Goal: Check status: Check status

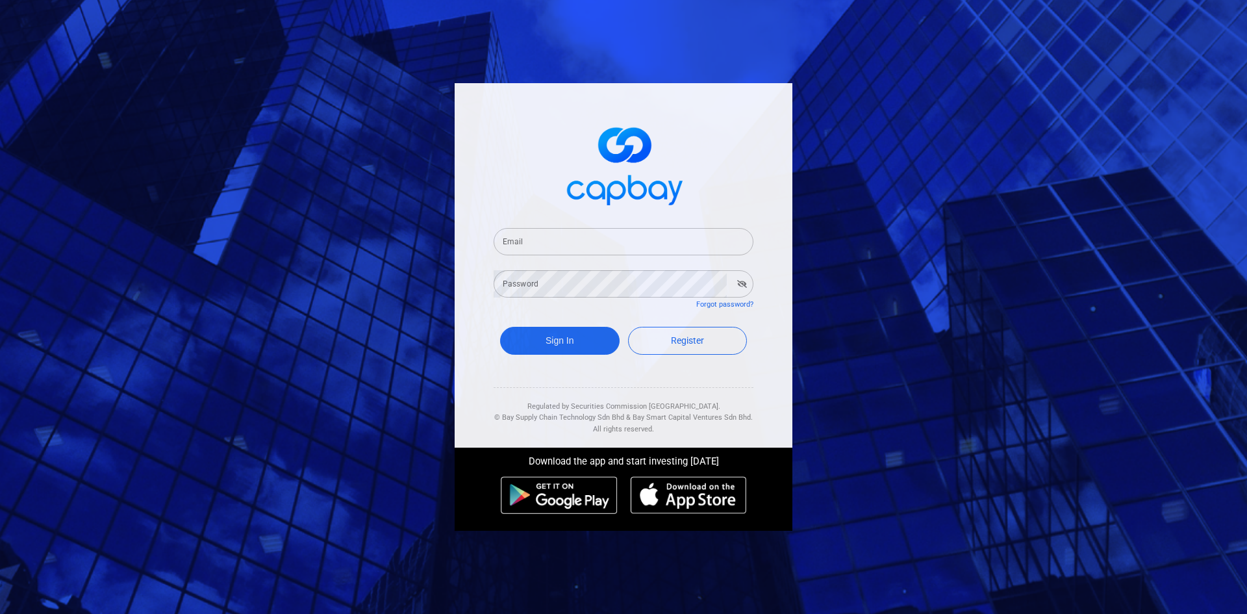
click at [549, 239] on input "Email" at bounding box center [624, 241] width 260 height 27
type input "[EMAIL_ADDRESS][DOMAIN_NAME]"
click at [562, 346] on button "Sign In" at bounding box center [560, 341] width 120 height 28
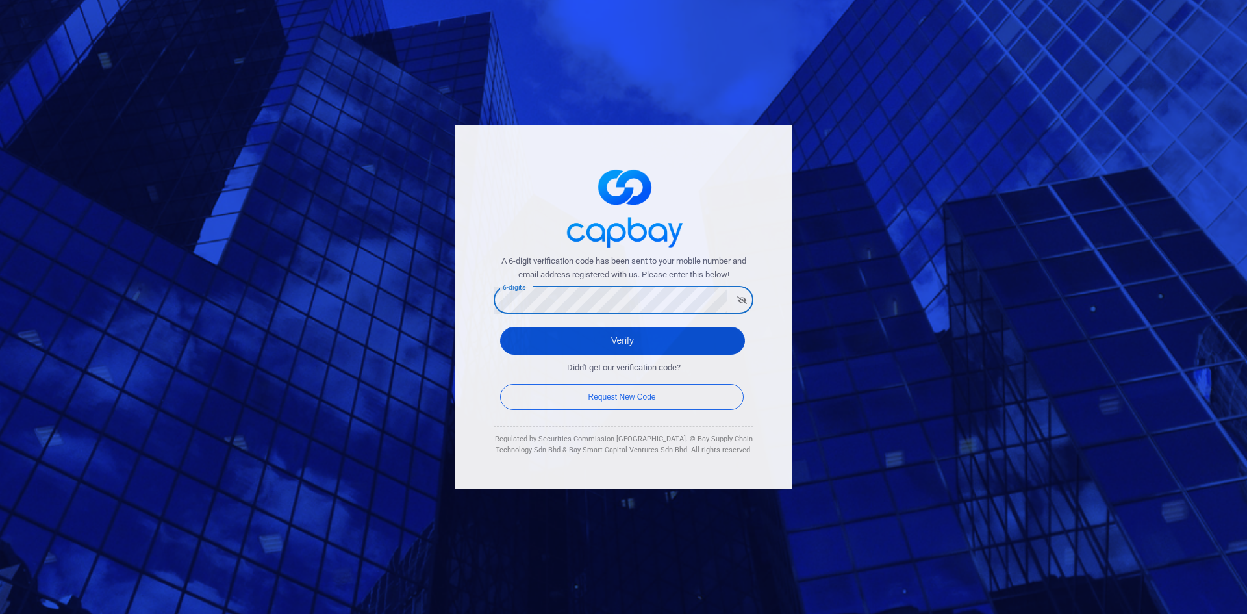
click at [587, 343] on button "Verify" at bounding box center [622, 341] width 245 height 28
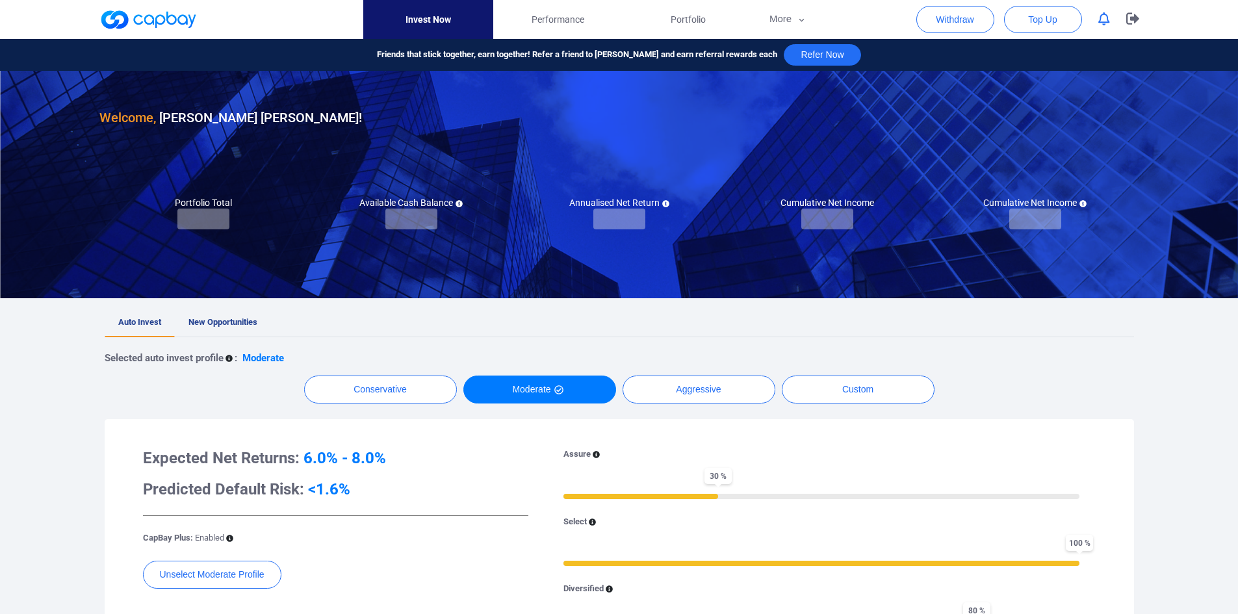
checkbox input "true"
click at [216, 324] on span "New Opportunities" at bounding box center [222, 322] width 69 height 10
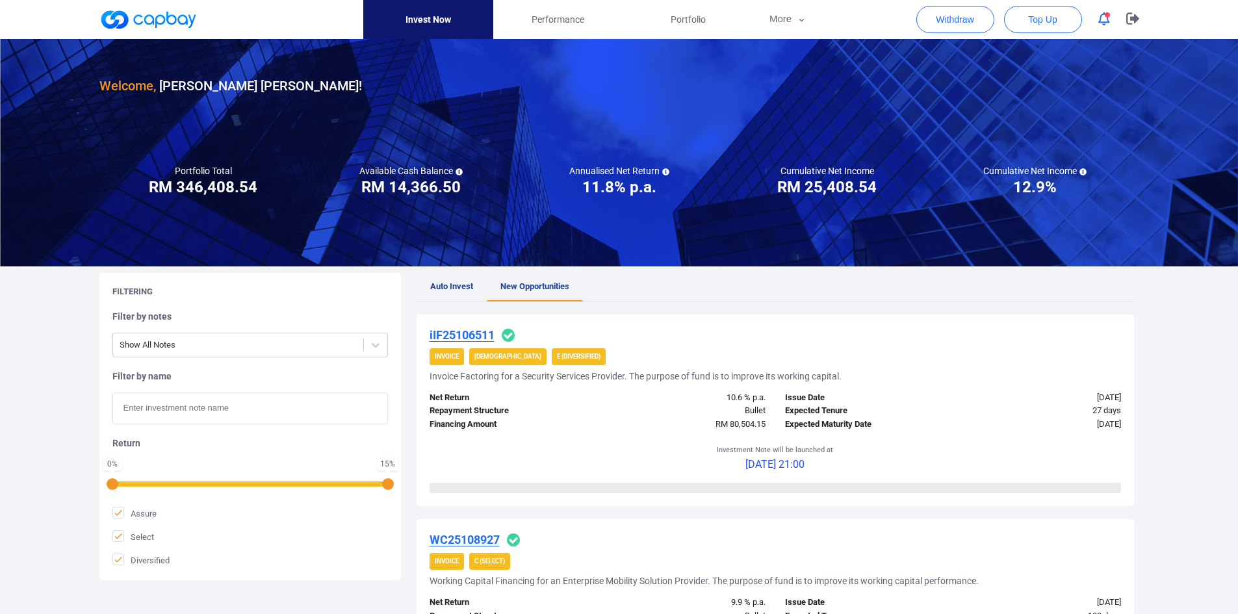
click at [214, 413] on input "text" at bounding box center [249, 408] width 275 height 32
paste input "iIF25106511"
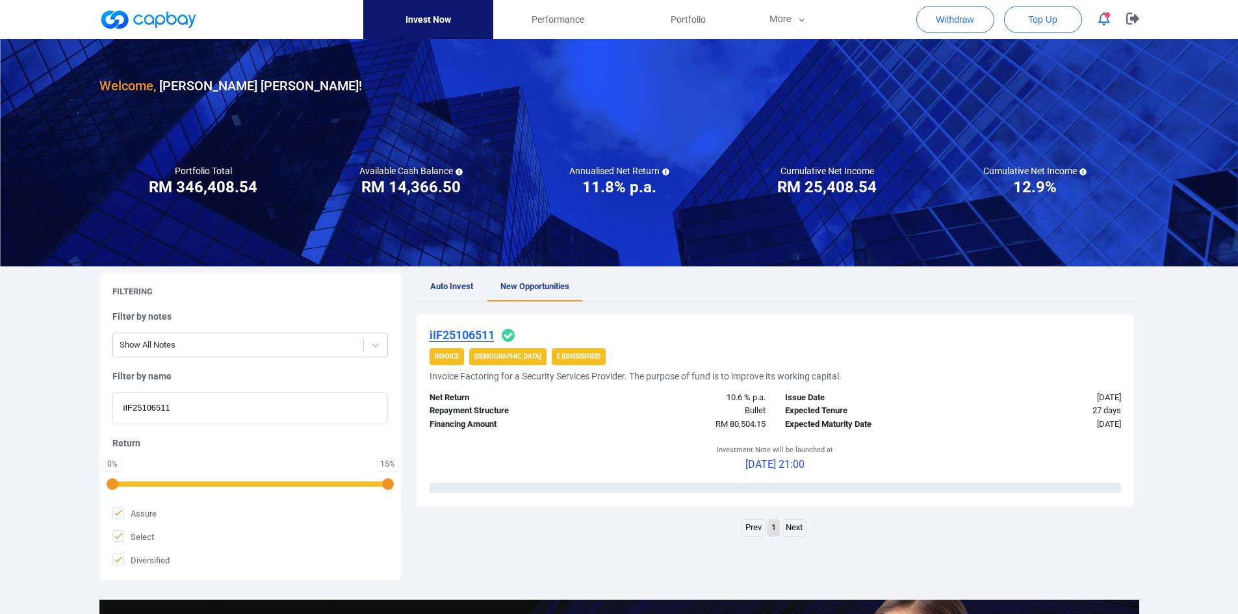
type input "iIF25106511"
click at [469, 334] on u "iIF25106511" at bounding box center [461, 335] width 65 height 14
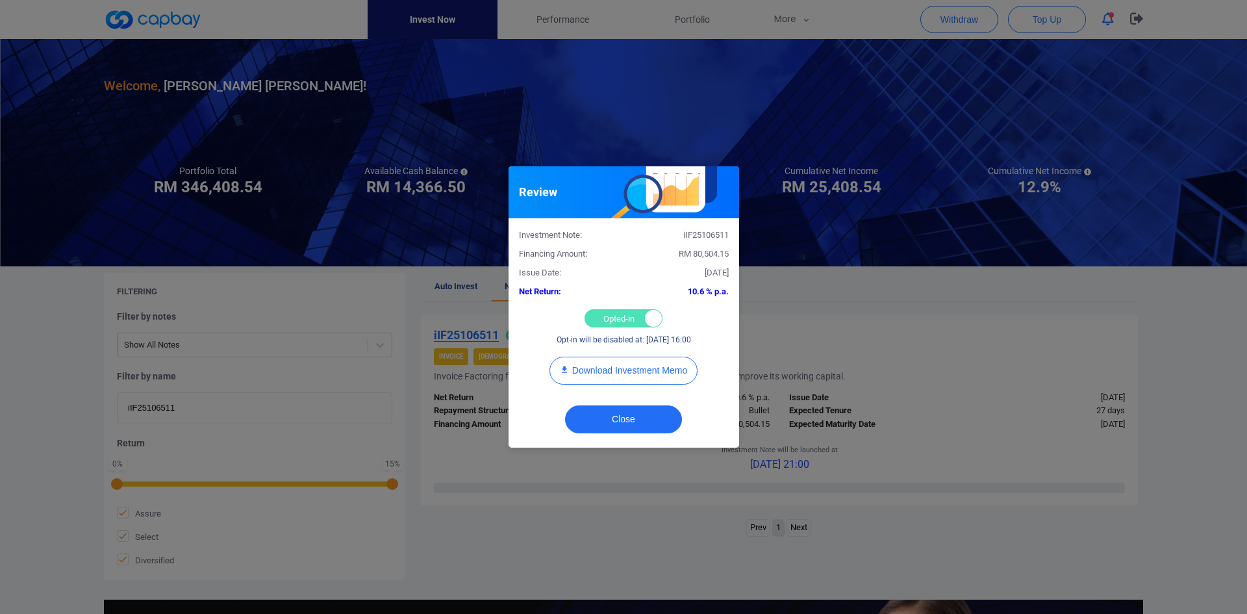
click at [600, 314] on div "Opted-in Opted-out" at bounding box center [624, 318] width 78 height 18
checkbox input "false"
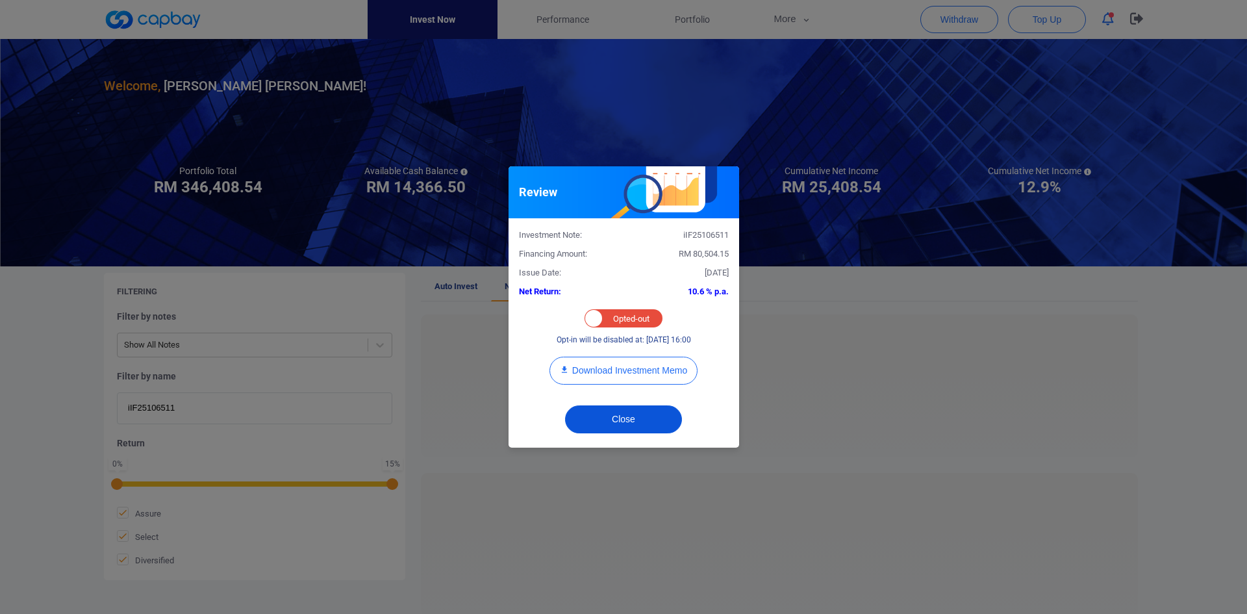
click at [636, 413] on button "Close" at bounding box center [623, 419] width 117 height 28
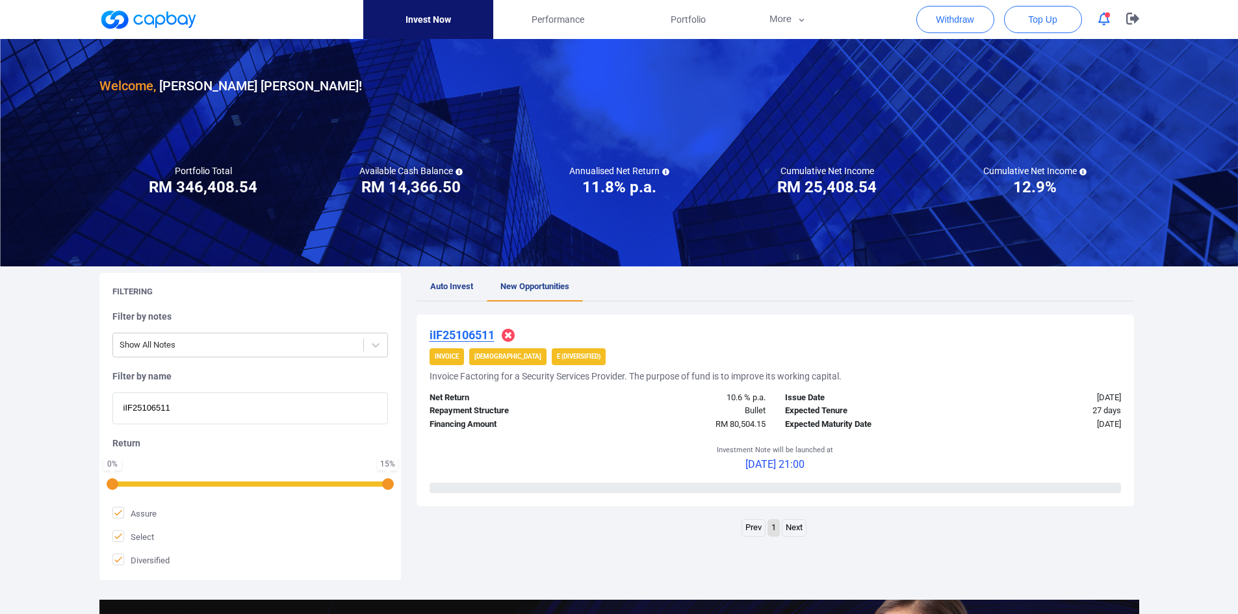
drag, startPoint x: 192, startPoint y: 405, endPoint x: 48, endPoint y: 394, distance: 144.0
click at [48, 394] on div "Welcome, [PERSON_NAME] [PERSON_NAME] ! Portfolio Total Portfolio Total RM *****…" at bounding box center [619, 432] width 1238 height 787
paste input "IF25106869"
type input "IF25106869"
click at [466, 334] on u "IF25106869" at bounding box center [460, 335] width 62 height 14
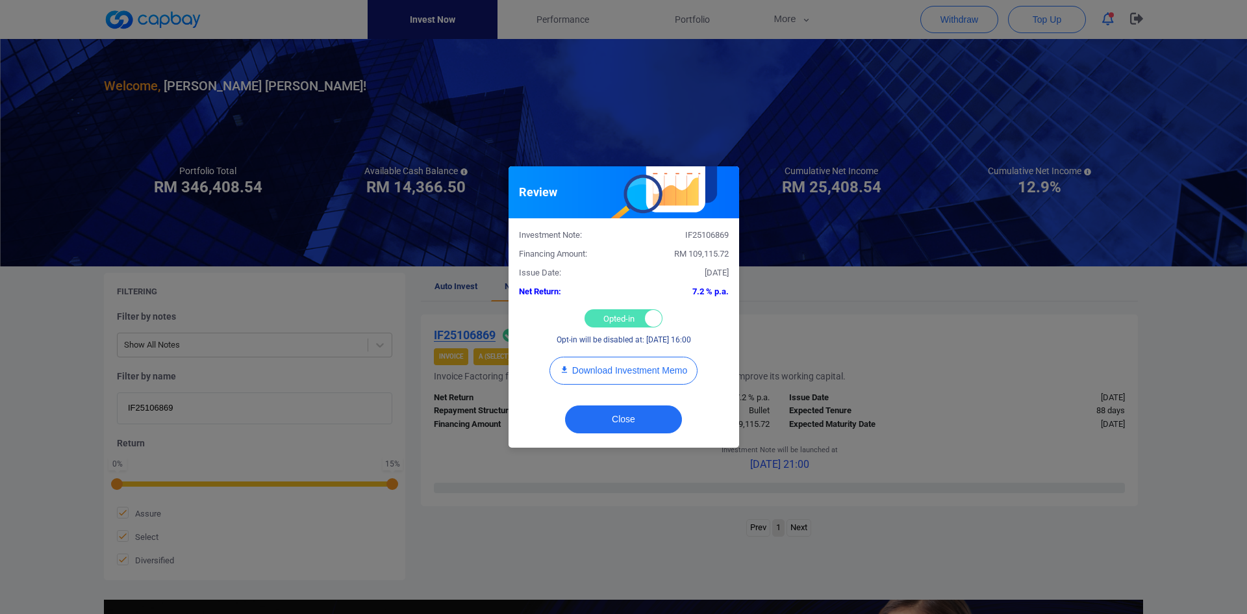
click at [607, 314] on div "Opted-in Opted-out" at bounding box center [624, 318] width 78 height 18
checkbox input "false"
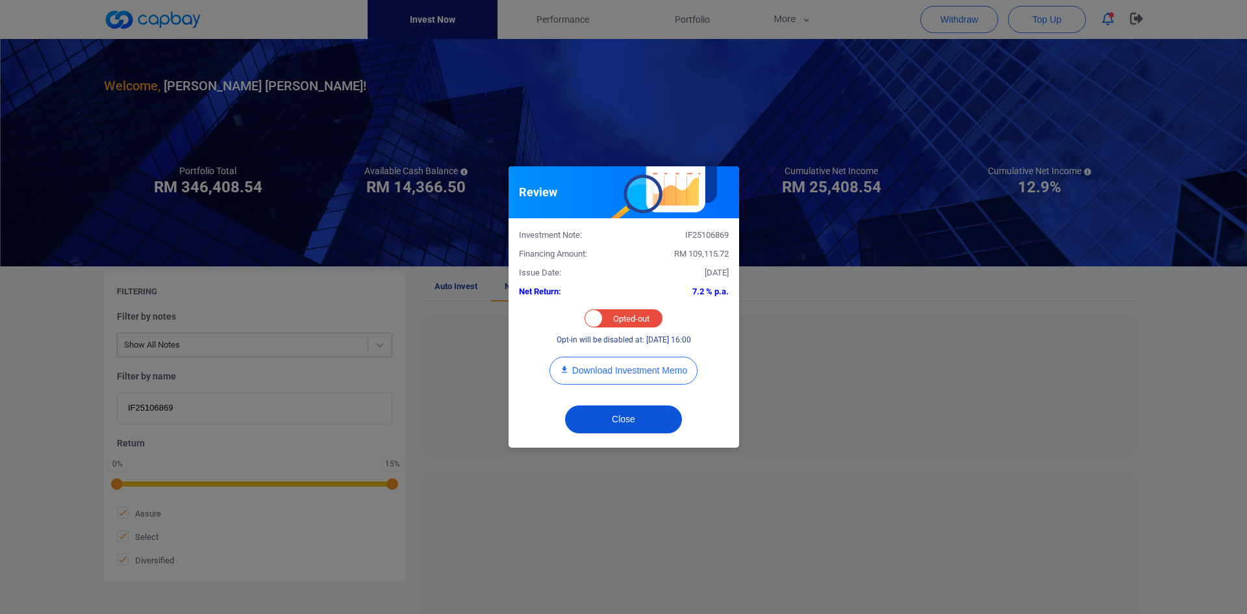
click at [602, 414] on button "Close" at bounding box center [623, 419] width 117 height 28
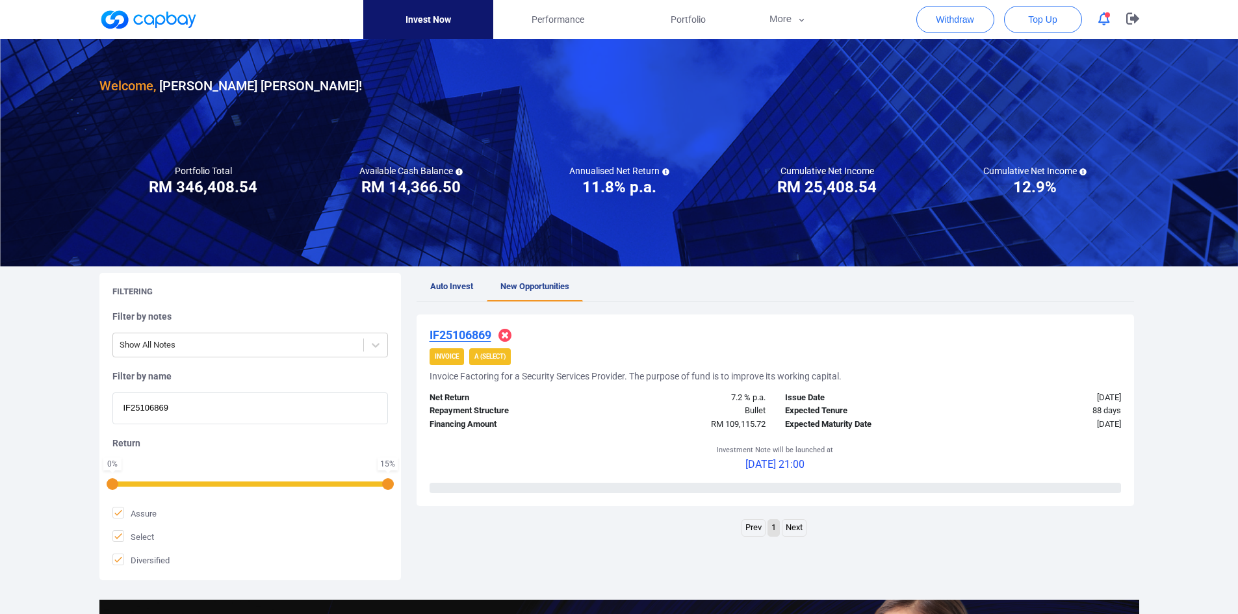
drag, startPoint x: 45, startPoint y: 380, endPoint x: 36, endPoint y: 376, distance: 10.8
click at [45, 379] on div "Welcome, [PERSON_NAME] [PERSON_NAME] ! Portfolio Total Portfolio Total RM *****…" at bounding box center [619, 432] width 1238 height 787
paste input "WC25106083"
type input "WC25106083"
click at [459, 333] on u "WC25106083" at bounding box center [464, 335] width 70 height 14
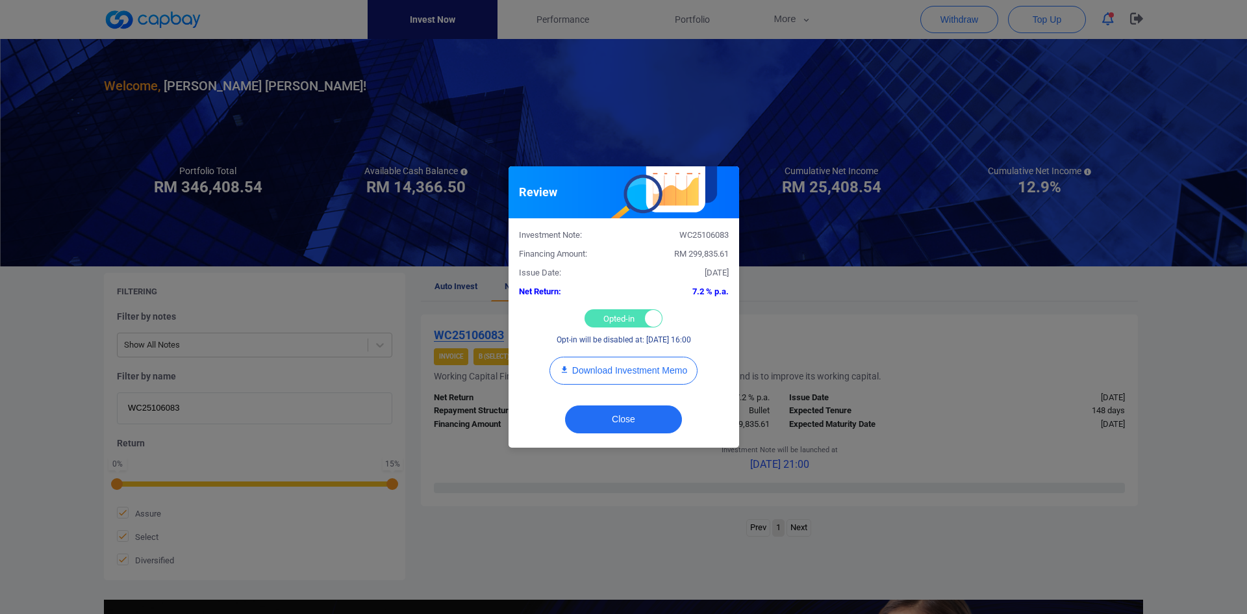
click at [617, 312] on div "Opted-in Opted-out" at bounding box center [624, 318] width 78 height 18
checkbox input "false"
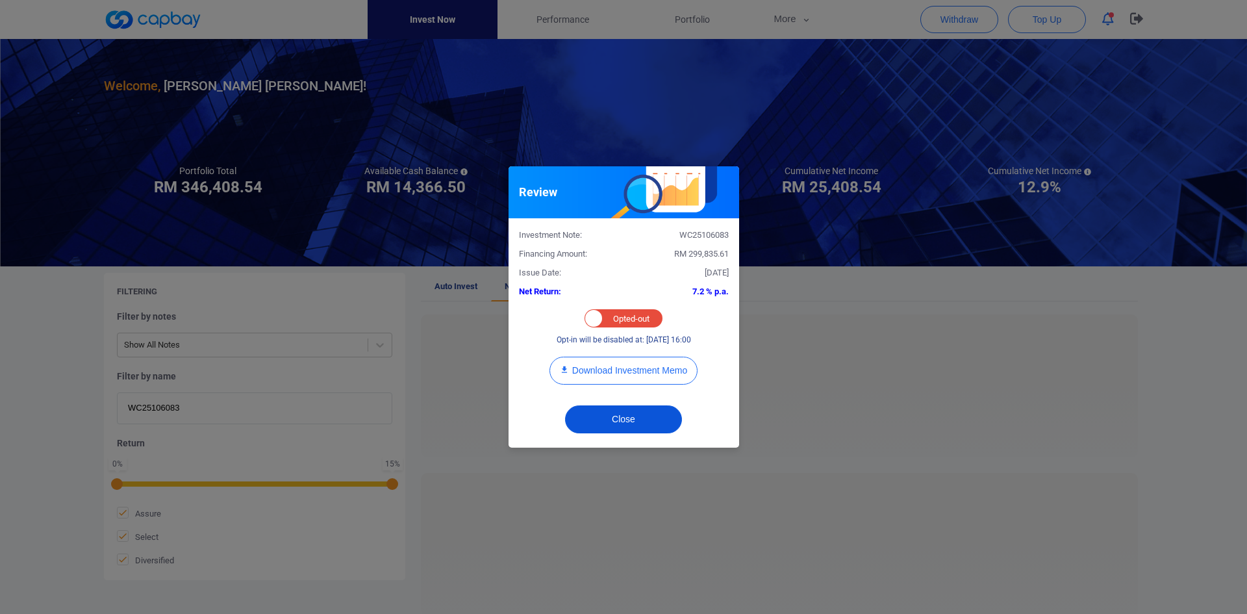
click at [625, 411] on button "Close" at bounding box center [623, 419] width 117 height 28
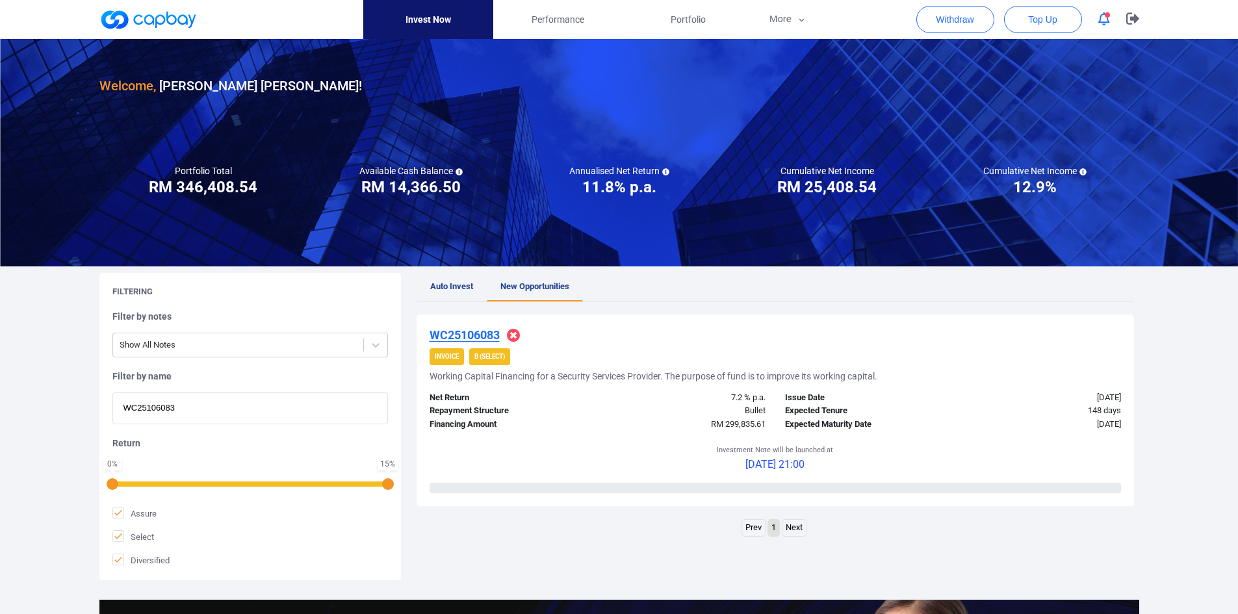
drag, startPoint x: 194, startPoint y: 414, endPoint x: 97, endPoint y: 404, distance: 98.0
click at [97, 405] on div "Filtering Filter by notes Show All Notes Filter by name WC25106083 Return 0 % 1…" at bounding box center [619, 426] width 1059 height 307
paste input "8927"
type input "WC25108927"
click at [474, 335] on u "WC25108927" at bounding box center [464, 335] width 70 height 14
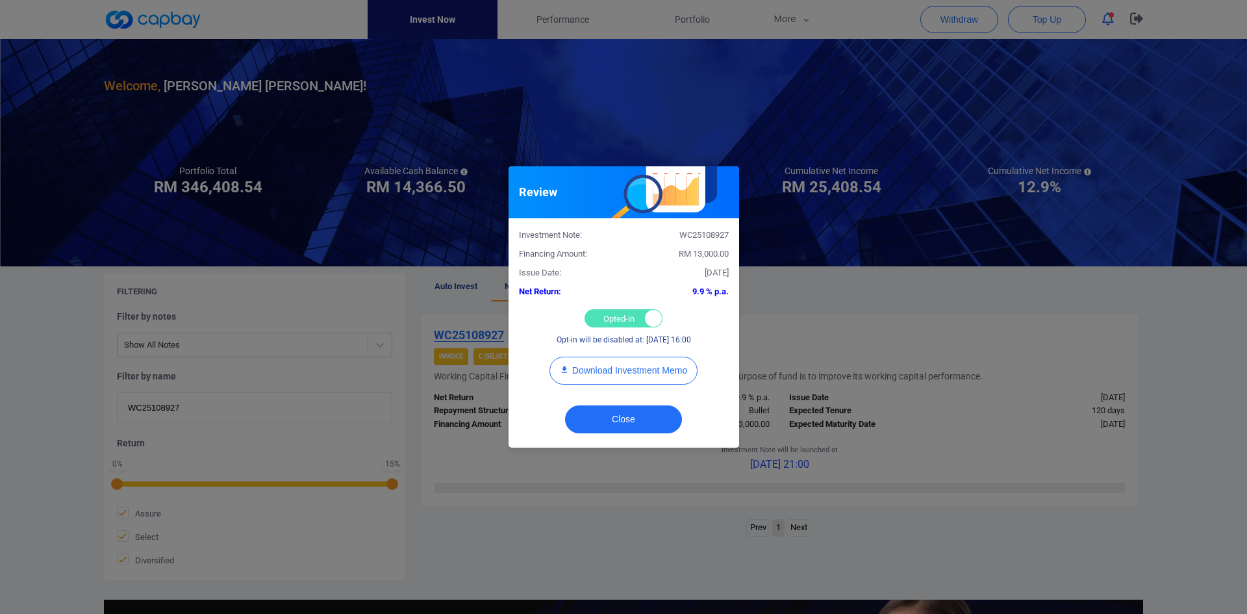
click at [619, 322] on div "Opted-in Opted-out" at bounding box center [624, 318] width 78 height 18
checkbox input "false"
click at [625, 422] on button "Close" at bounding box center [623, 419] width 117 height 28
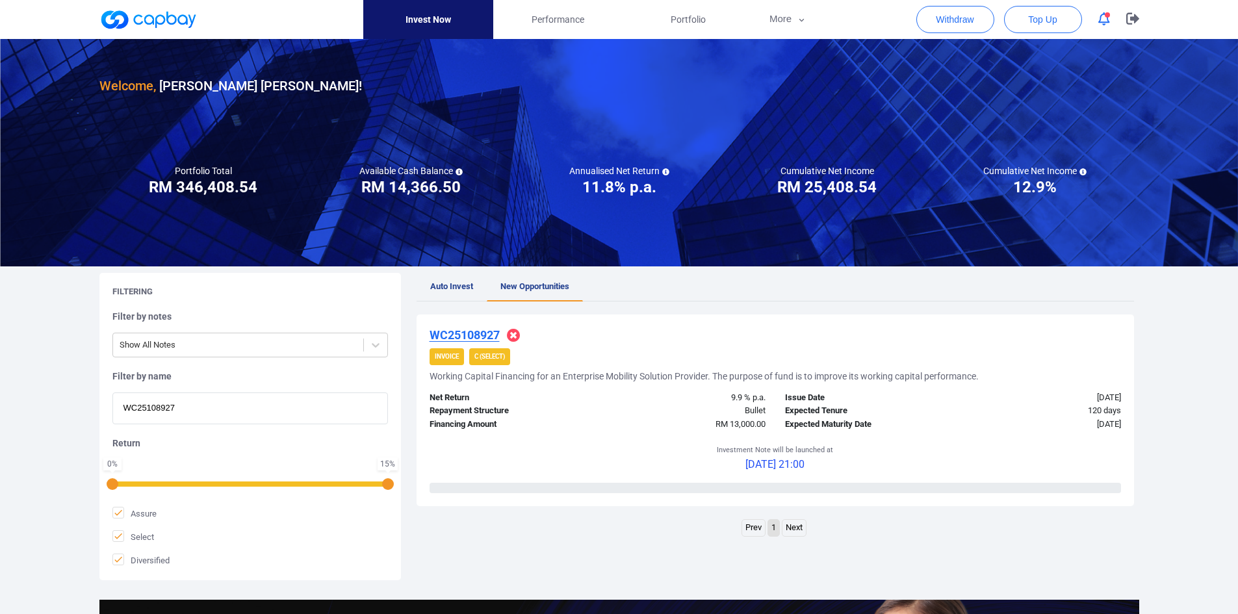
drag, startPoint x: 181, startPoint y: 411, endPoint x: 40, endPoint y: 395, distance: 142.5
click at [40, 396] on div "Welcome, [PERSON_NAME] [PERSON_NAME] ! Portfolio Total Portfolio Total RM *****…" at bounding box center [619, 432] width 1238 height 787
paste input "iAWC25106488"
type input "iAWC25106488"
click at [476, 330] on u "iAWC25106488" at bounding box center [469, 335] width 81 height 14
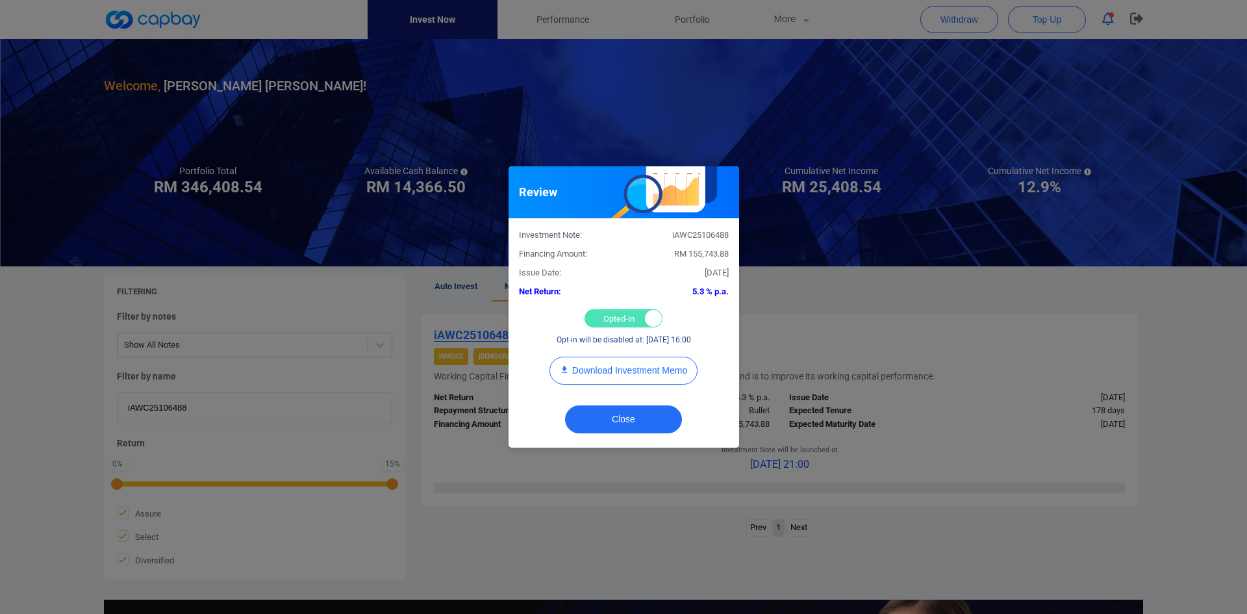
click at [596, 311] on div "Opted-in Opted-out" at bounding box center [624, 318] width 78 height 18
checkbox input "false"
click at [624, 420] on button "Close" at bounding box center [623, 419] width 117 height 28
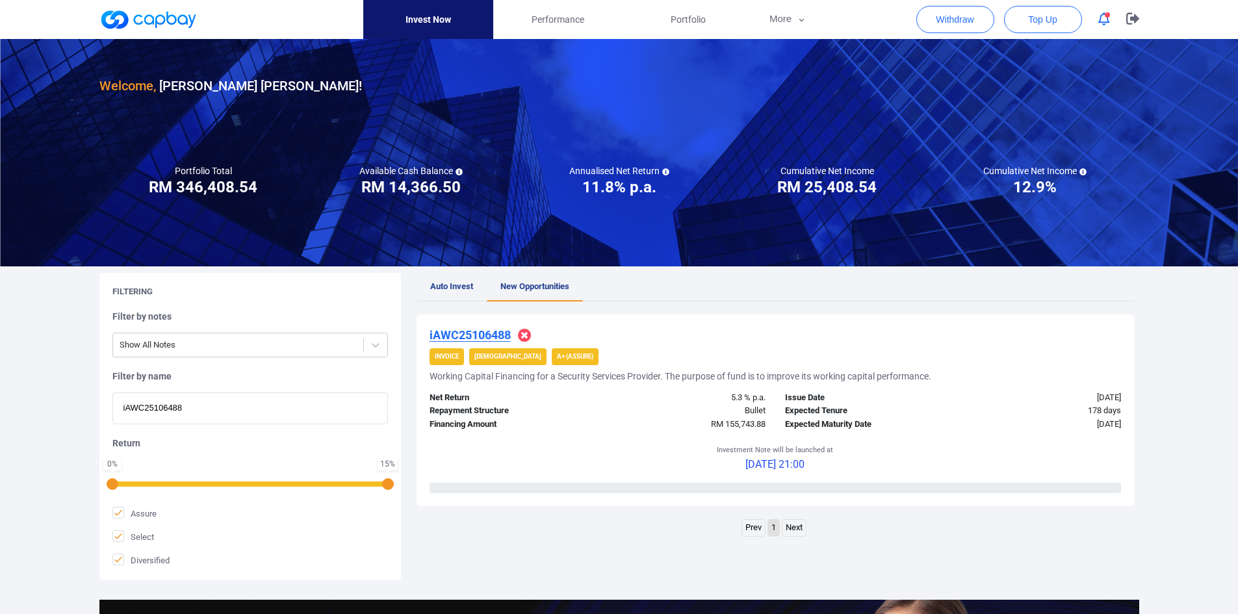
drag, startPoint x: 189, startPoint y: 406, endPoint x: -32, endPoint y: 387, distance: 222.3
click at [0, 387] on html "Invest Now Performance Portfolio More Transaction My Statements My Profile FAQs…" at bounding box center [619, 445] width 1238 height 891
paste input "WC25104932"
type input "WC25104932"
click at [476, 330] on u "WC25104932" at bounding box center [464, 335] width 70 height 14
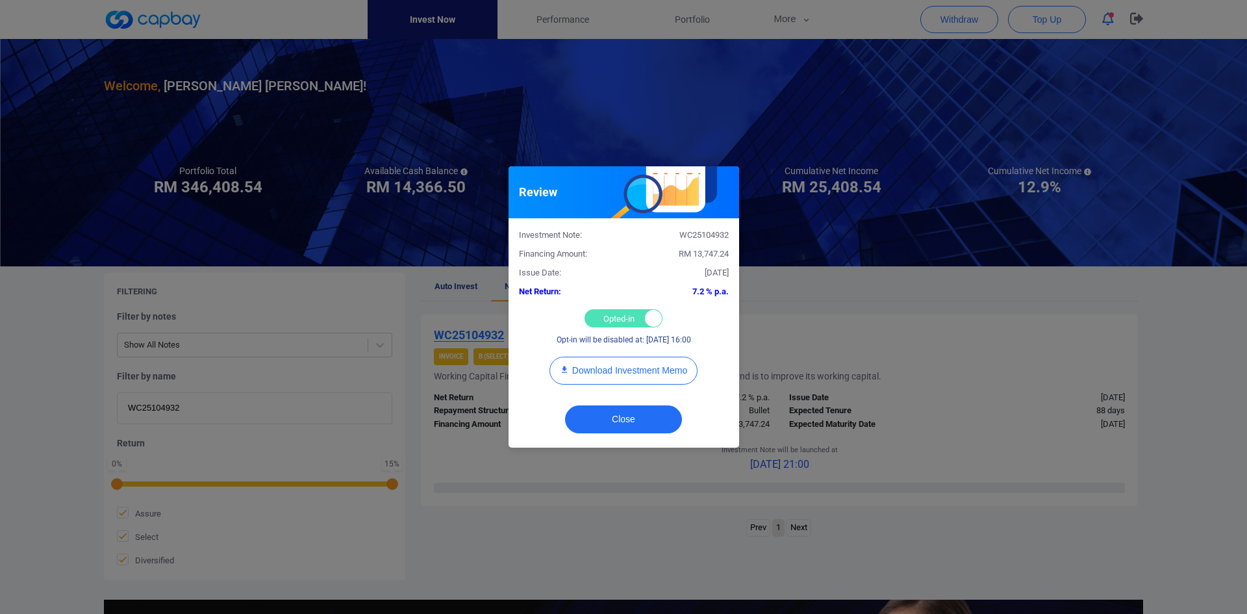
click at [604, 318] on div "Opted-in Opted-out" at bounding box center [624, 318] width 78 height 18
checkbox input "false"
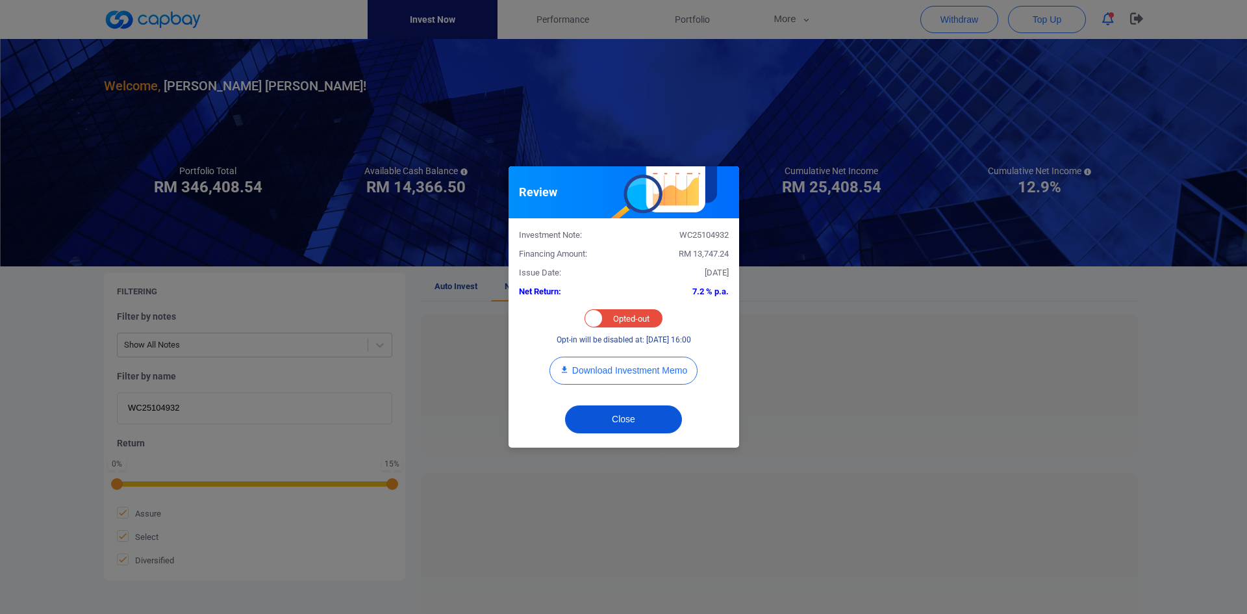
click at [609, 414] on button "Close" at bounding box center [623, 419] width 117 height 28
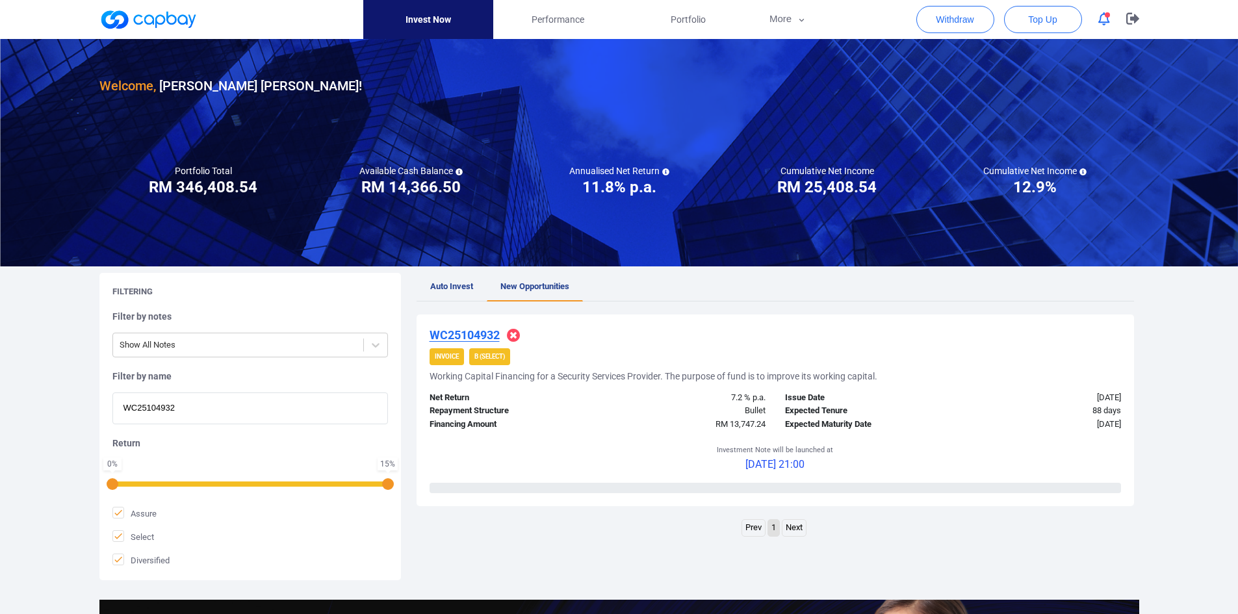
drag, startPoint x: 191, startPoint y: 416, endPoint x: 38, endPoint y: 410, distance: 152.8
click at [38, 413] on div "Welcome, [PERSON_NAME] [PERSON_NAME] ! Portfolio Total Portfolio Total RM *****…" at bounding box center [619, 432] width 1238 height 787
paste input "6207"
type input "WC25106207"
click at [472, 331] on u "WC25106207" at bounding box center [464, 335] width 70 height 14
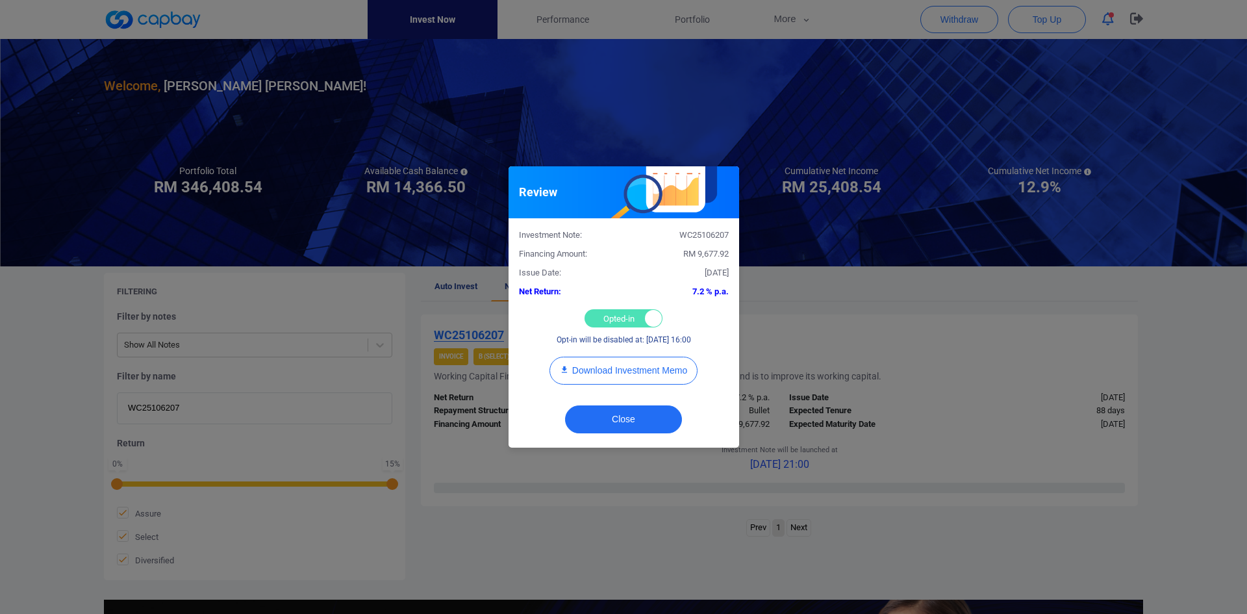
click at [602, 319] on div "Opted-in Opted-out" at bounding box center [624, 318] width 78 height 18
checkbox input "false"
click at [620, 415] on button "Close" at bounding box center [623, 419] width 117 height 28
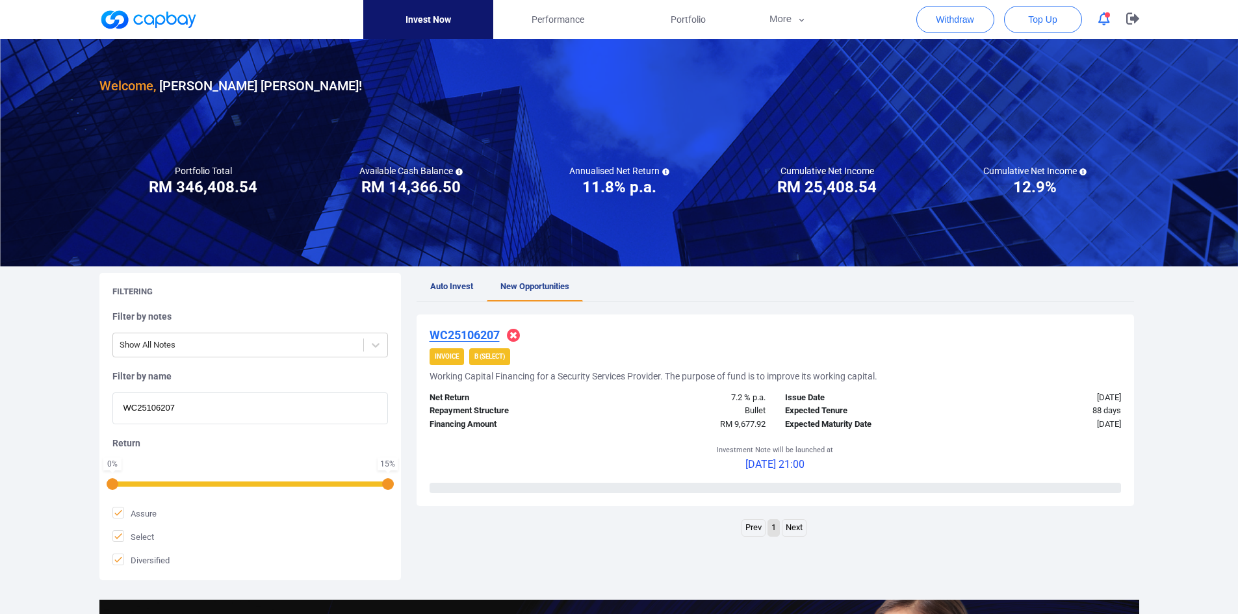
drag, startPoint x: 127, startPoint y: 401, endPoint x: 104, endPoint y: 392, distance: 25.1
click at [105, 394] on div "Filtering Filter by notes Show All Notes Filter by name WC25106207 Return 0 % 1…" at bounding box center [249, 426] width 301 height 307
paste input "3701"
type input "WC25103701"
click at [457, 332] on u "WC25103701" at bounding box center [464, 335] width 70 height 14
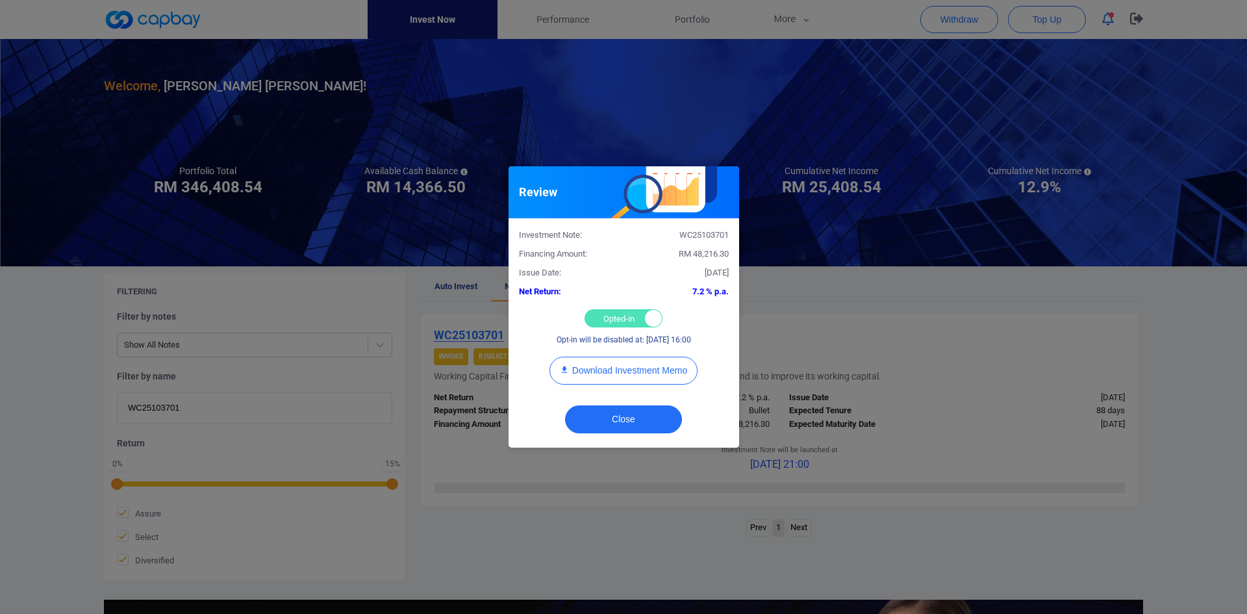
click at [609, 315] on div "Opted-in Opted-out" at bounding box center [624, 318] width 78 height 18
checkbox input "false"
click at [618, 411] on button "Close" at bounding box center [623, 419] width 117 height 28
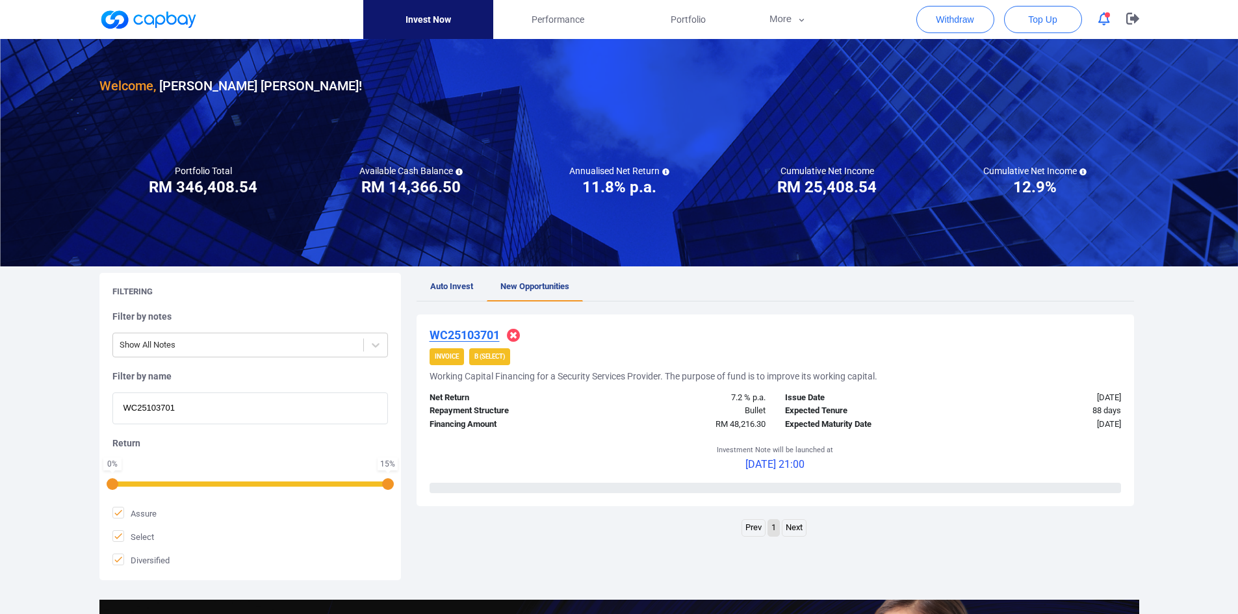
drag, startPoint x: 193, startPoint y: 408, endPoint x: 6, endPoint y: 401, distance: 186.6
click at [6, 401] on div "Welcome, [PERSON_NAME] [PERSON_NAME] ! Portfolio Total Portfolio Total RM *****…" at bounding box center [619, 432] width 1238 height 787
paste input "9840"
type input "WC25109840"
click at [465, 332] on u "WC25109840" at bounding box center [464, 335] width 70 height 14
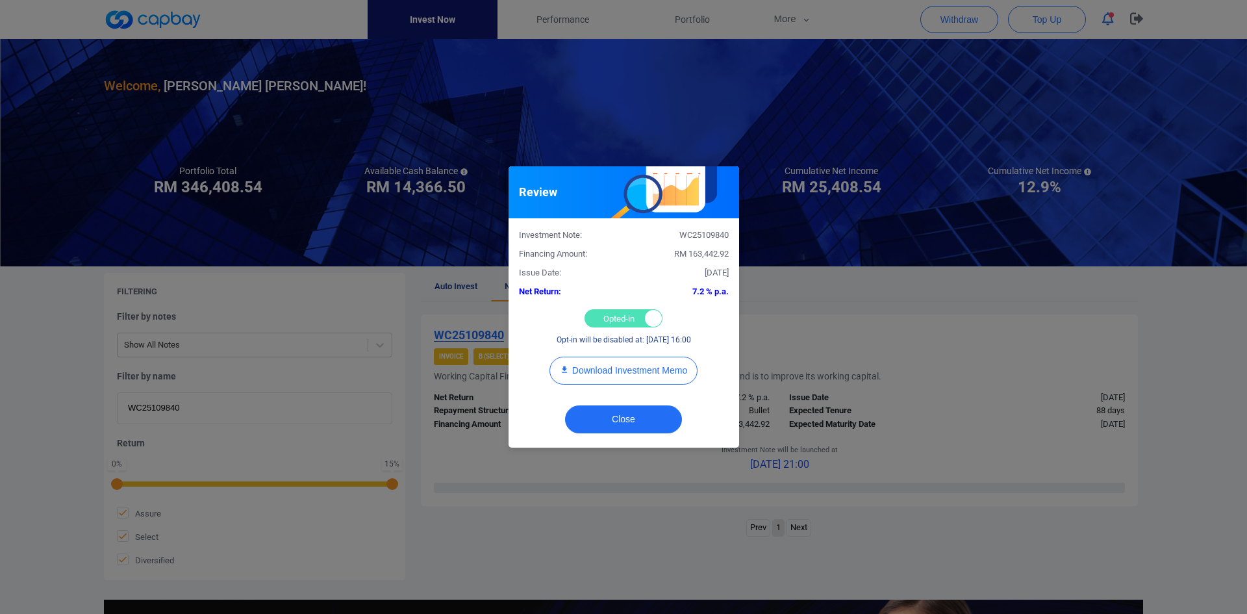
click at [609, 319] on div "Opted-in Opted-out" at bounding box center [624, 318] width 78 height 18
checkbox input "false"
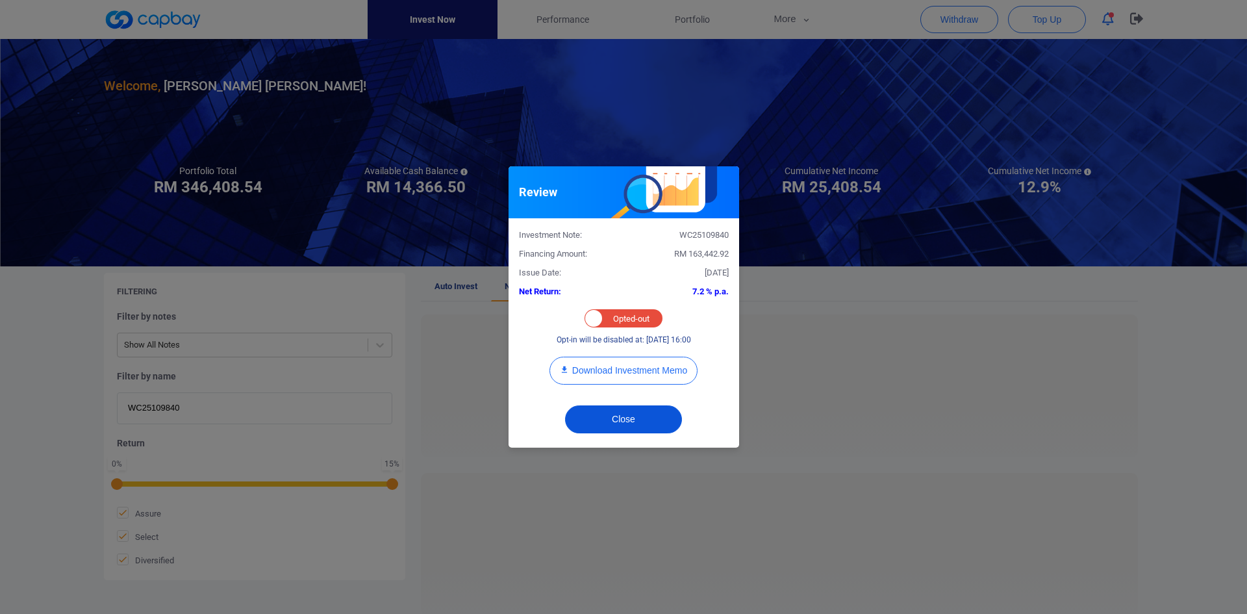
click at [612, 416] on button "Close" at bounding box center [623, 419] width 117 height 28
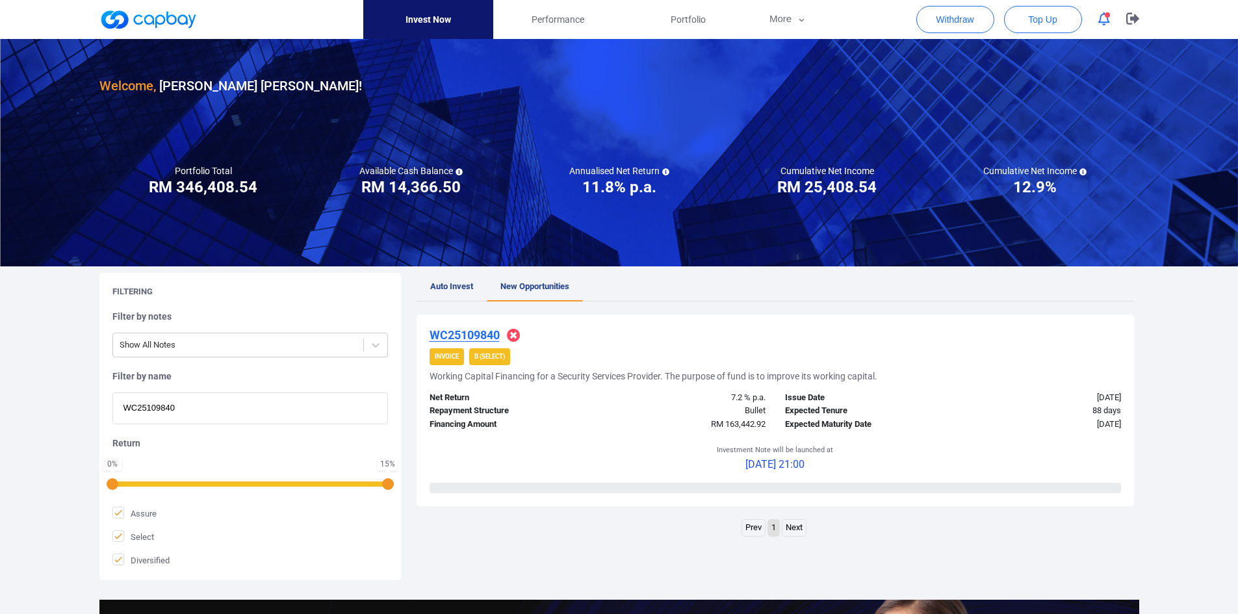
drag, startPoint x: 59, startPoint y: 405, endPoint x: -42, endPoint y: 399, distance: 100.9
click at [0, 399] on html "Invest Now Performance Portfolio More Transaction My Statements My Profile FAQs…" at bounding box center [619, 445] width 1238 height 891
paste input "5157"
type input "WC25105157"
click at [476, 331] on u "WC25105157" at bounding box center [464, 335] width 70 height 14
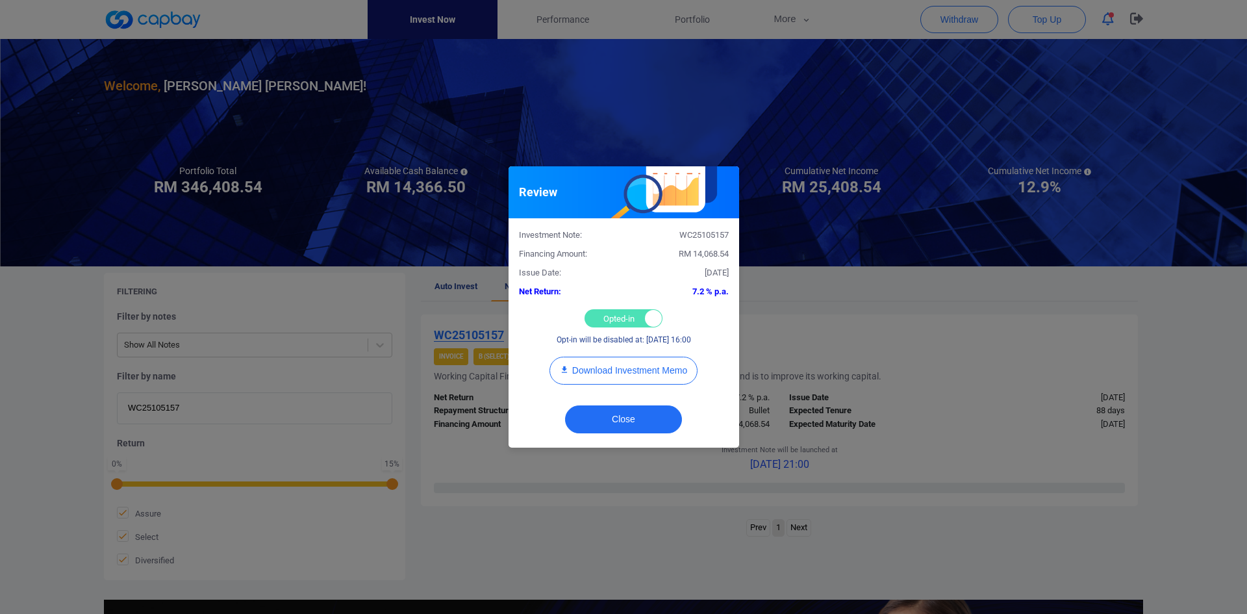
click at [596, 324] on div "Opted-in Opted-out" at bounding box center [624, 318] width 78 height 18
checkbox input "false"
drag, startPoint x: 615, startPoint y: 422, endPoint x: 606, endPoint y: 413, distance: 12.4
click at [616, 423] on button "Close" at bounding box center [623, 419] width 117 height 28
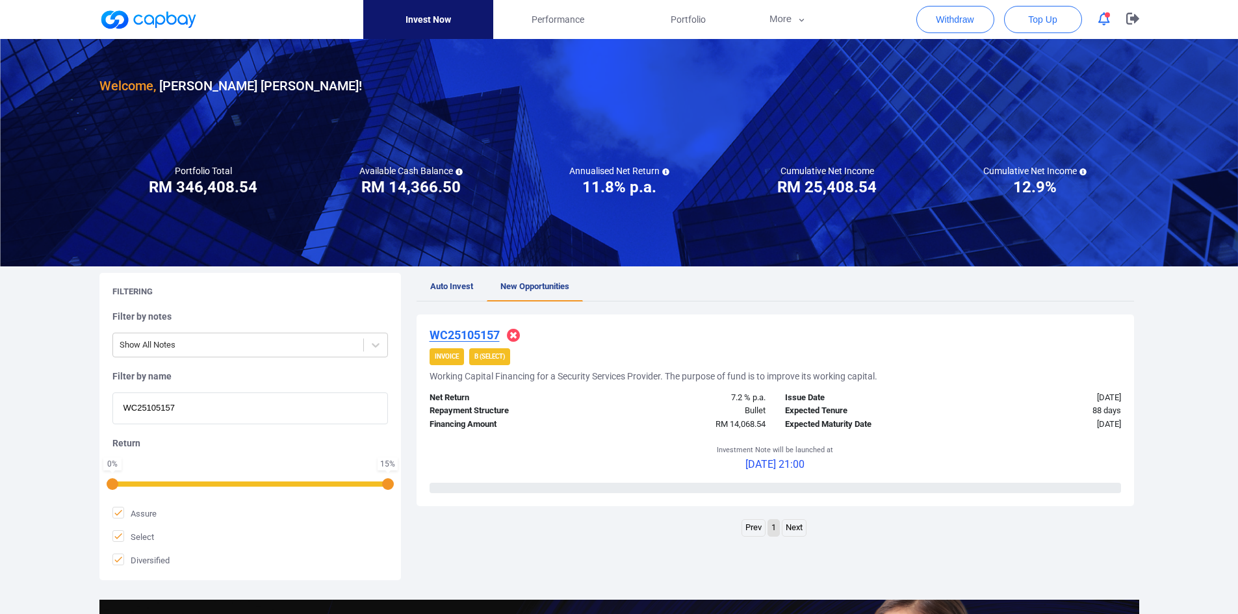
drag, startPoint x: 198, startPoint y: 403, endPoint x: -2, endPoint y: 404, distance: 200.1
click at [0, 404] on html "Invest Now Performance Portfolio More Transaction My Statements My Profile FAQs…" at bounding box center [619, 445] width 1238 height 891
paste input "7996"
type input "WC25107996"
click at [478, 331] on u "WC25107996" at bounding box center [464, 335] width 70 height 14
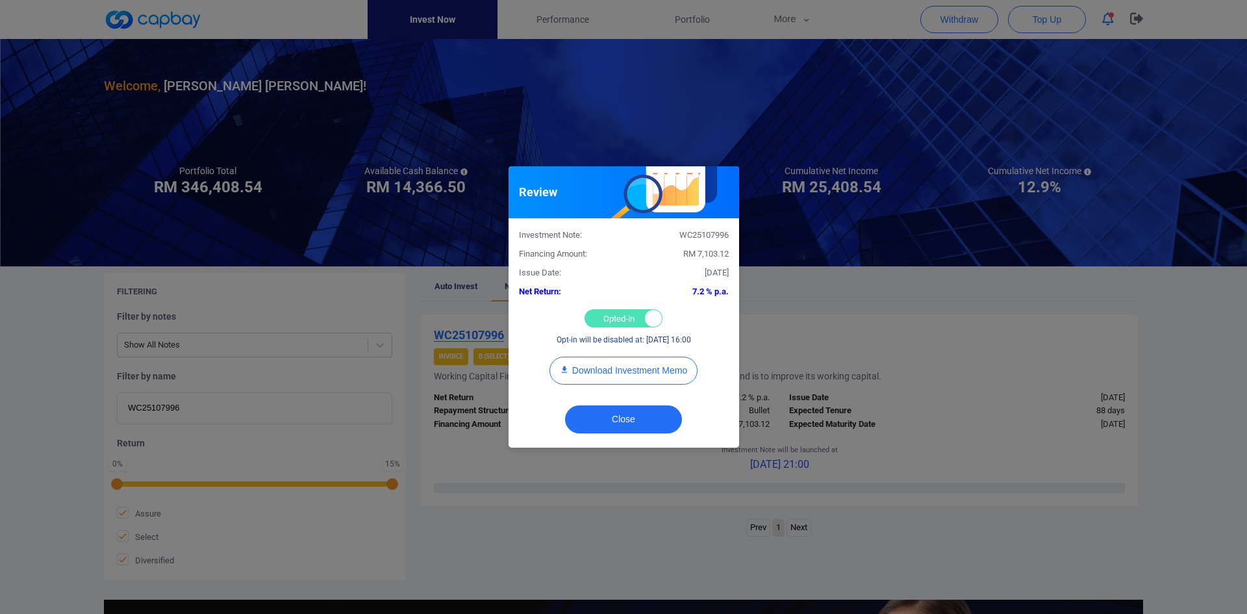
click at [598, 318] on div "Opted-in Opted-out" at bounding box center [624, 318] width 78 height 18
checkbox input "false"
click at [608, 415] on button "Close" at bounding box center [623, 419] width 117 height 28
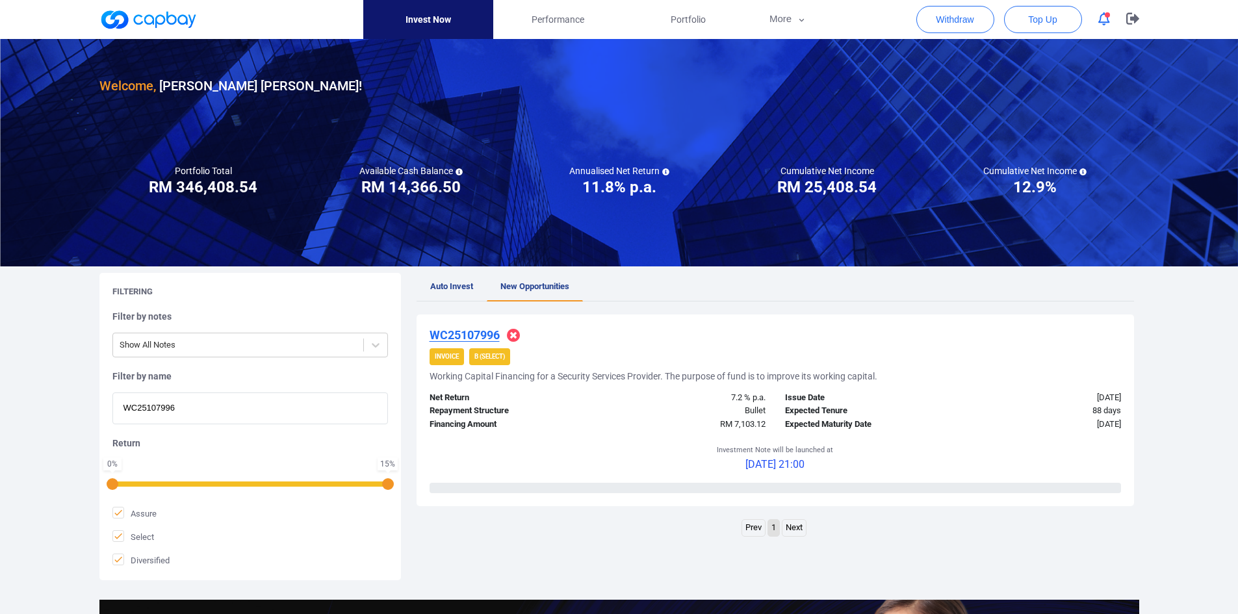
drag, startPoint x: 3, startPoint y: 404, endPoint x: 12, endPoint y: 401, distance: 9.7
click at [8, 402] on div "Welcome, [PERSON_NAME] [PERSON_NAME] ! Portfolio Total Portfolio Total RM *****…" at bounding box center [619, 432] width 1238 height 787
paste input "6852"
type input "WC25106852"
click at [467, 332] on u "WC25106852" at bounding box center [464, 335] width 70 height 14
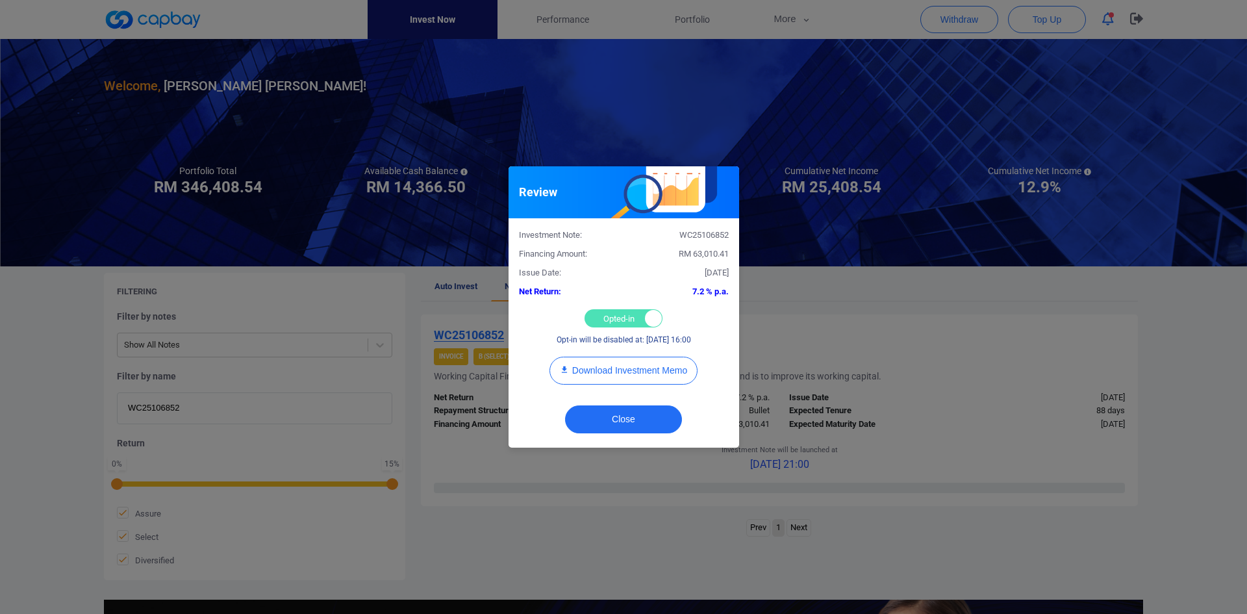
click at [603, 309] on div "Opted-in Opted-out" at bounding box center [624, 318] width 78 height 18
checkbox input "false"
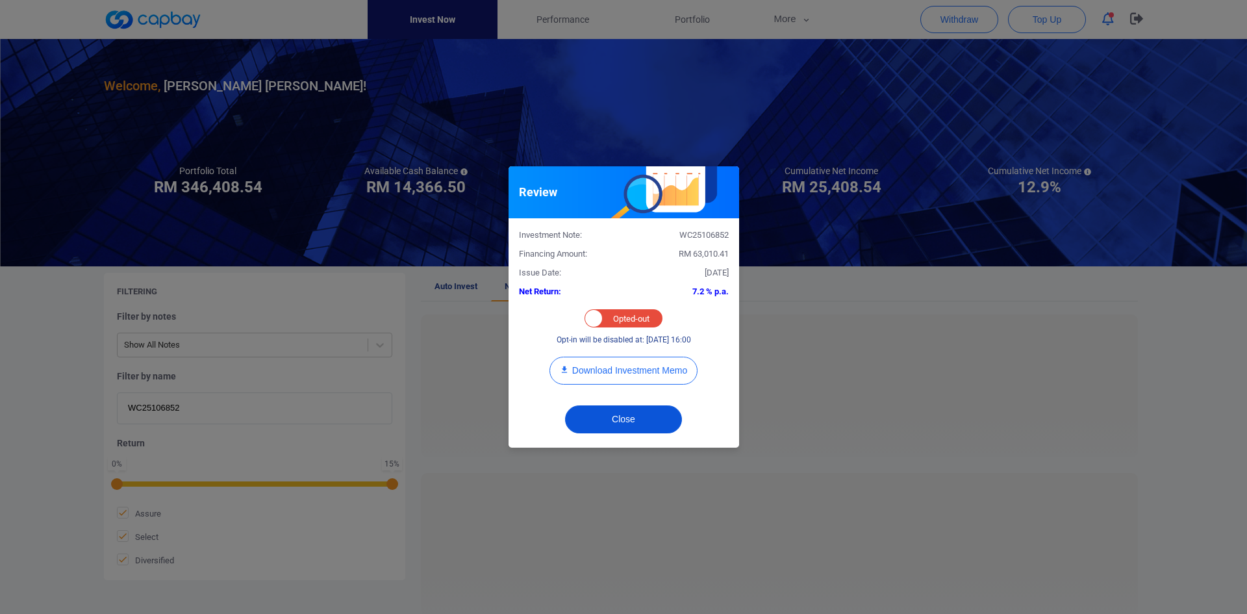
click at [619, 413] on button "Close" at bounding box center [623, 419] width 117 height 28
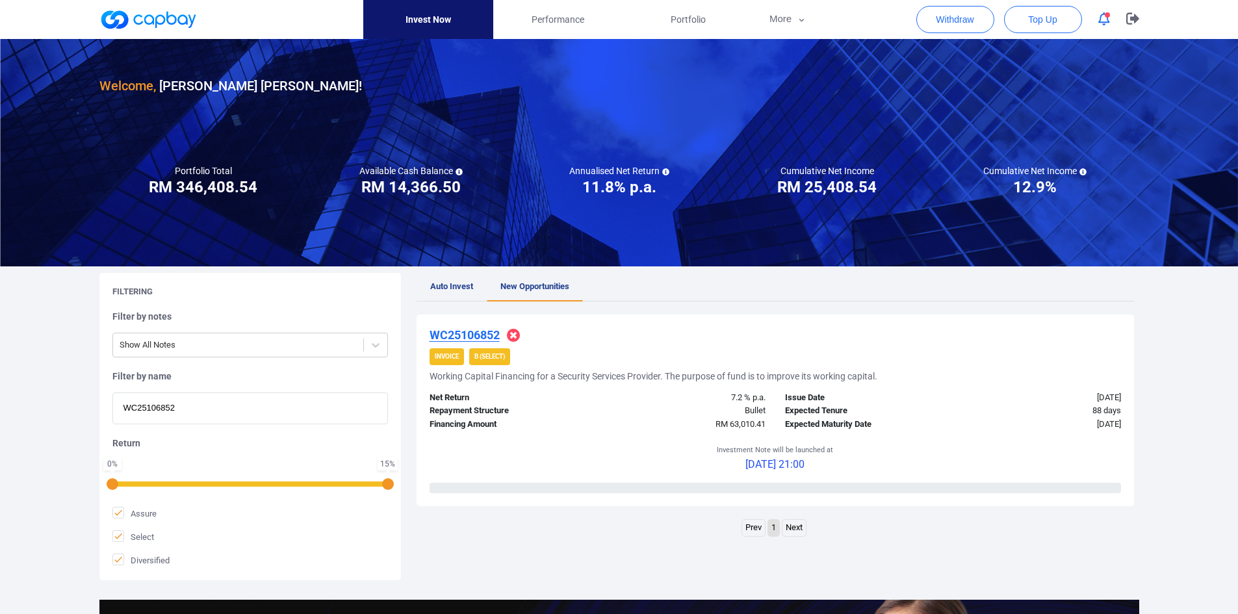
drag, startPoint x: 203, startPoint y: 413, endPoint x: 32, endPoint y: 404, distance: 171.1
click at [32, 404] on div "Welcome, [PERSON_NAME] [PERSON_NAME] ! Portfolio Total Portfolio Total RM *****…" at bounding box center [619, 432] width 1238 height 787
paste input "1250"
type input "WC25101250"
click at [483, 334] on u "WC25101250" at bounding box center [464, 335] width 70 height 14
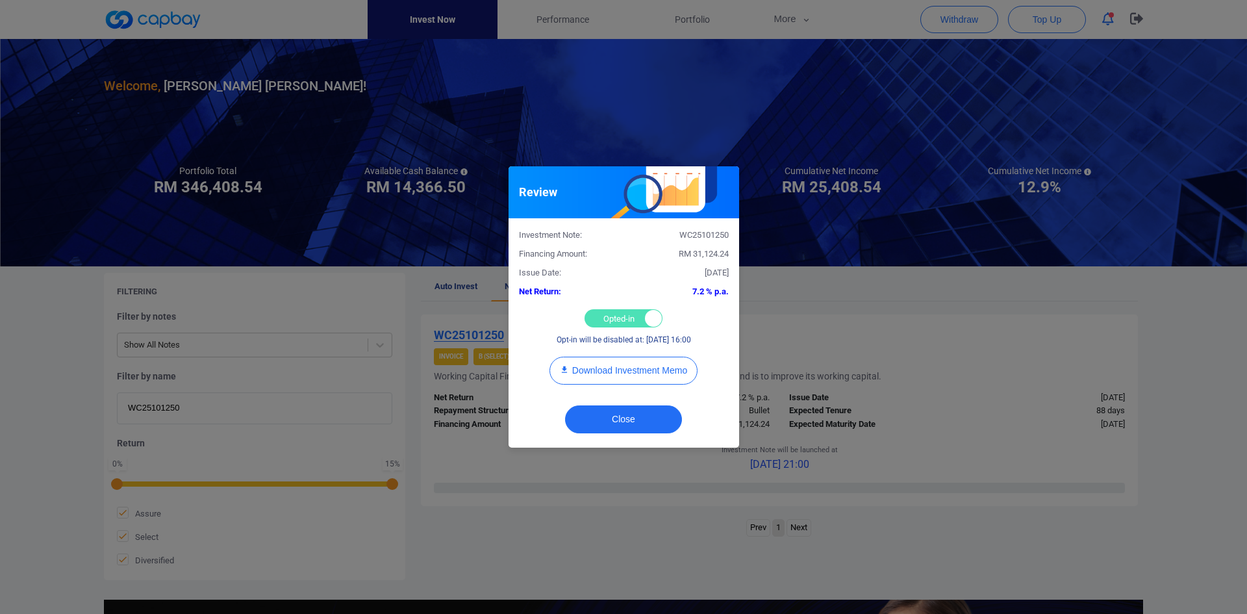
click at [604, 317] on div "Opted-in Opted-out" at bounding box center [624, 318] width 78 height 18
checkbox input "false"
click at [622, 415] on button "Close" at bounding box center [623, 419] width 117 height 28
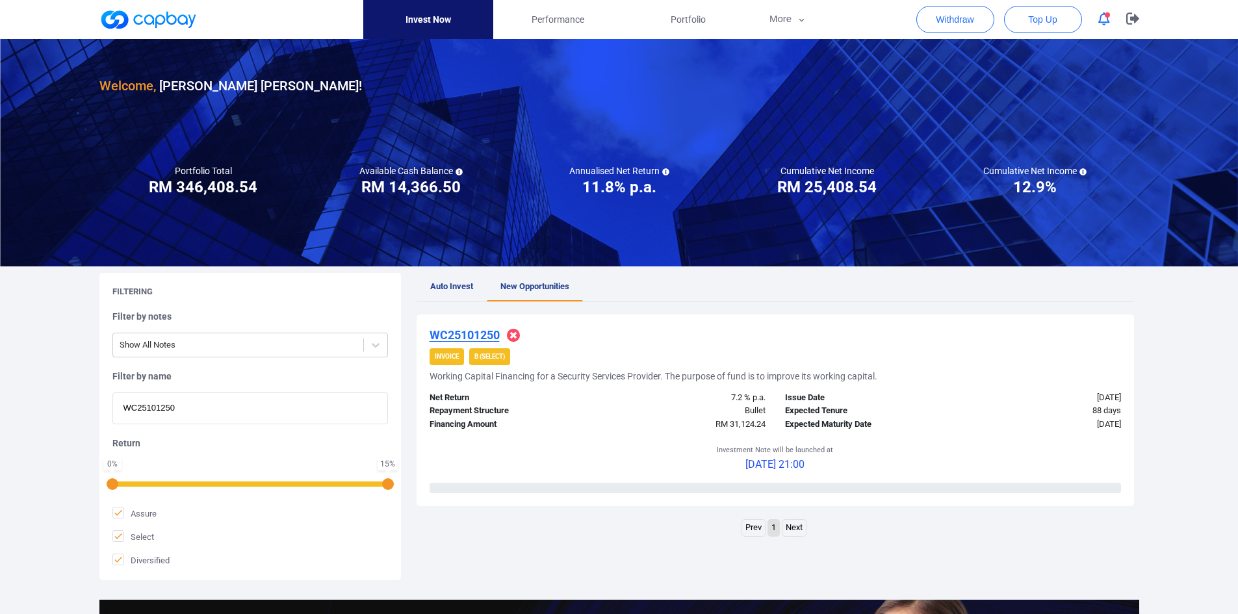
drag, startPoint x: 185, startPoint y: 406, endPoint x: 47, endPoint y: 401, distance: 137.2
click at [64, 401] on div "Welcome, [PERSON_NAME] [PERSON_NAME] ! Portfolio Total Portfolio Total RM *****…" at bounding box center [619, 432] width 1238 height 787
paste input "8367"
type input "WC25108367"
click at [480, 329] on u "WC25108367" at bounding box center [464, 335] width 70 height 14
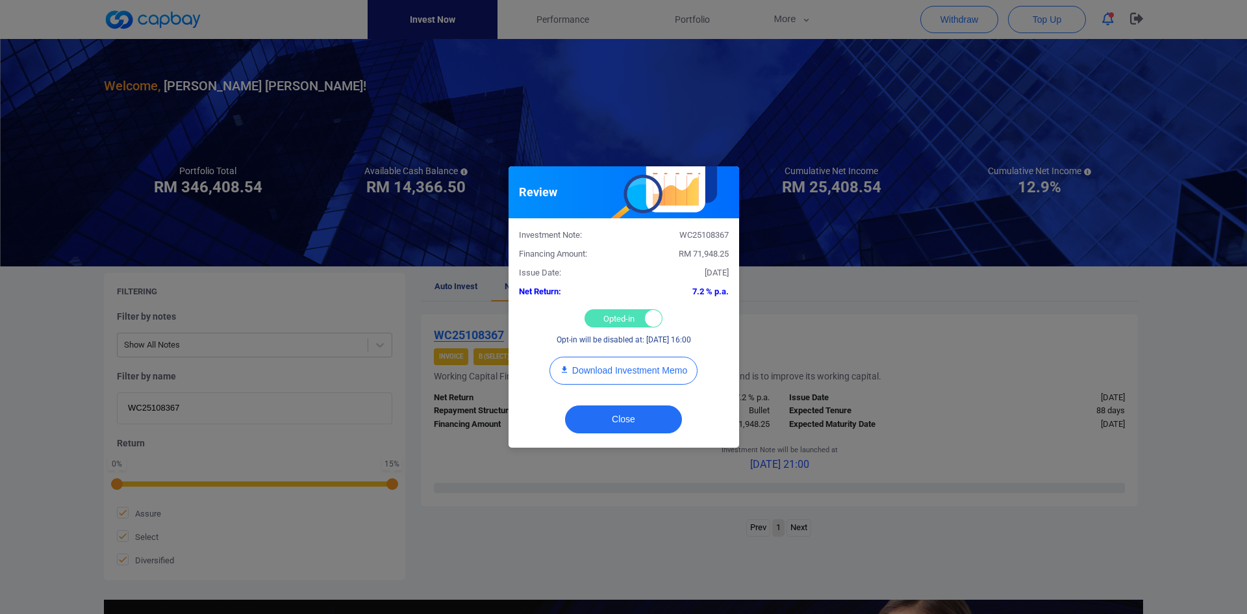
click at [600, 309] on div "Opted-in Opted-out" at bounding box center [624, 318] width 78 height 18
checkbox input "false"
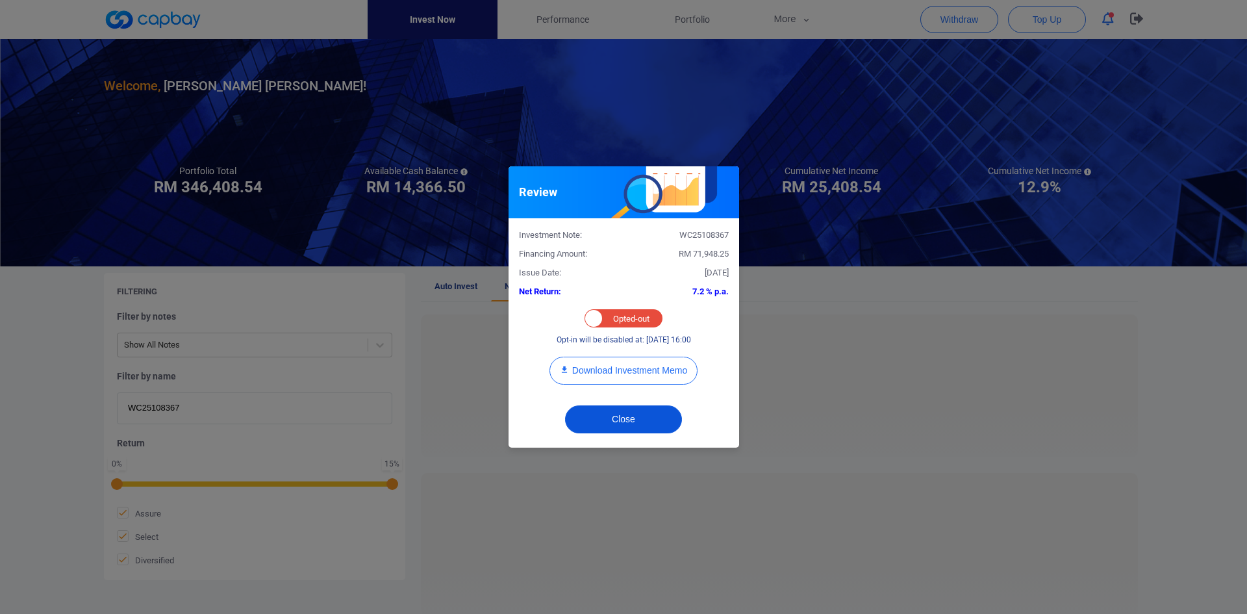
click at [614, 413] on button "Close" at bounding box center [623, 419] width 117 height 28
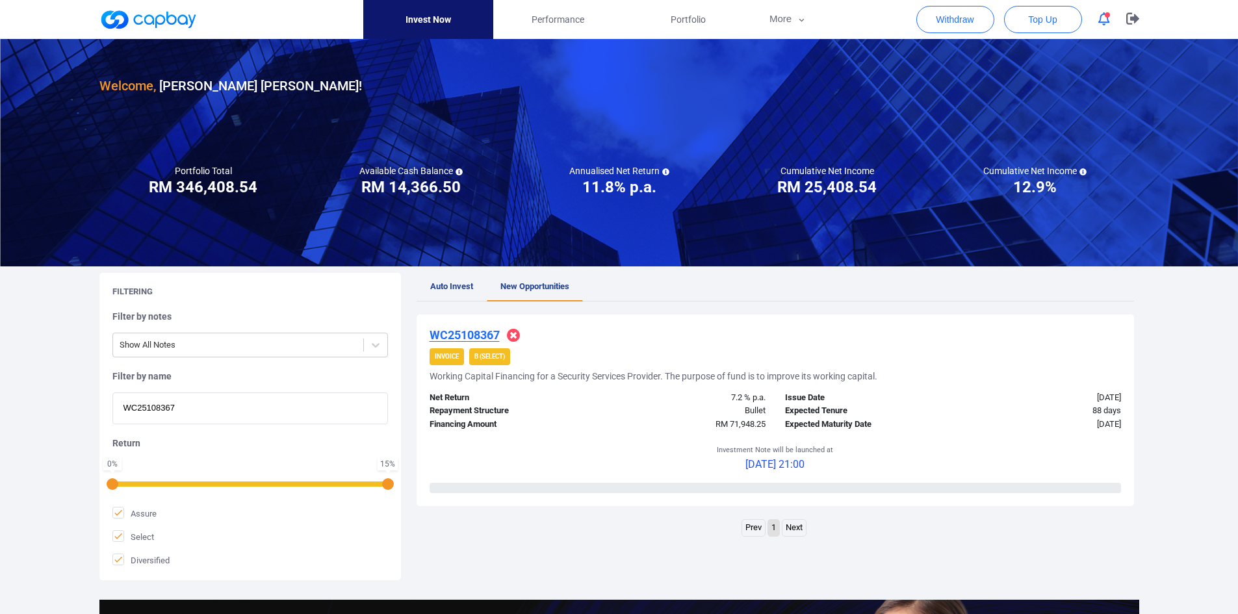
drag, startPoint x: 187, startPoint y: 400, endPoint x: 20, endPoint y: 400, distance: 167.0
click at [20, 401] on div "Welcome, [PERSON_NAME] [PERSON_NAME] ! Portfolio Total Portfolio Total RM *****…" at bounding box center [619, 432] width 1238 height 787
paste input "9775"
type input "WC25109775"
click at [483, 338] on u "WC25109775" at bounding box center [464, 335] width 70 height 14
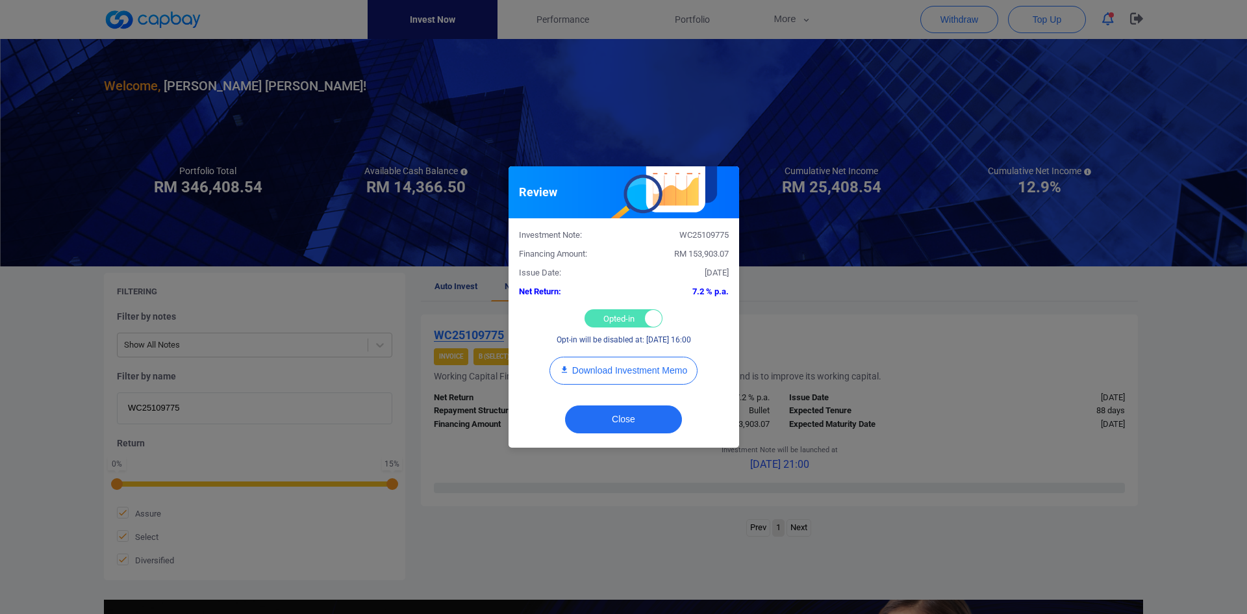
click at [613, 318] on div "Opted-in Opted-out" at bounding box center [624, 318] width 78 height 18
checkbox input "false"
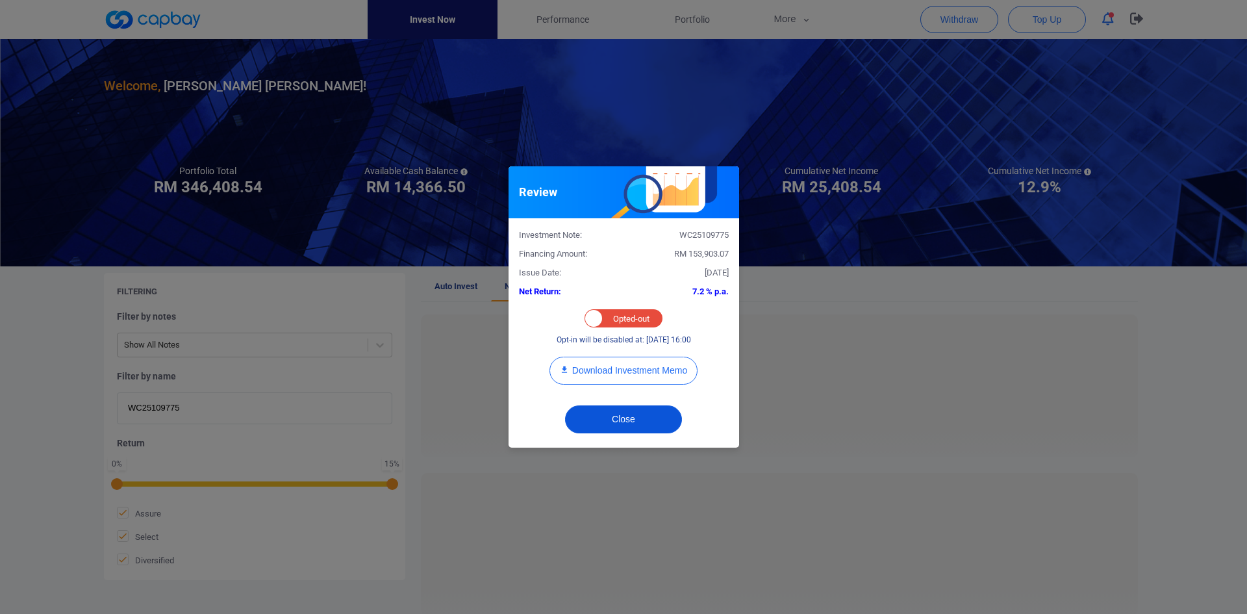
click at [614, 415] on button "Close" at bounding box center [623, 419] width 117 height 28
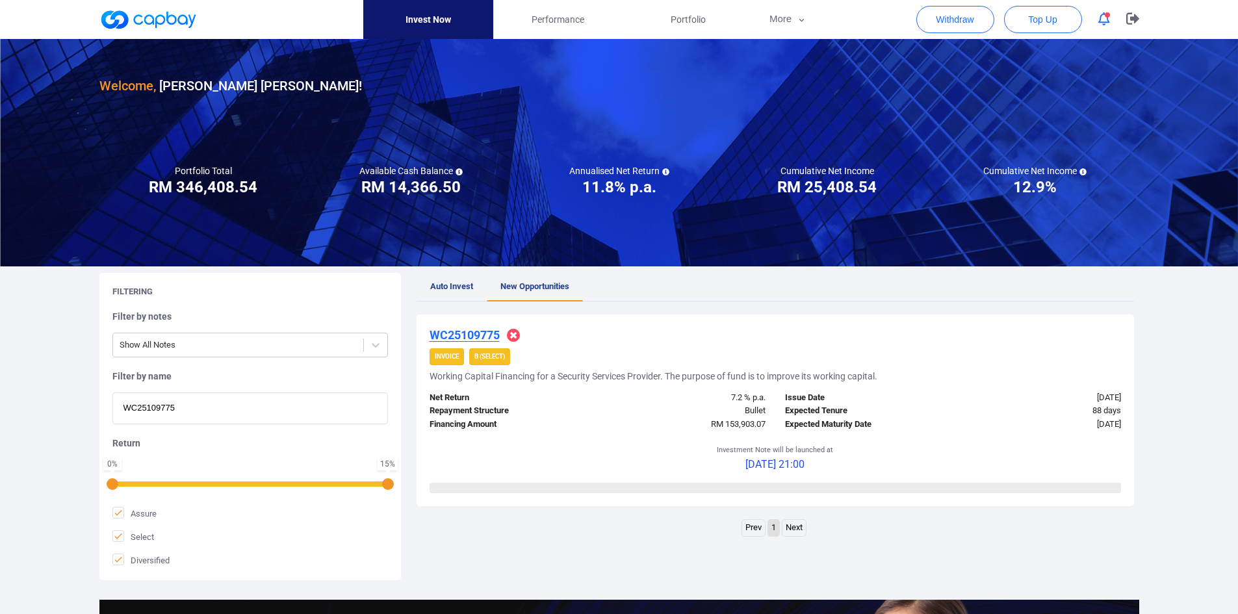
drag, startPoint x: 201, startPoint y: 411, endPoint x: -19, endPoint y: 391, distance: 221.2
click at [0, 391] on html "Invest Now Performance Portfolio More Transaction My Statements My Profile FAQs…" at bounding box center [619, 445] width 1238 height 891
paste input "1440"
type input "WC25101440"
click at [467, 326] on div "WC25101440 Invoice B (Select) Working Capital Financing for a Security Services…" at bounding box center [774, 410] width 717 height 192
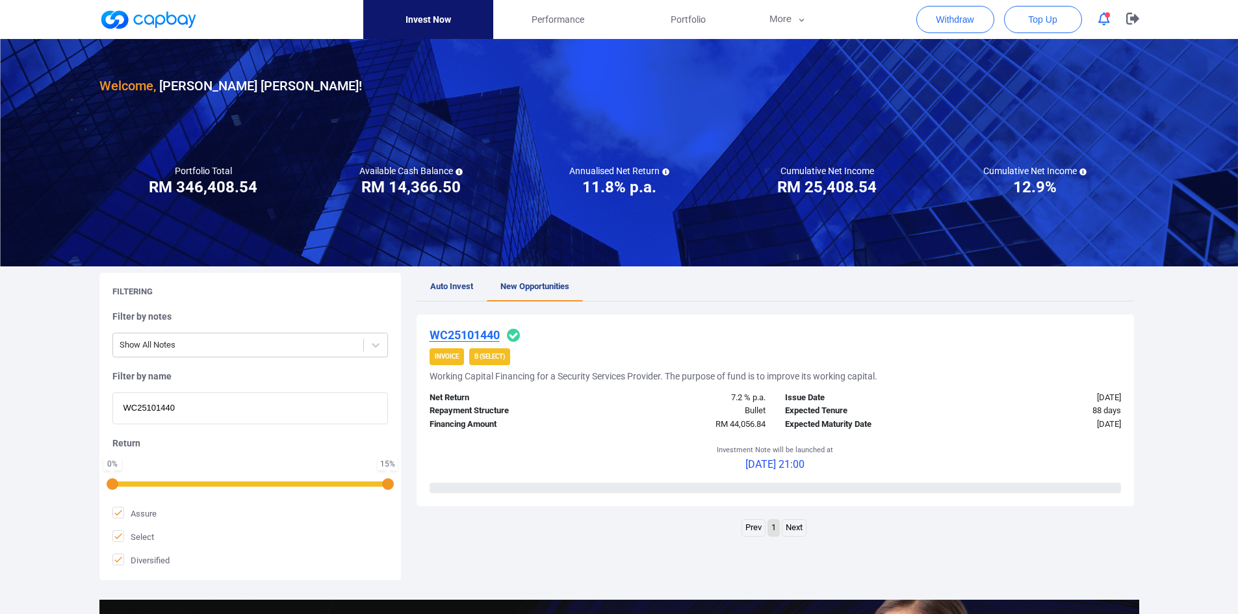
click at [466, 334] on u "WC25101440" at bounding box center [464, 335] width 70 height 14
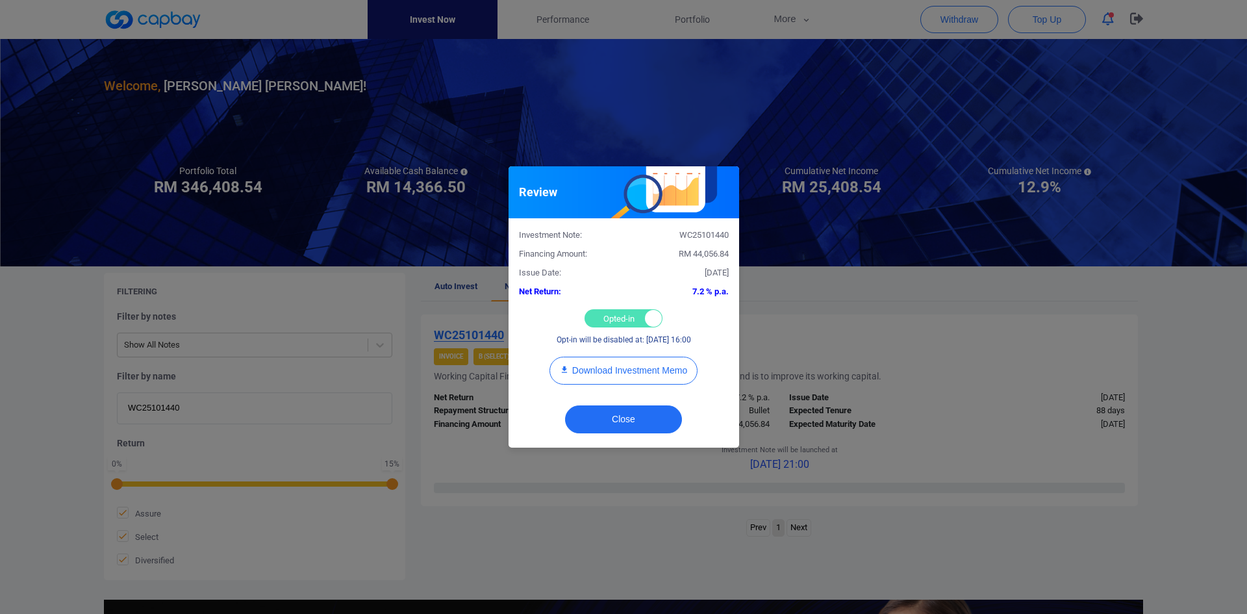
click at [591, 314] on div "Opted-in Opted-out" at bounding box center [624, 318] width 78 height 18
checkbox input "false"
click at [631, 414] on button "Close" at bounding box center [623, 419] width 117 height 28
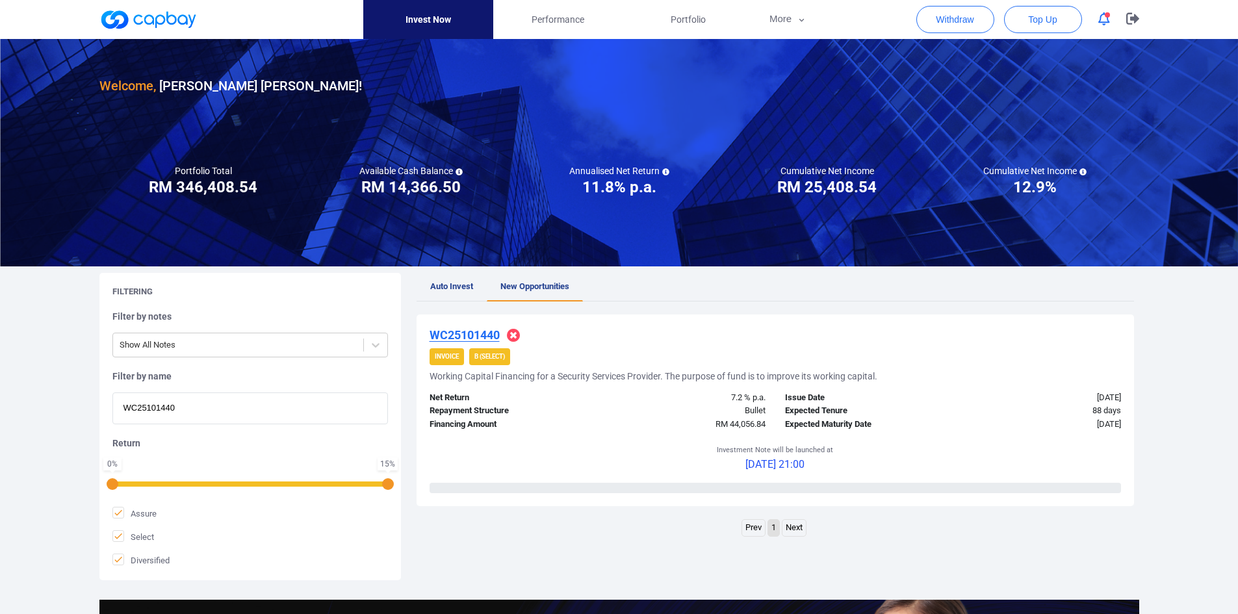
drag, startPoint x: 83, startPoint y: 409, endPoint x: 13, endPoint y: 396, distance: 71.4
click at [13, 399] on div "Welcome, [PERSON_NAME] [PERSON_NAME] ! Portfolio Total Portfolio Total RM *****…" at bounding box center [619, 432] width 1238 height 787
paste input "295"
type input "WC25101295"
click at [485, 336] on u "WC25101295" at bounding box center [464, 335] width 70 height 14
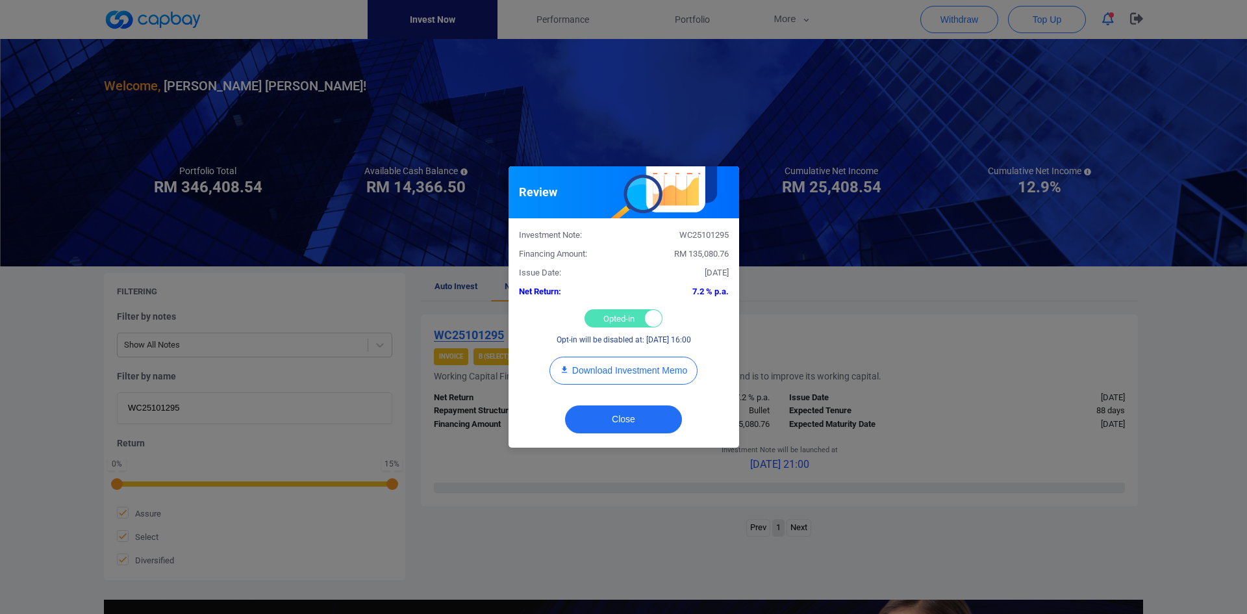
drag, startPoint x: 606, startPoint y: 306, endPoint x: 606, endPoint y: 313, distance: 7.1
click at [606, 307] on div "Investment Note: WC25101295 Financing Amount: RM 135,080.76 Issue Date: [DATE] …" at bounding box center [624, 307] width 231 height 179
click at [606, 313] on div "Opted-in Opted-out" at bounding box center [624, 318] width 78 height 18
checkbox input "false"
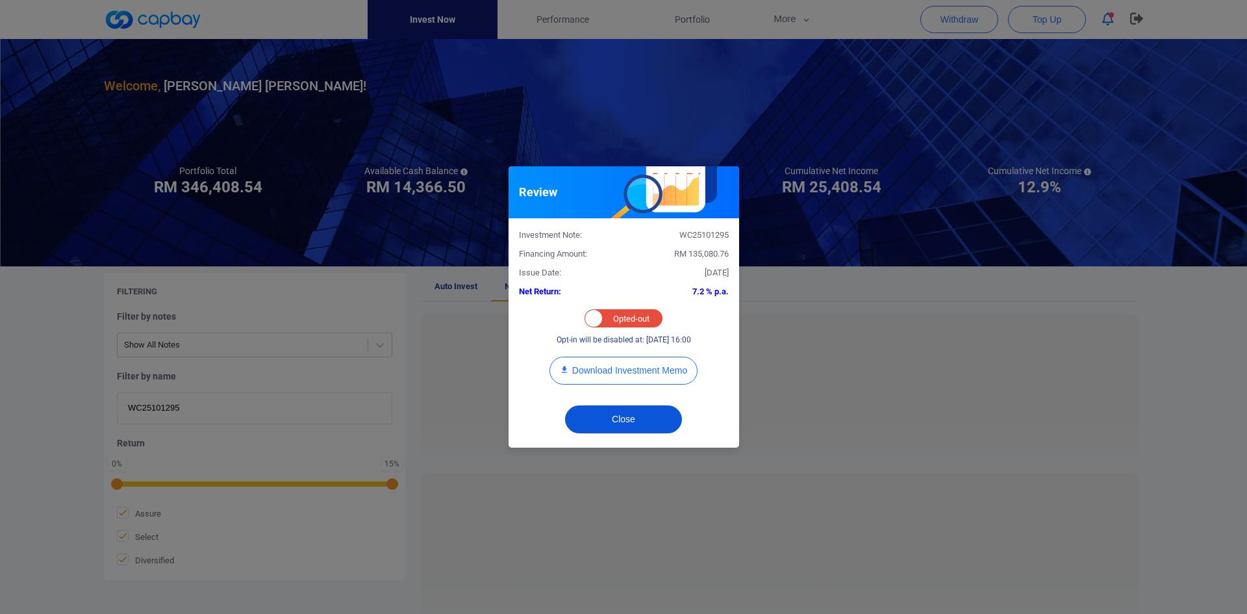
click at [622, 416] on button "Close" at bounding box center [623, 419] width 117 height 28
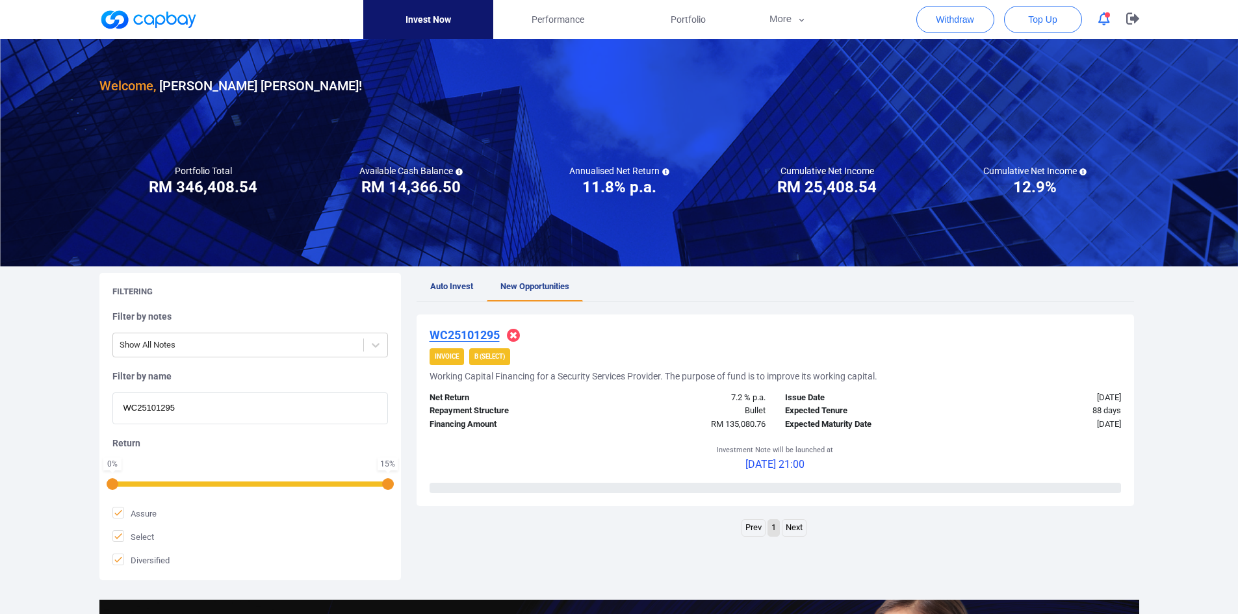
drag, startPoint x: 197, startPoint y: 406, endPoint x: -14, endPoint y: 395, distance: 211.4
click at [0, 395] on html "Invest Now Performance Portfolio More Transaction My Statements My Profile FAQs…" at bounding box center [619, 445] width 1238 height 891
paste input "8111"
type input "WC25108111"
click at [476, 330] on u "WC25108111" at bounding box center [464, 335] width 70 height 14
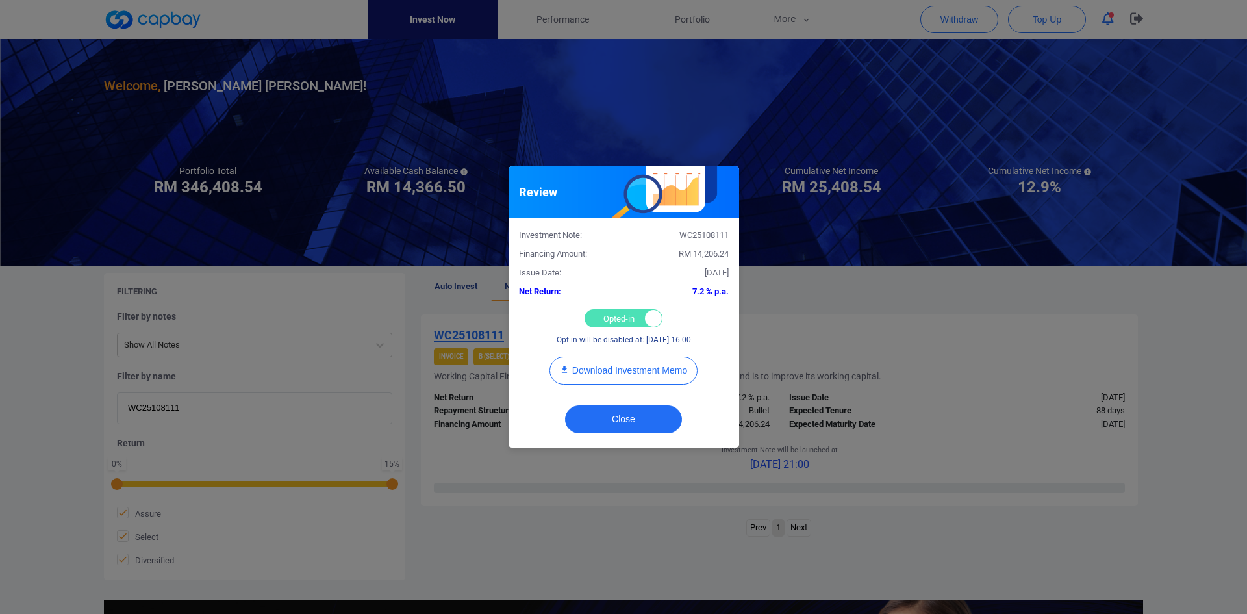
click at [611, 316] on div "Opted-in Opted-out" at bounding box center [624, 318] width 78 height 18
checkbox input "false"
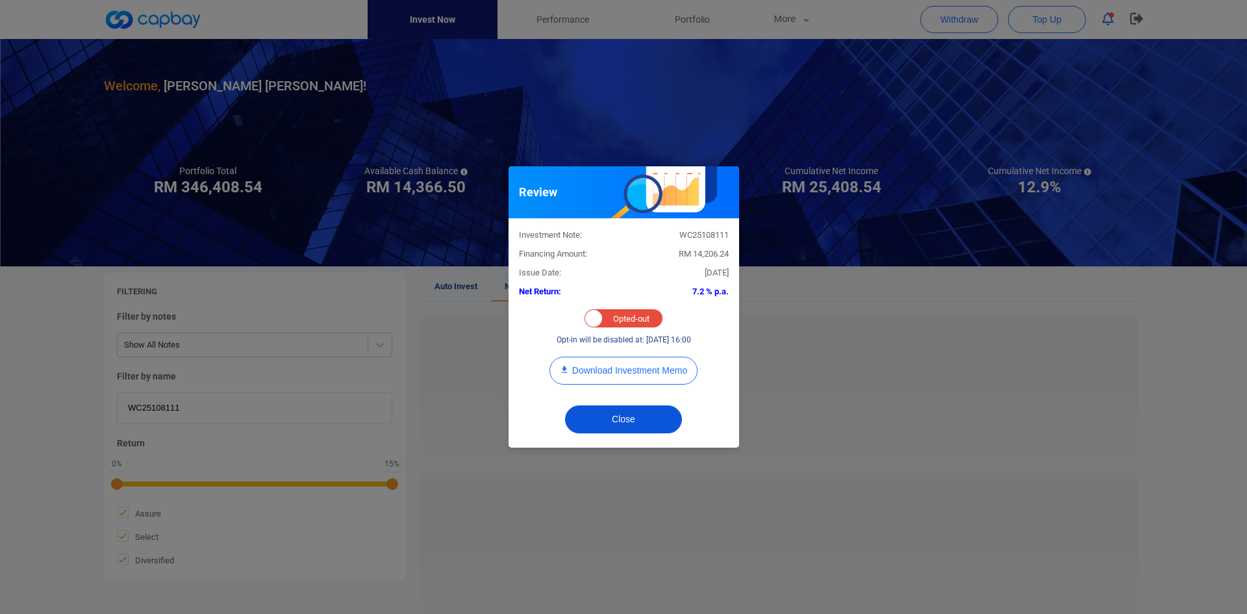
click at [615, 418] on button "Close" at bounding box center [623, 419] width 117 height 28
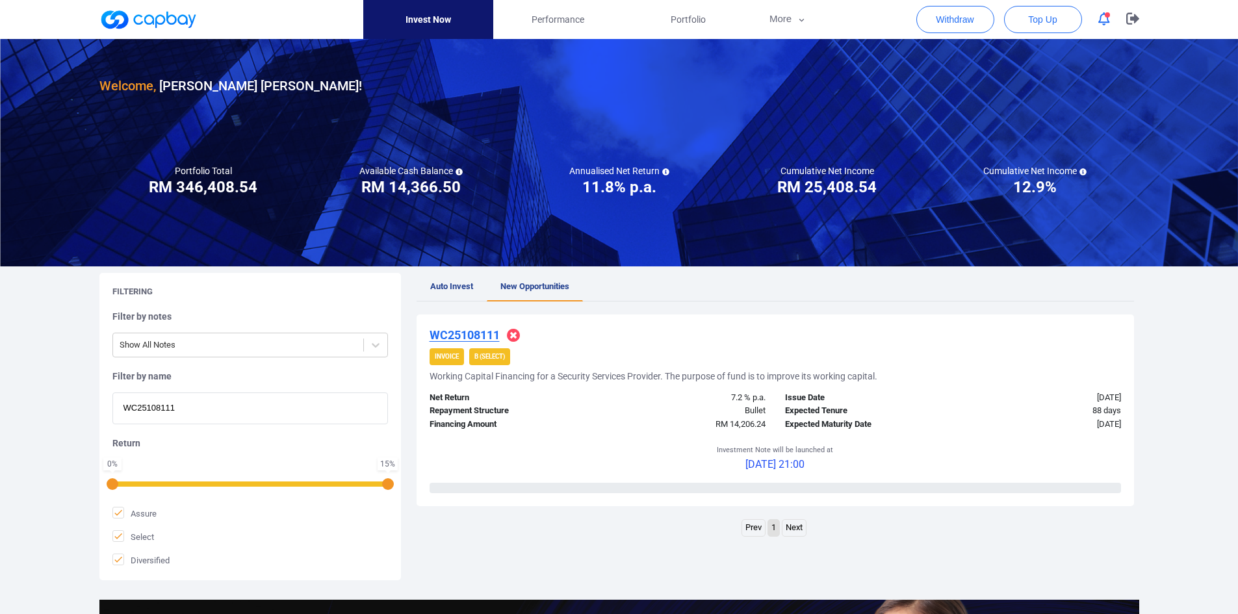
drag, startPoint x: 200, startPoint y: 409, endPoint x: 12, endPoint y: 399, distance: 188.7
click at [13, 400] on div "Welcome, [PERSON_NAME] [PERSON_NAME] ! Portfolio Total Portfolio Total RM *****…" at bounding box center [619, 432] width 1238 height 787
paste input "1146"
type input "WC25101146"
click at [489, 333] on u "WC25101146" at bounding box center [464, 335] width 70 height 14
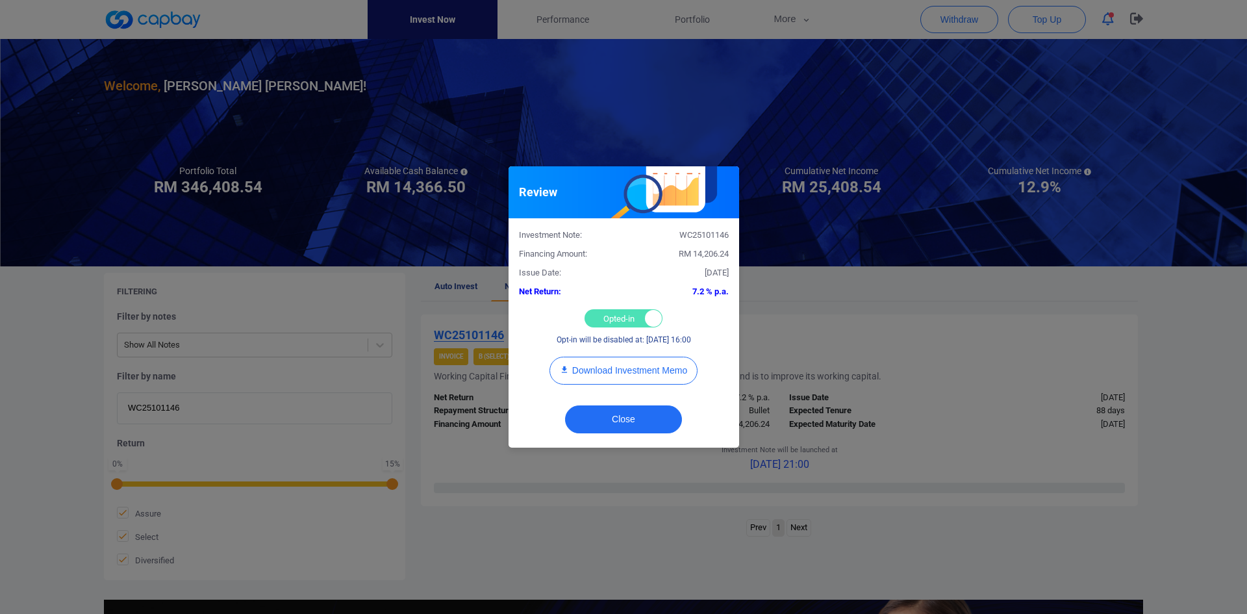
click at [598, 316] on div "Opted-in Opted-out" at bounding box center [624, 318] width 78 height 18
checkbox input "false"
click at [630, 416] on button "Close" at bounding box center [623, 419] width 117 height 28
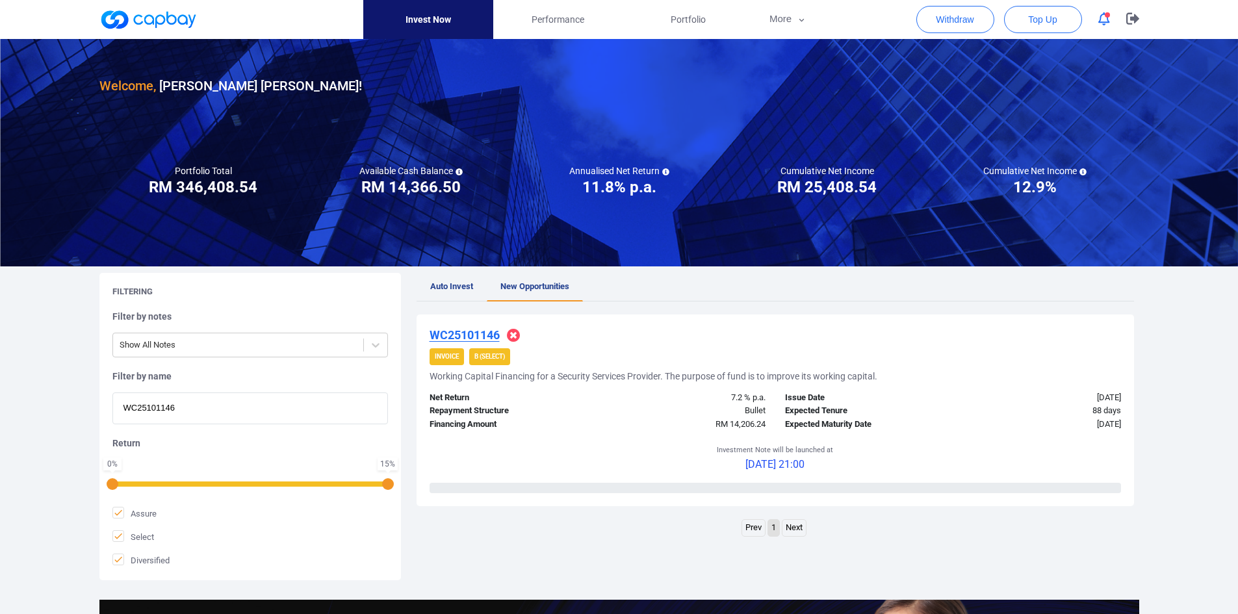
drag, startPoint x: 194, startPoint y: 409, endPoint x: -34, endPoint y: 394, distance: 229.2
click at [0, 394] on html "Invest Now Performance Portfolio More Transaction My Statements My Profile FAQs…" at bounding box center [619, 445] width 1238 height 891
paste input "4414"
type input "WC25104414"
click at [467, 334] on u "WC25104414" at bounding box center [464, 335] width 70 height 14
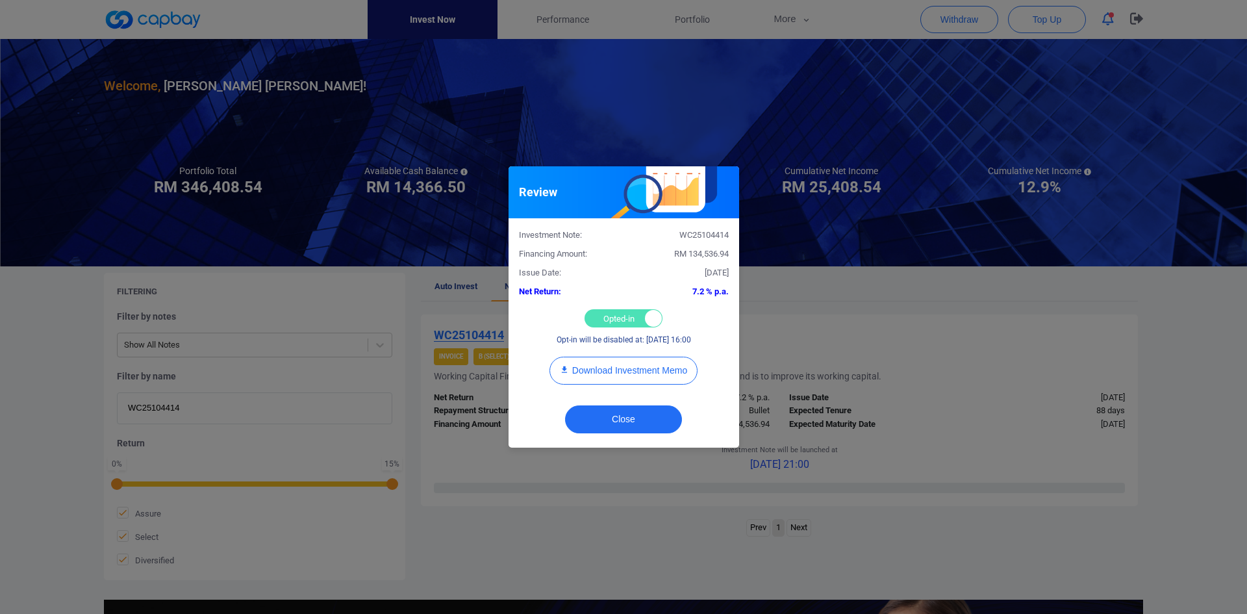
click at [621, 310] on div "Opted-in Opted-out" at bounding box center [624, 318] width 78 height 18
checkbox input "false"
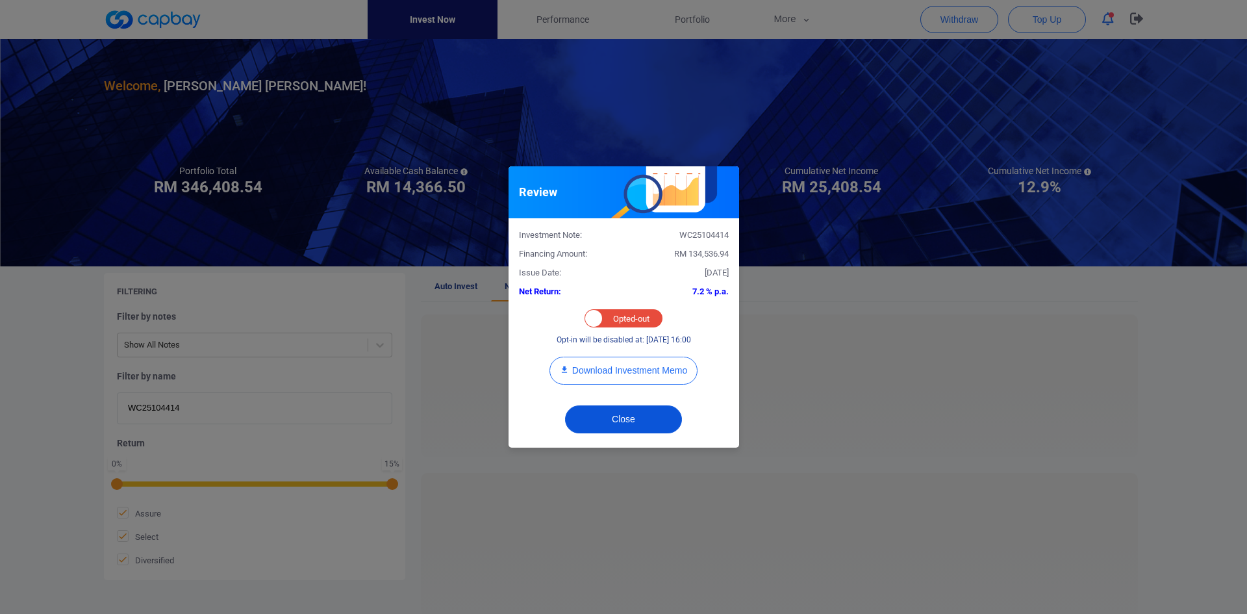
click at [620, 419] on button "Close" at bounding box center [623, 419] width 117 height 28
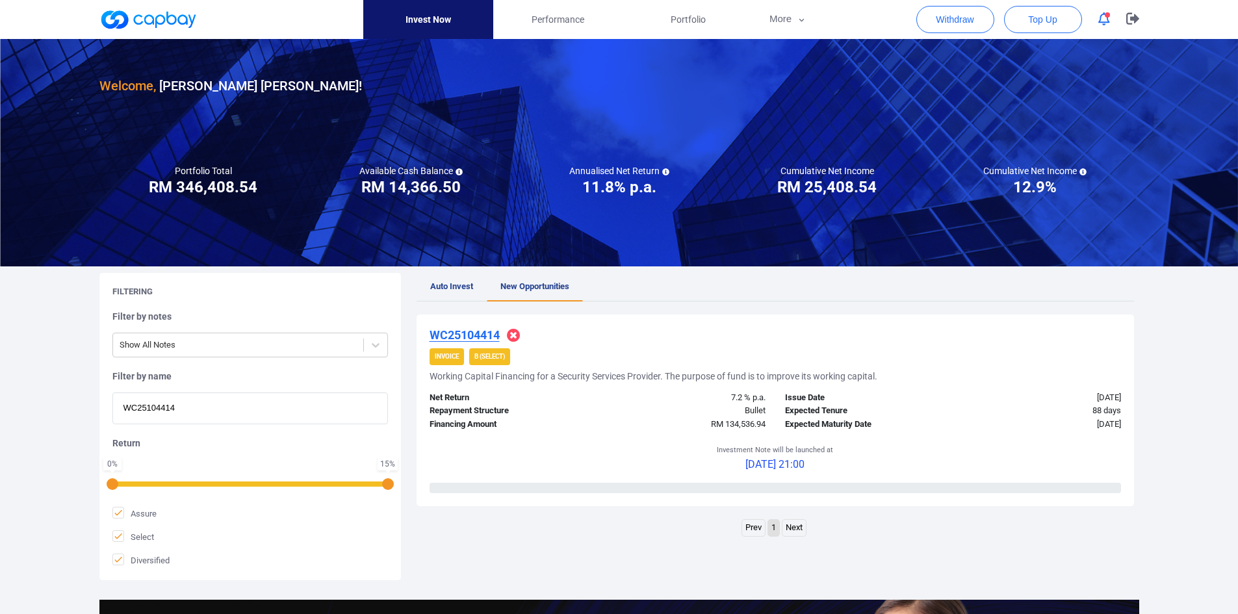
drag, startPoint x: 193, startPoint y: 418, endPoint x: 107, endPoint y: 405, distance: 87.4
click at [107, 405] on div "Filtering Filter by notes Show All Notes Filter by name WC25104414 Return 0 % 1…" at bounding box center [249, 426] width 301 height 307
paste input "6493"
type input "WC25106493"
click at [481, 331] on u "WC25106493" at bounding box center [464, 335] width 70 height 14
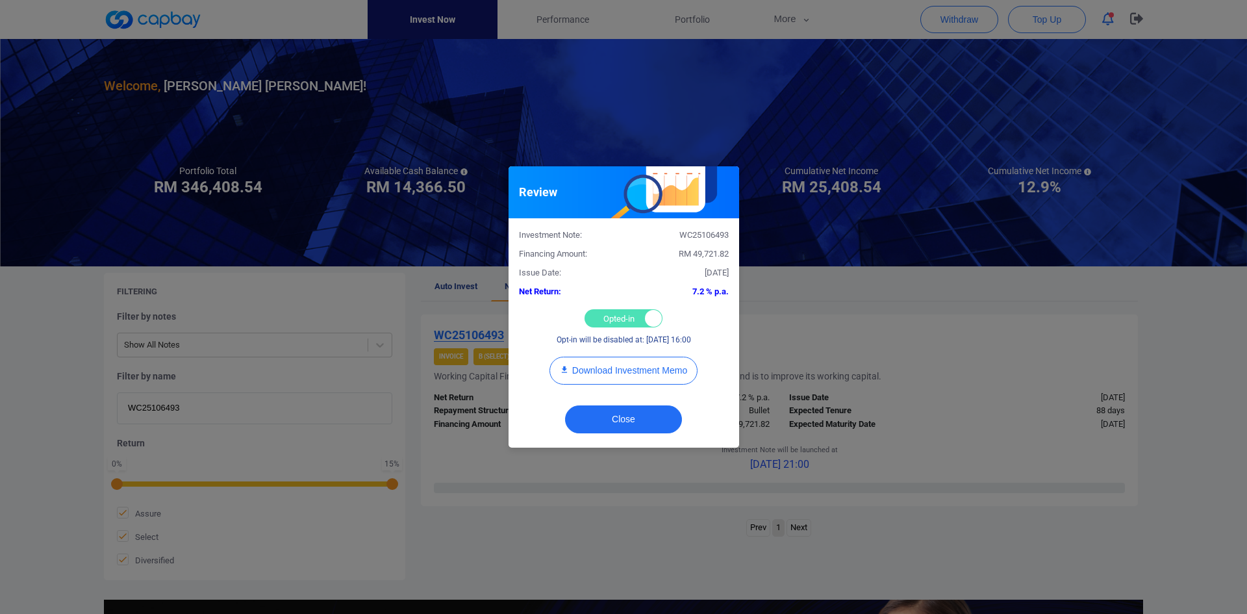
click at [604, 314] on div "Opted-in Opted-out" at bounding box center [624, 318] width 78 height 18
checkbox input "false"
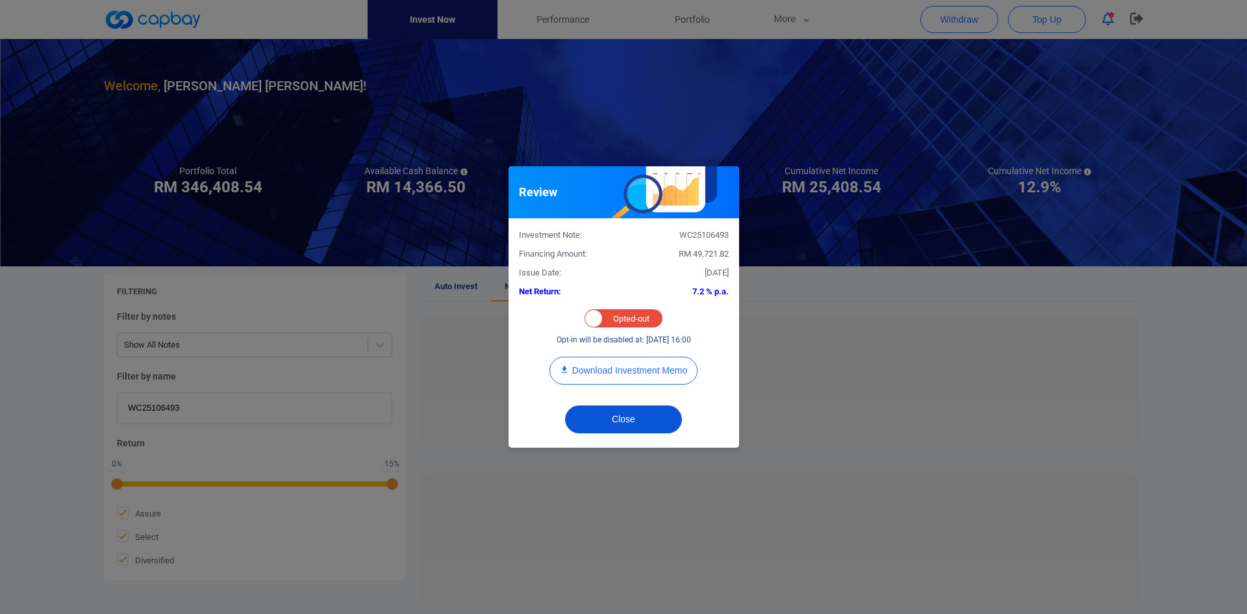
click at [629, 419] on button "Close" at bounding box center [623, 419] width 117 height 28
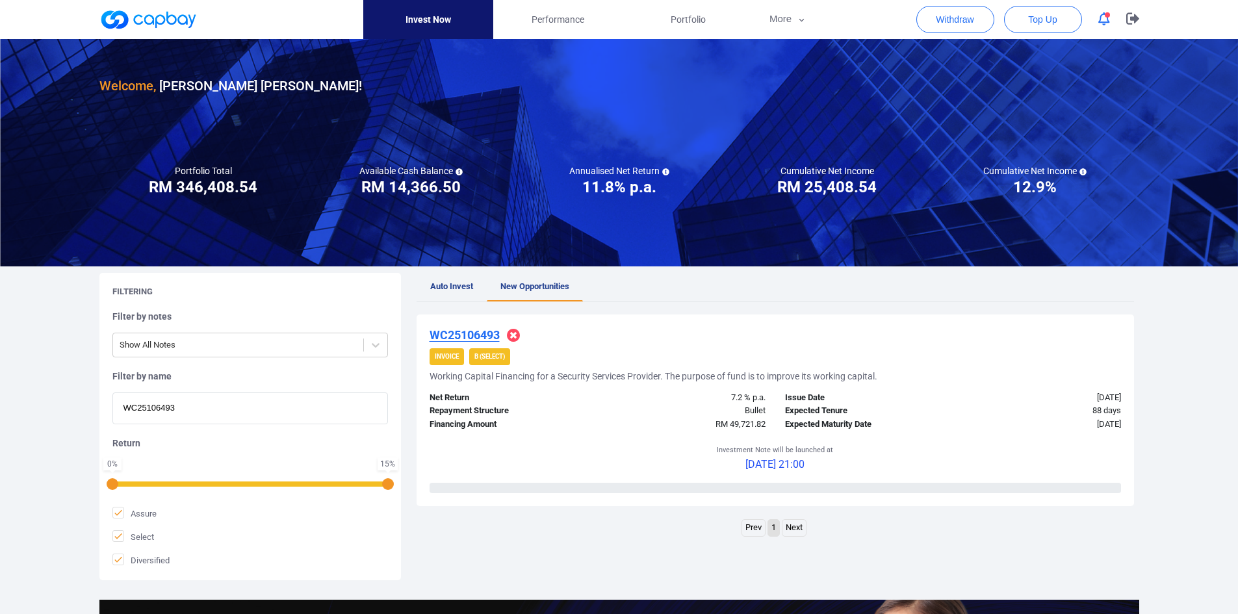
drag, startPoint x: 188, startPoint y: 408, endPoint x: 70, endPoint y: 401, distance: 118.4
click at [74, 405] on div "Welcome, [PERSON_NAME] [PERSON_NAME] ! Portfolio Total Portfolio Total RM *****…" at bounding box center [619, 432] width 1238 height 787
paste input "3939"
type input "WC25103939"
click at [453, 334] on u "WC25103939" at bounding box center [464, 335] width 70 height 14
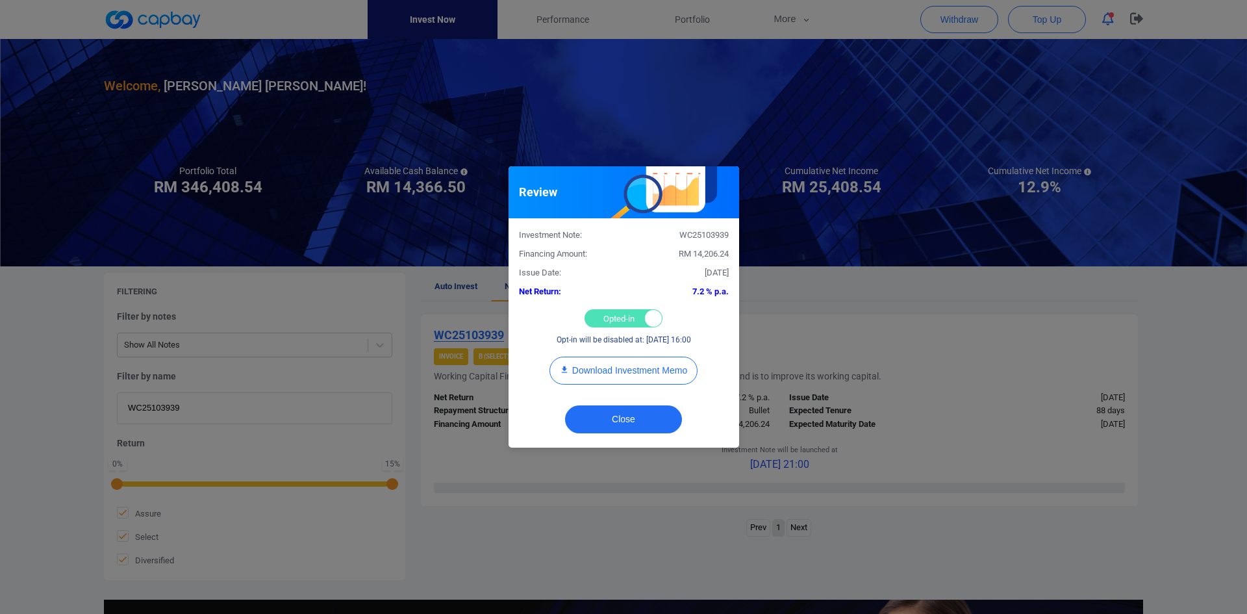
click at [607, 322] on div "Opted-in Opted-out" at bounding box center [624, 318] width 78 height 18
checkbox input "false"
click at [623, 419] on button "Close" at bounding box center [623, 419] width 117 height 28
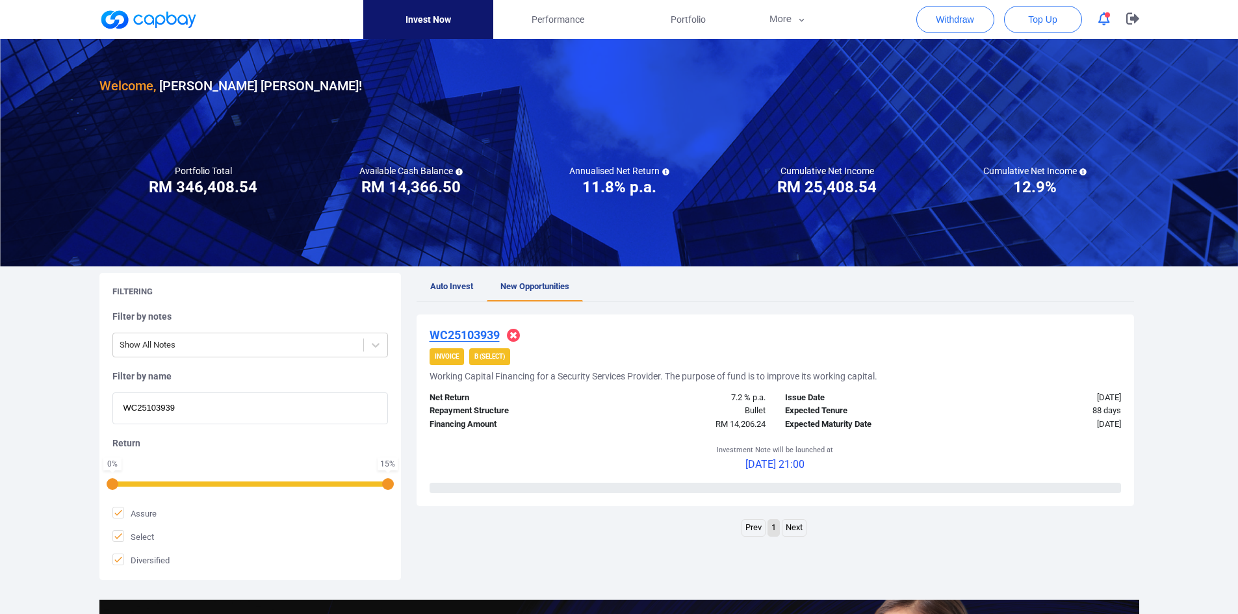
click at [0, 402] on html "Invest Now Performance Portfolio More Transaction My Statements My Profile FAQs…" at bounding box center [619, 445] width 1238 height 891
paste input "5002"
type input "WC25105002"
click at [462, 330] on u "WC25105002" at bounding box center [464, 335] width 70 height 14
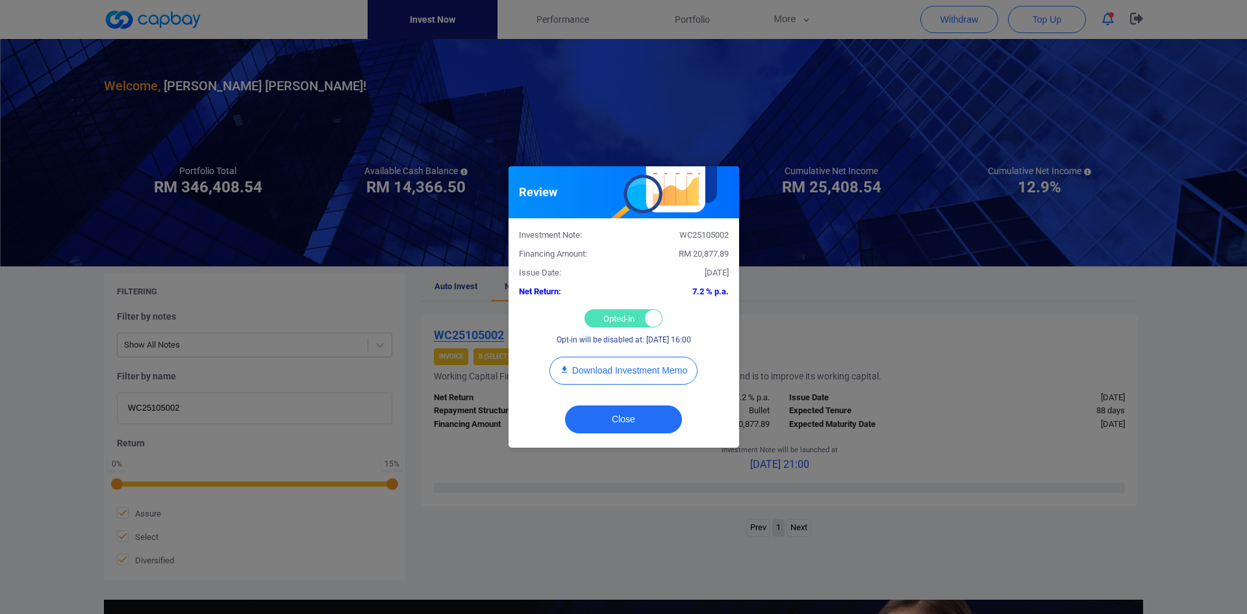
click at [600, 317] on div "Opted-in Opted-out" at bounding box center [624, 318] width 78 height 18
checkbox input "false"
click at [595, 406] on button "Close" at bounding box center [623, 419] width 117 height 28
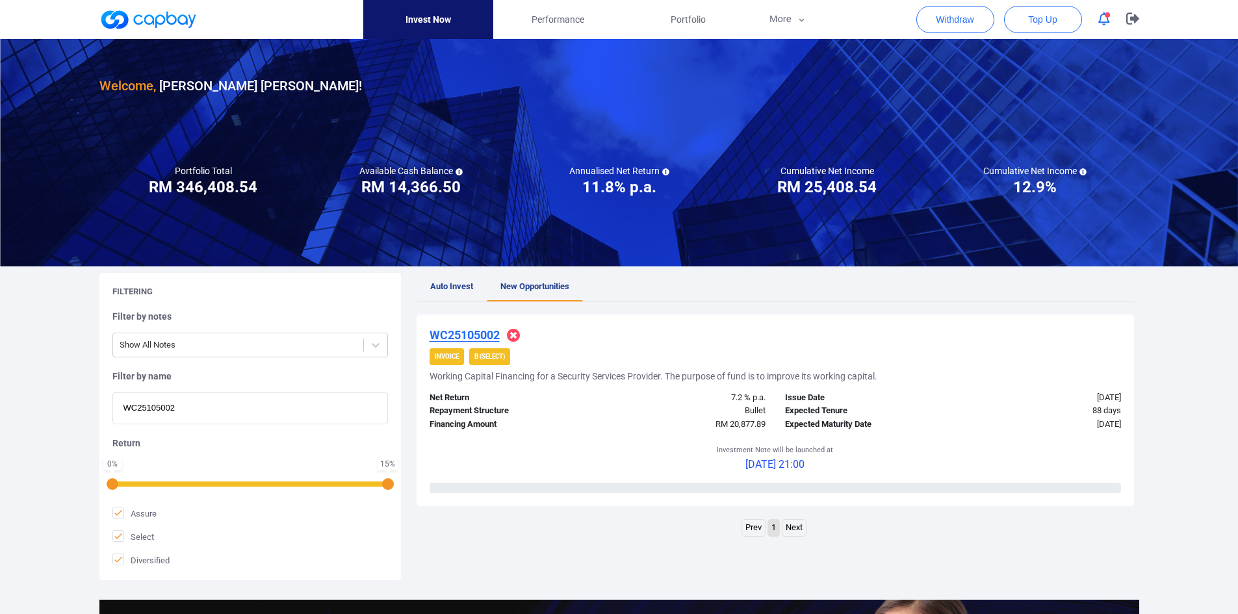
drag, startPoint x: 193, startPoint y: 409, endPoint x: 9, endPoint y: 400, distance: 184.1
click at [9, 400] on div "Welcome, [PERSON_NAME] [PERSON_NAME] ! Portfolio Total Portfolio Total RM *****…" at bounding box center [619, 432] width 1238 height 787
paste input "1467"
type input "WC25101467"
click at [481, 333] on u "WC25101467" at bounding box center [464, 335] width 70 height 14
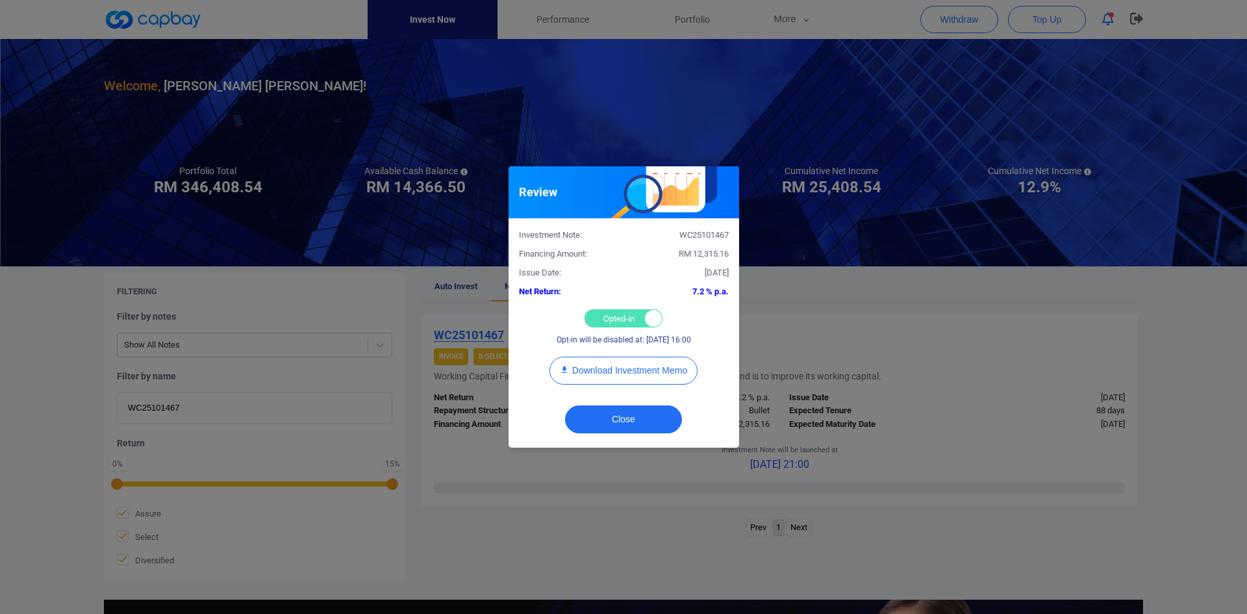
click at [594, 322] on div "Opted-in Opted-out" at bounding box center [624, 318] width 78 height 18
checkbox input "false"
drag, startPoint x: 629, startPoint y: 412, endPoint x: 617, endPoint y: 407, distance: 12.5
click at [628, 413] on button "Close" at bounding box center [623, 419] width 117 height 28
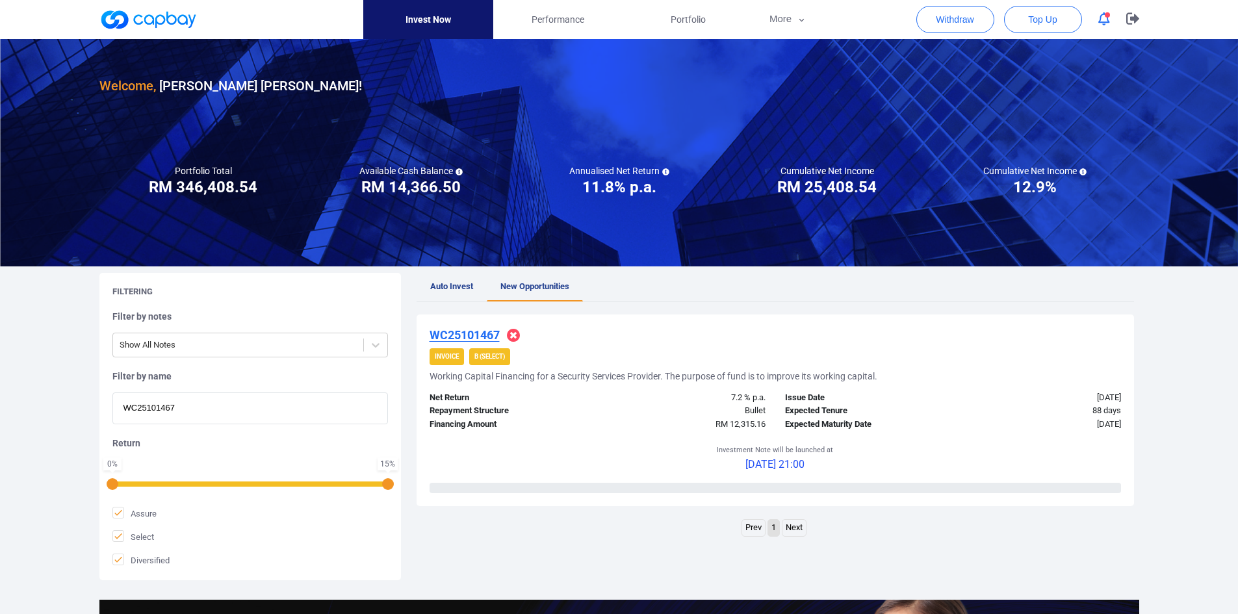
drag, startPoint x: 47, startPoint y: 388, endPoint x: 24, endPoint y: 385, distance: 23.1
click at [24, 385] on div "Welcome, [PERSON_NAME] [PERSON_NAME] ! Portfolio Total Portfolio Total RM *****…" at bounding box center [619, 432] width 1238 height 787
paste input "813"
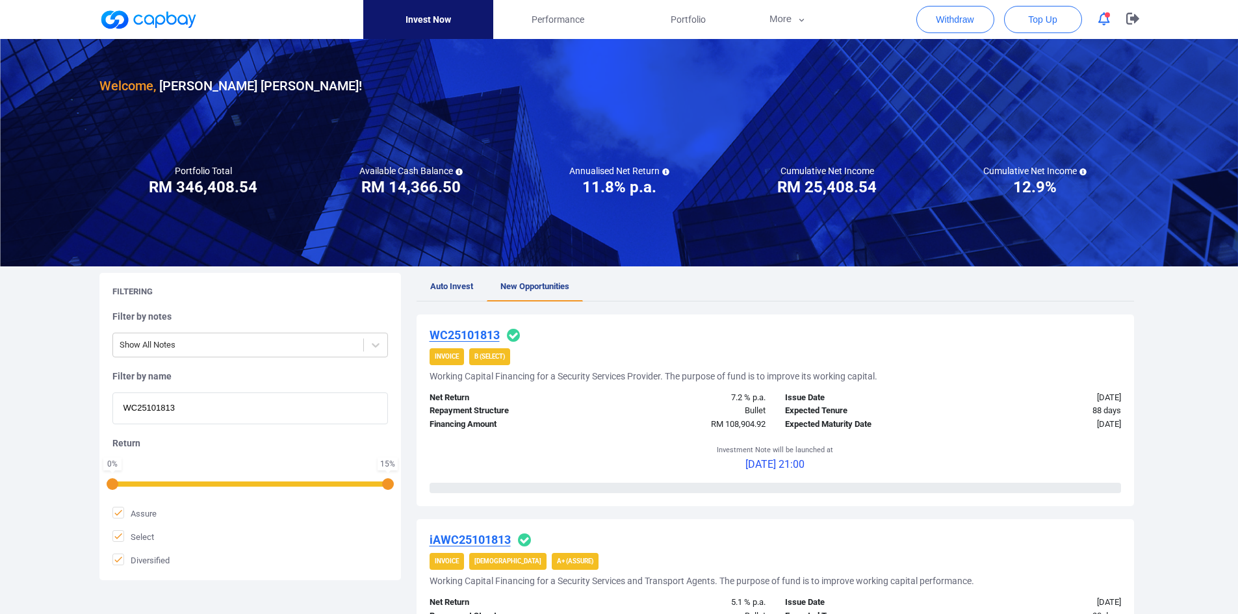
type input "WC25101813"
click at [470, 333] on u "WC25101813" at bounding box center [464, 335] width 70 height 14
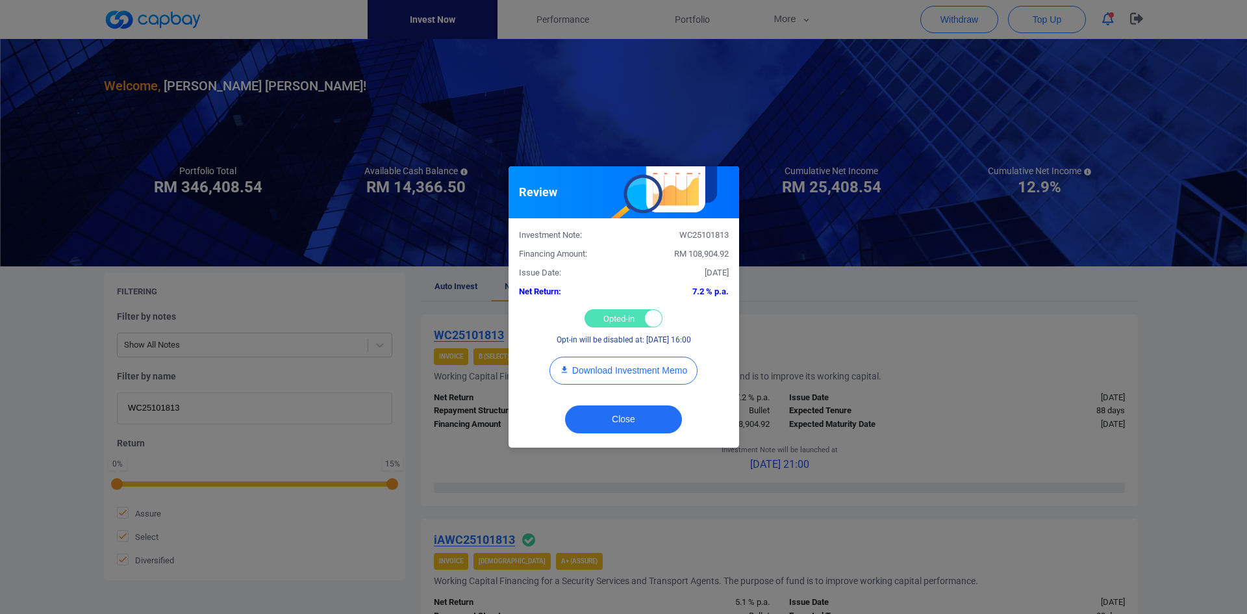
click at [621, 320] on div "Opted-in Opted-out" at bounding box center [624, 318] width 78 height 18
checkbox input "false"
click at [625, 412] on button "Close" at bounding box center [623, 419] width 117 height 28
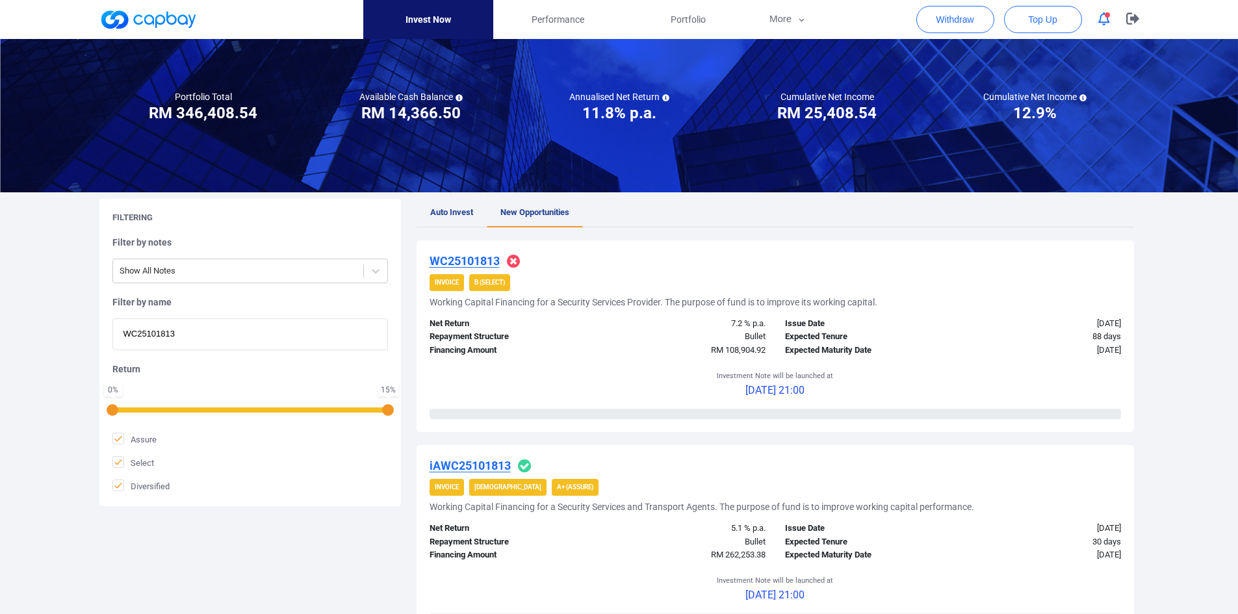
scroll to position [130, 0]
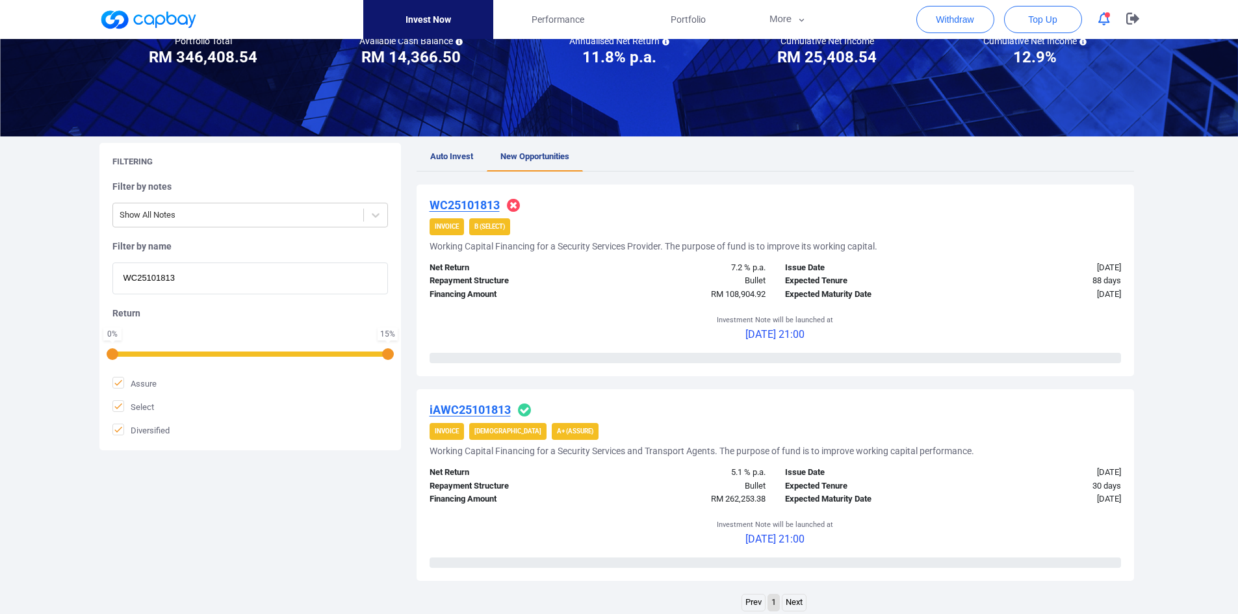
click at [463, 413] on u "iAWC25101813" at bounding box center [469, 410] width 81 height 14
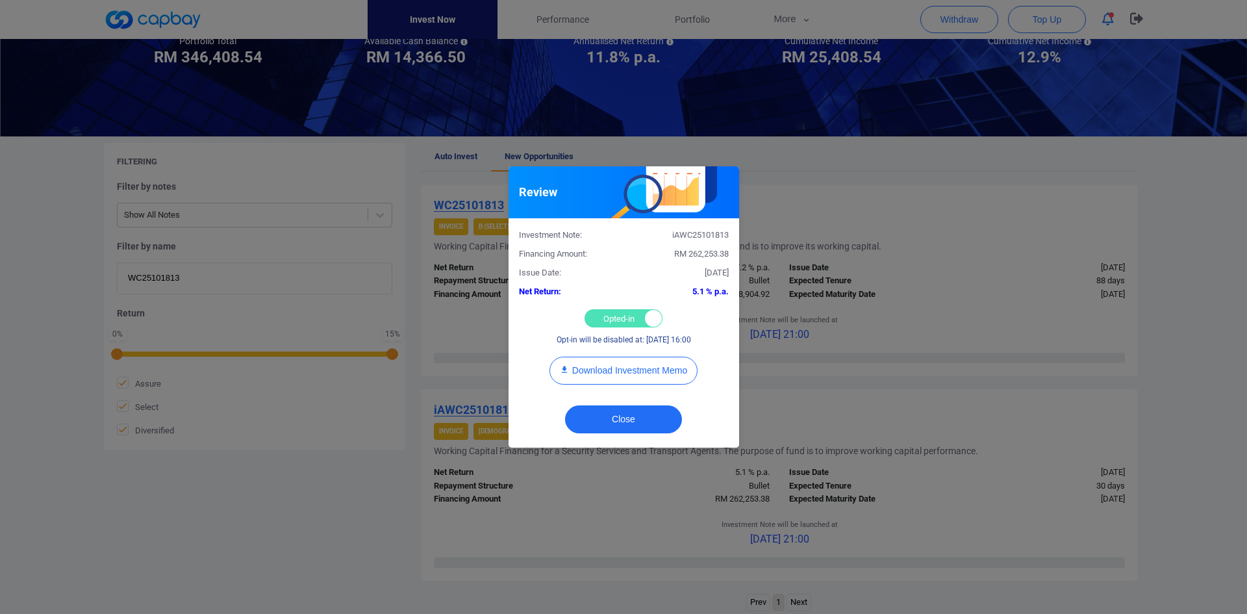
click at [609, 317] on div "Opted-in Opted-out" at bounding box center [624, 318] width 78 height 18
checkbox input "false"
click at [609, 410] on button "Close" at bounding box center [623, 419] width 117 height 28
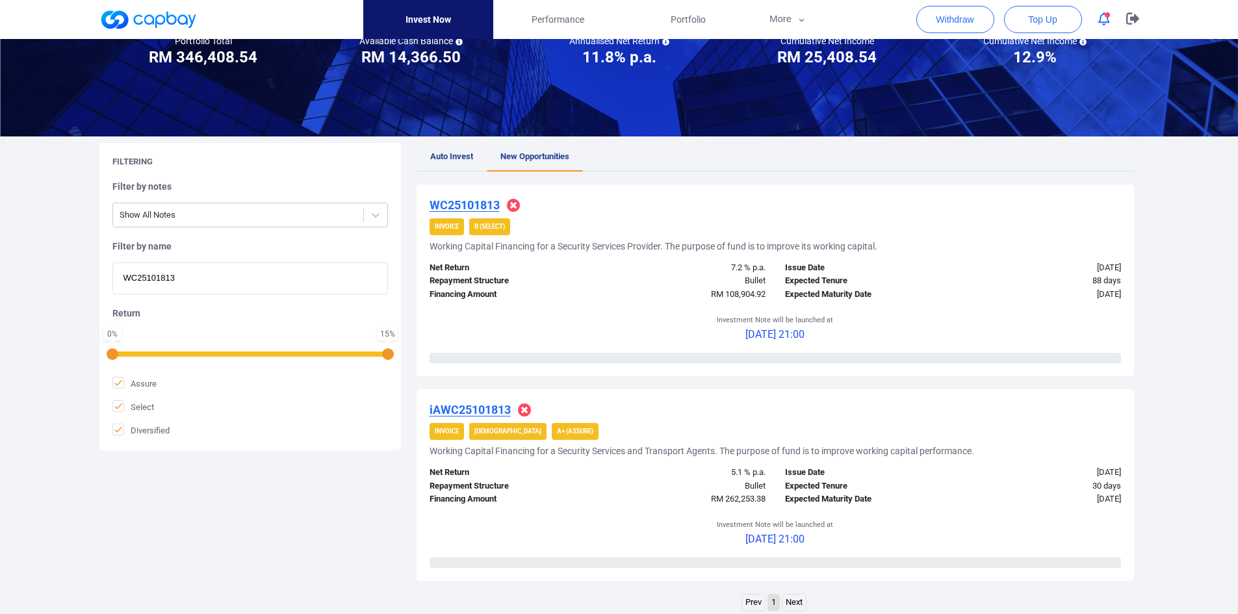
drag, startPoint x: 188, startPoint y: 279, endPoint x: 49, endPoint y: 275, distance: 139.1
click at [49, 275] on div "Welcome, [PERSON_NAME] [PERSON_NAME] ! Portfolio Total Portfolio Total RM *****…" at bounding box center [619, 385] width 1238 height 952
paste input "9924"
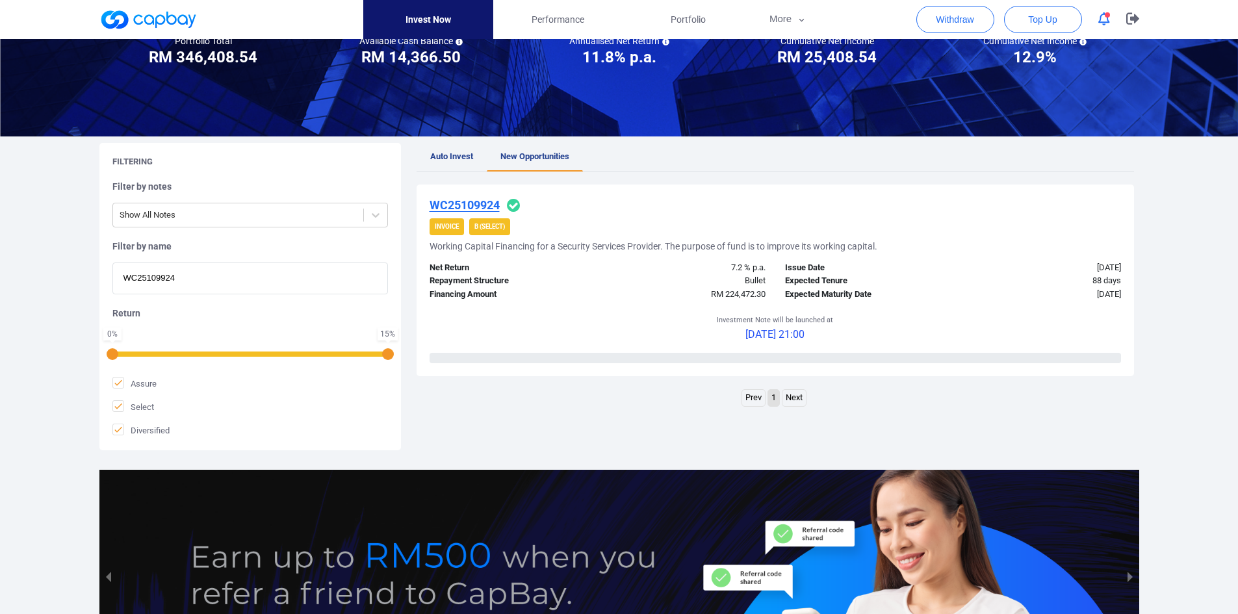
type input "WC25109924"
click at [478, 201] on u "WC25109924" at bounding box center [464, 205] width 70 height 14
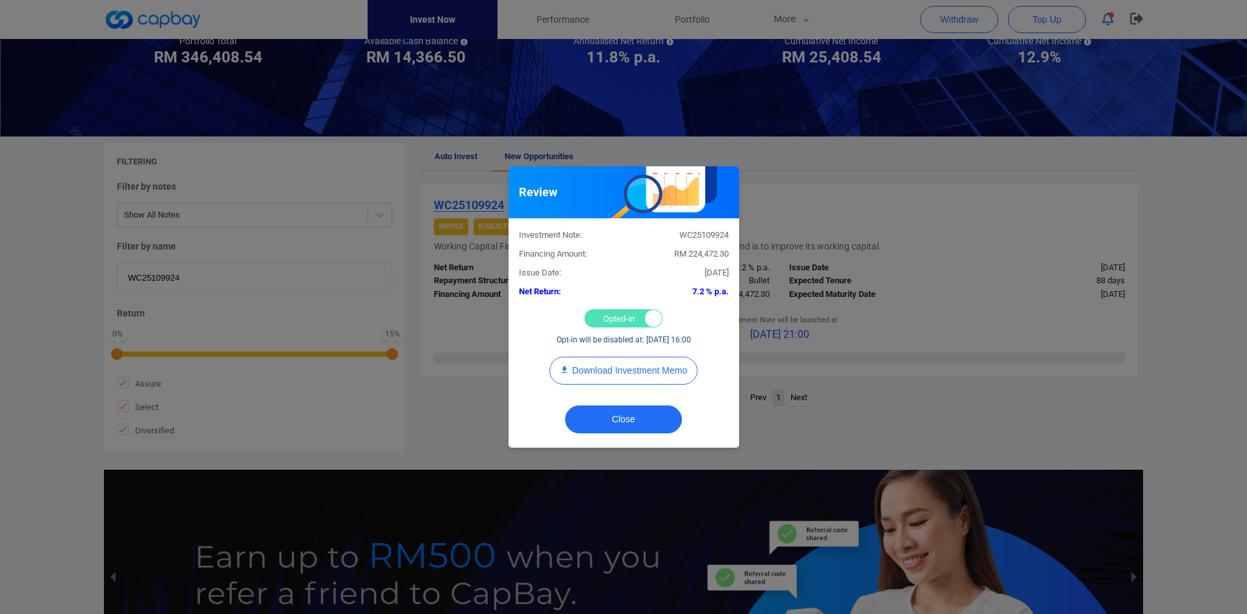
click at [614, 315] on div "Opted-in Opted-out" at bounding box center [624, 318] width 78 height 18
checkbox input "false"
click at [631, 419] on button "Close" at bounding box center [623, 419] width 117 height 28
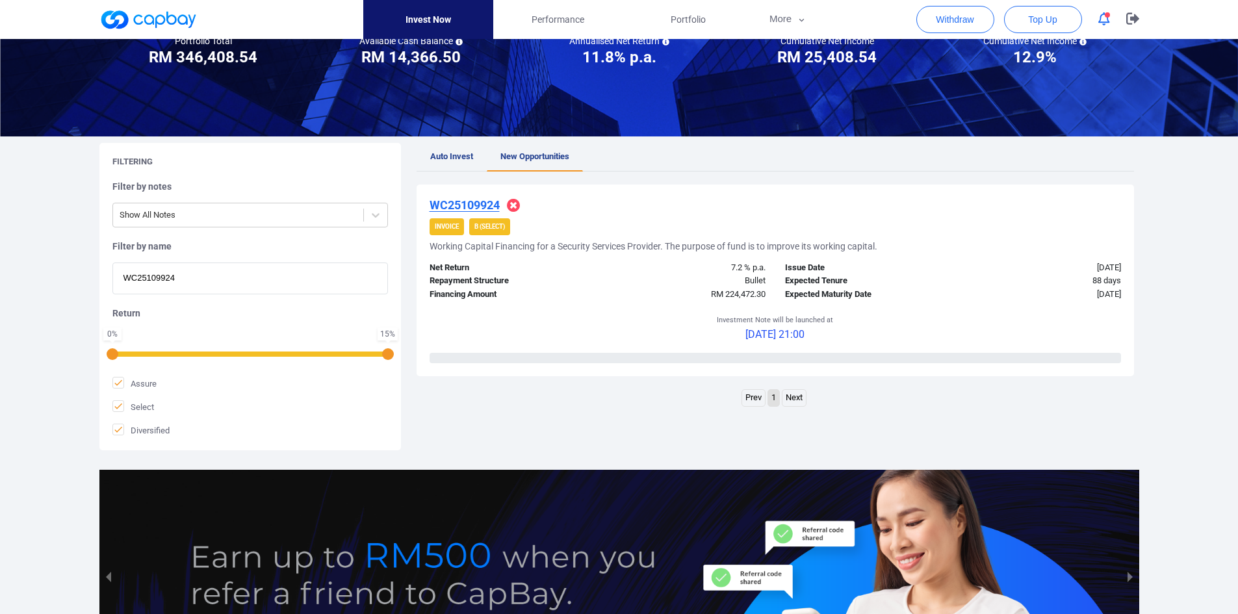
drag, startPoint x: 142, startPoint y: 275, endPoint x: 69, endPoint y: 275, distance: 73.4
click at [70, 275] on div "Welcome, [PERSON_NAME] [PERSON_NAME] ! Portfolio Total Portfolio Total RM *****…" at bounding box center [619, 302] width 1238 height 787
paste input "5667"
type input "WC25105667"
click at [483, 201] on u "WC25105667" at bounding box center [464, 205] width 70 height 14
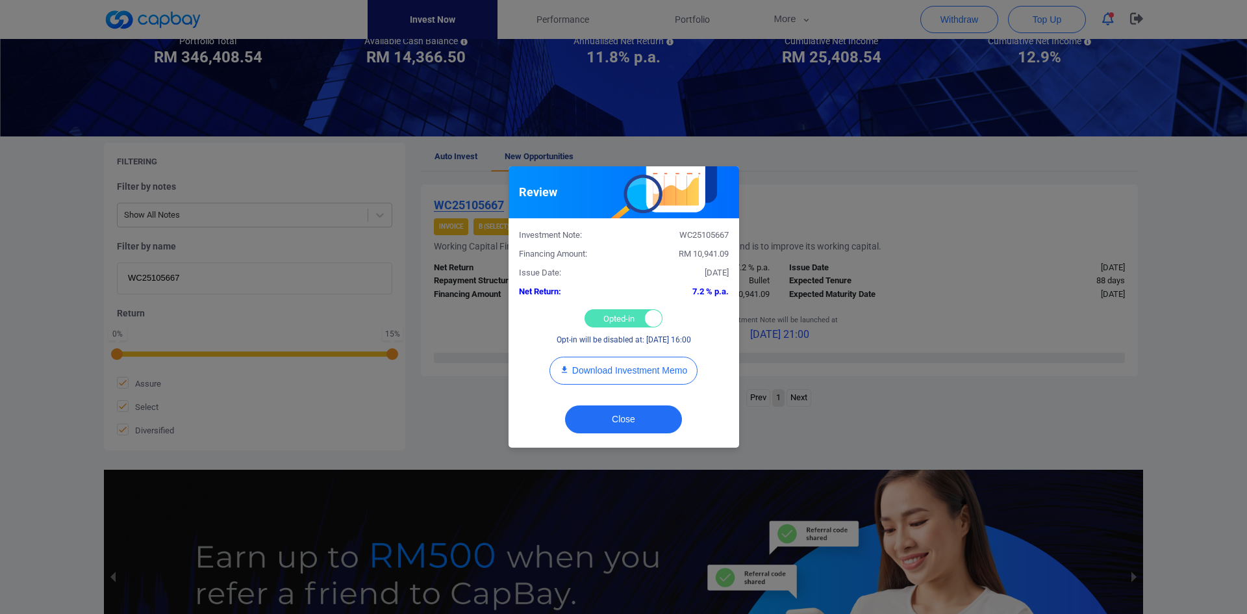
click at [622, 324] on div "Opted-in Opted-out" at bounding box center [624, 318] width 78 height 18
checkbox input "false"
click at [631, 420] on button "Close" at bounding box center [623, 419] width 117 height 28
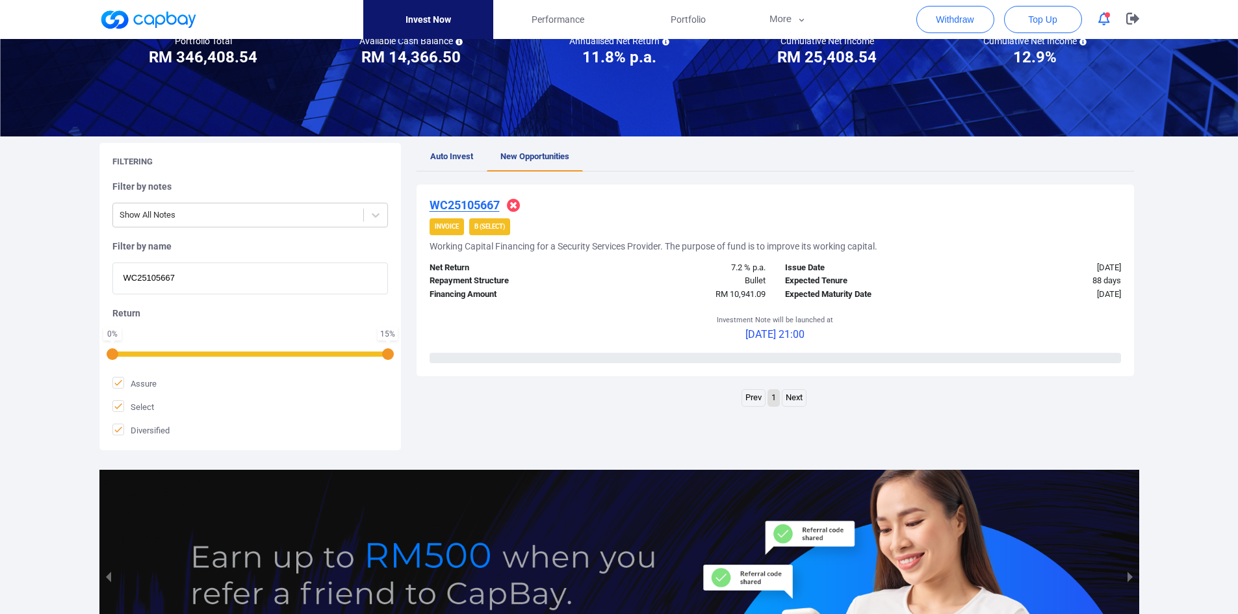
drag, startPoint x: 215, startPoint y: 275, endPoint x: -18, endPoint y: 275, distance: 233.2
click at [0, 275] on html "Invest Now Performance Portfolio More Transaction My Statements My Profile FAQs…" at bounding box center [619, 315] width 1238 height 891
paste input "3094"
type input "WC25103094"
click at [465, 203] on u "WC25103094" at bounding box center [464, 205] width 70 height 14
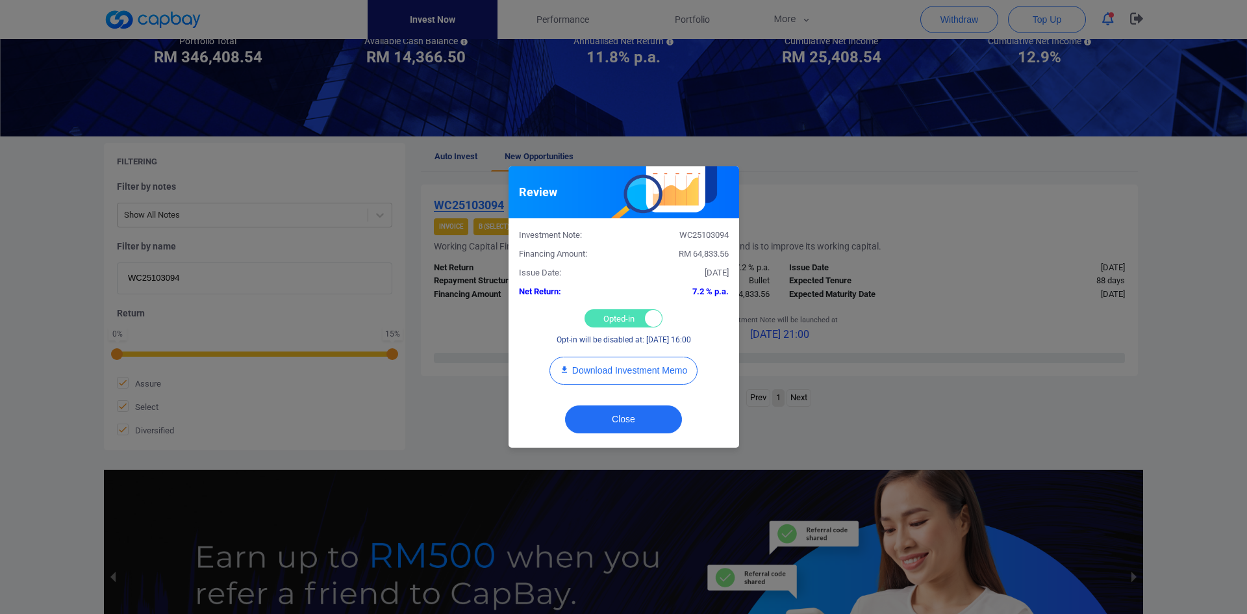
click at [598, 316] on div "Opted-in Opted-out" at bounding box center [624, 318] width 78 height 18
checkbox input "false"
click at [620, 421] on button "Close" at bounding box center [623, 419] width 117 height 28
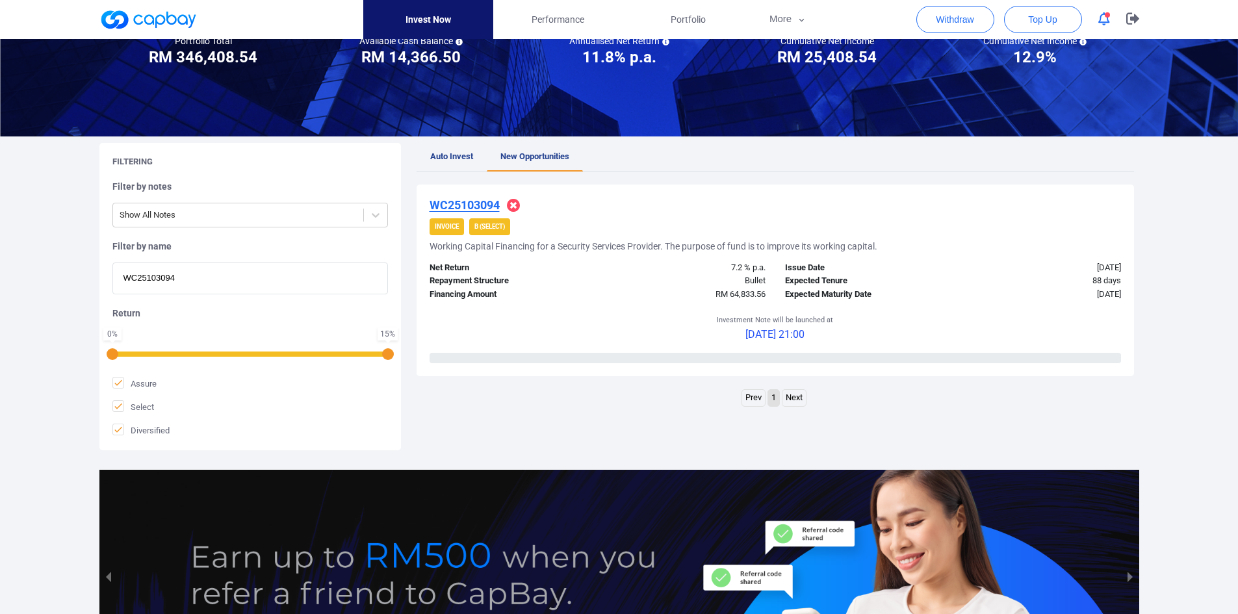
paste input "197"
drag, startPoint x: 199, startPoint y: 275, endPoint x: -107, endPoint y: 274, distance: 306.0
click at [0, 274] on html "Invest Now Performance Portfolio More Transaction My Statements My Profile FAQs…" at bounding box center [619, 315] width 1238 height 891
type input "WC25101974"
click at [454, 208] on u "WC25101974" at bounding box center [464, 205] width 70 height 14
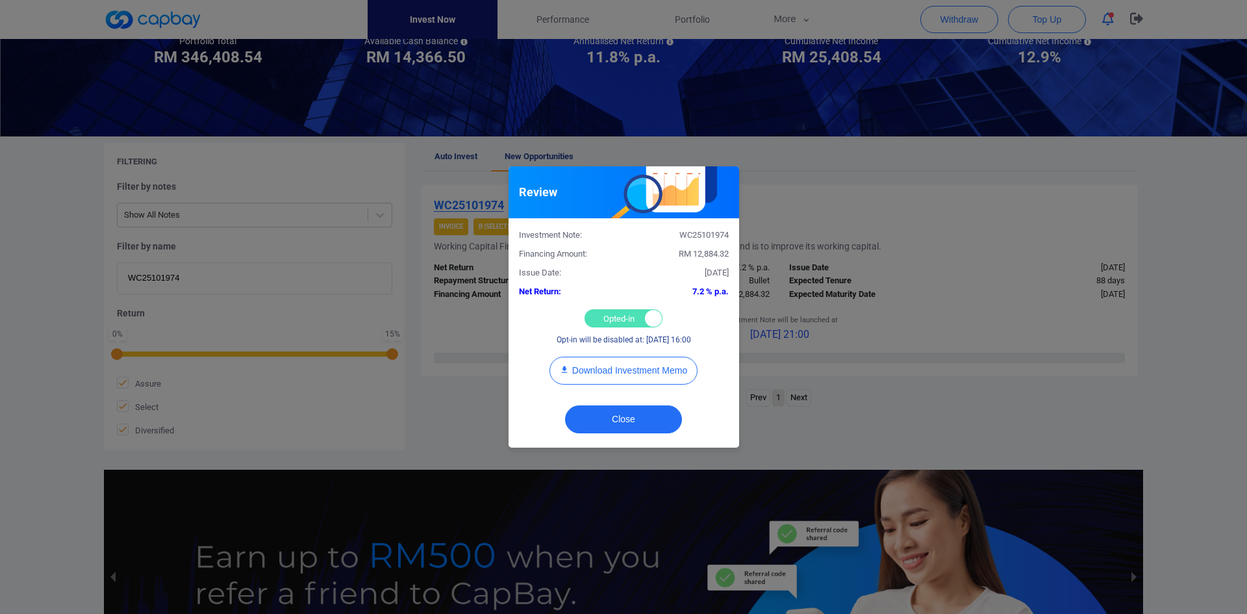
click at [613, 322] on div "Opted-in Opted-out" at bounding box center [624, 318] width 78 height 18
checkbox input "false"
click at [624, 416] on button "Close" at bounding box center [623, 419] width 117 height 28
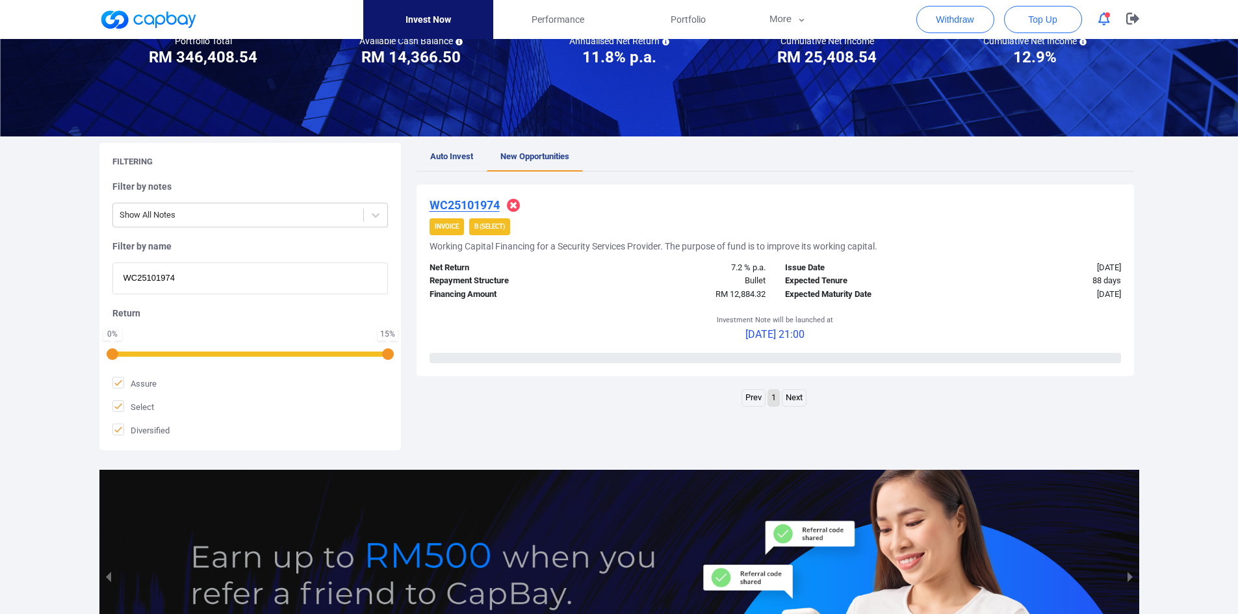
drag, startPoint x: 160, startPoint y: 272, endPoint x: -26, endPoint y: 272, distance: 186.5
click at [0, 272] on html "Invest Now Performance Portfolio More Transaction My Statements My Profile FAQs…" at bounding box center [619, 315] width 1238 height 891
paste input "2689"
type input "WC25102689"
click at [487, 203] on u "WC25102689" at bounding box center [464, 205] width 70 height 14
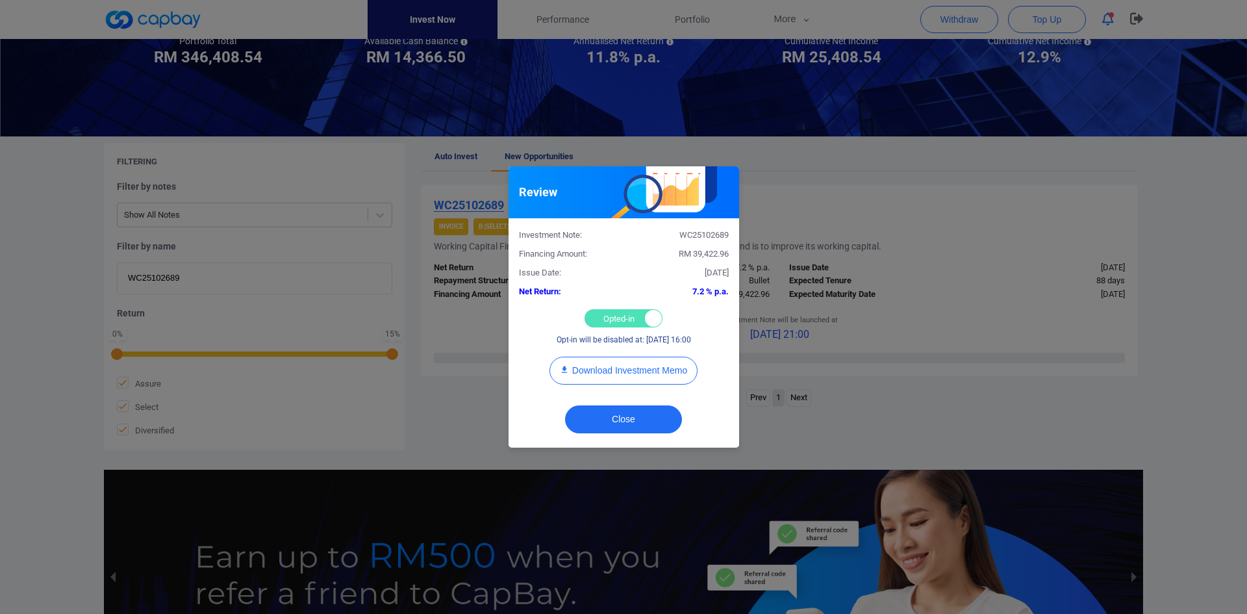
click at [604, 320] on div "Opted-in Opted-out" at bounding box center [624, 318] width 78 height 18
checkbox input "false"
click at [613, 417] on button "Close" at bounding box center [623, 419] width 117 height 28
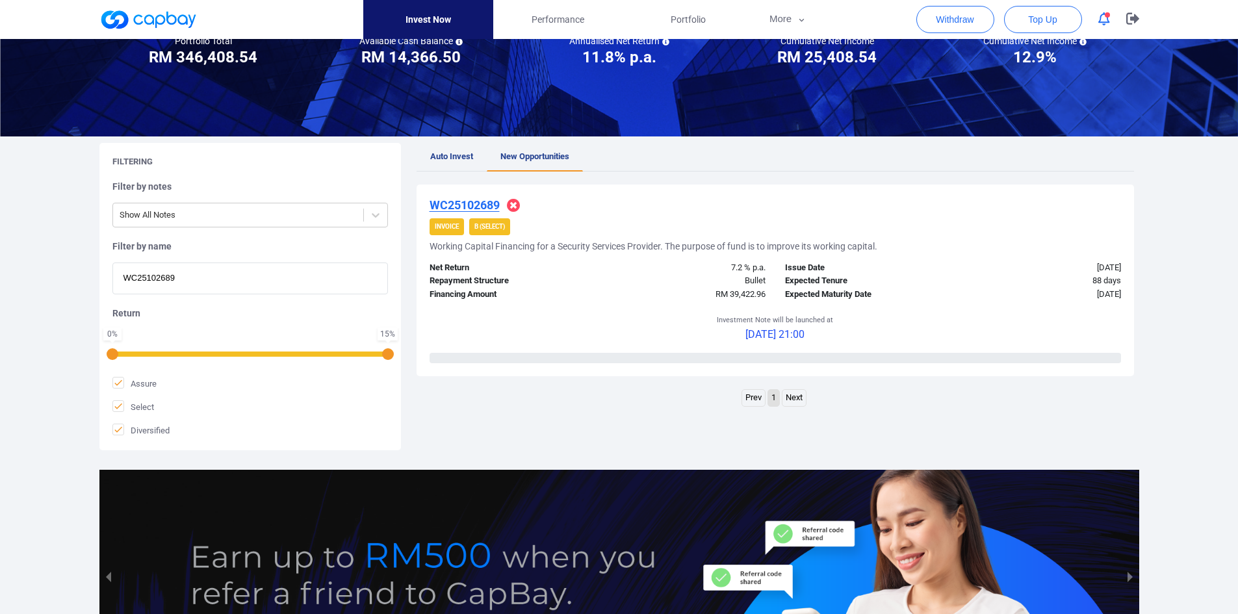
drag, startPoint x: 204, startPoint y: 274, endPoint x: -8, endPoint y: 274, distance: 211.8
click at [0, 274] on html "Invest Now Performance Portfolio More Transaction My Statements My Profile FAQs…" at bounding box center [619, 315] width 1238 height 891
paste input "8462"
type input "WC25108462"
click at [474, 201] on u "WC25108462" at bounding box center [464, 205] width 70 height 14
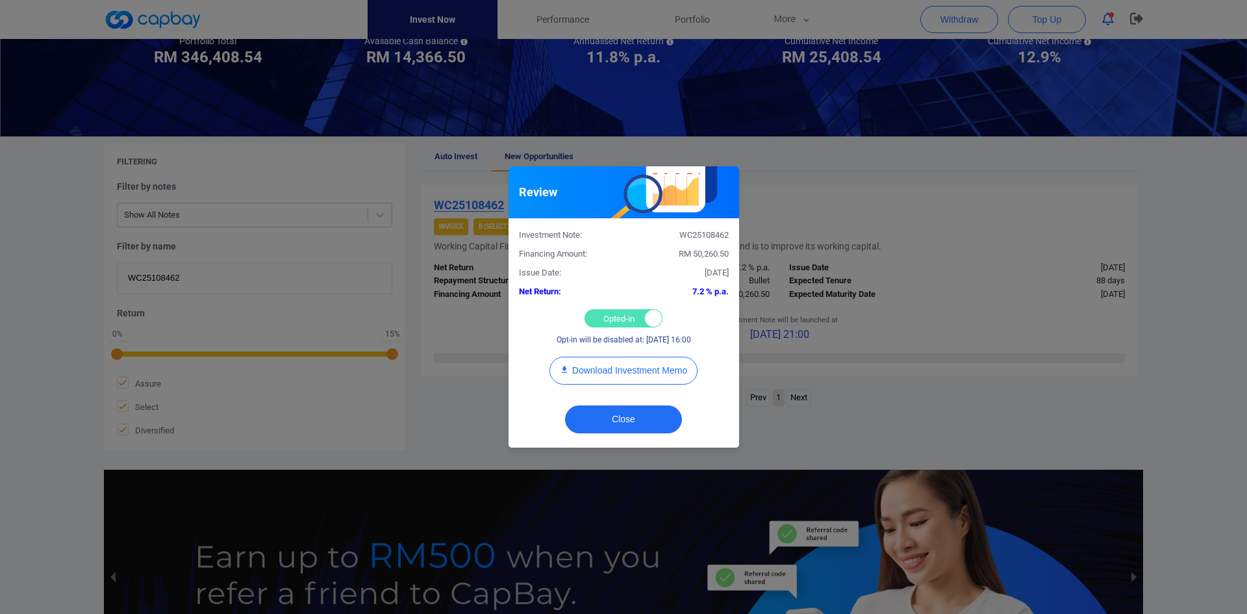
click at [615, 318] on div "Opted-in Opted-out" at bounding box center [624, 318] width 78 height 18
checkbox input "false"
click at [630, 412] on button "Close" at bounding box center [623, 419] width 117 height 28
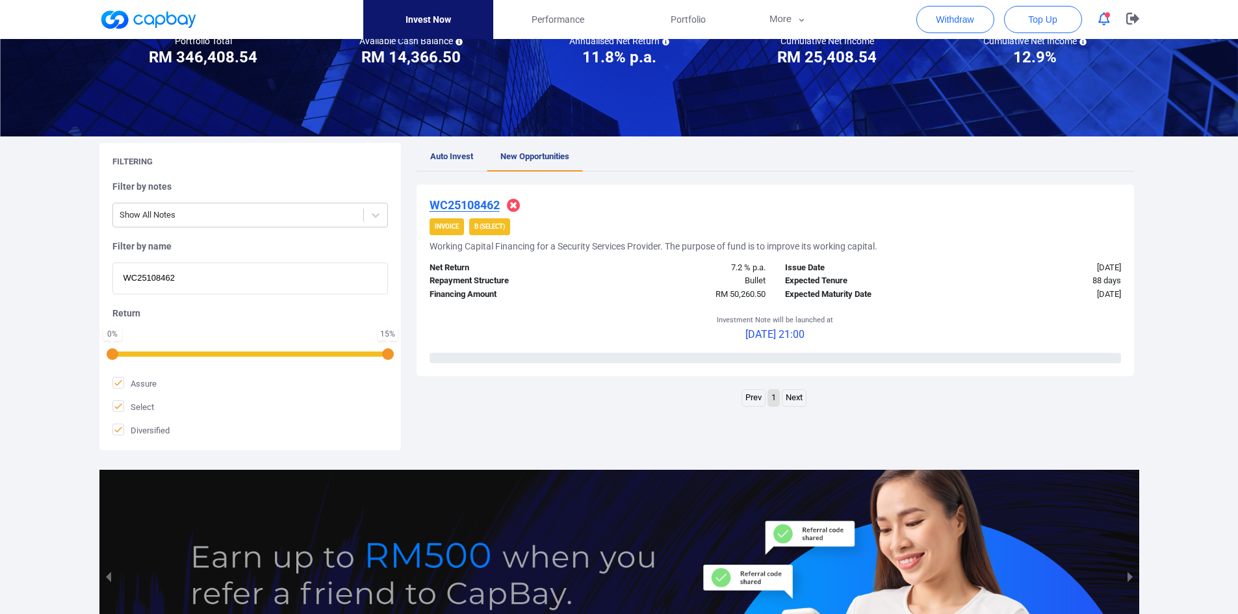
drag, startPoint x: 180, startPoint y: 284, endPoint x: 27, endPoint y: 277, distance: 152.8
click at [27, 277] on div "Welcome, [PERSON_NAME] [PERSON_NAME] ! Portfolio Total Portfolio Total RM *****…" at bounding box center [619, 302] width 1238 height 787
paste input "9685"
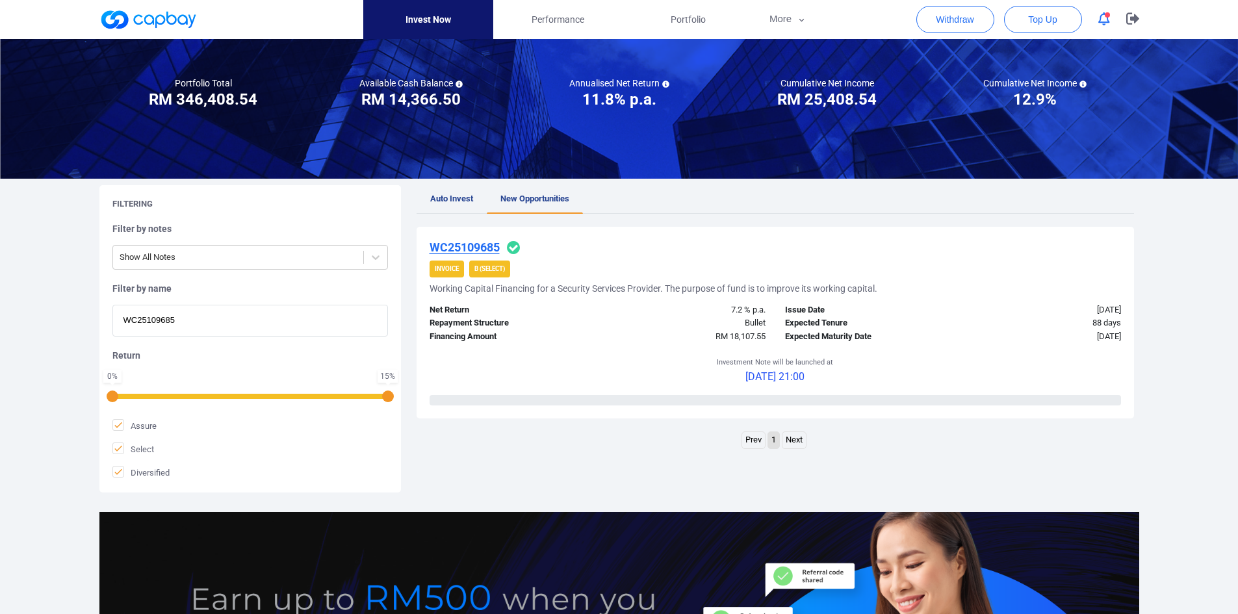
scroll to position [65, 0]
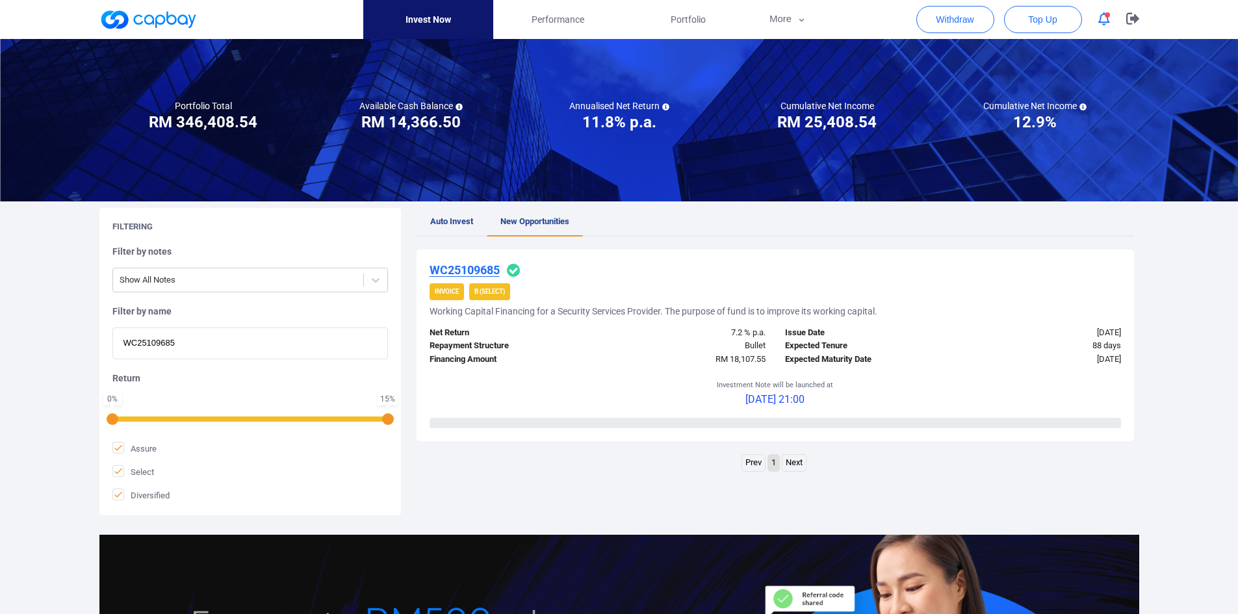
type input "WC25109685"
click at [476, 267] on u "WC25109685" at bounding box center [464, 270] width 70 height 14
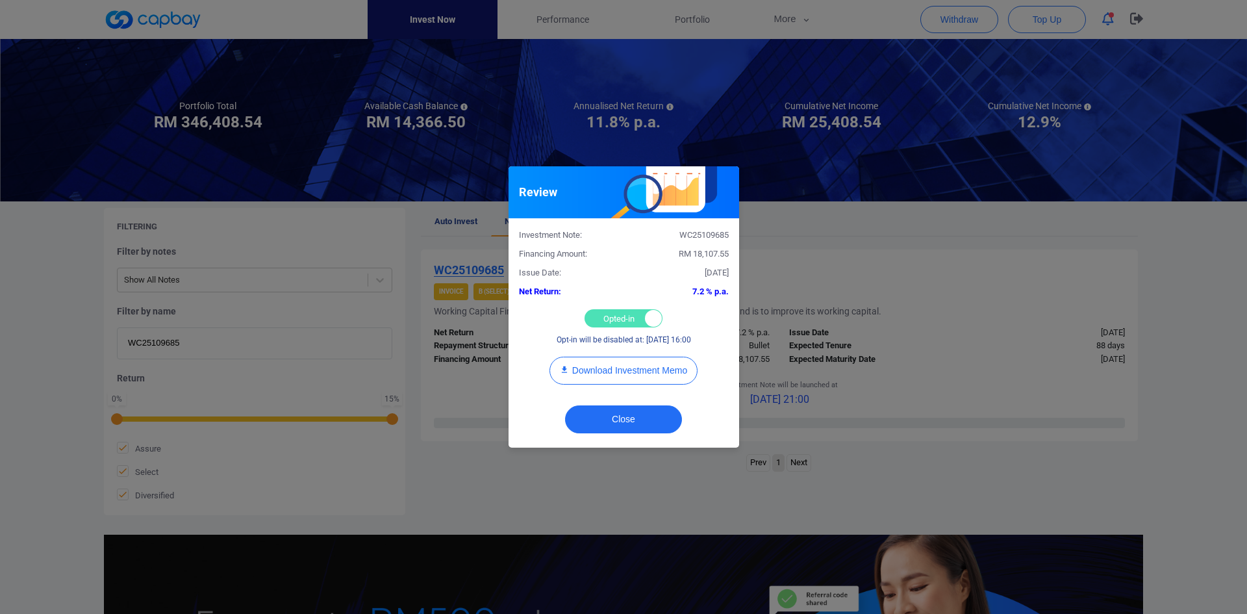
click at [610, 316] on div "Opted-in Opted-out" at bounding box center [624, 318] width 78 height 18
checkbox input "false"
drag, startPoint x: 637, startPoint y: 418, endPoint x: 630, endPoint y: 418, distance: 7.1
click at [635, 418] on button "Close" at bounding box center [623, 419] width 117 height 28
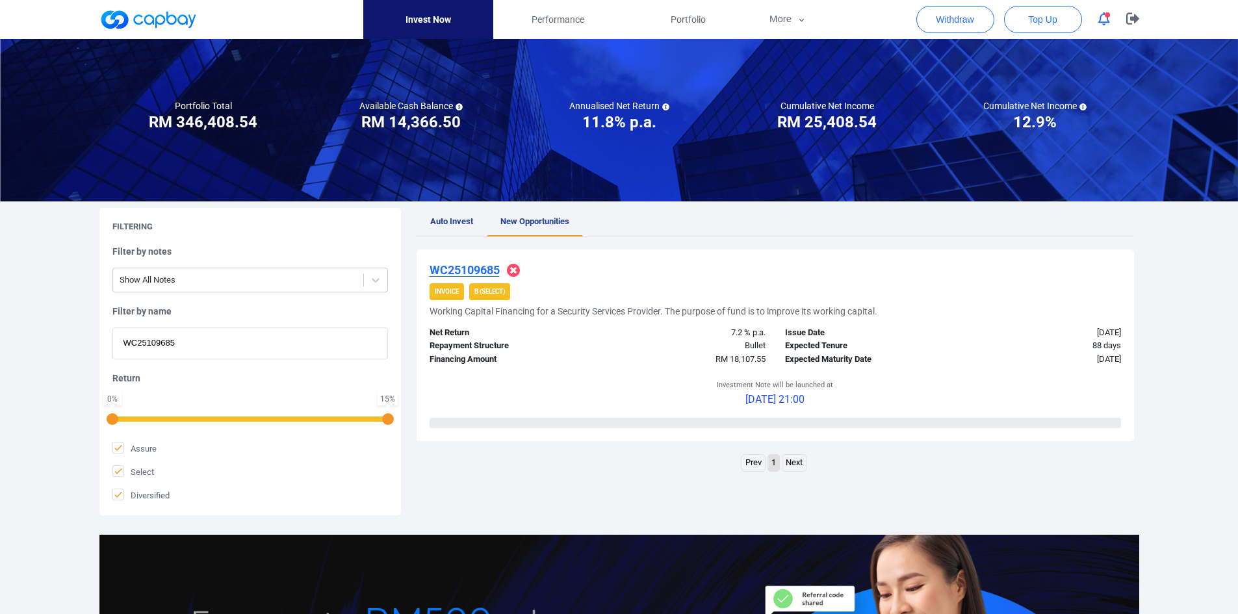
drag, startPoint x: 200, startPoint y: 348, endPoint x: 38, endPoint y: 338, distance: 162.7
click at [38, 338] on div "Welcome, [PERSON_NAME] [PERSON_NAME] ! Portfolio Total Portfolio Total RM *****…" at bounding box center [619, 367] width 1238 height 787
paste input "IF25106821"
type input "IF25106821"
click at [460, 268] on u "IF25106821" at bounding box center [460, 270] width 62 height 14
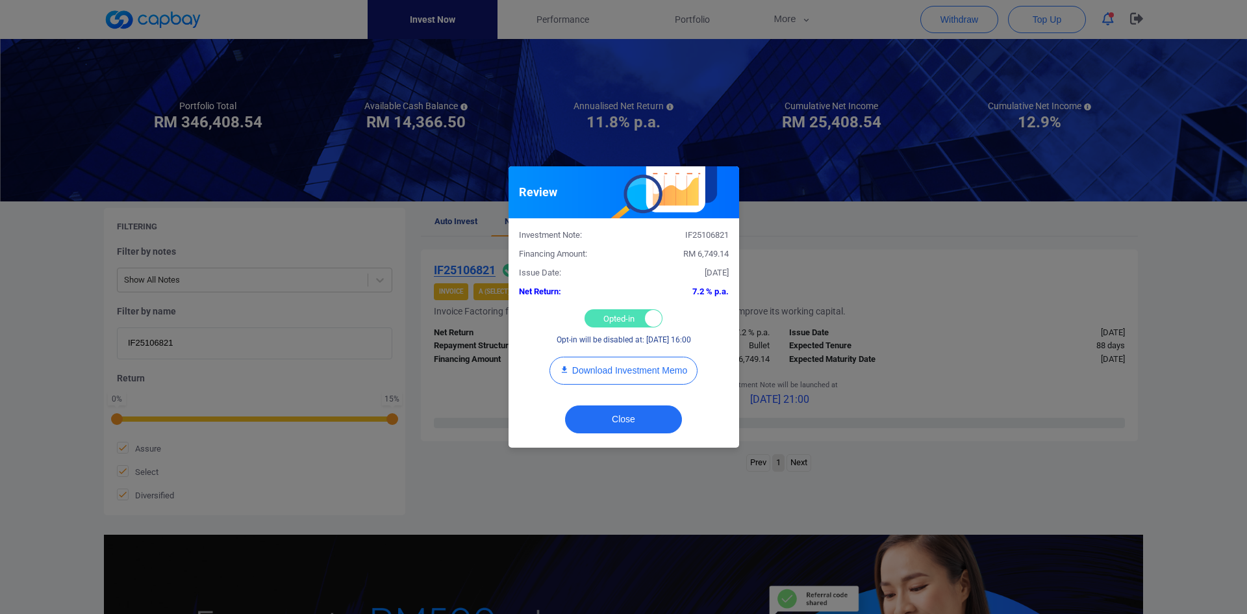
click at [617, 316] on div "Opted-in Opted-out" at bounding box center [624, 318] width 78 height 18
checkbox input "false"
click at [633, 414] on button "Close" at bounding box center [623, 419] width 117 height 28
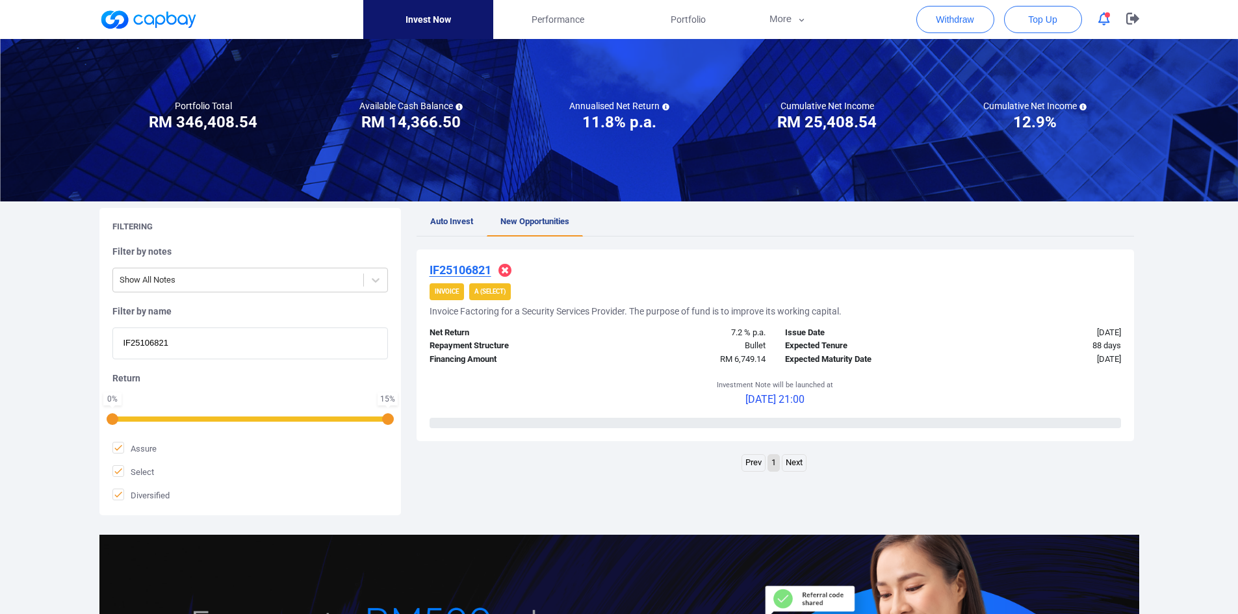
drag, startPoint x: 203, startPoint y: 341, endPoint x: -1, endPoint y: 339, distance: 204.0
click at [0, 339] on html "Invest Now Performance Portfolio More Transaction My Statements My Profile FAQs…" at bounding box center [619, 380] width 1238 height 891
paste input "iWC2510851"
type input "iWC25108511"
click at [474, 270] on u "iWC25108511" at bounding box center [465, 270] width 73 height 14
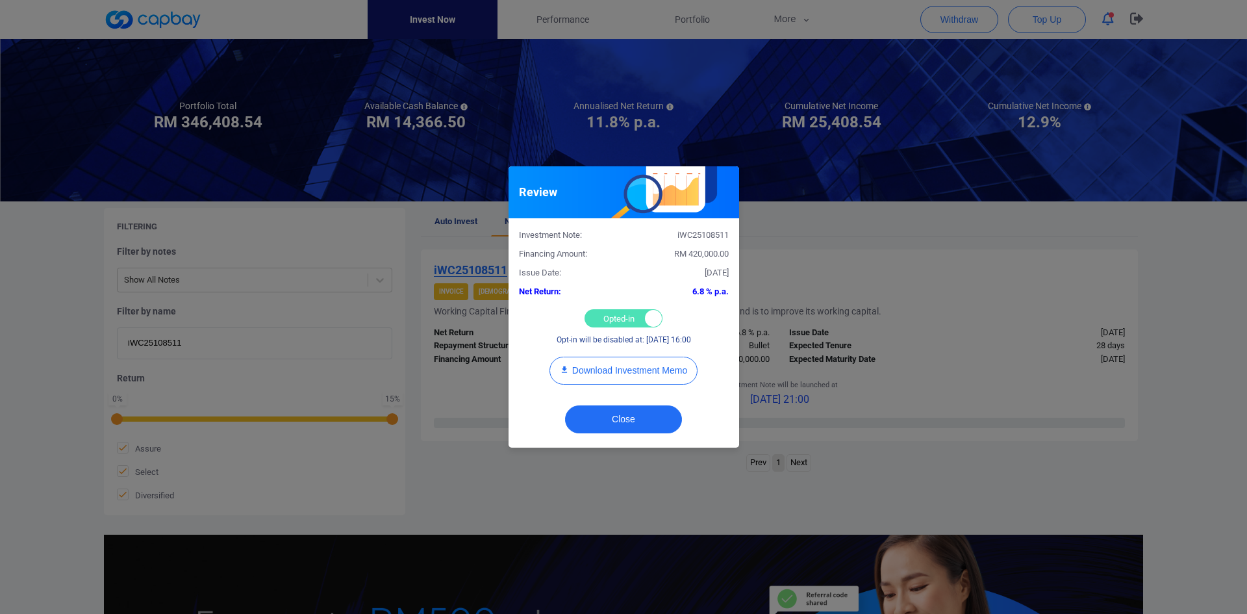
click at [617, 318] on div "Opted-in Opted-out" at bounding box center [624, 318] width 78 height 18
checkbox input "false"
click at [610, 421] on button "Close" at bounding box center [623, 419] width 117 height 28
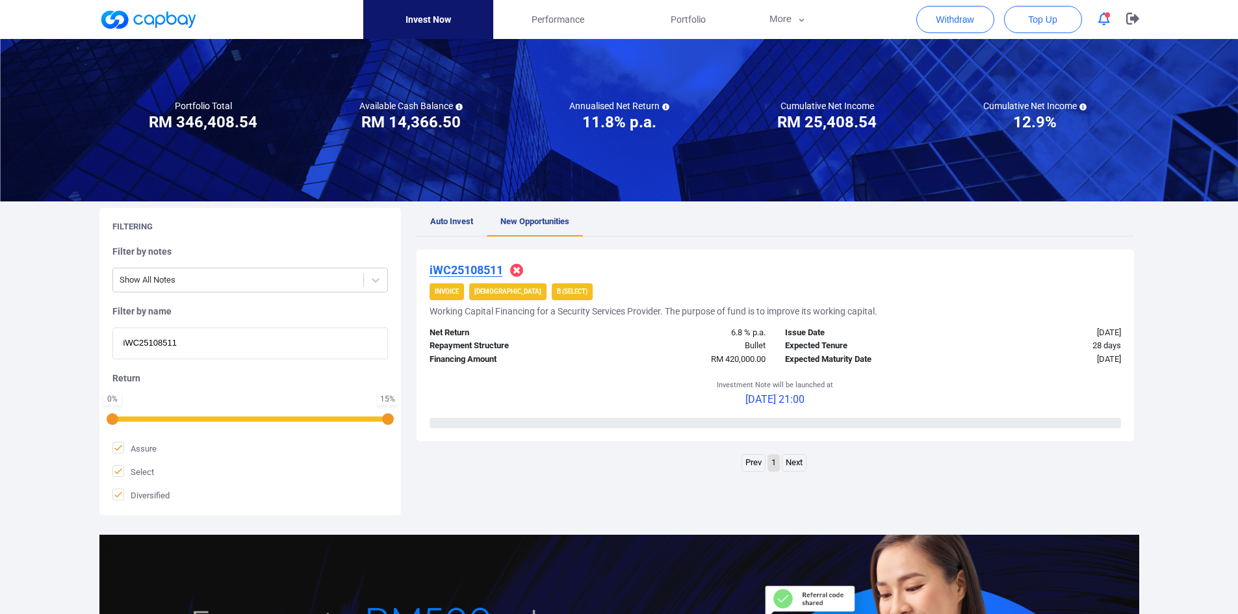
drag, startPoint x: 199, startPoint y: 340, endPoint x: -18, endPoint y: 335, distance: 217.7
click at [0, 335] on html "Invest Now Performance Portfolio More Transaction My Statements My Profile FAQs…" at bounding box center [619, 380] width 1238 height 891
paste input "2535"
type input "iWC25102535"
click at [457, 265] on u "iWC25102535" at bounding box center [465, 270] width 73 height 14
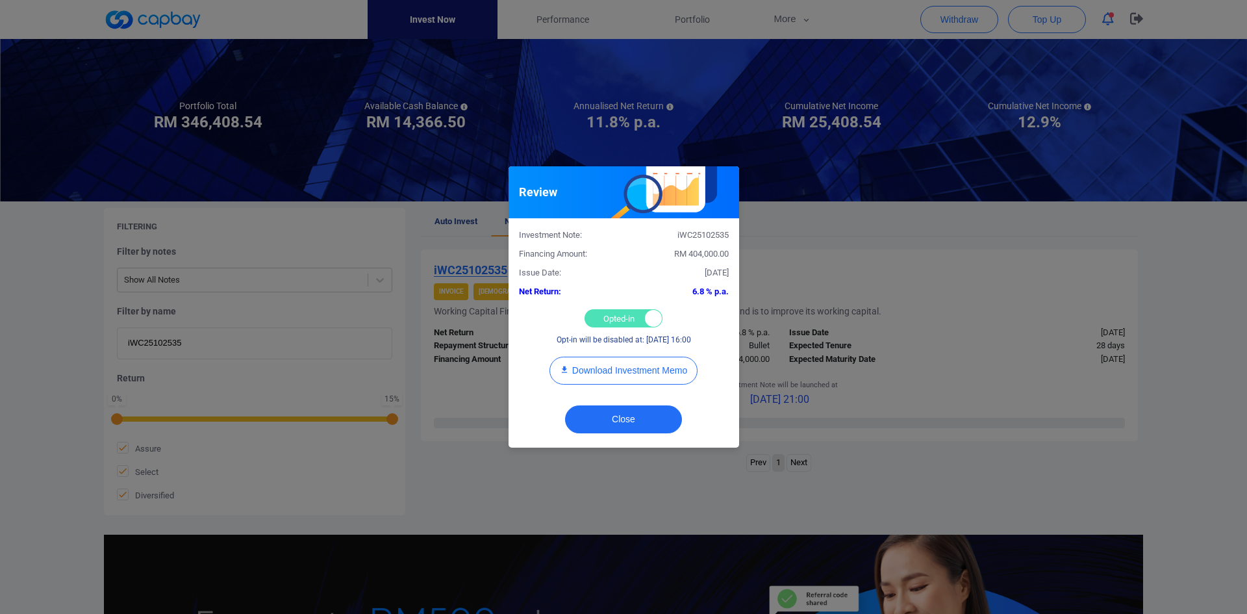
click at [609, 314] on div "Opted-in Opted-out" at bounding box center [624, 318] width 78 height 18
checkbox input "false"
click at [618, 425] on button "Close" at bounding box center [623, 419] width 117 height 28
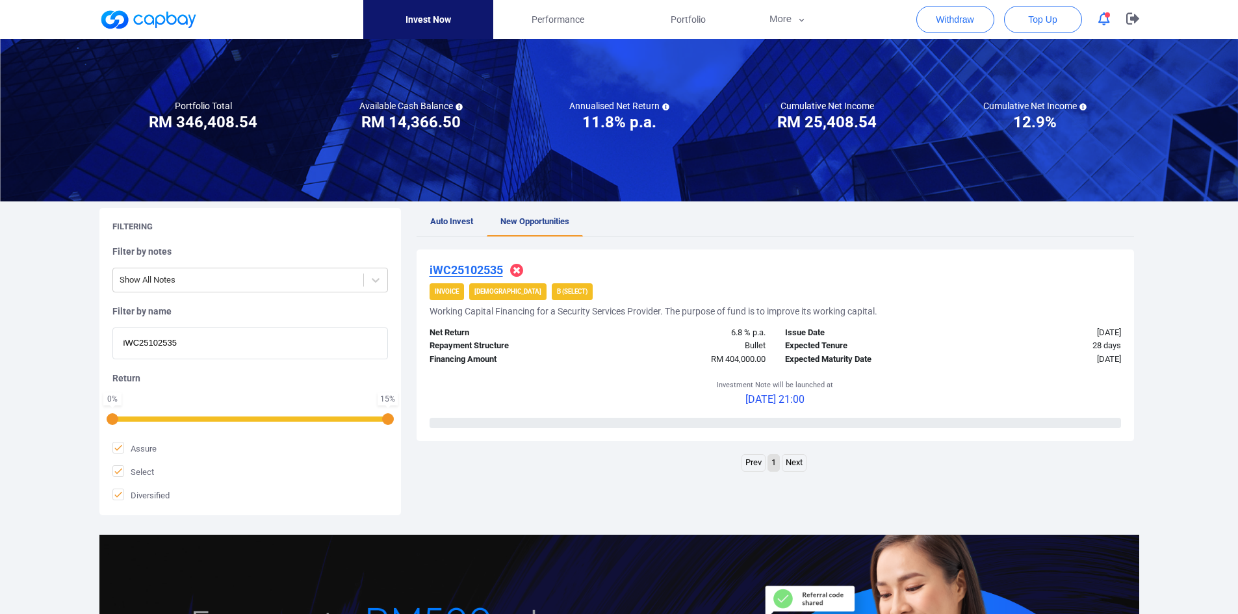
drag, startPoint x: 114, startPoint y: 344, endPoint x: 106, endPoint y: 342, distance: 7.9
click at [110, 343] on div "Filtering Filter by notes Show All Notes Filter by name iWC25102535 Return 0 % …" at bounding box center [249, 361] width 301 height 307
paste input "8031"
type input "iWC25108031"
click at [476, 268] on u "iWC25108031" at bounding box center [465, 270] width 73 height 14
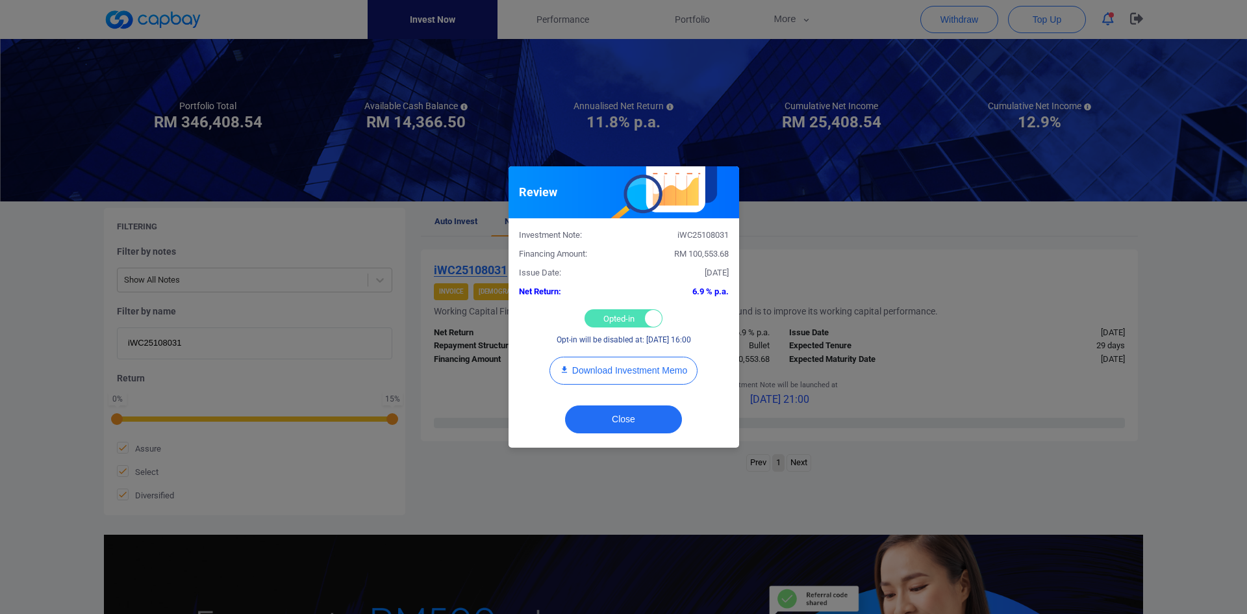
click at [603, 318] on div "Opted-in Opted-out" at bounding box center [624, 318] width 78 height 18
checkbox input "false"
click at [617, 415] on button "Close" at bounding box center [623, 419] width 117 height 28
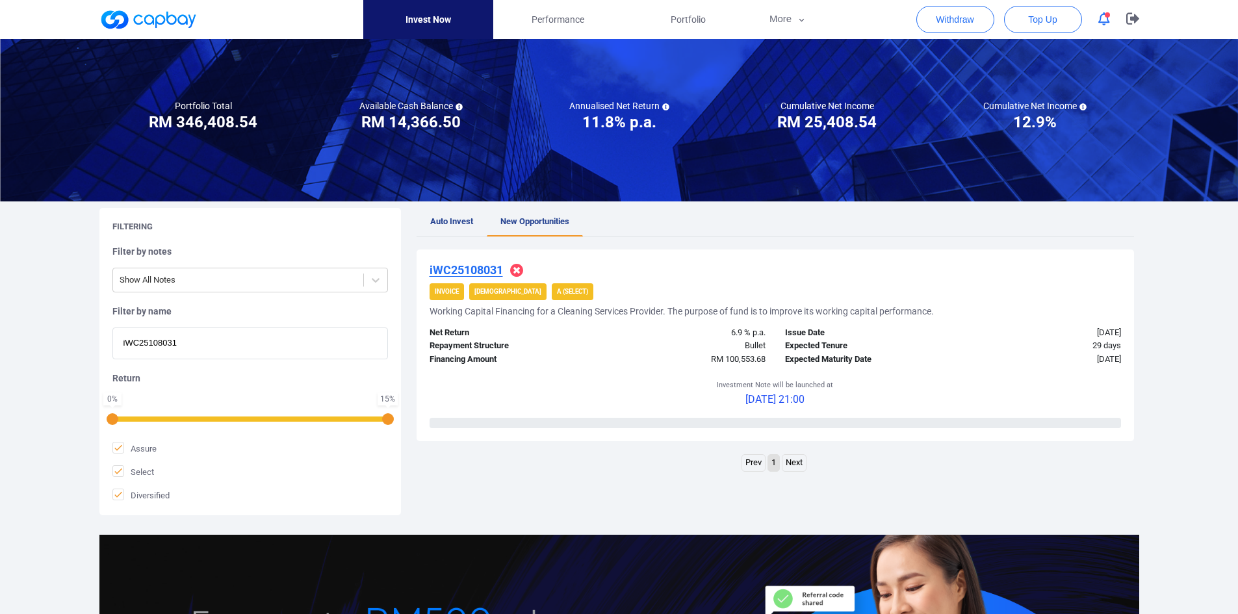
drag, startPoint x: 74, startPoint y: 336, endPoint x: -69, endPoint y: 327, distance: 143.2
click at [0, 327] on html "Invest Now Performance Portfolio More Transaction My Statements My Profile FAQs…" at bounding box center [619, 380] width 1238 height 891
paste input "7357"
type input "iWC25107357"
click at [439, 266] on u "iWC25107357" at bounding box center [465, 270] width 73 height 14
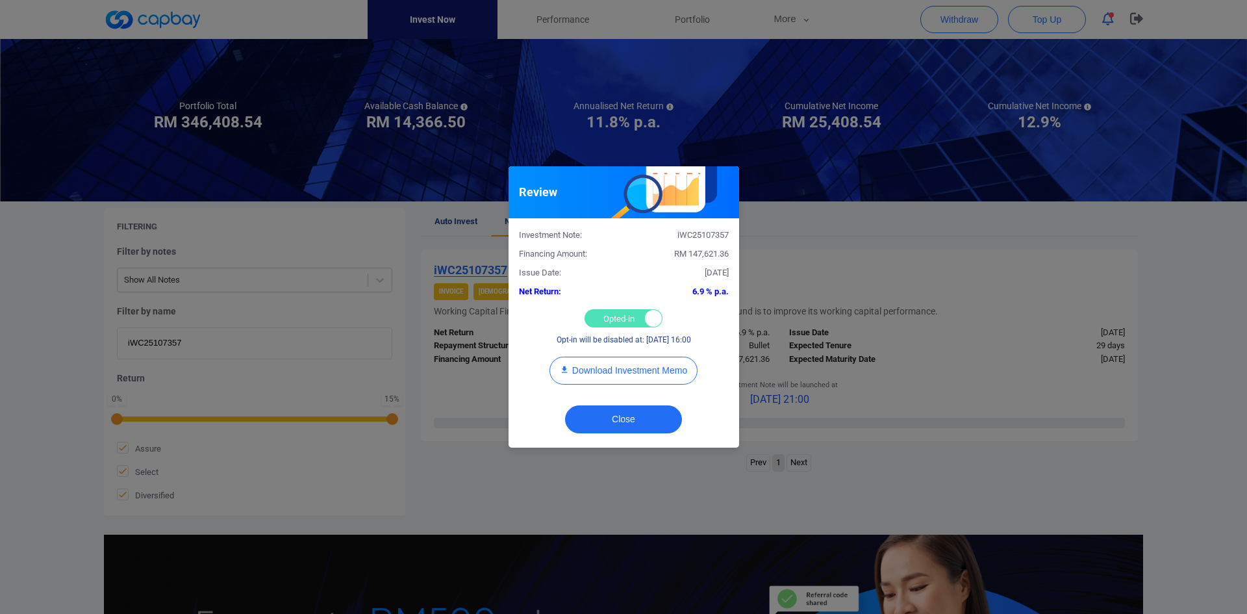
click at [607, 313] on div "Opted-in Opted-out" at bounding box center [624, 318] width 78 height 18
checkbox input "false"
click at [638, 413] on button "Close" at bounding box center [623, 419] width 117 height 28
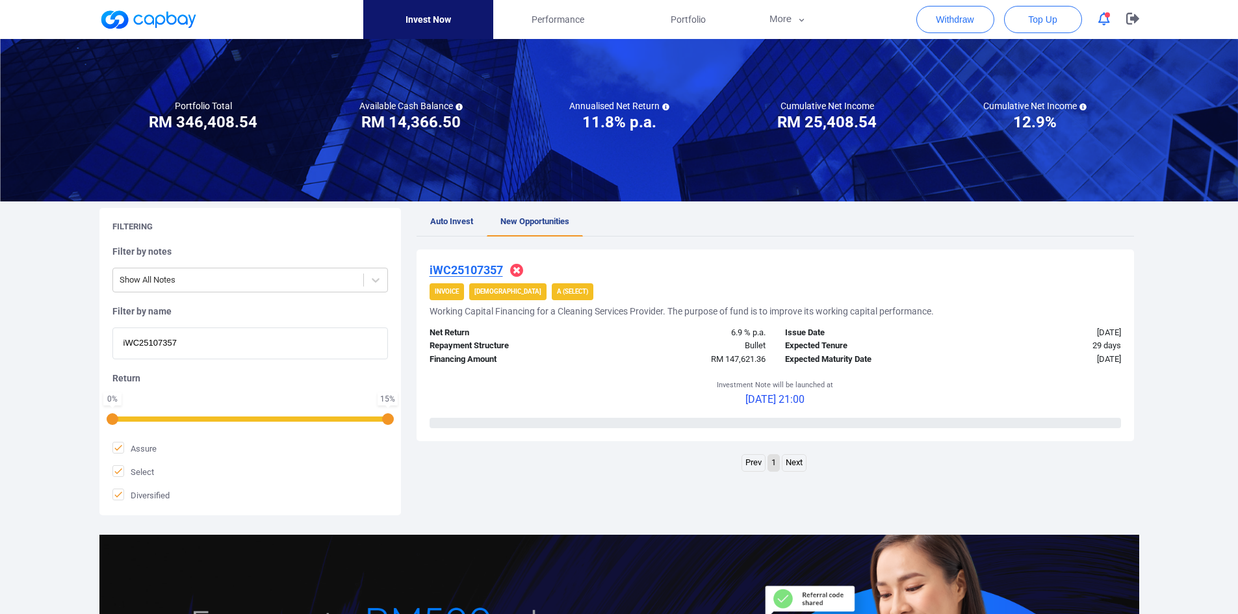
drag, startPoint x: 201, startPoint y: 347, endPoint x: 3, endPoint y: 343, distance: 197.5
click at [3, 343] on div "Welcome, [PERSON_NAME] [PERSON_NAME] ! Portfolio Total Portfolio Total RM *****…" at bounding box center [619, 367] width 1238 height 787
paste input "iWC25107079"
type input "iWC25107079"
click at [468, 270] on u "iWC25107079" at bounding box center [465, 270] width 73 height 14
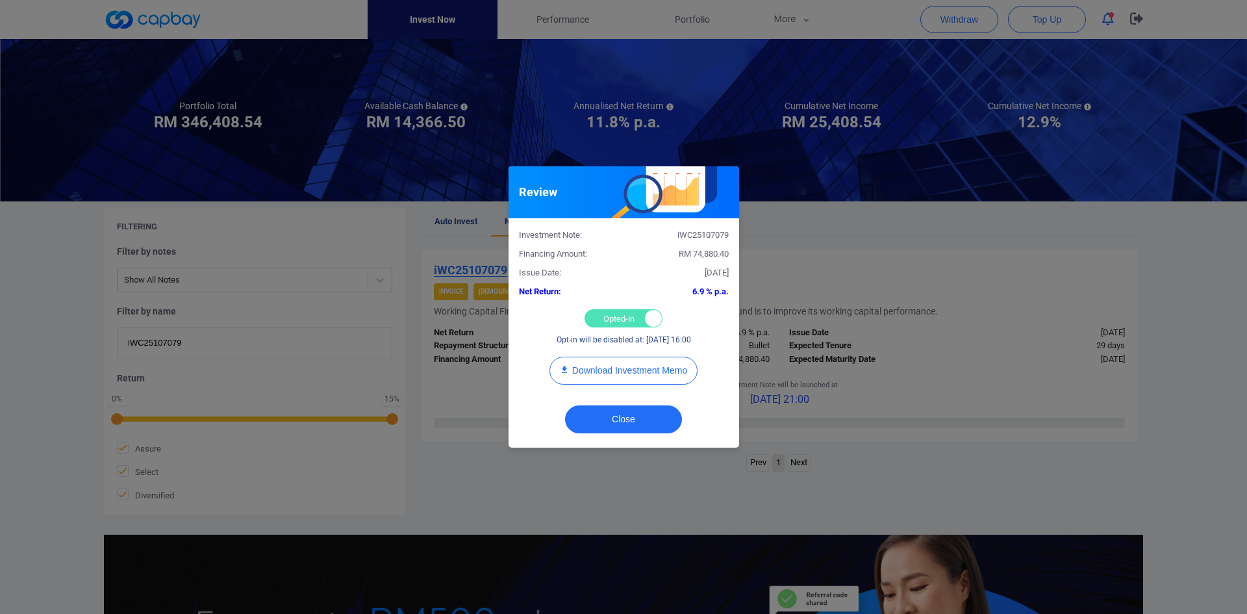
click at [615, 319] on div "Opted-in Opted-out" at bounding box center [624, 318] width 78 height 18
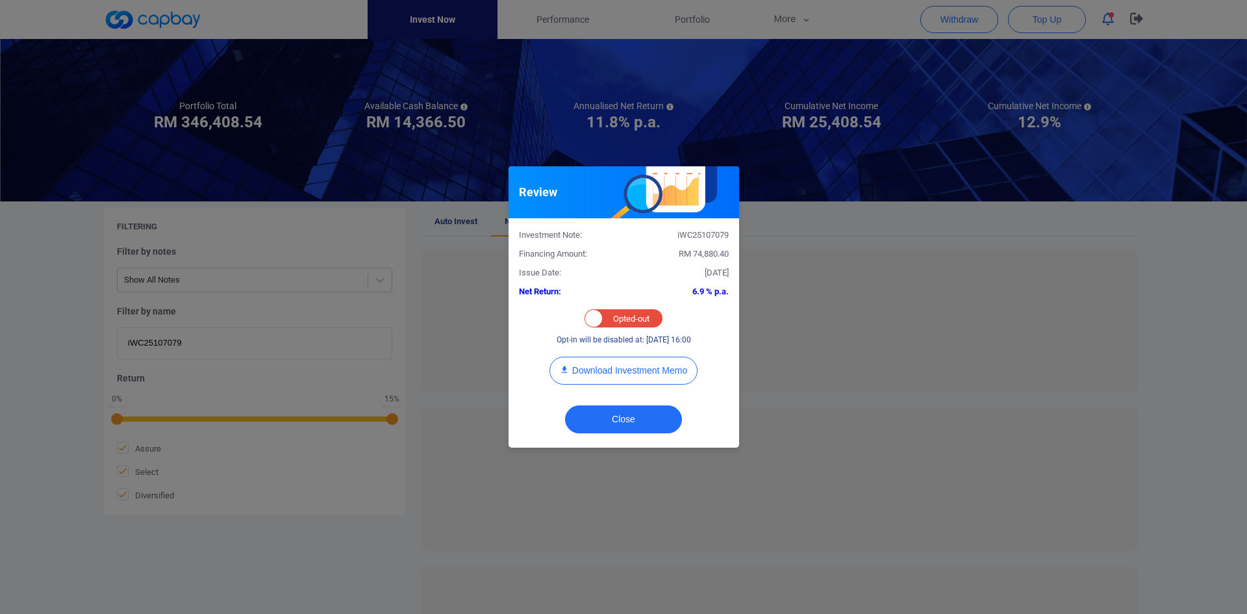
checkbox input "false"
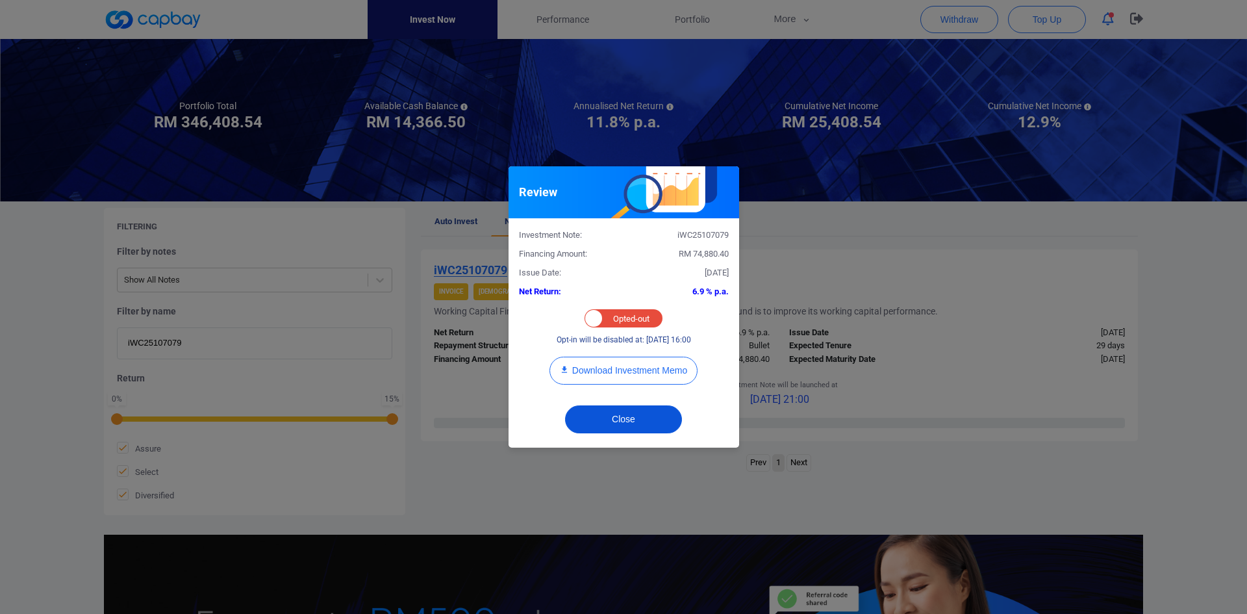
click at [624, 411] on button "Close" at bounding box center [623, 419] width 117 height 28
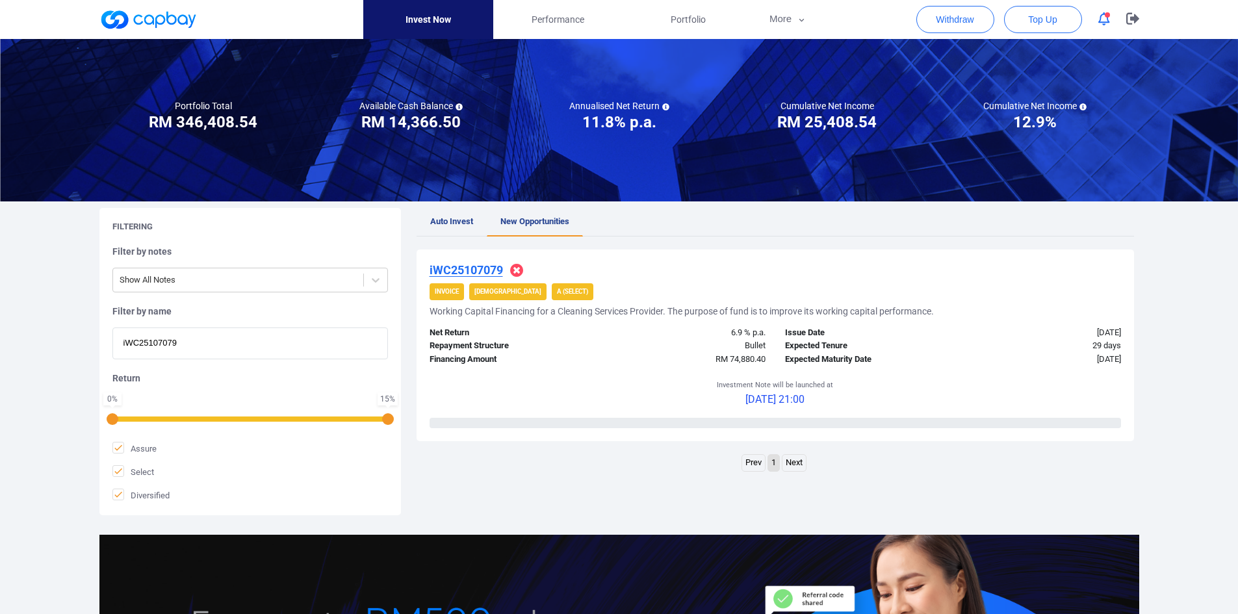
drag, startPoint x: 228, startPoint y: 345, endPoint x: -37, endPoint y: 334, distance: 265.3
click at [0, 334] on html "Invest Now Performance Portfolio More Transaction My Statements My Profile FAQs…" at bounding box center [619, 380] width 1238 height 891
paste input "AWC25104717"
type input "iAWC25104717"
click at [494, 269] on u "iAWC25104717" at bounding box center [469, 270] width 81 height 14
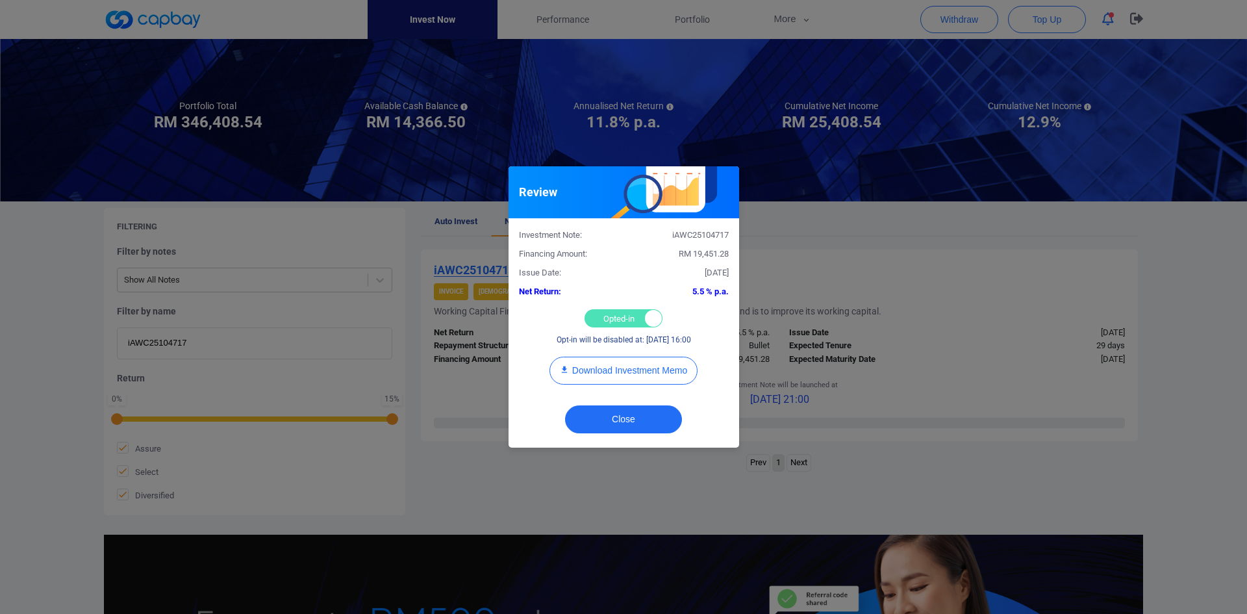
drag, startPoint x: 613, startPoint y: 320, endPoint x: 605, endPoint y: 320, distance: 7.2
click at [613, 320] on div "Opted-in Opted-out" at bounding box center [624, 318] width 78 height 18
checkbox input "false"
click at [637, 409] on button "Close" at bounding box center [623, 419] width 117 height 28
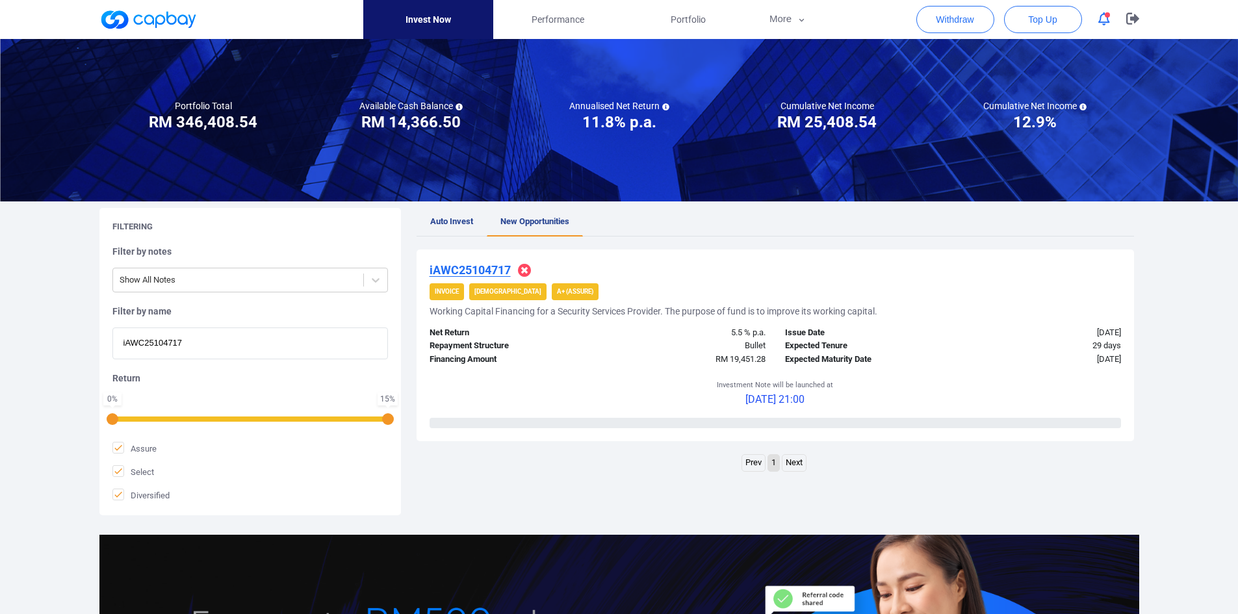
paste input "iAWC2510644"
drag, startPoint x: 212, startPoint y: 342, endPoint x: 19, endPoint y: 337, distance: 193.0
click at [19, 337] on div "Welcome, [PERSON_NAME] [PERSON_NAME] ! Portfolio Total Portfolio Total RM *****…" at bounding box center [619, 367] width 1238 height 787
type input "iAWC25106447"
click at [492, 273] on u "iAWC25106447" at bounding box center [469, 270] width 81 height 14
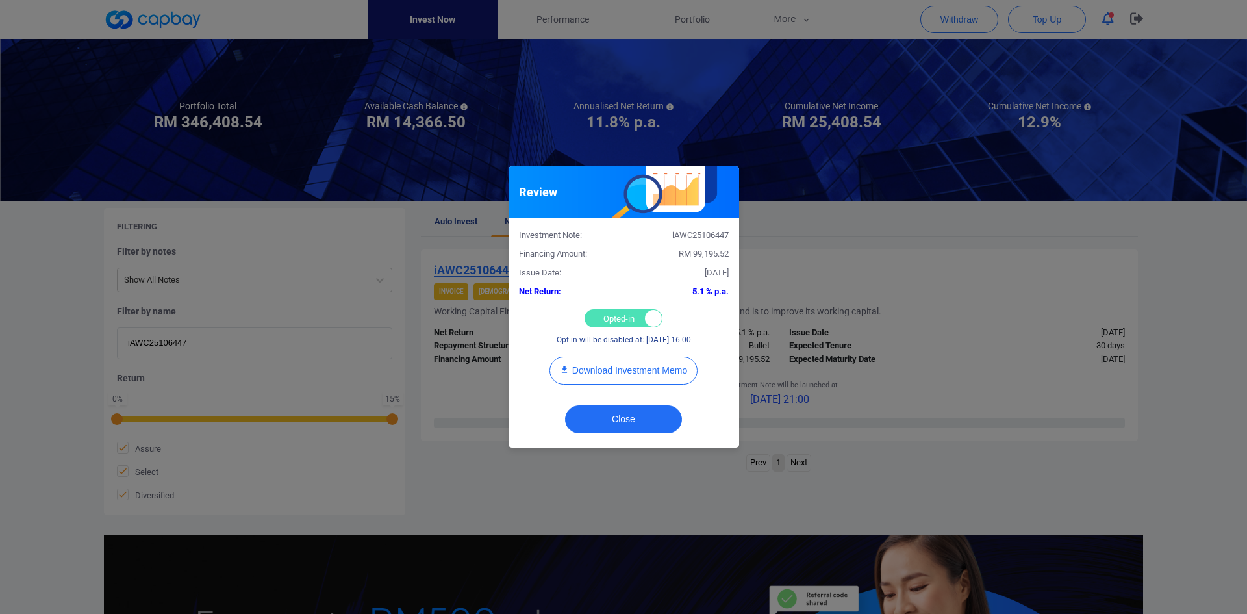
click at [626, 315] on div "Opted-in Opted-out" at bounding box center [624, 318] width 78 height 18
checkbox input "false"
click at [623, 415] on button "Close" at bounding box center [623, 419] width 117 height 28
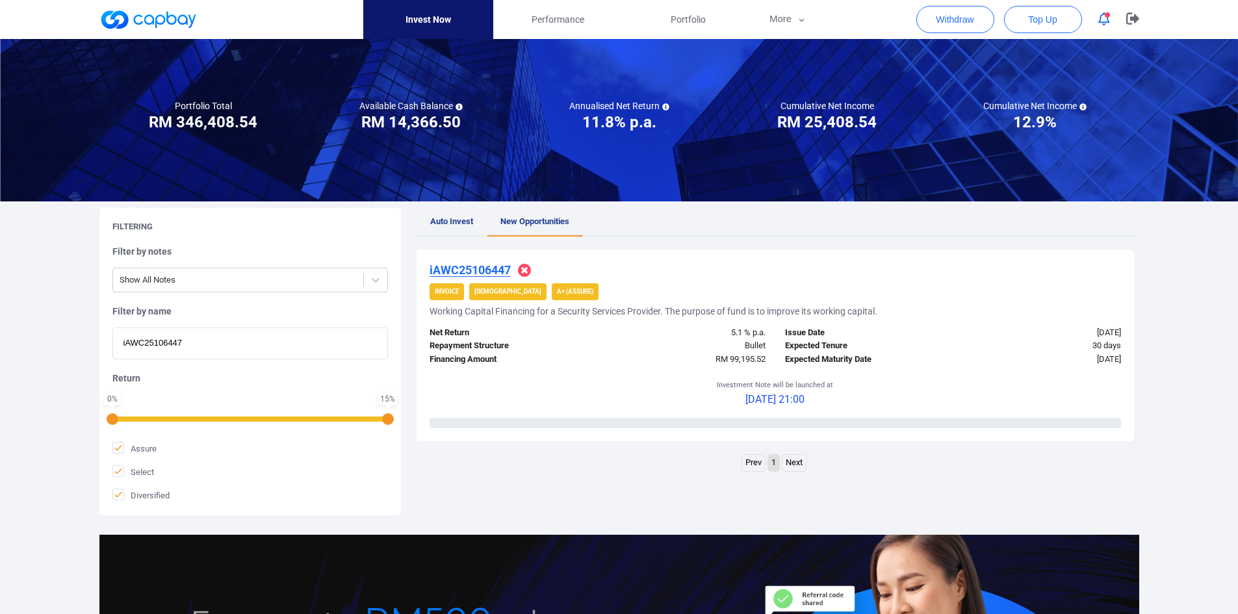
drag, startPoint x: 202, startPoint y: 346, endPoint x: 66, endPoint y: 340, distance: 135.9
click at [66, 340] on div "Welcome, [PERSON_NAME] [PERSON_NAME] ! Portfolio Total Portfolio Total RM *****…" at bounding box center [619, 367] width 1238 height 787
paste input "4495"
type input "iAWC25104495"
click at [474, 269] on u "iAWC25104495" at bounding box center [469, 270] width 81 height 14
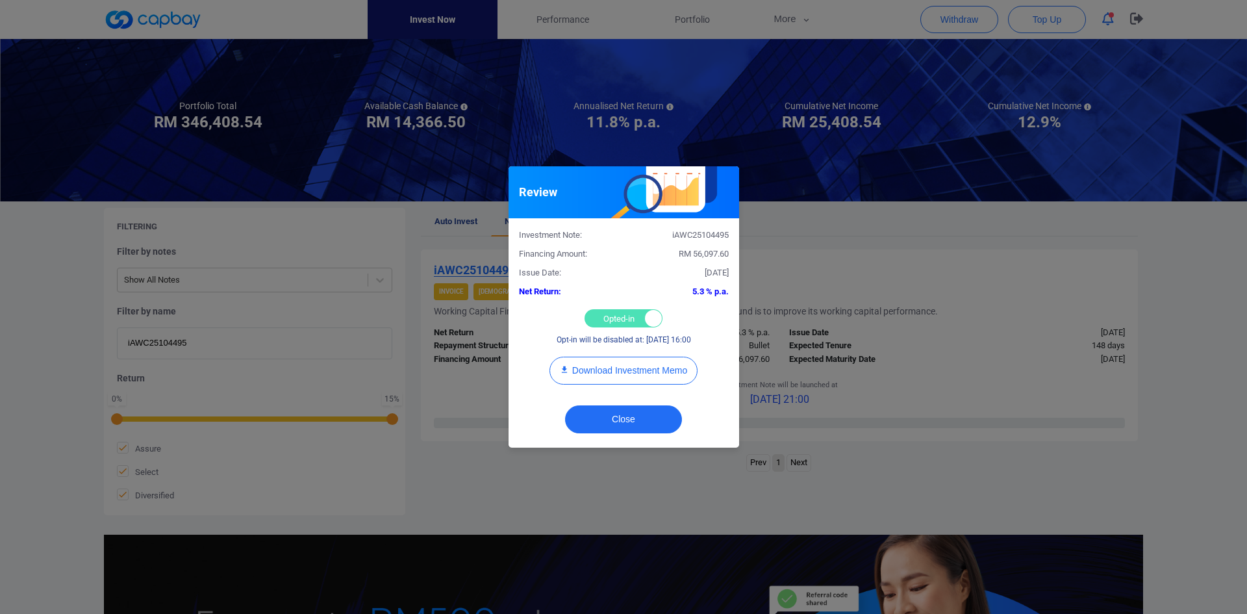
click at [614, 312] on div "Opted-in Opted-out" at bounding box center [624, 318] width 78 height 18
checkbox input "false"
click at [613, 418] on button "Close" at bounding box center [623, 419] width 117 height 28
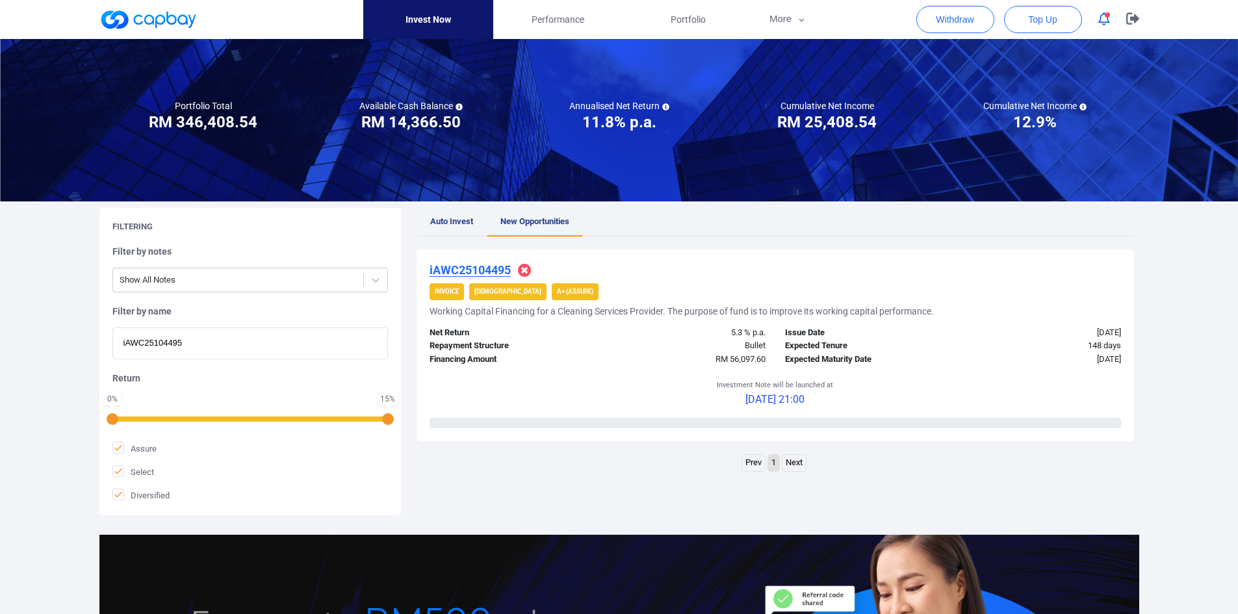
drag, startPoint x: 197, startPoint y: 342, endPoint x: 58, endPoint y: 339, distance: 139.1
click at [58, 339] on div "Welcome, [PERSON_NAME] [PERSON_NAME] ! Portfolio Total Portfolio Total RM *****…" at bounding box center [619, 367] width 1238 height 787
paste input "6328"
type input "iAWC25106328"
click at [467, 265] on u "iAWC25106328" at bounding box center [469, 270] width 81 height 14
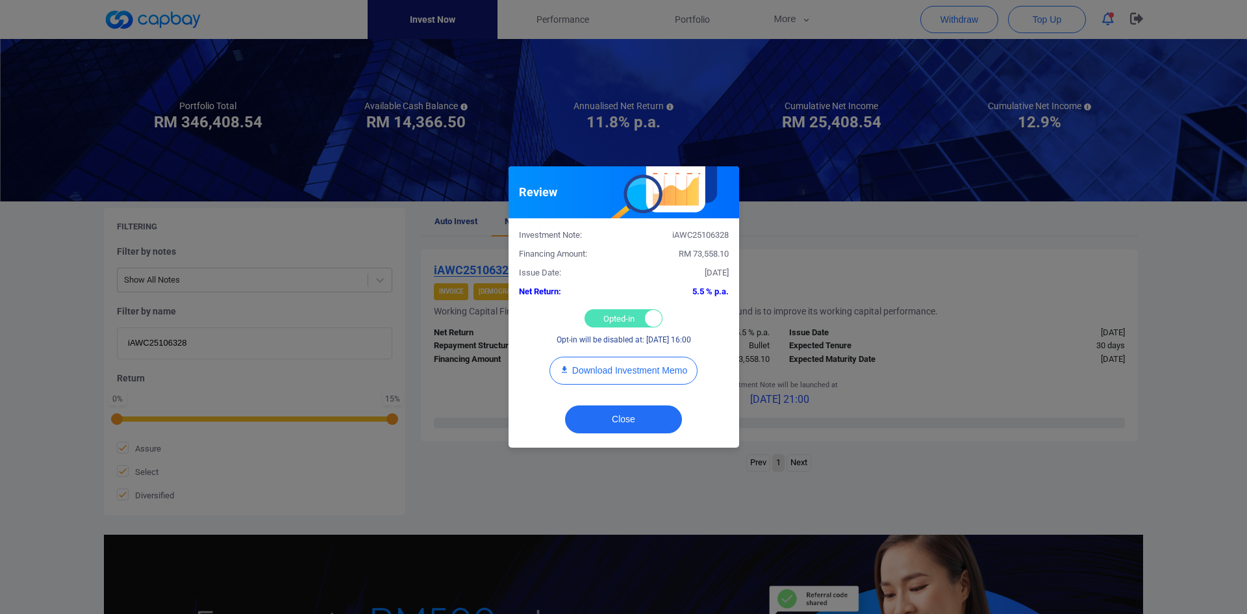
click at [611, 313] on div "Opted-in Opted-out" at bounding box center [624, 318] width 78 height 18
checkbox input "false"
click at [623, 418] on button "Close" at bounding box center [623, 419] width 117 height 28
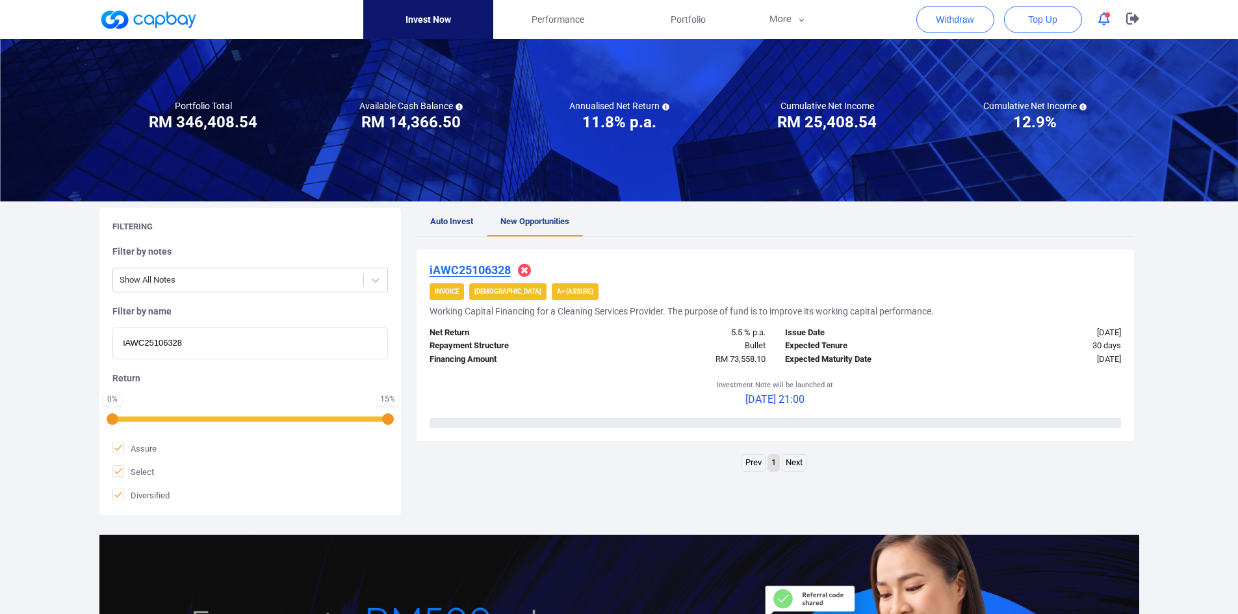
drag, startPoint x: 212, startPoint y: 338, endPoint x: -42, endPoint y: 338, distance: 253.4
click at [0, 338] on html "Invest Now Performance Portfolio More Transaction My Statements My Profile FAQs…" at bounding box center [619, 380] width 1238 height 891
paste input "WC25104052"
type input "WC25104052"
click at [472, 269] on u "WC25104052" at bounding box center [464, 270] width 70 height 14
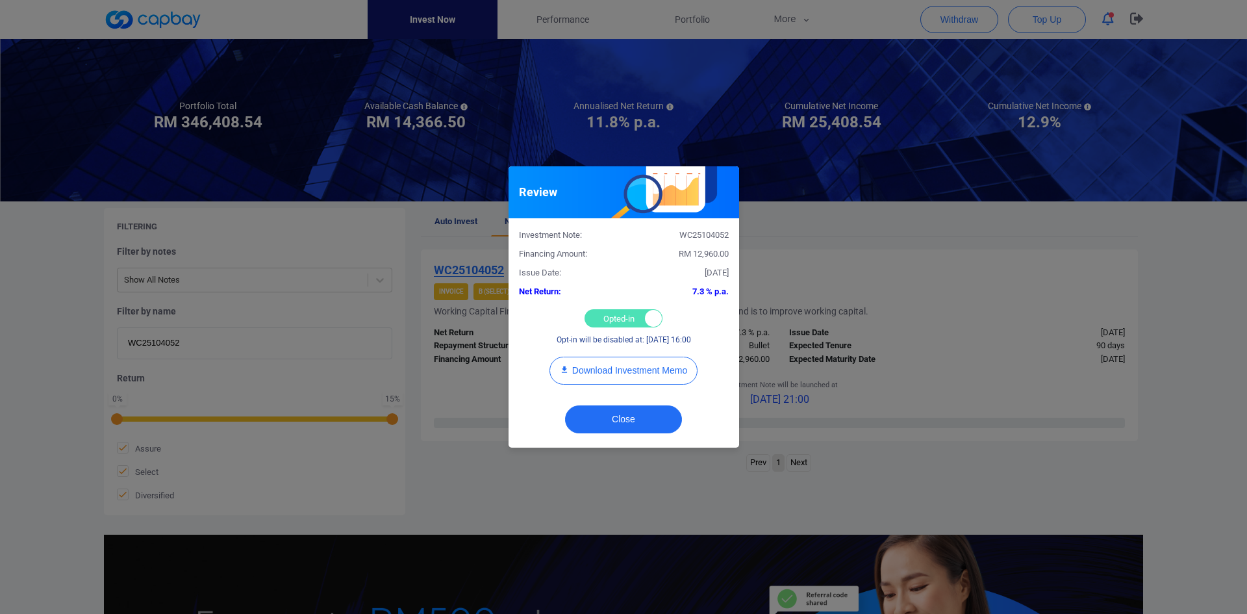
click at [609, 323] on div "Opted-in Opted-out" at bounding box center [624, 318] width 78 height 18
checkbox input "false"
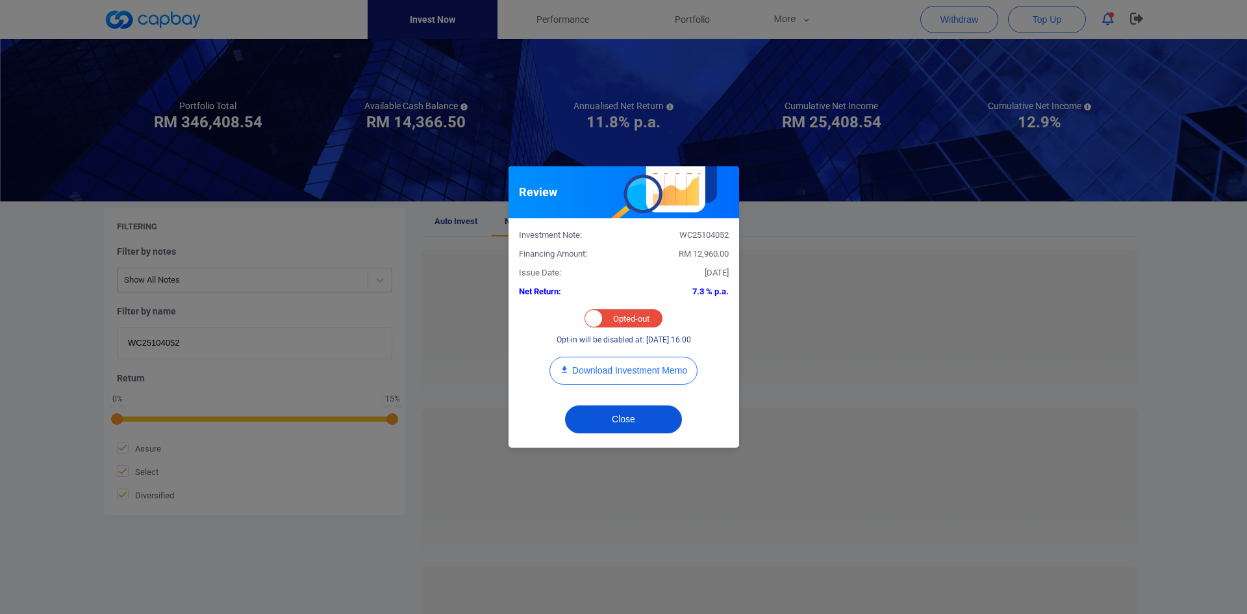
click at [635, 419] on button "Close" at bounding box center [623, 419] width 117 height 28
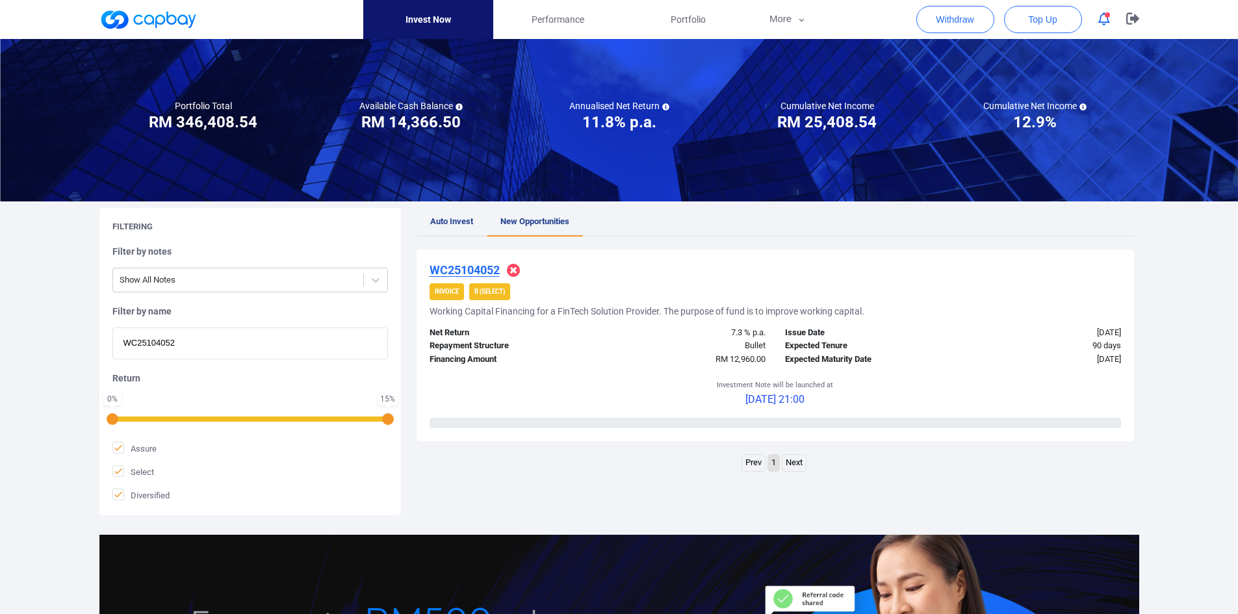
click at [439, 220] on span "Auto Invest" at bounding box center [451, 221] width 43 height 10
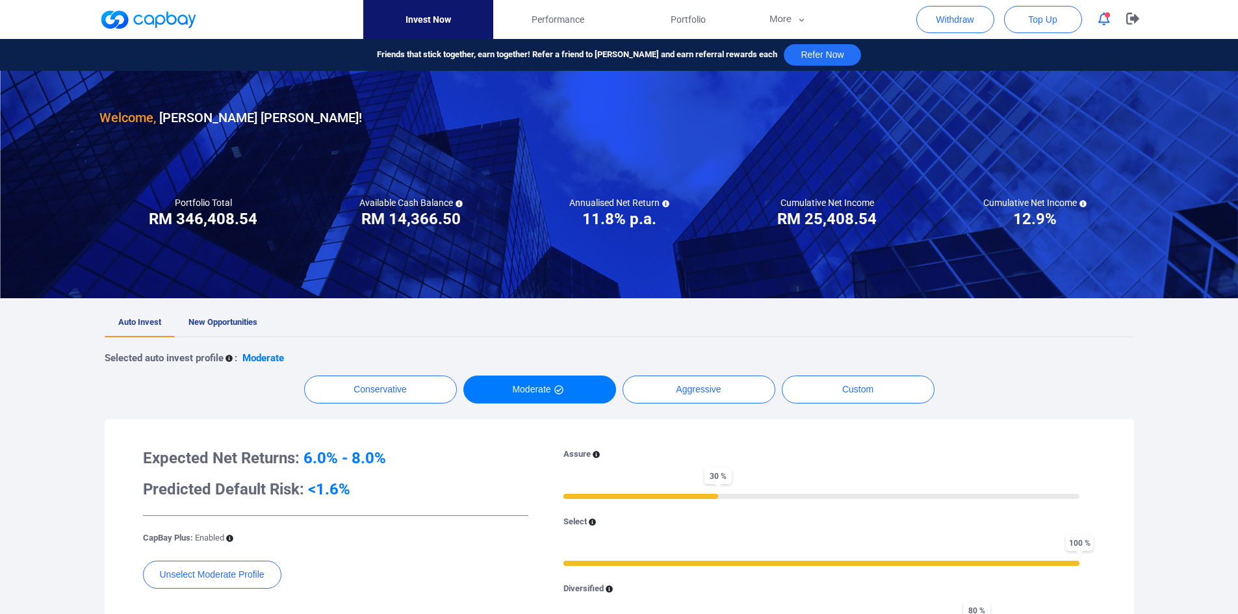
click at [218, 316] on link "New Opportunities" at bounding box center [223, 323] width 96 height 29
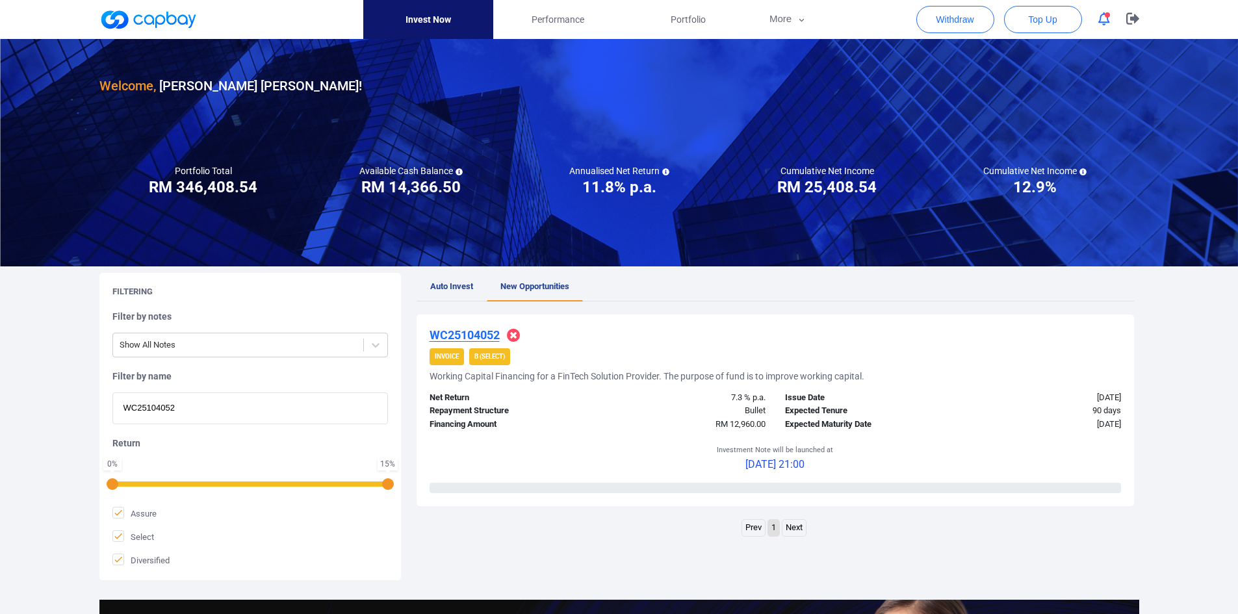
drag, startPoint x: 84, startPoint y: 396, endPoint x: 0, endPoint y: 396, distance: 83.8
click at [0, 396] on div "Welcome, [PERSON_NAME] [PERSON_NAME] ! Portfolio Total Portfolio Total RM *****…" at bounding box center [619, 432] width 1238 height 787
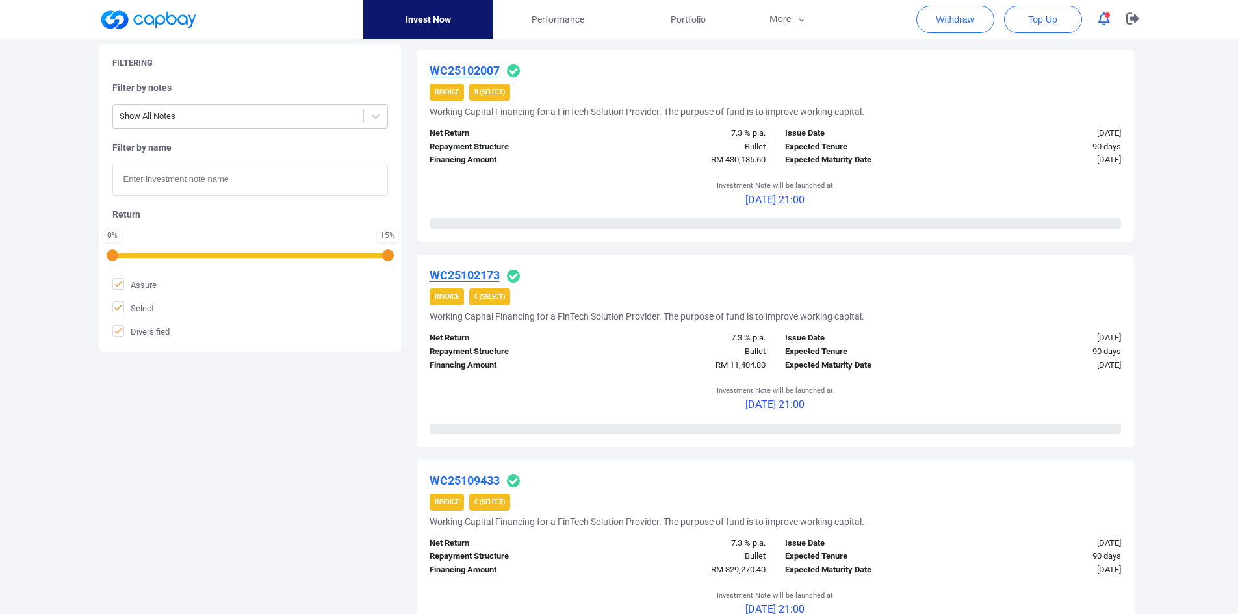
scroll to position [1958, 0]
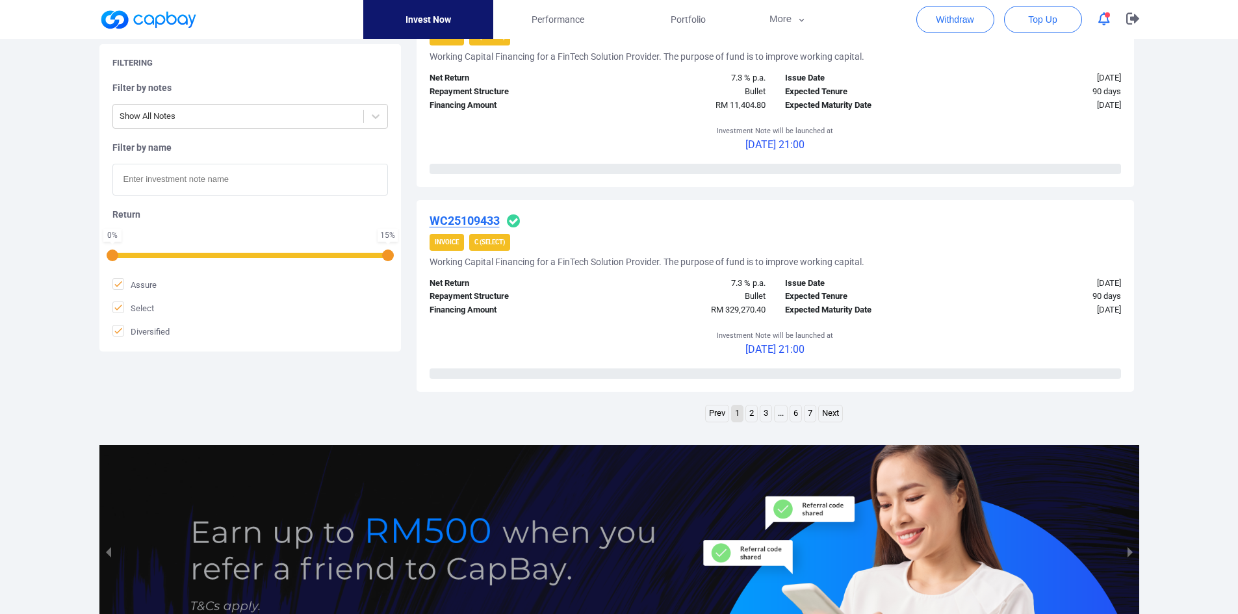
click at [808, 411] on link "7" at bounding box center [809, 413] width 11 height 16
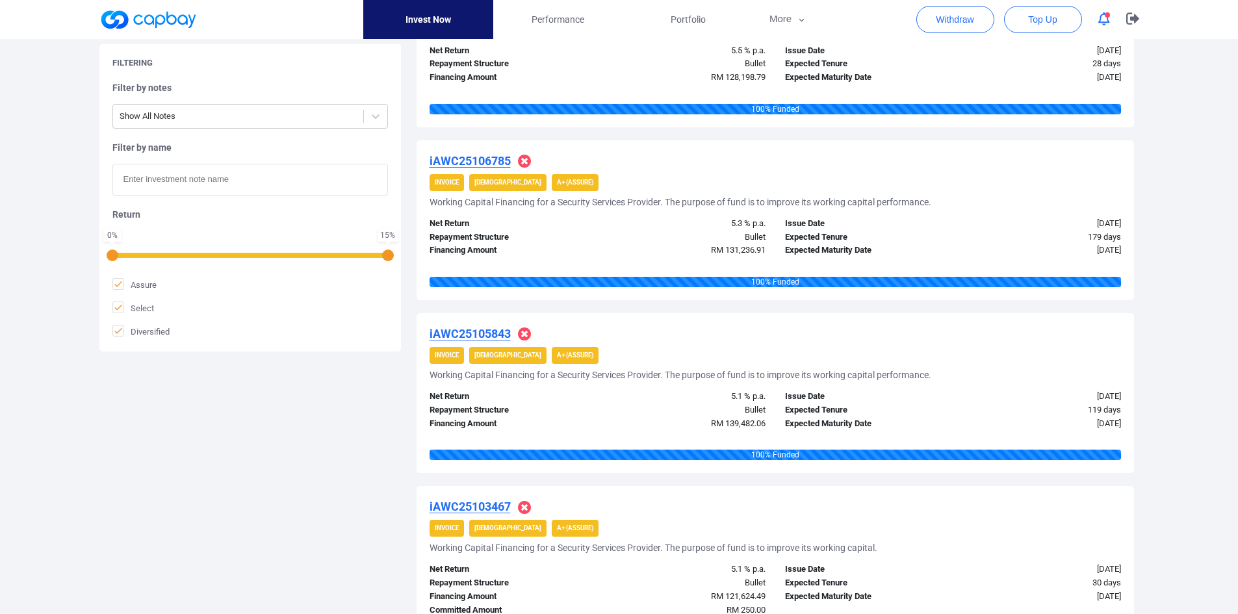
scroll to position [455, 0]
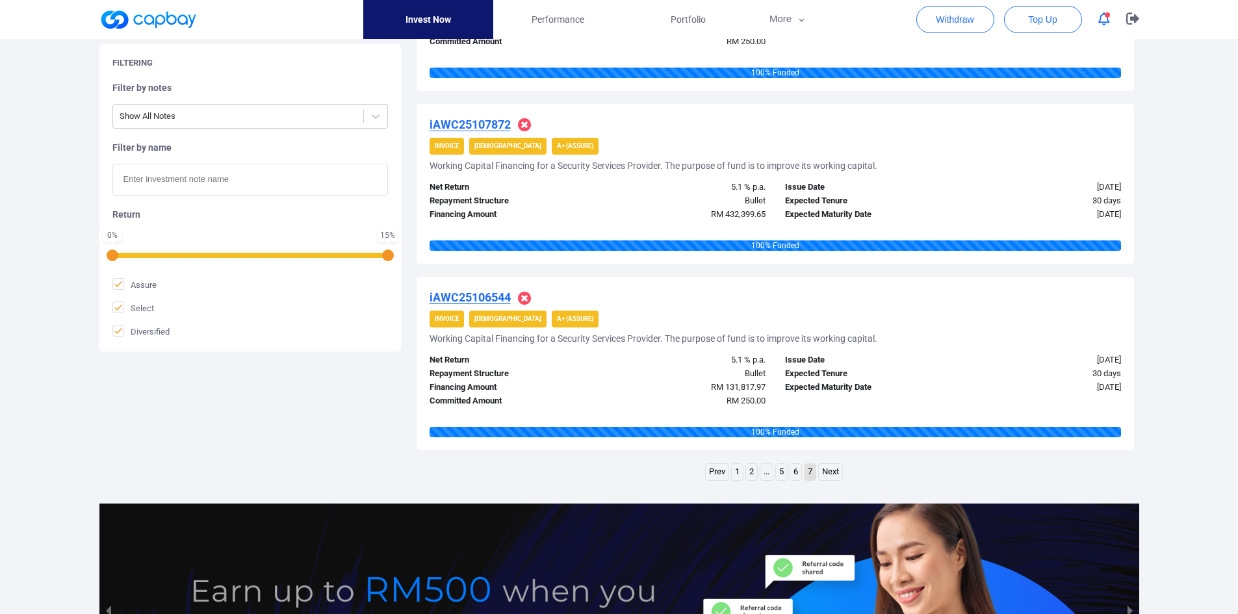
click at [798, 474] on link "6" at bounding box center [795, 472] width 11 height 16
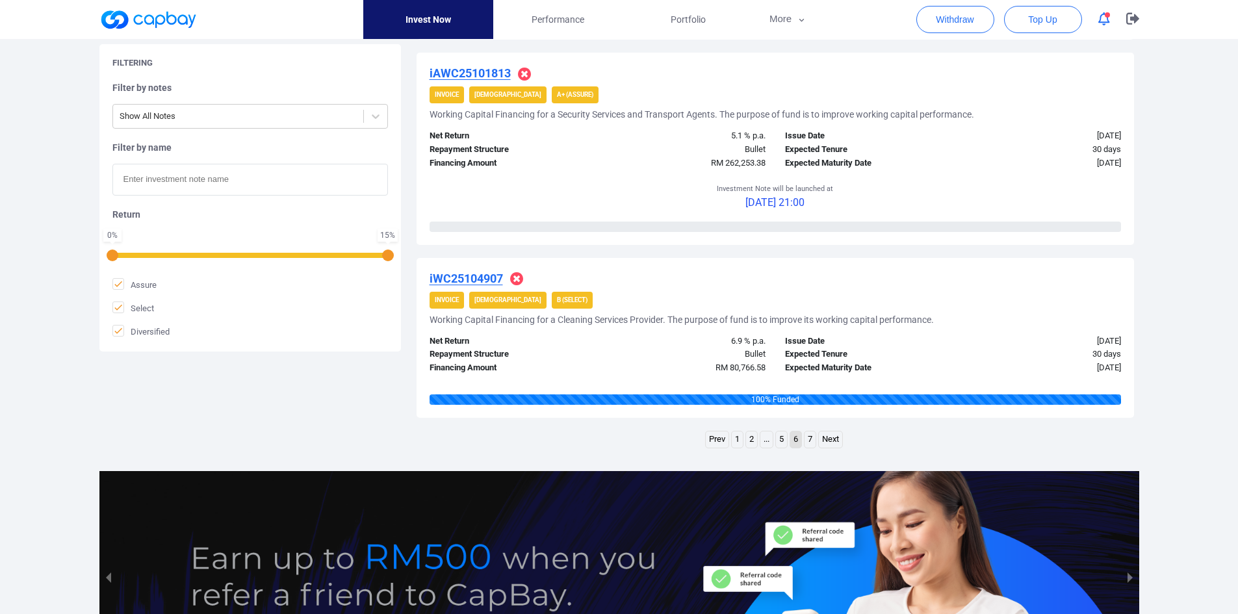
scroll to position [1844, 0]
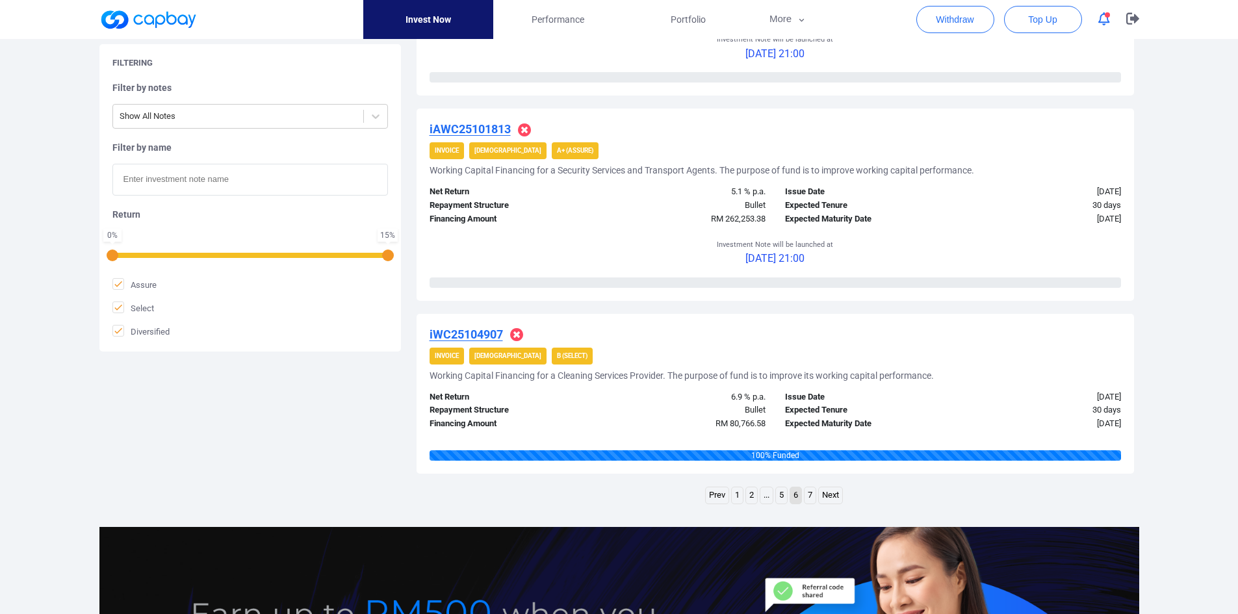
drag, startPoint x: 177, startPoint y: 179, endPoint x: 185, endPoint y: 174, distance: 9.9
click at [177, 179] on input "text" at bounding box center [249, 180] width 275 height 32
paste input "WC25101434"
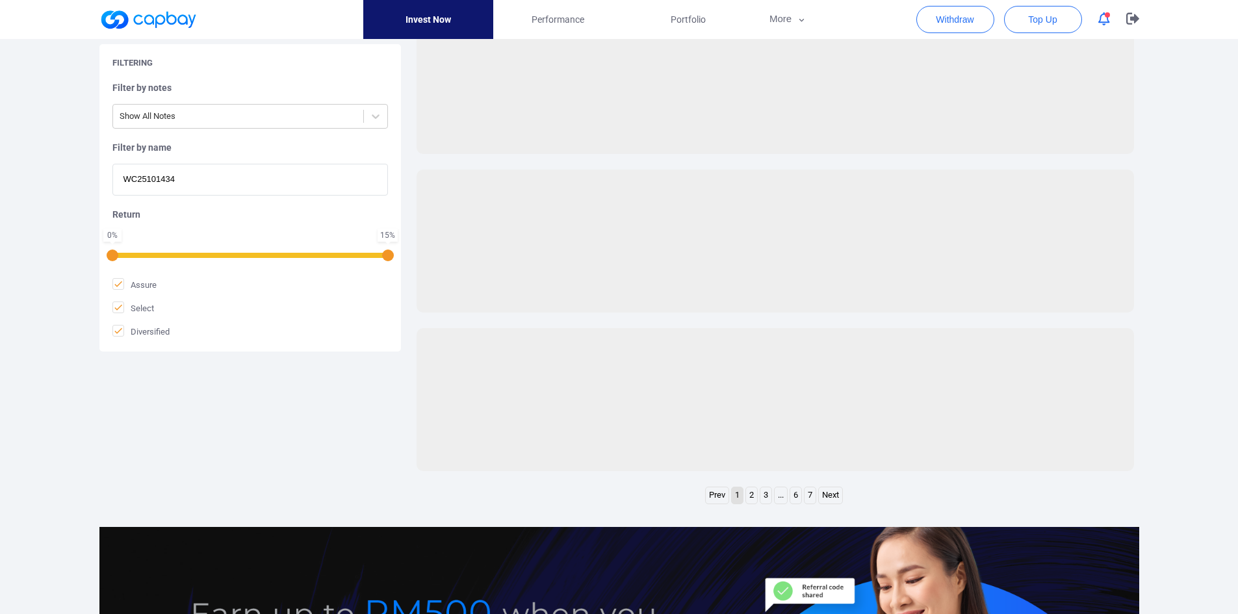
scroll to position [32, 0]
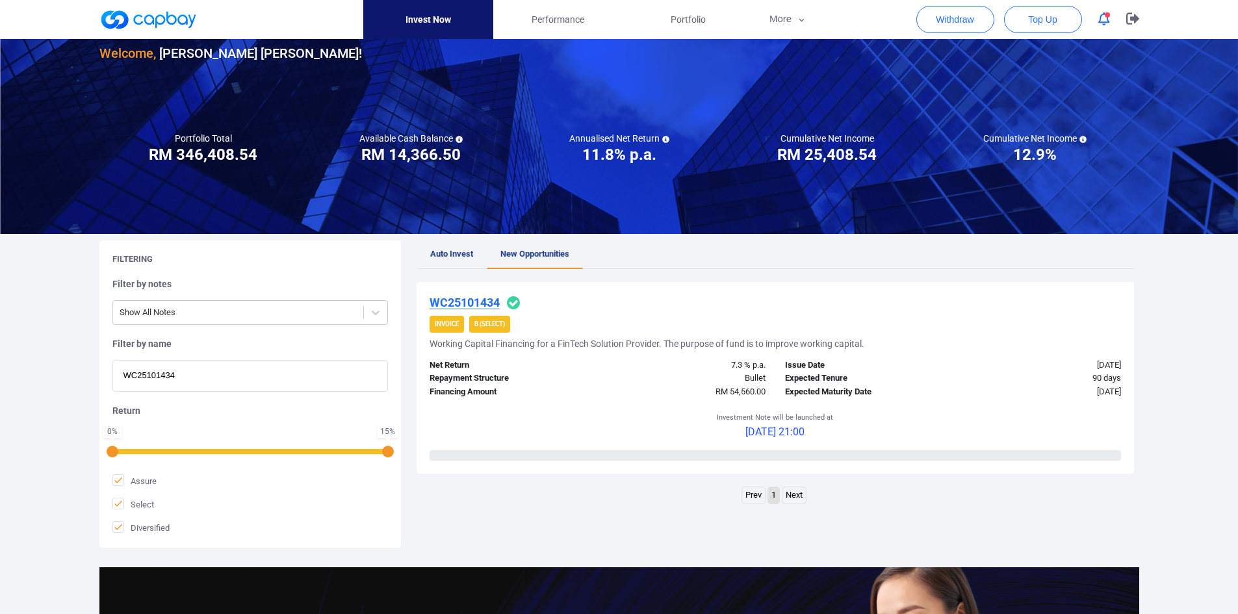
type input "WC25101434"
click at [478, 302] on u "WC25101434" at bounding box center [464, 303] width 70 height 14
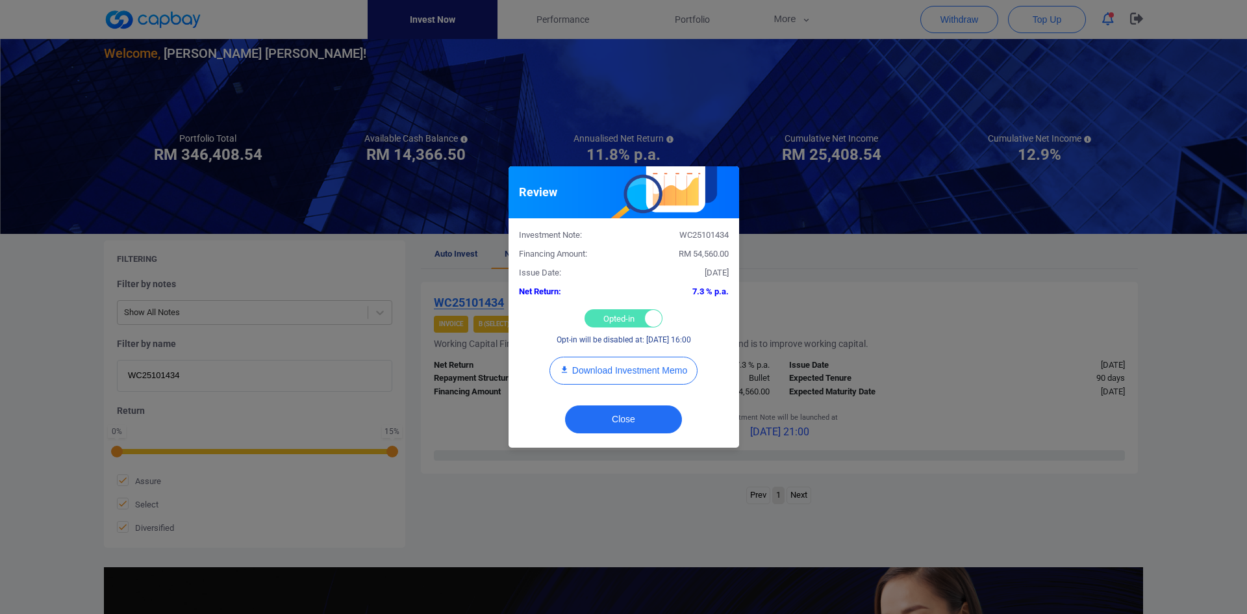
click at [611, 318] on div "Opted-in Opted-out" at bounding box center [624, 318] width 78 height 18
checkbox input "false"
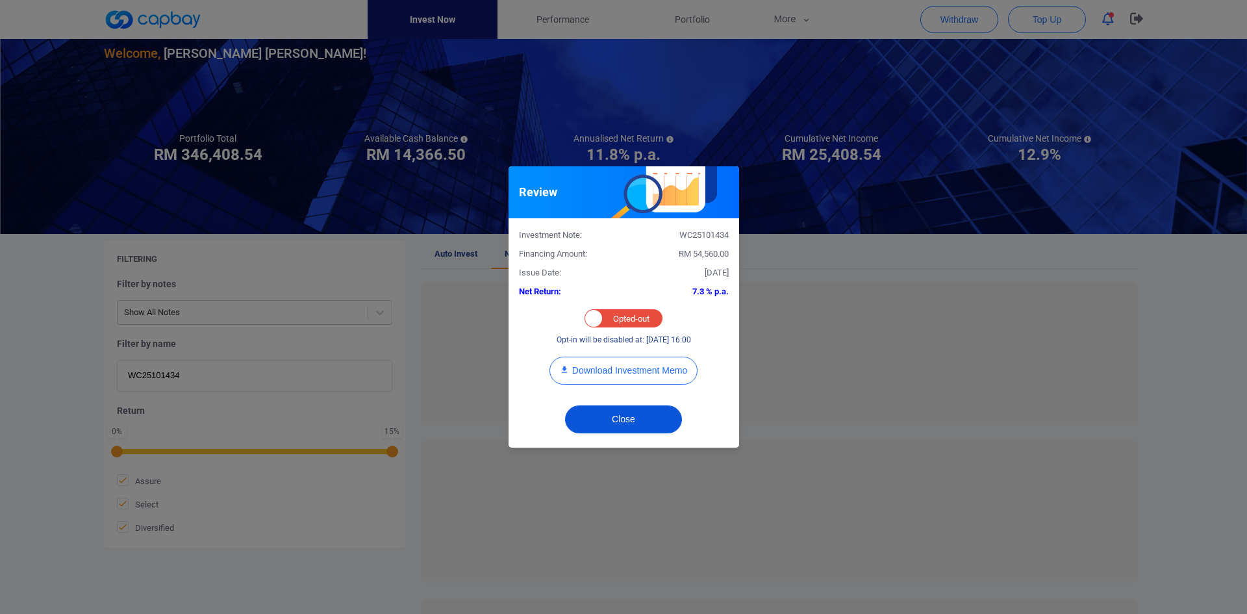
click at [635, 416] on button "Close" at bounding box center [623, 419] width 117 height 28
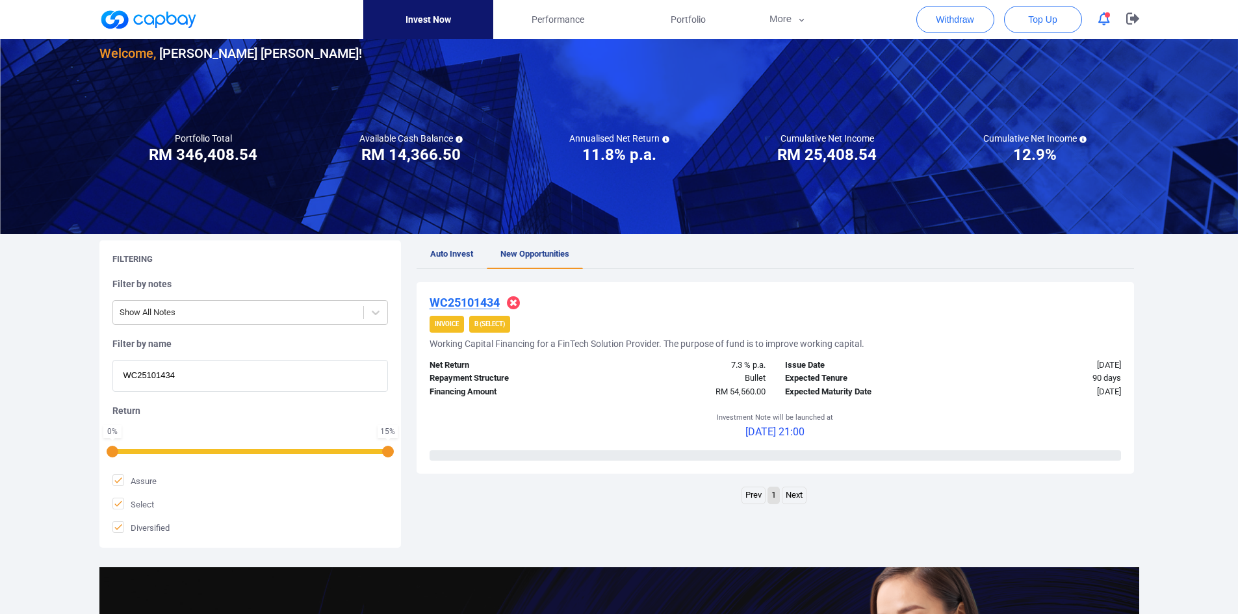
drag, startPoint x: 218, startPoint y: 378, endPoint x: 12, endPoint y: 366, distance: 206.3
click at [12, 366] on div "Welcome, [PERSON_NAME] [PERSON_NAME] ! Portfolio Total Portfolio Total RM *****…" at bounding box center [619, 399] width 1238 height 787
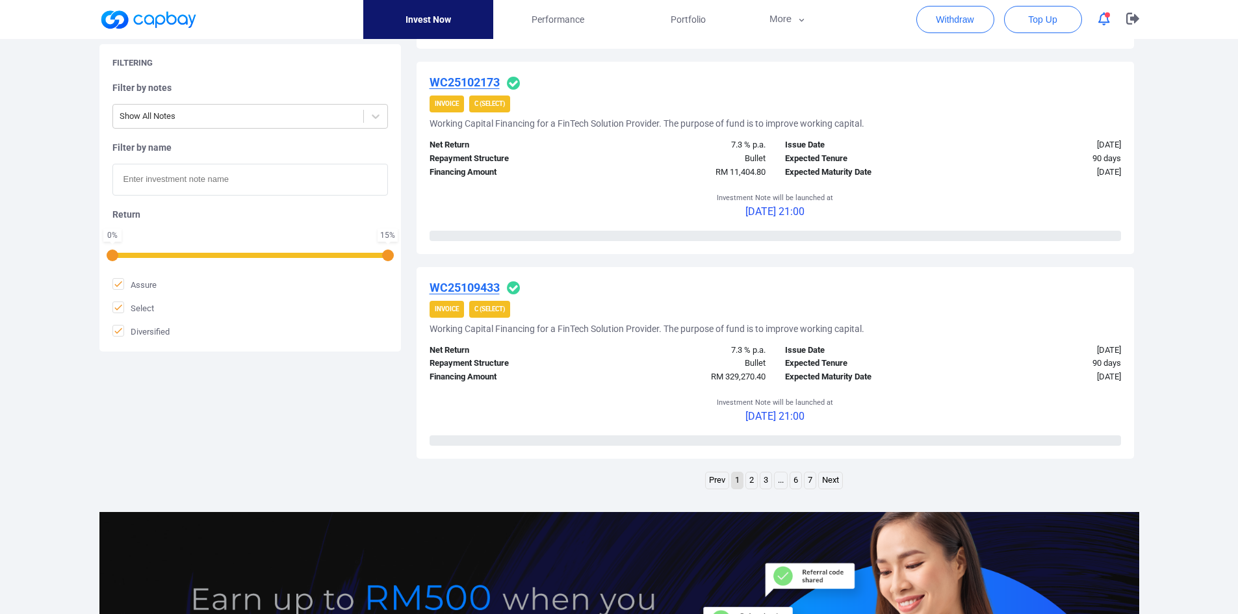
scroll to position [1897, 0]
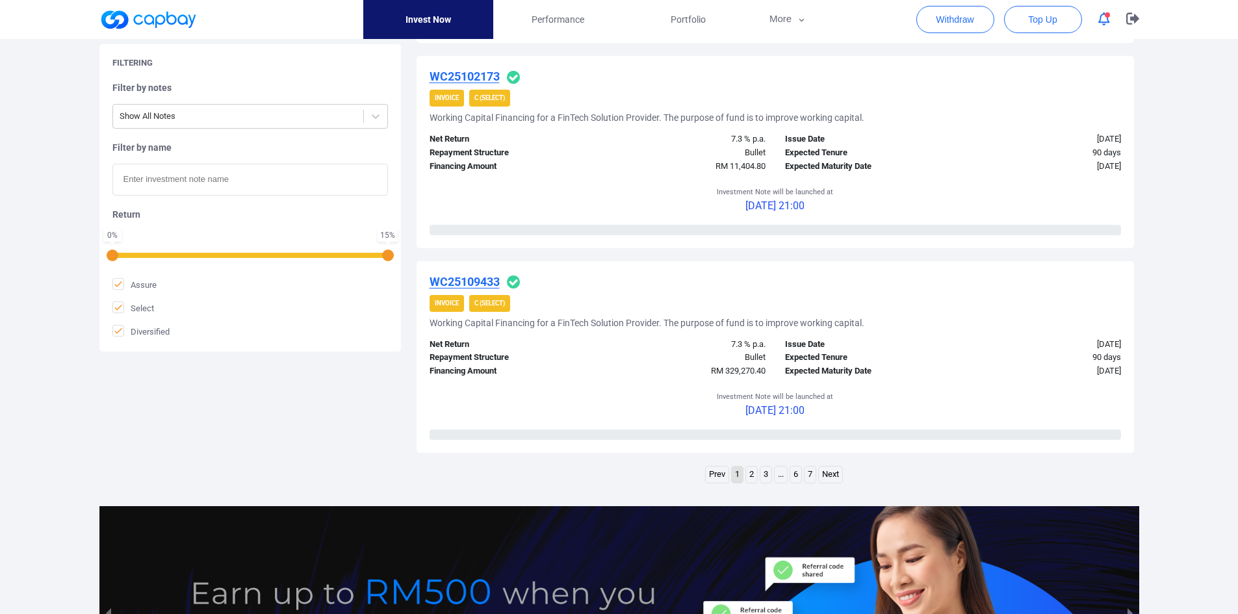
click at [798, 472] on link "6" at bounding box center [795, 474] width 11 height 16
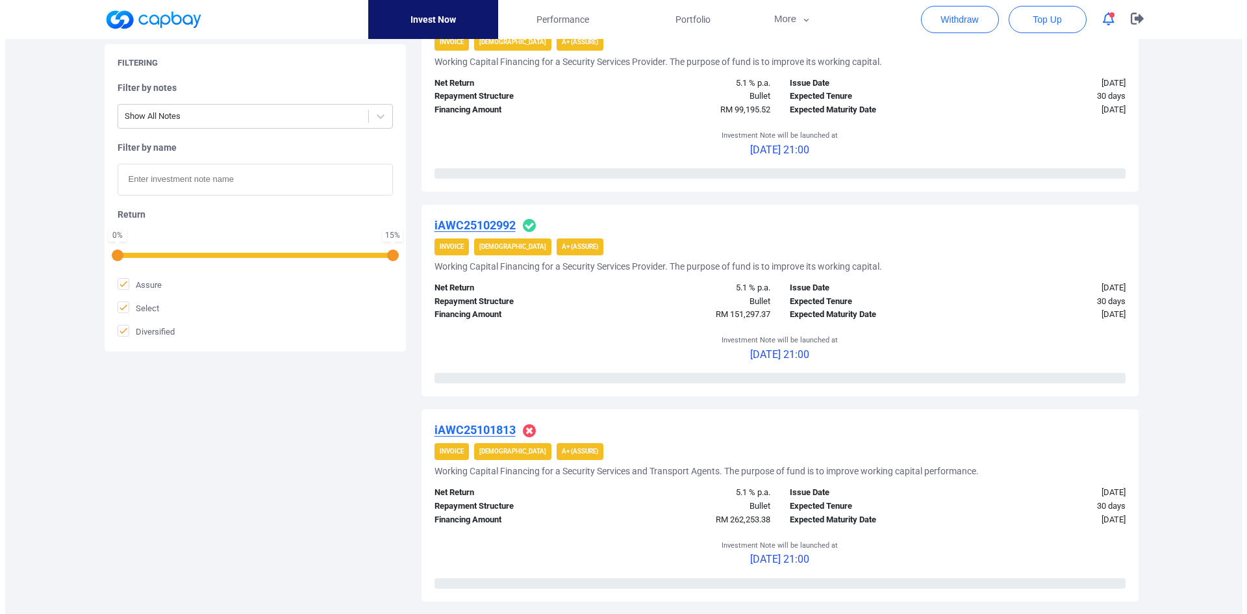
scroll to position [1540, 0]
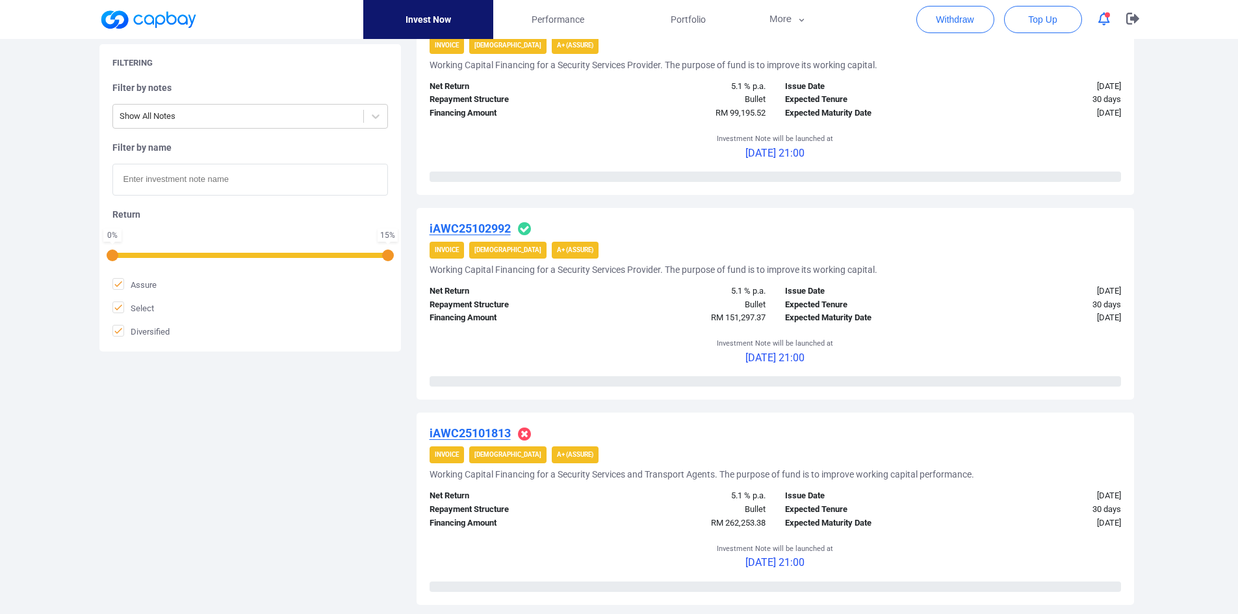
click at [490, 227] on u "iAWC25102992" at bounding box center [469, 229] width 81 height 14
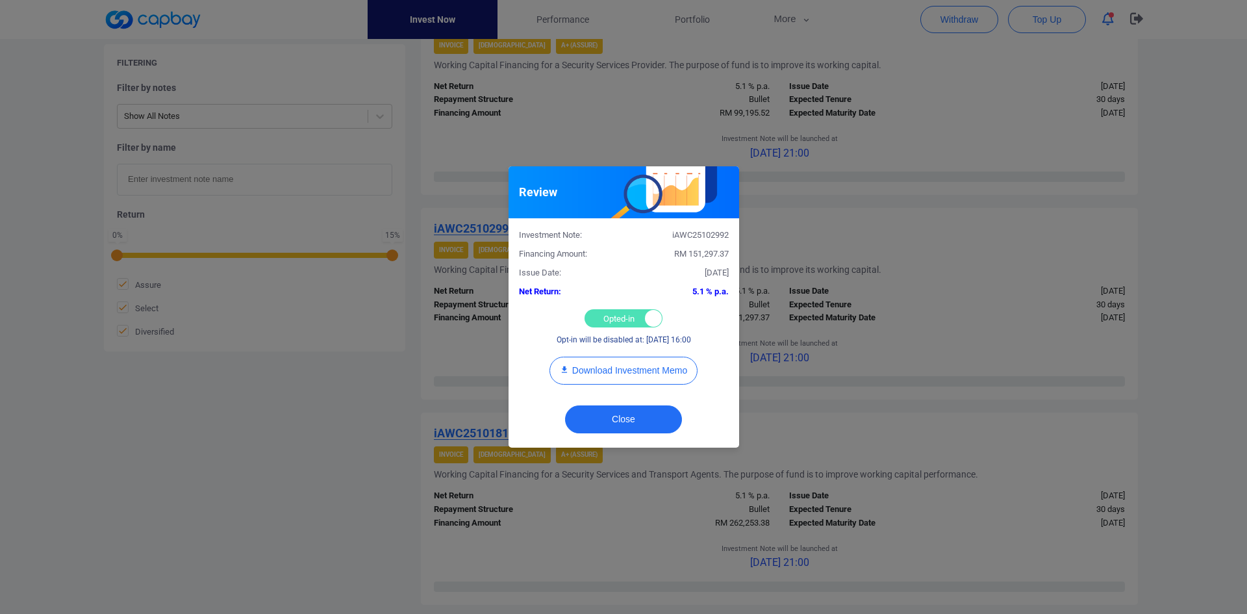
click at [607, 320] on div "Opted-in Opted-out" at bounding box center [624, 318] width 78 height 18
checkbox input "false"
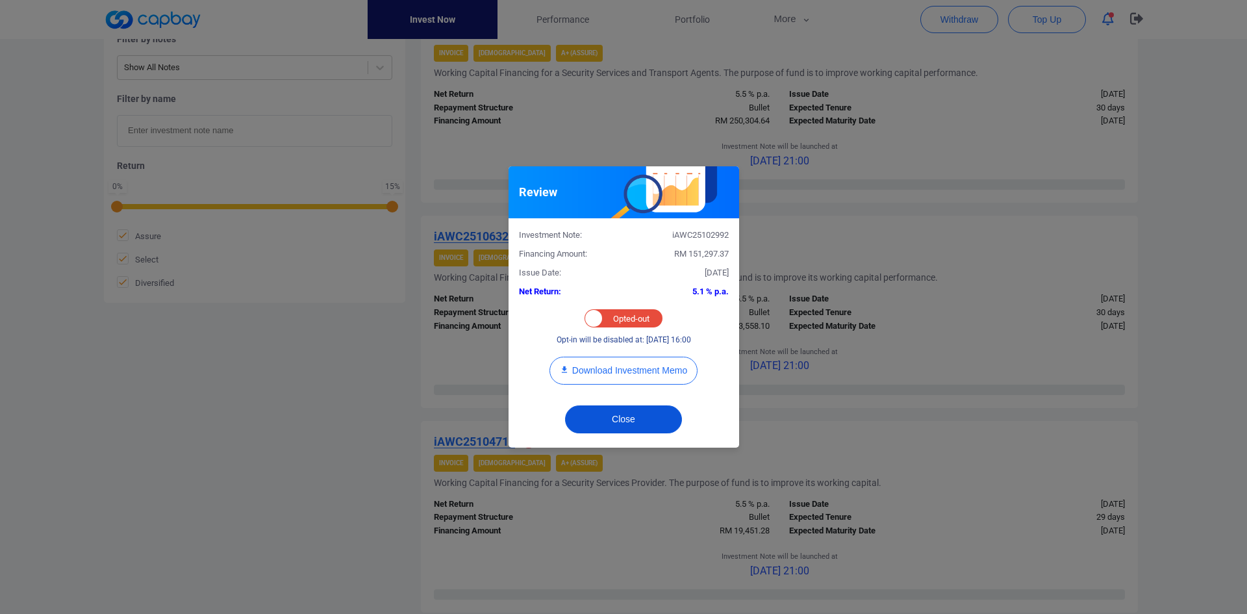
click at [608, 412] on button "Close" at bounding box center [623, 419] width 117 height 28
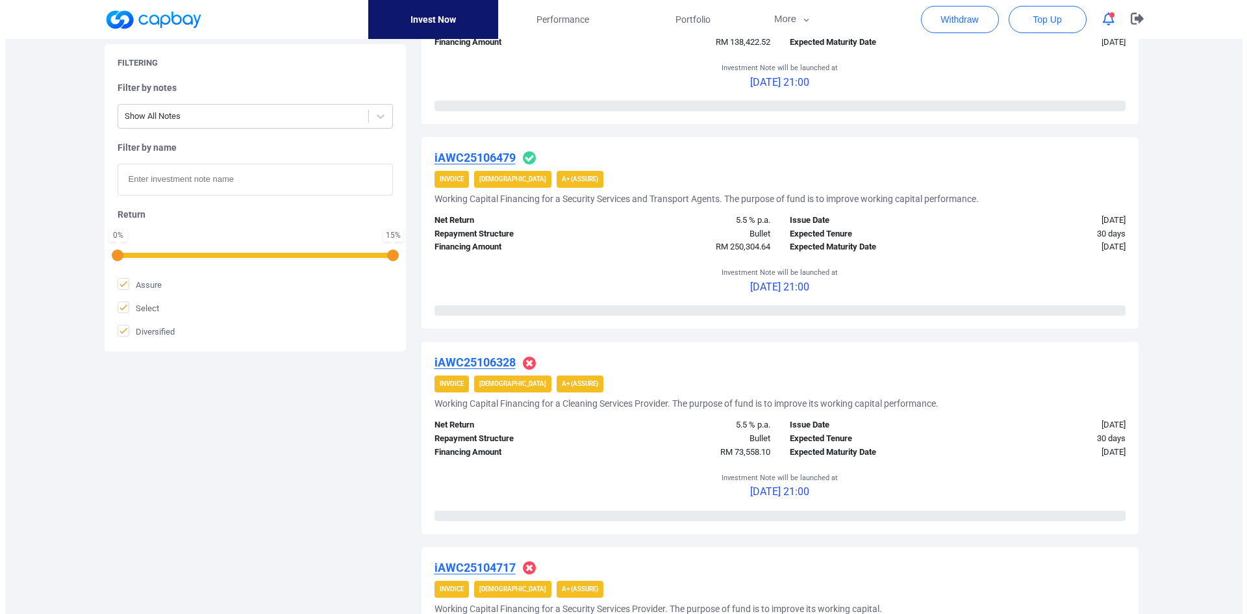
scroll to position [378, 0]
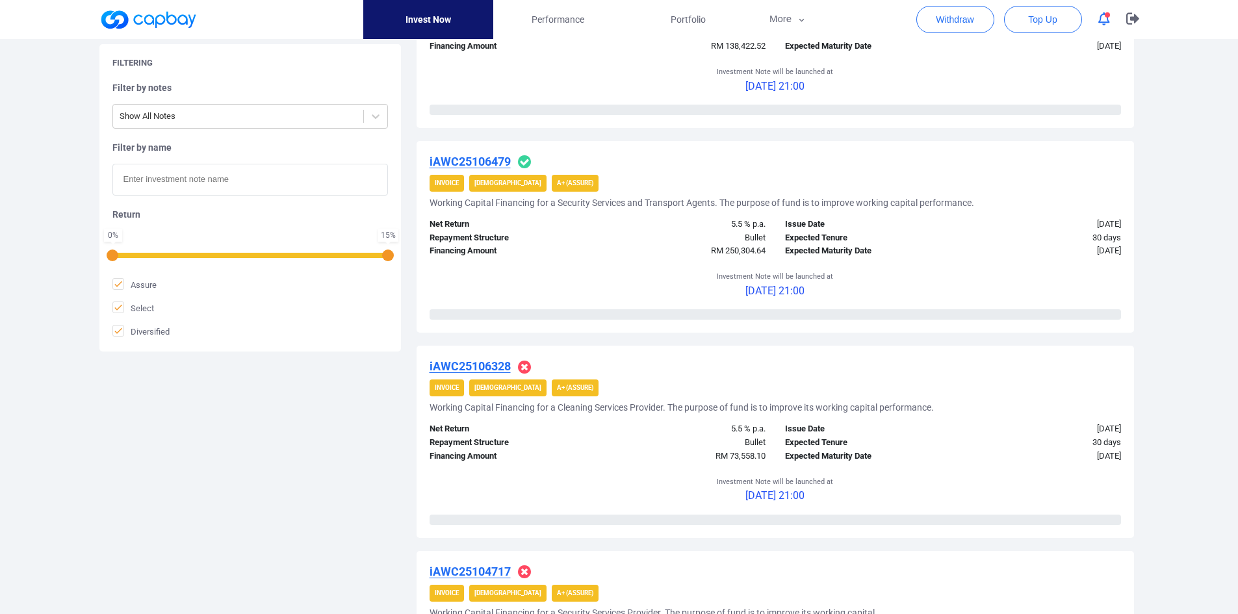
click at [492, 153] on div "iAWC25106479 Invoice Shariah A+ (Assure) Working Capital Financing for a Securi…" at bounding box center [774, 237] width 717 height 192
click at [488, 160] on u "iAWC25106479" at bounding box center [469, 162] width 81 height 14
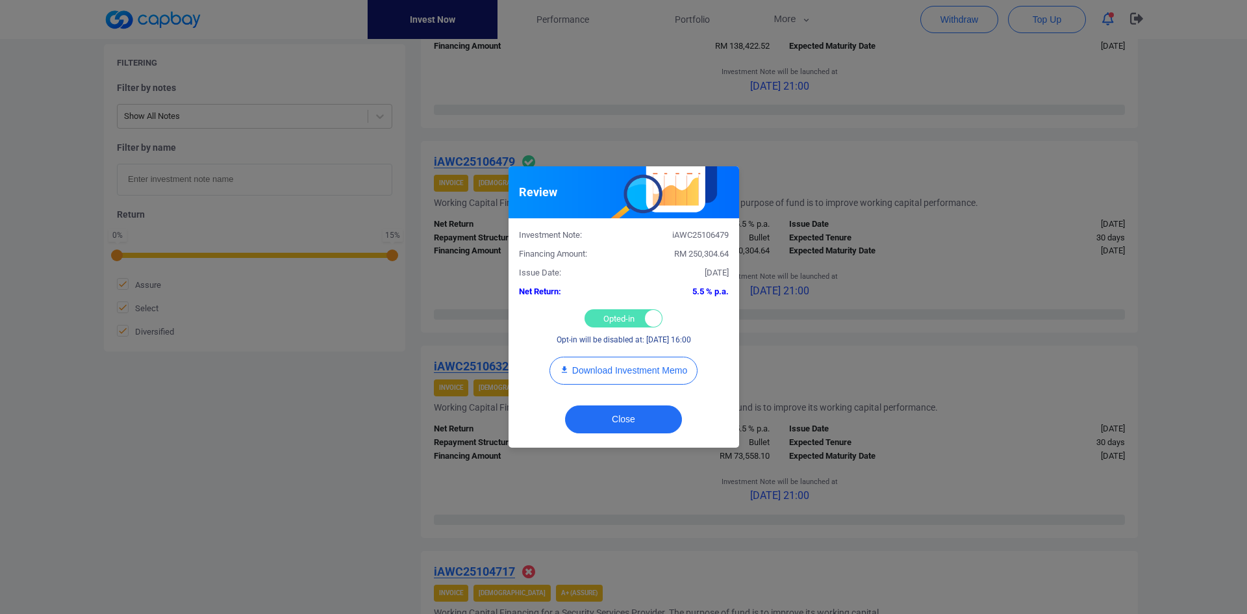
click at [612, 316] on div "Opted-in Opted-out" at bounding box center [624, 318] width 78 height 18
checkbox input "false"
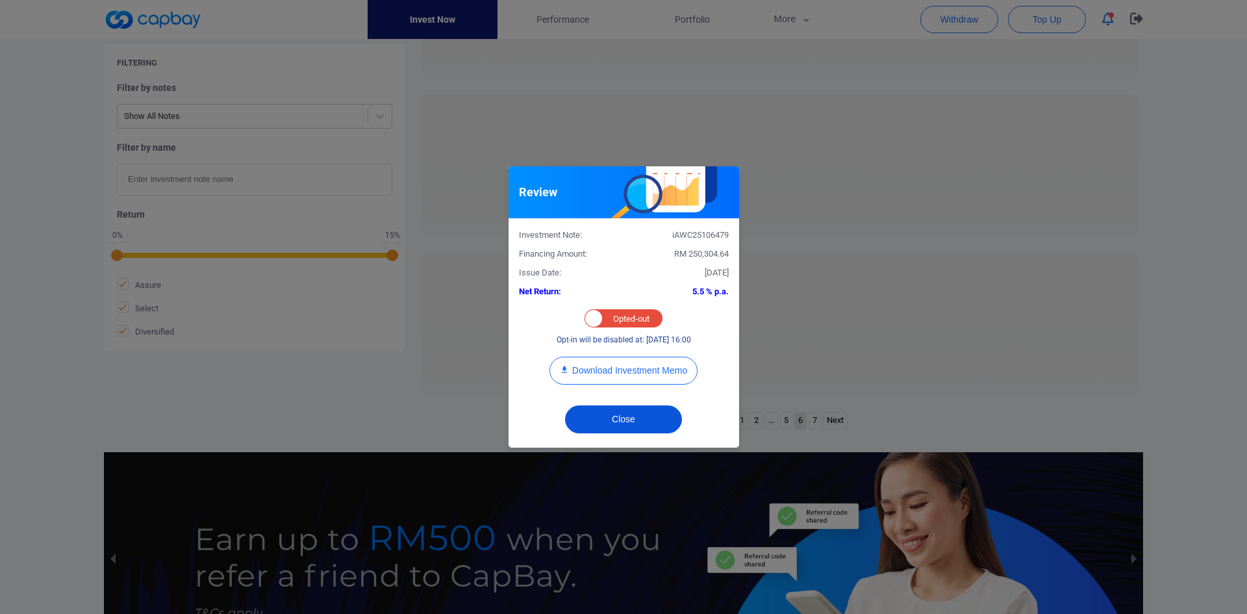
click at [623, 423] on button "Close" at bounding box center [623, 419] width 117 height 28
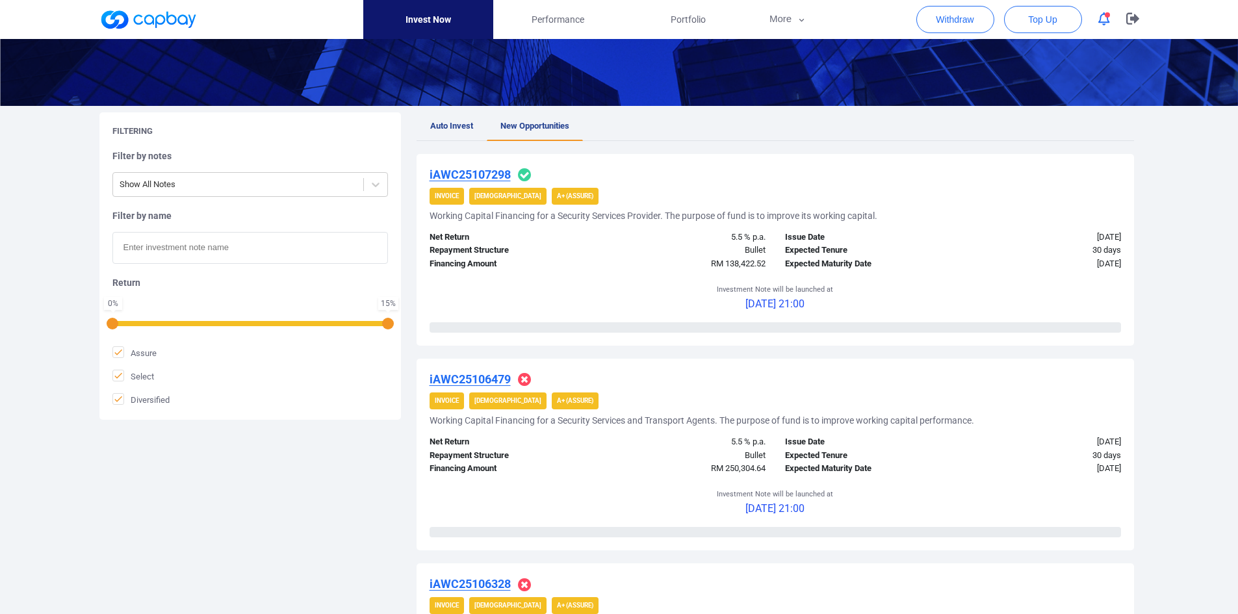
scroll to position [183, 0]
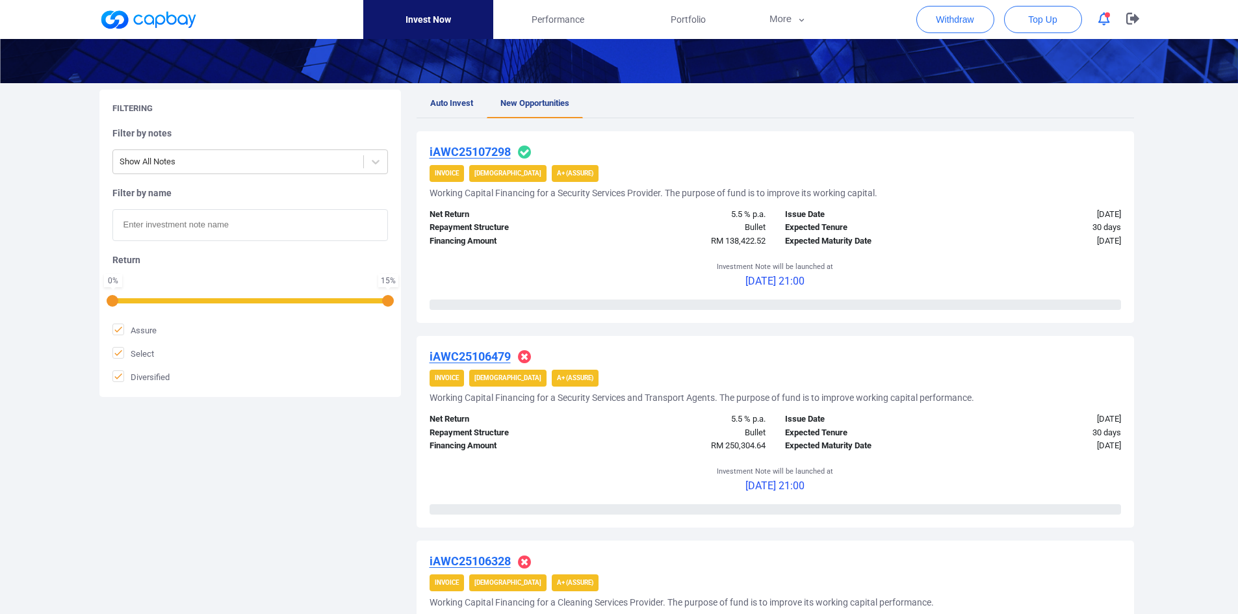
click at [487, 150] on u "iAWC25107298" at bounding box center [469, 152] width 81 height 14
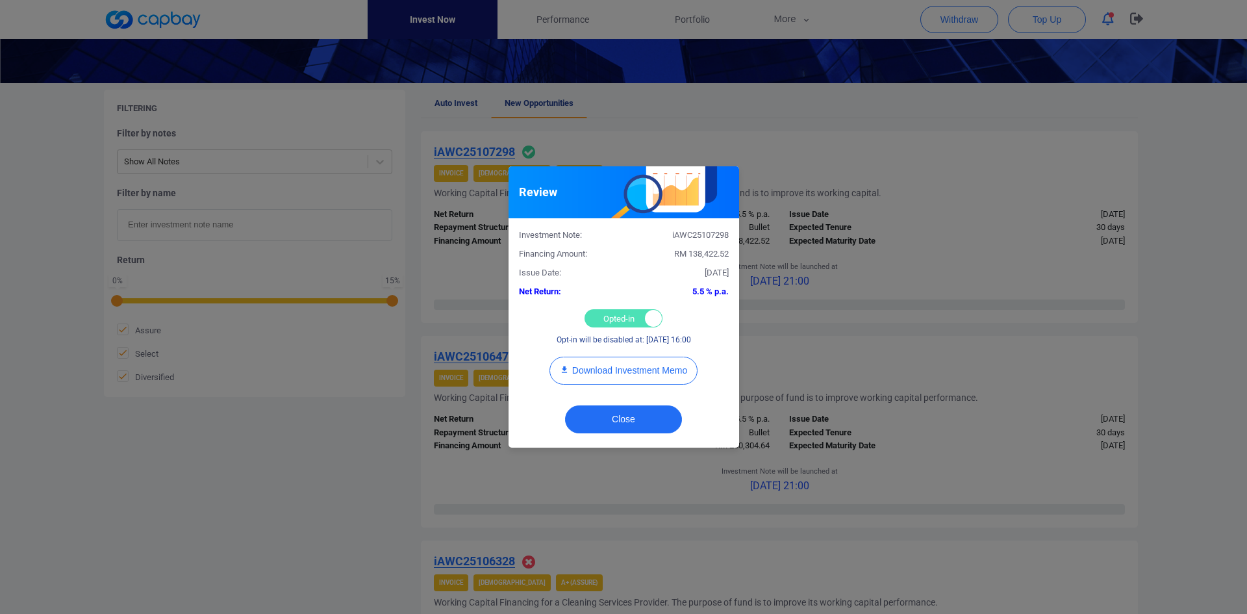
click at [611, 320] on div "Opted-in Opted-out" at bounding box center [624, 318] width 78 height 18
checkbox input "false"
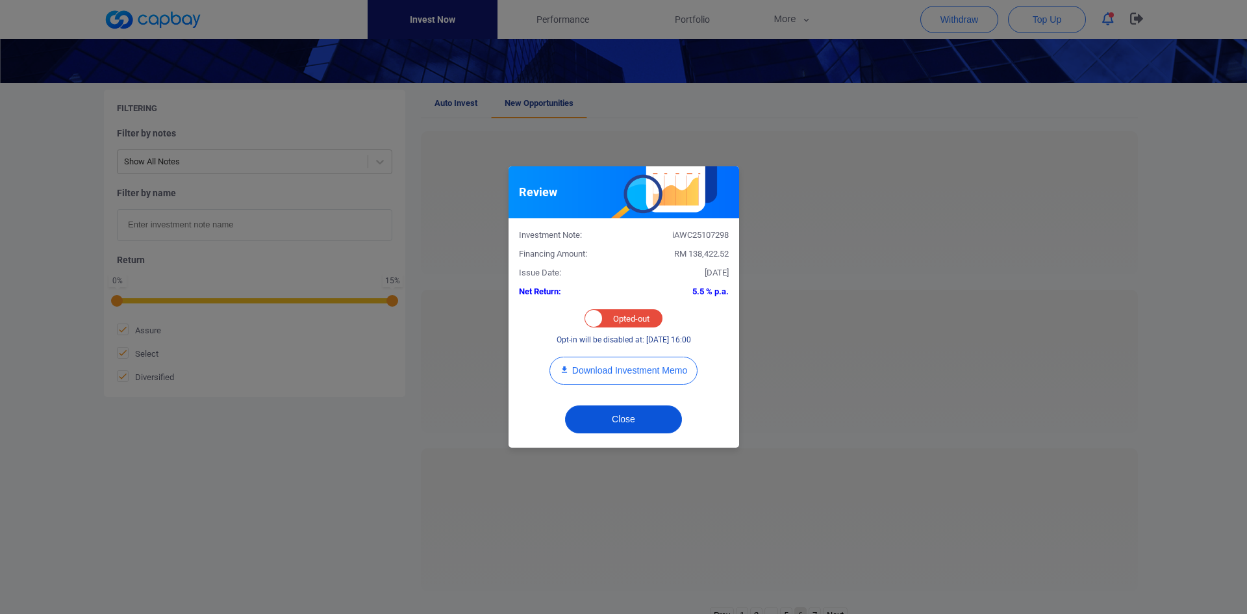
click at [622, 413] on button "Close" at bounding box center [623, 419] width 117 height 28
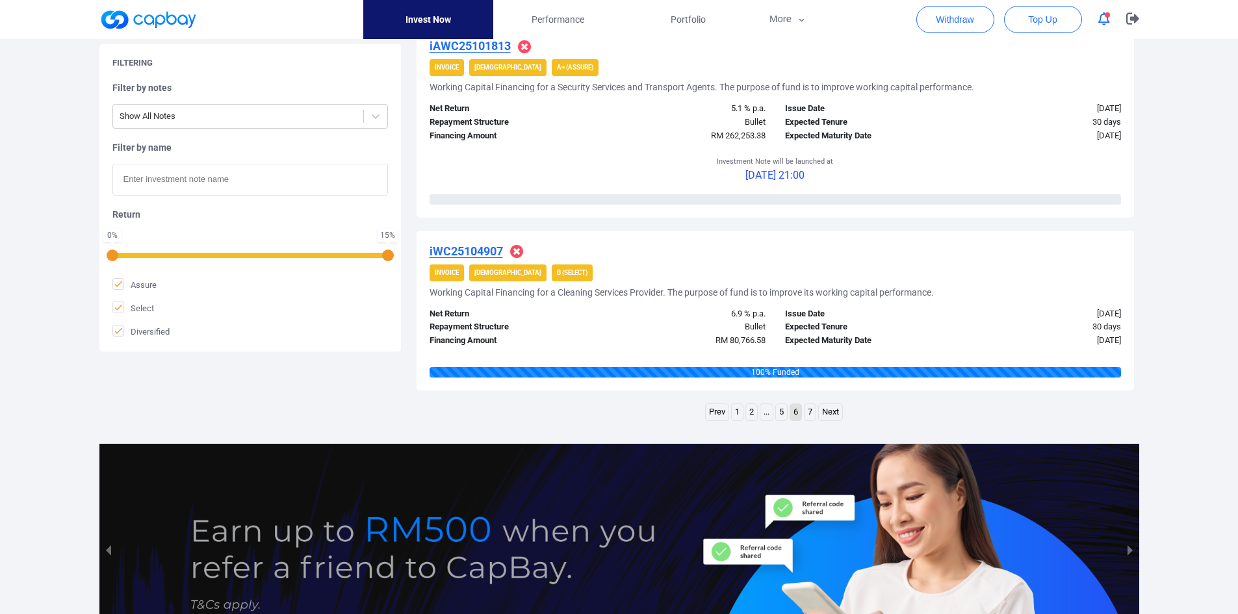
scroll to position [1930, 0]
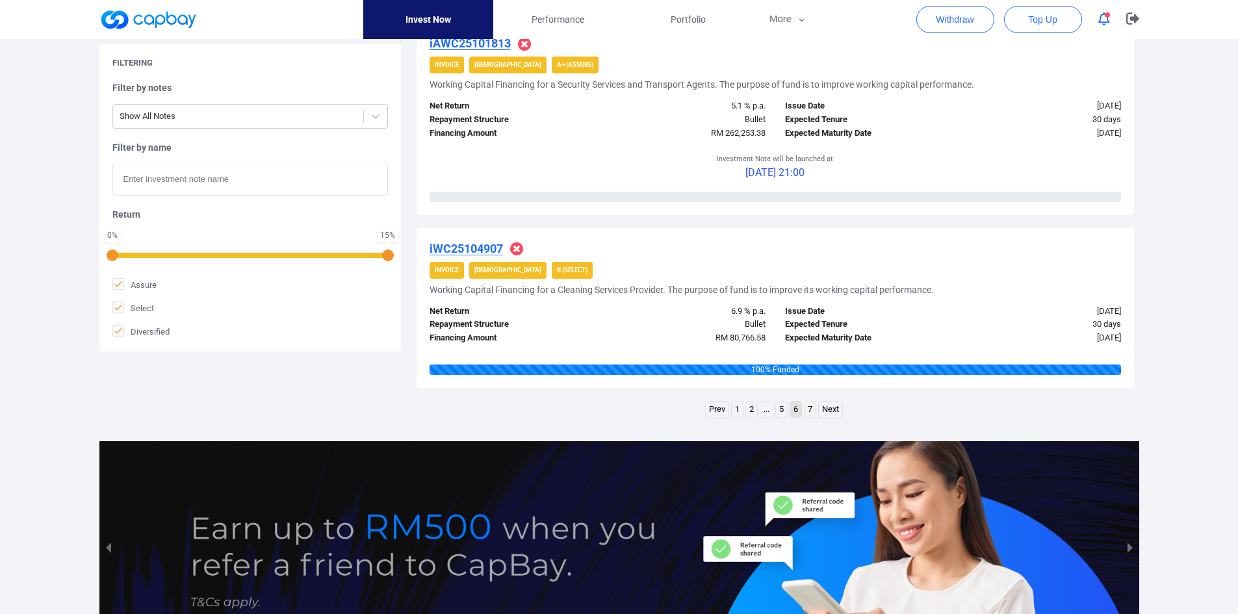
click at [780, 413] on link "5" at bounding box center [781, 409] width 11 height 16
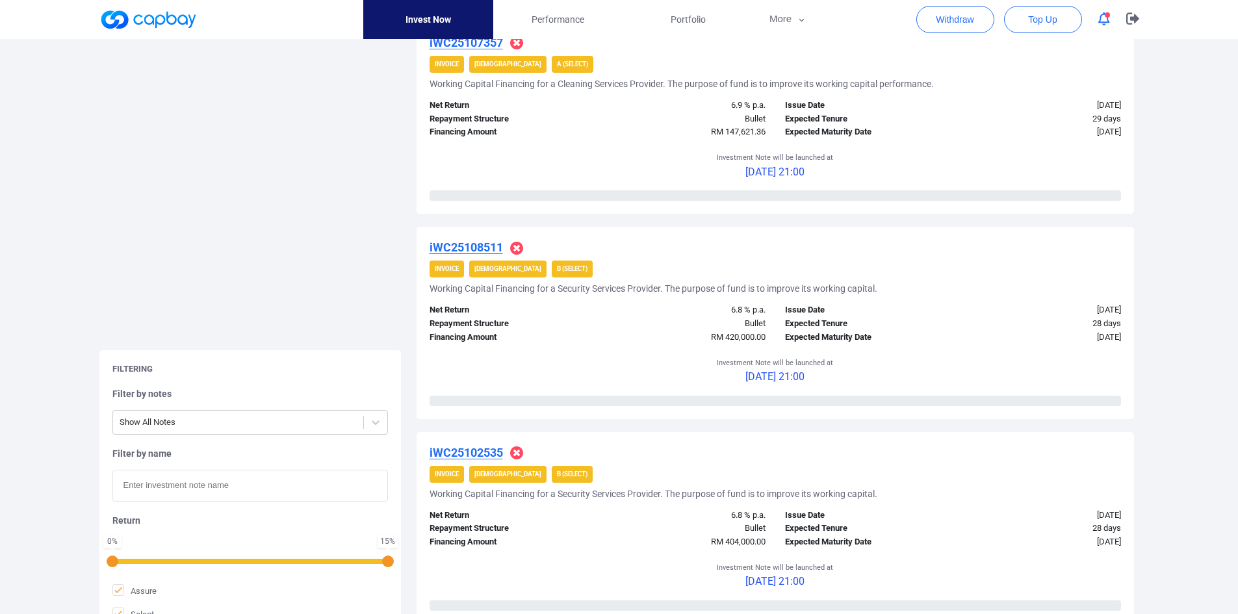
scroll to position [2081, 0]
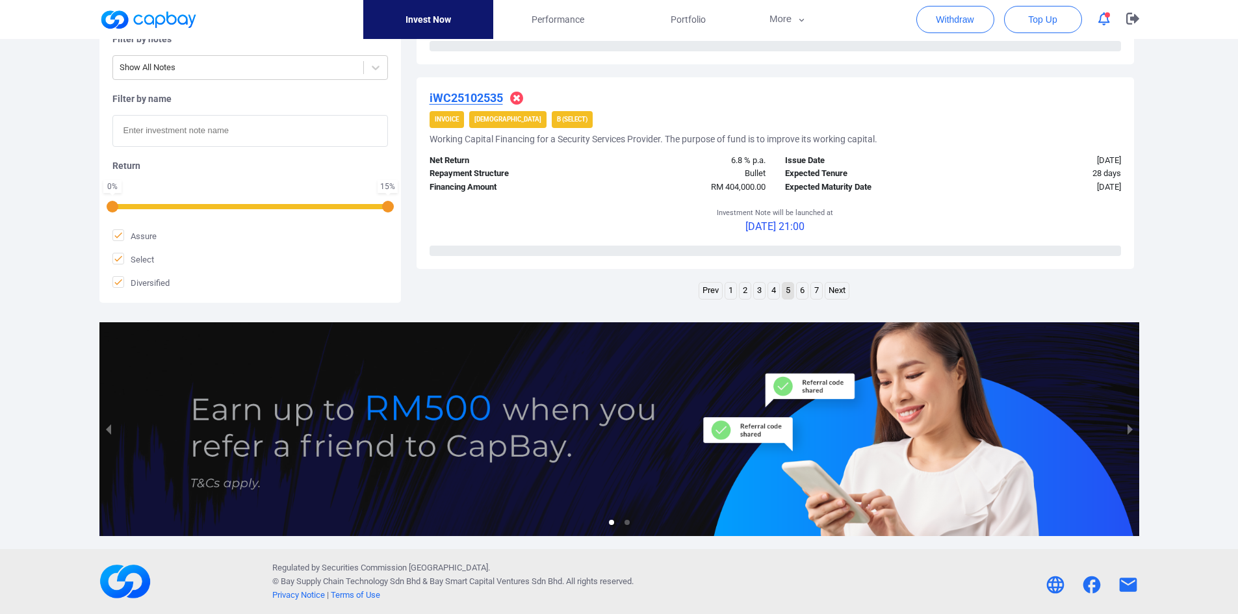
click at [773, 295] on link "4" at bounding box center [773, 291] width 11 height 16
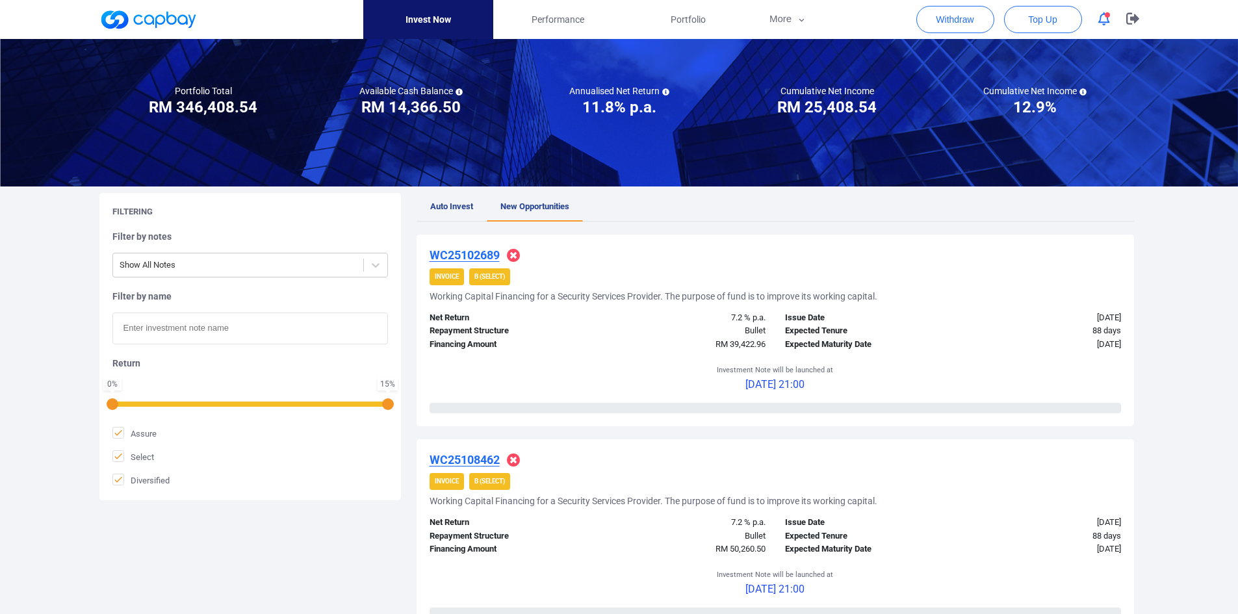
scroll to position [0, 0]
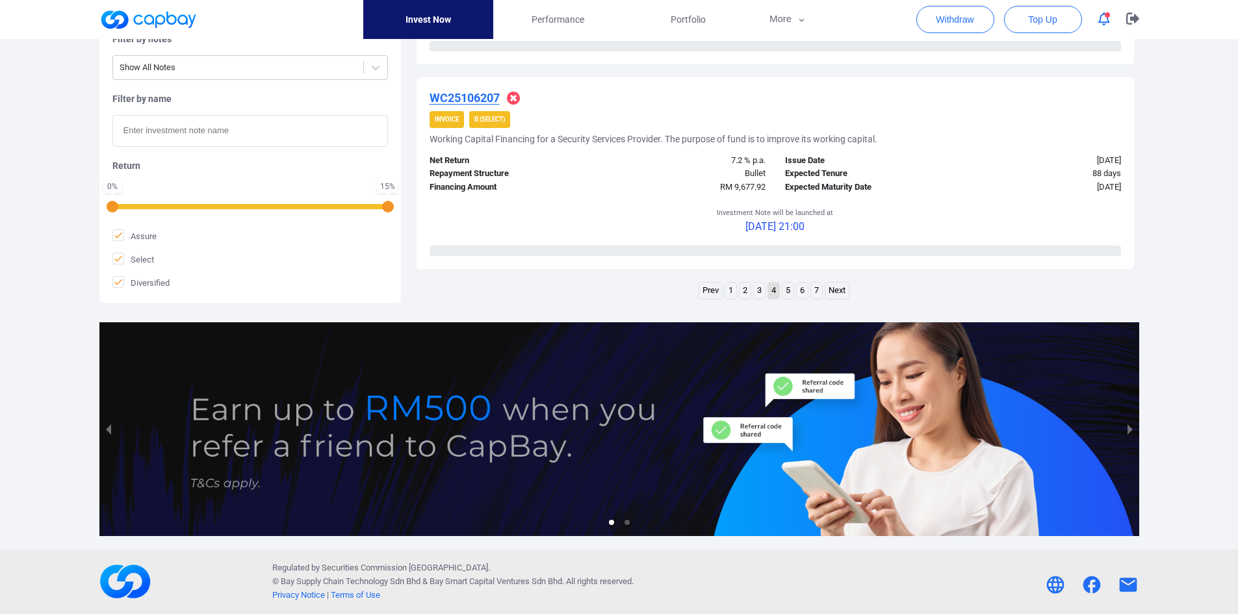
click at [762, 289] on link "3" at bounding box center [759, 291] width 11 height 16
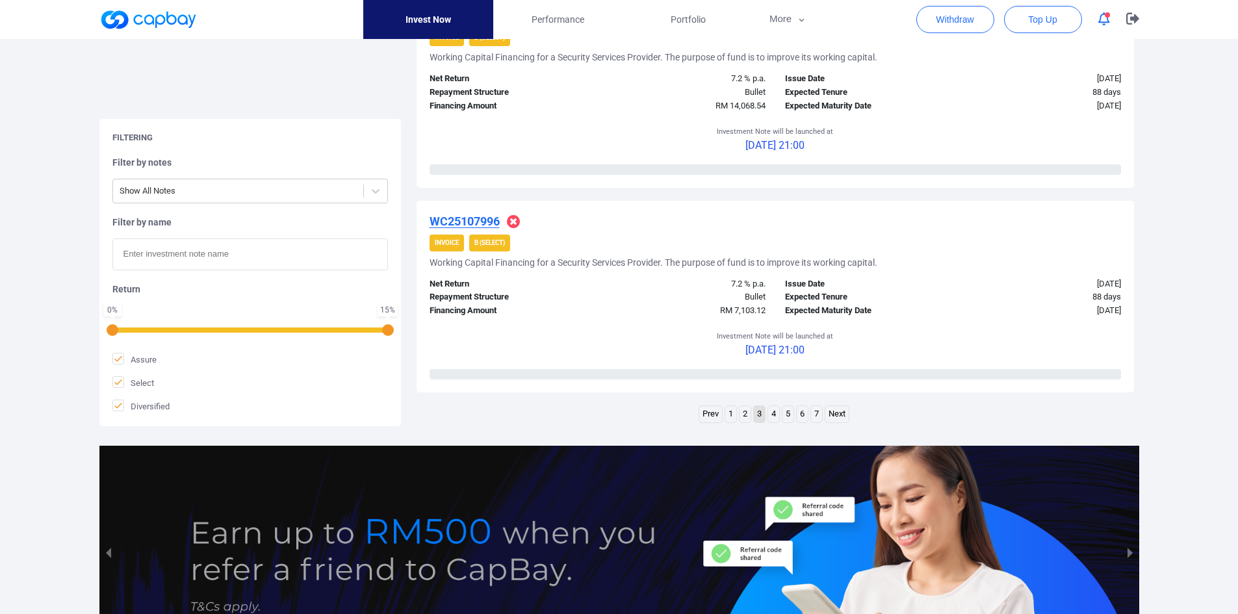
scroll to position [2081, 0]
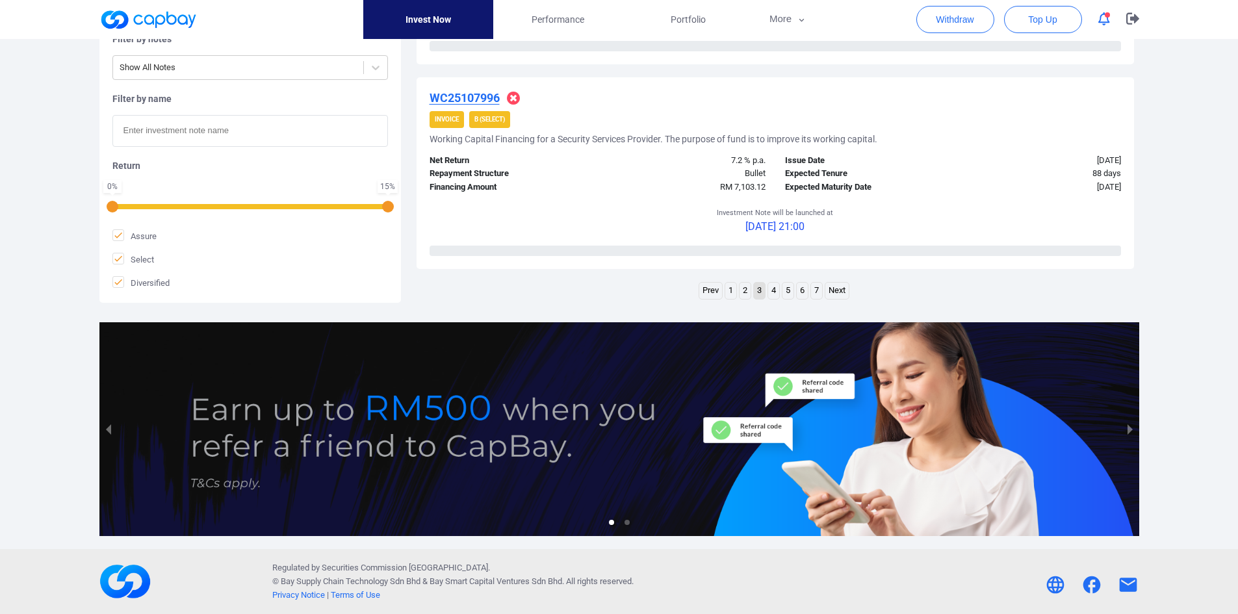
click at [739, 290] on link "2" at bounding box center [744, 291] width 11 height 16
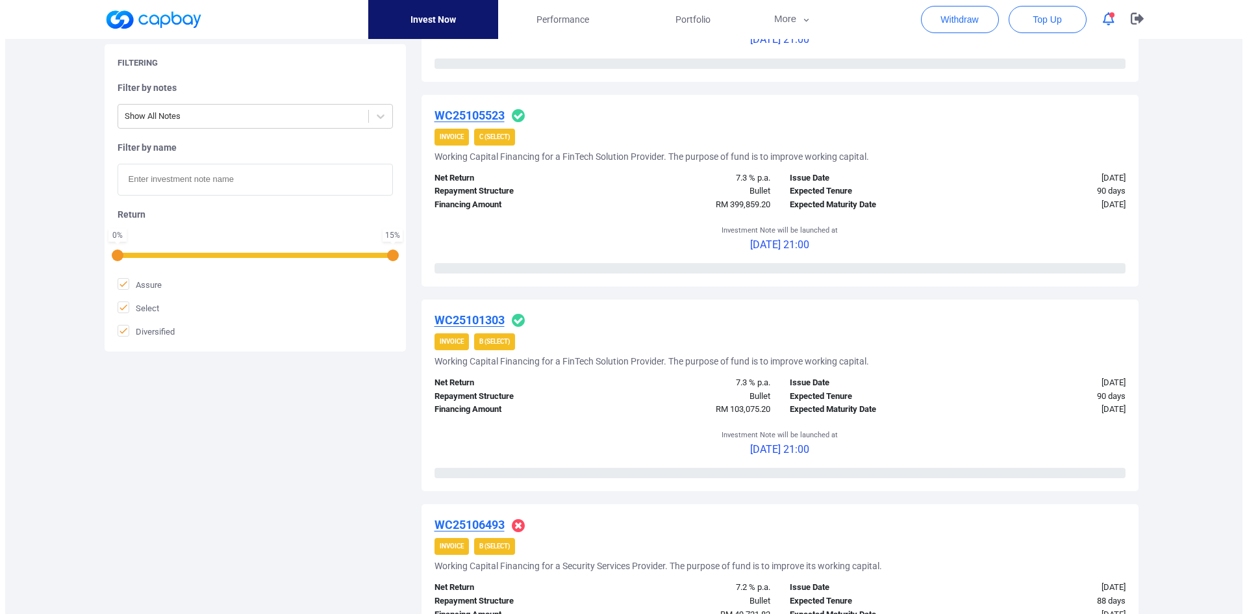
scroll to position [825, 0]
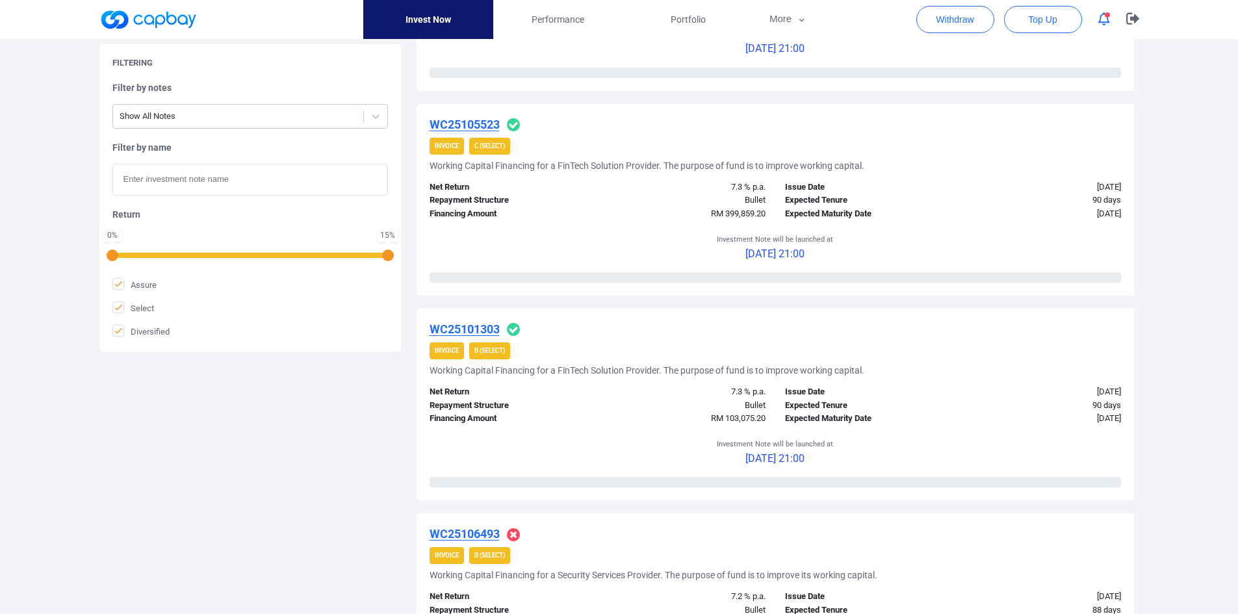
click at [478, 322] on u "WC25101303" at bounding box center [464, 329] width 70 height 14
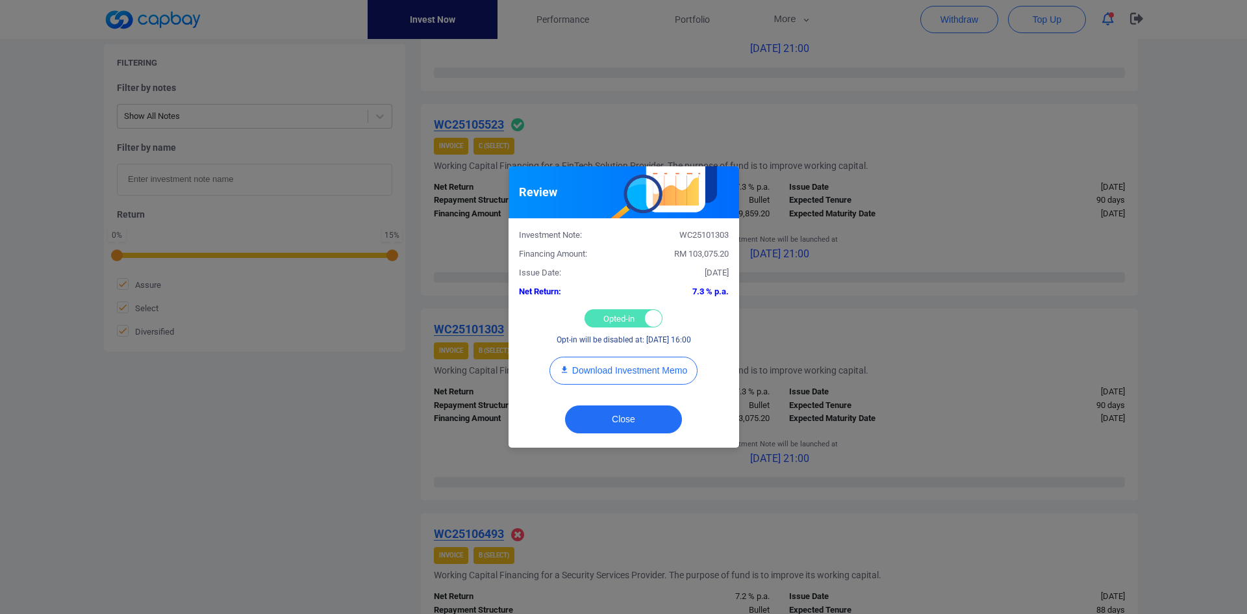
click at [615, 319] on div "Opted-in Opted-out" at bounding box center [624, 318] width 78 height 18
checkbox input "false"
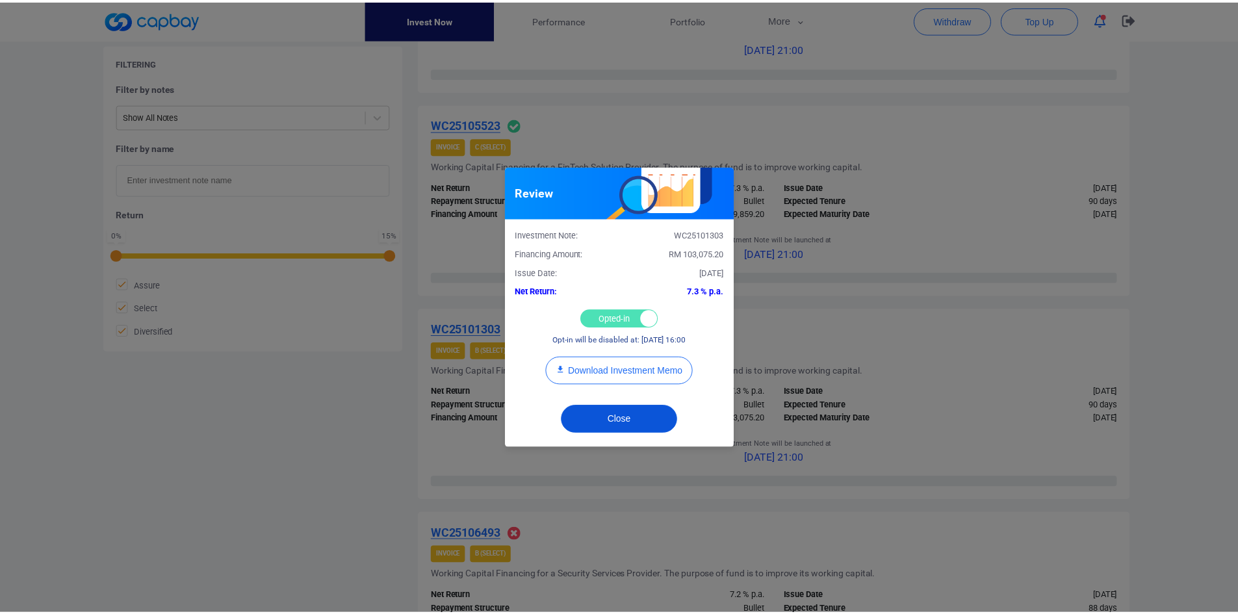
scroll to position [508, 0]
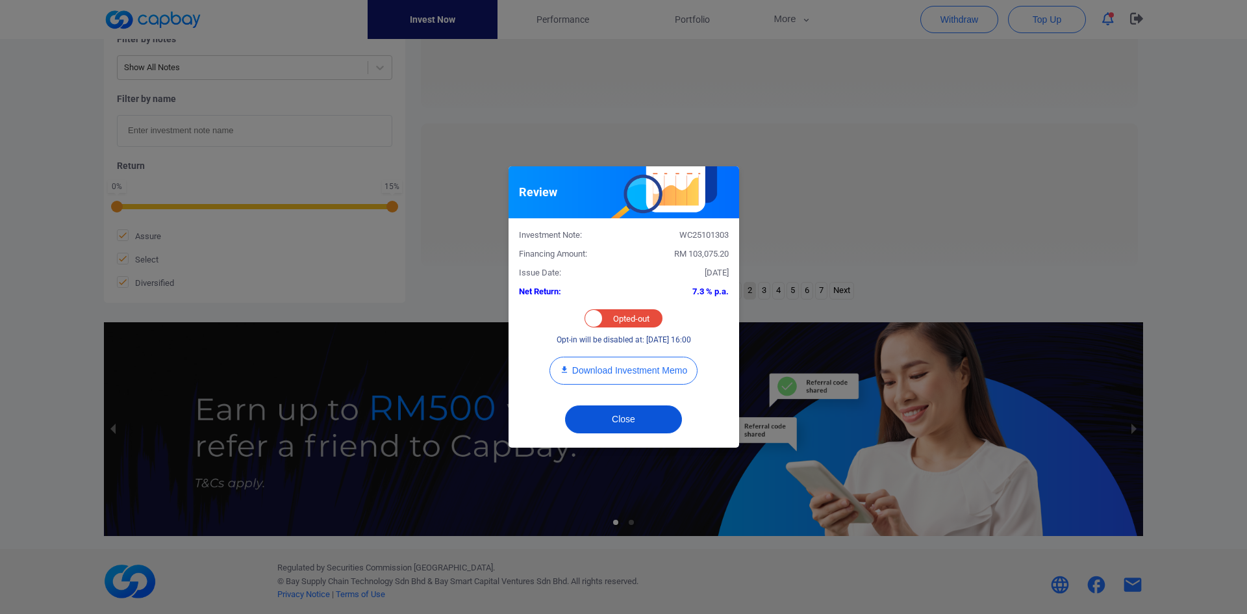
click at [628, 420] on button "Close" at bounding box center [623, 419] width 117 height 28
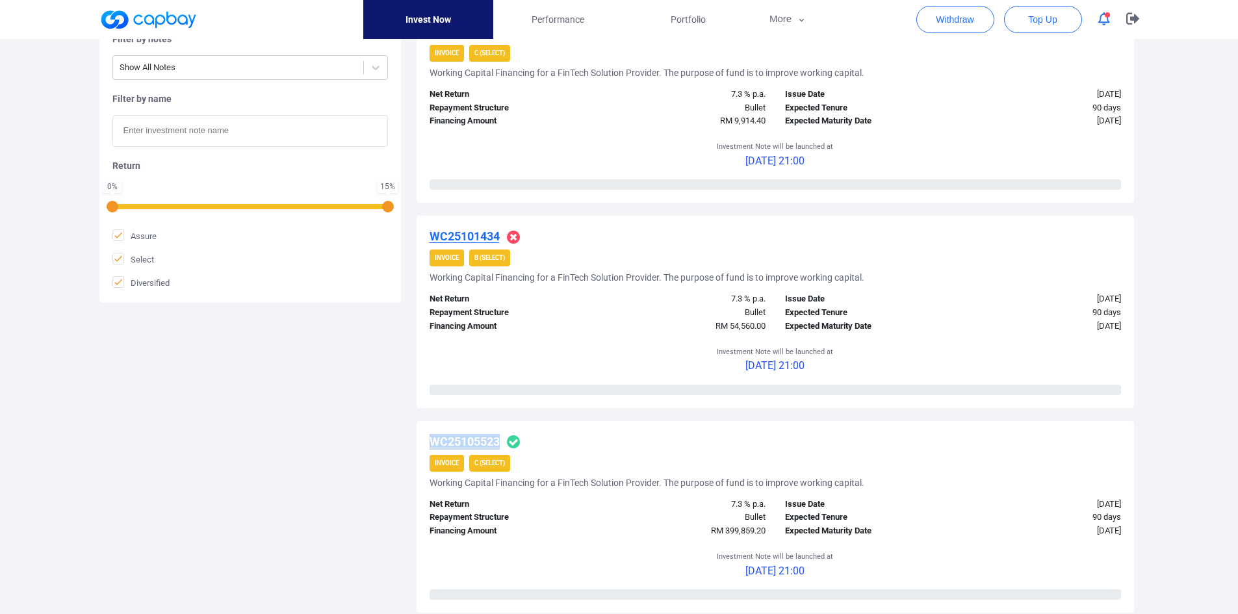
drag, startPoint x: 429, startPoint y: 443, endPoint x: 501, endPoint y: 443, distance: 71.5
click at [501, 443] on div "WC25105523 Invoice C (Select) Working Capital Financing for a FinTech Solution …" at bounding box center [774, 517] width 717 height 192
copy u "WC25105523"
click at [470, 437] on u "WC25105523" at bounding box center [464, 442] width 70 height 14
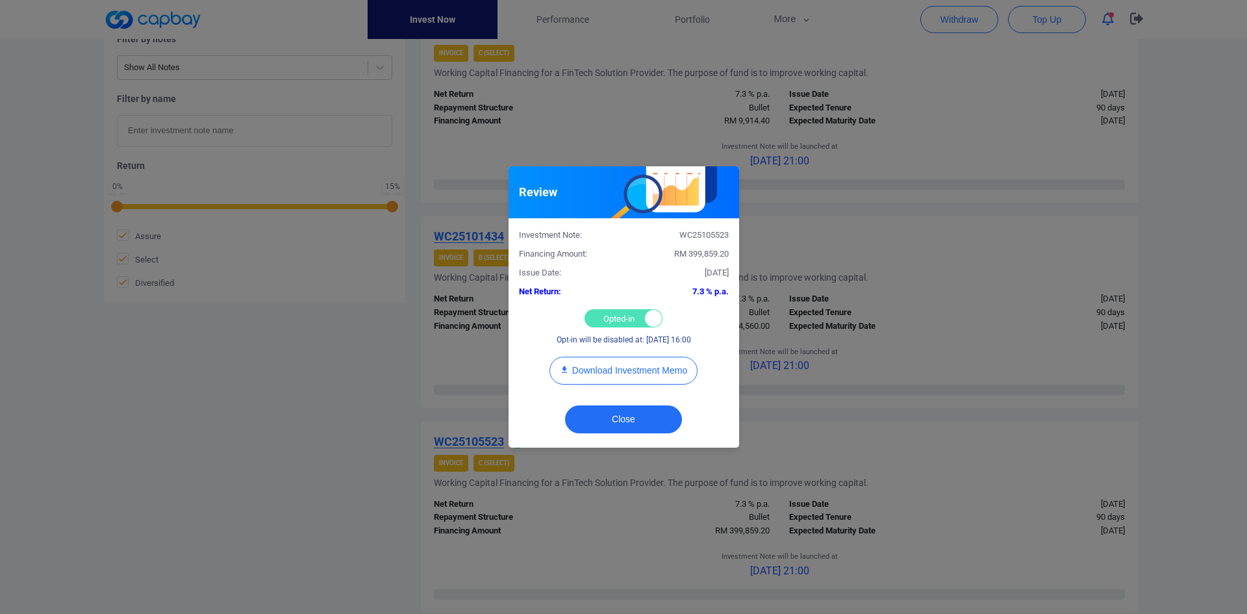
click at [611, 314] on div "Opted-in Opted-out" at bounding box center [624, 318] width 78 height 18
checkbox input "false"
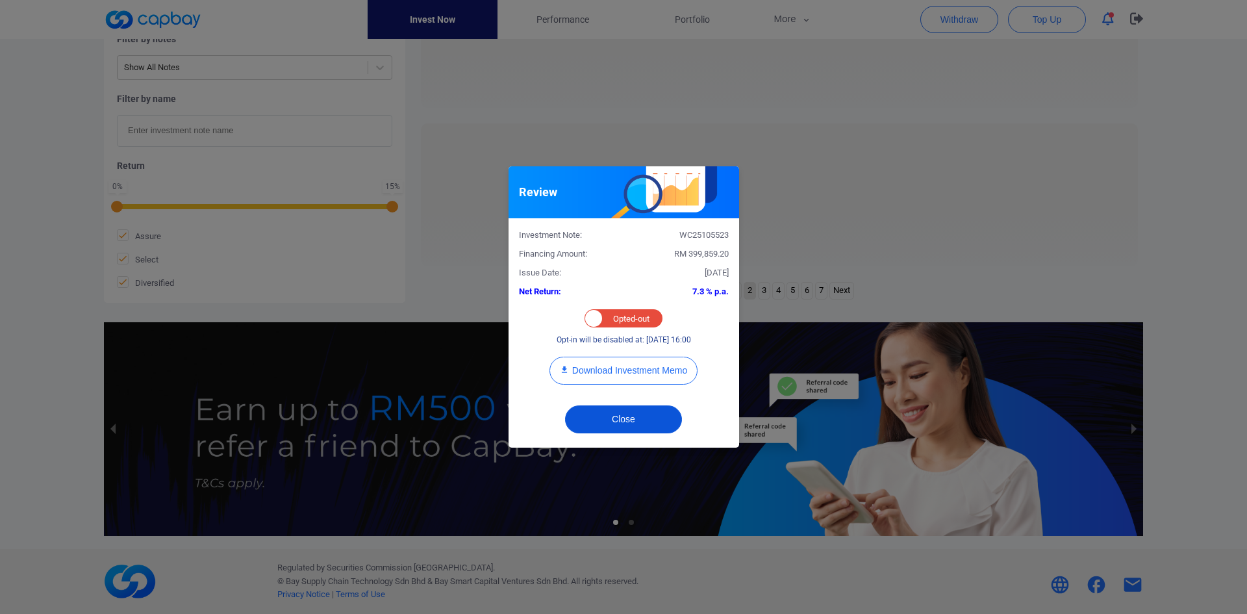
click at [626, 409] on button "Close" at bounding box center [623, 419] width 117 height 28
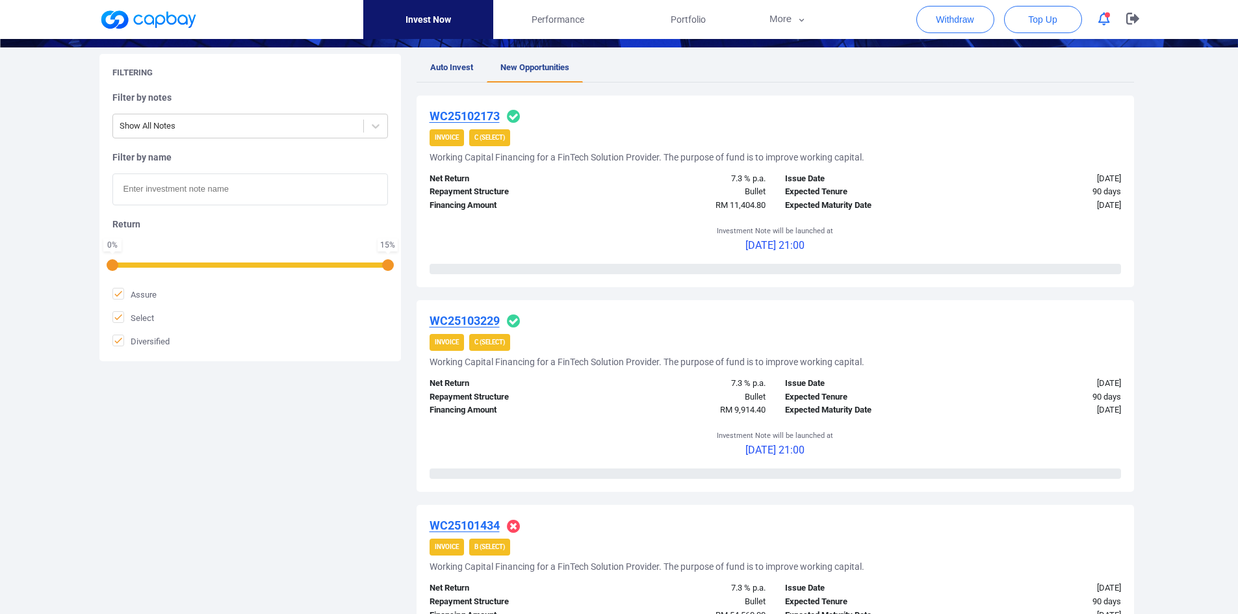
scroll to position [183, 0]
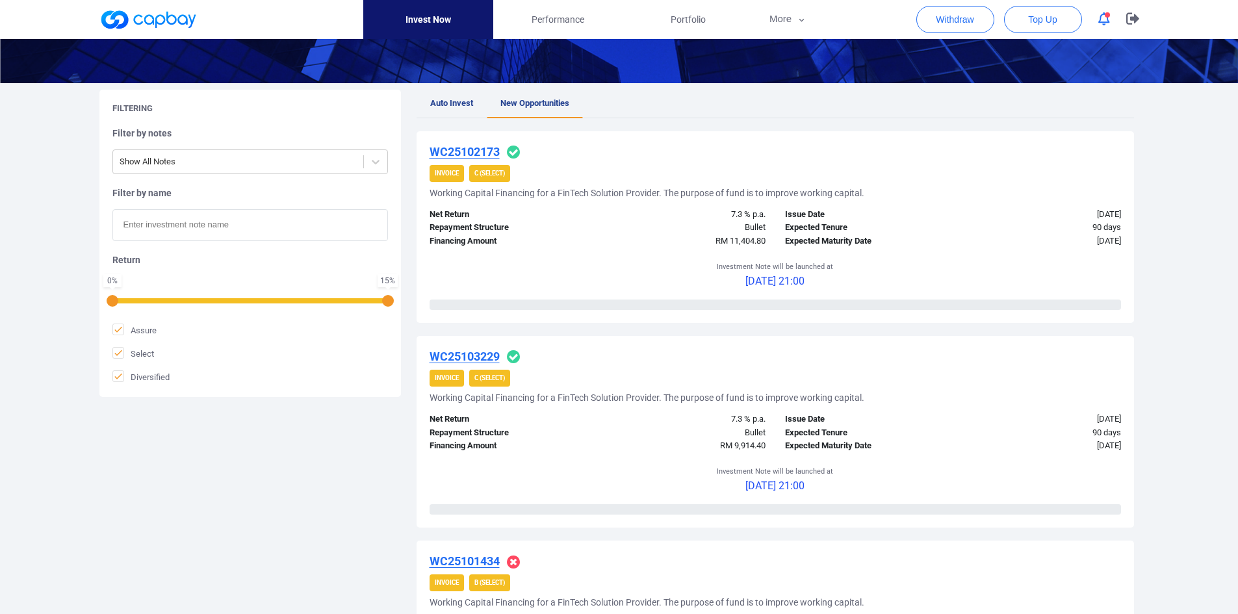
click at [462, 354] on u "WC25103229" at bounding box center [464, 357] width 70 height 14
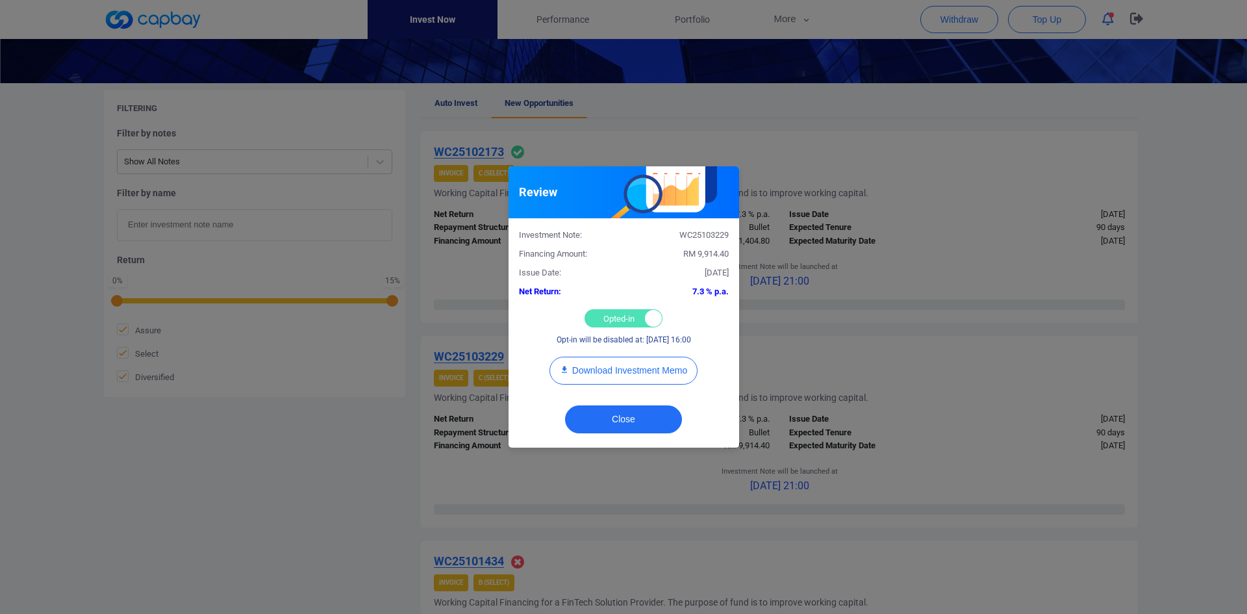
click at [604, 316] on div "Opted-in Opted-out" at bounding box center [624, 318] width 78 height 18
checkbox input "false"
click at [615, 420] on button "Close" at bounding box center [623, 419] width 117 height 28
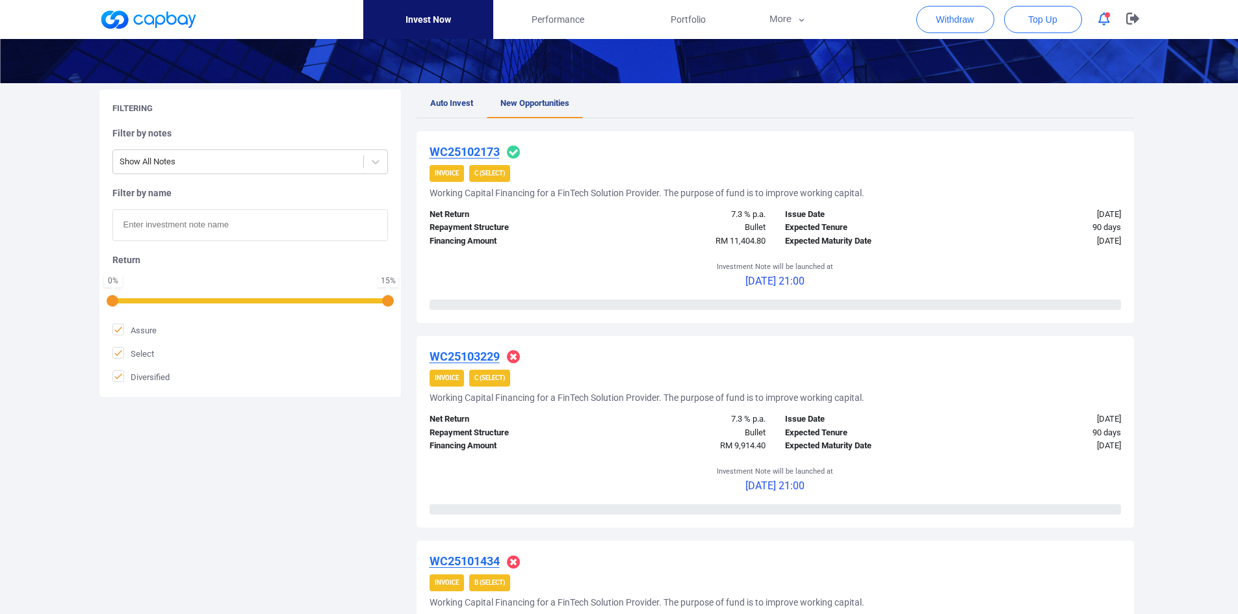
click at [472, 150] on u "WC25102173" at bounding box center [464, 152] width 70 height 14
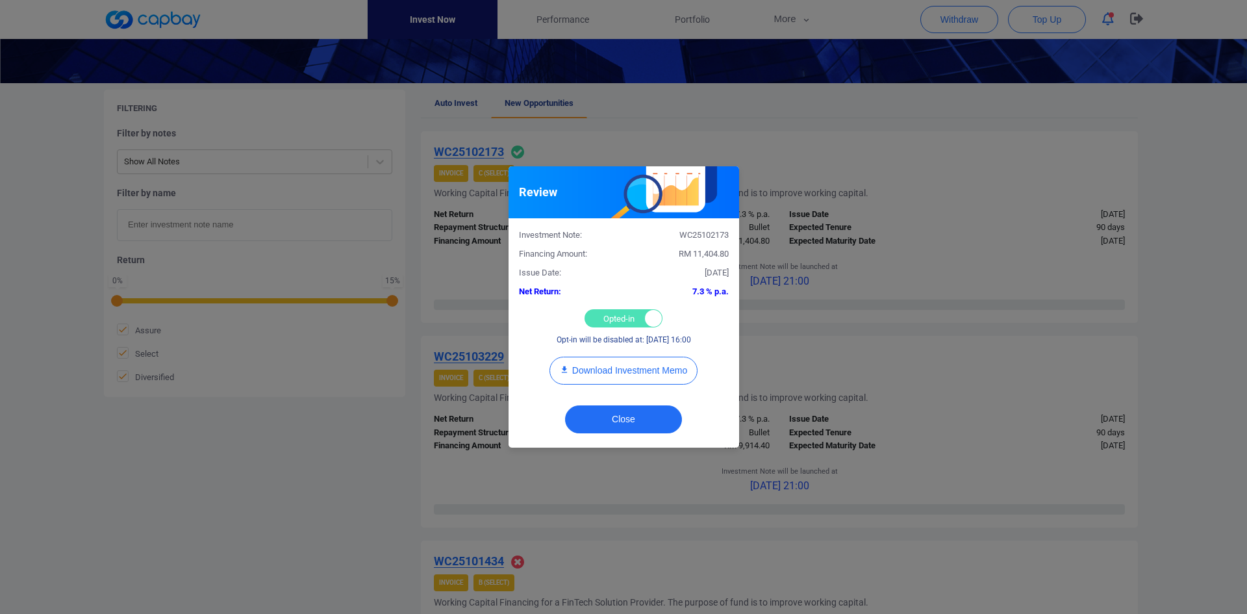
click at [605, 313] on div "Opted-in Opted-out" at bounding box center [624, 318] width 78 height 18
checkbox input "false"
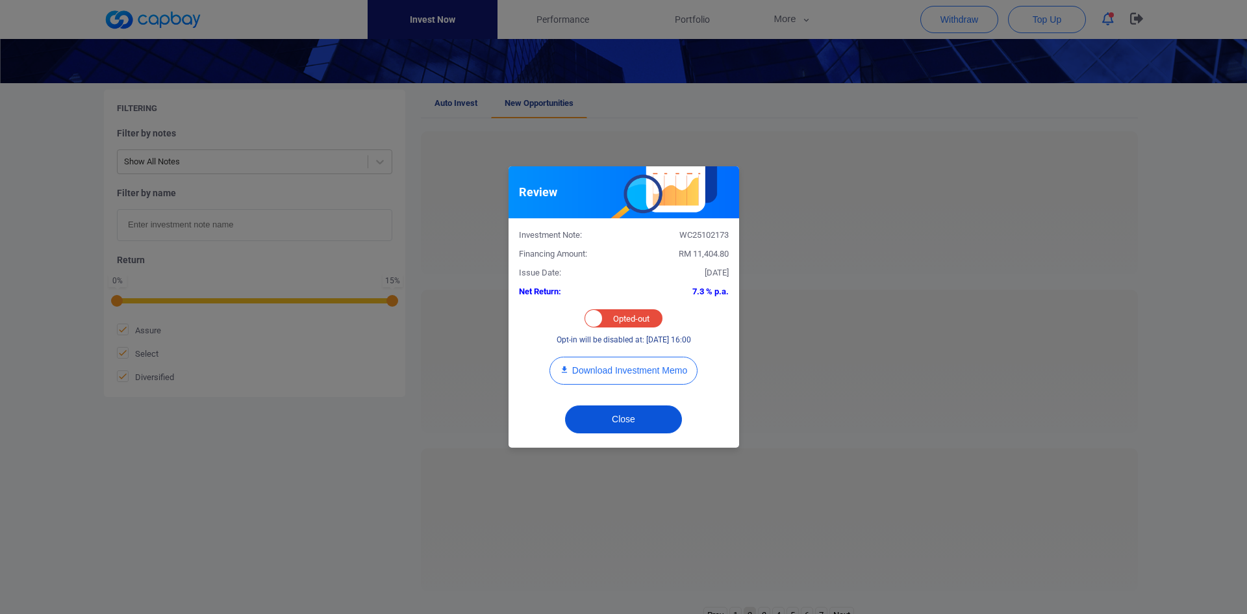
drag, startPoint x: 622, startPoint y: 426, endPoint x: 615, endPoint y: 420, distance: 9.4
click at [626, 425] on button "Close" at bounding box center [623, 419] width 117 height 28
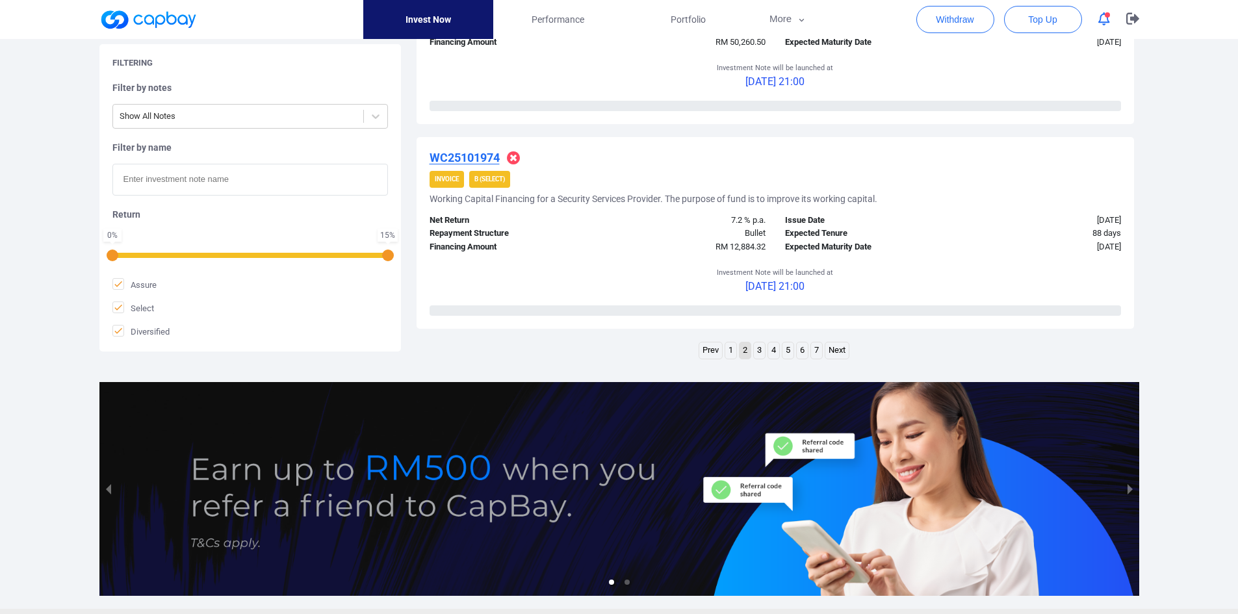
scroll to position [2081, 0]
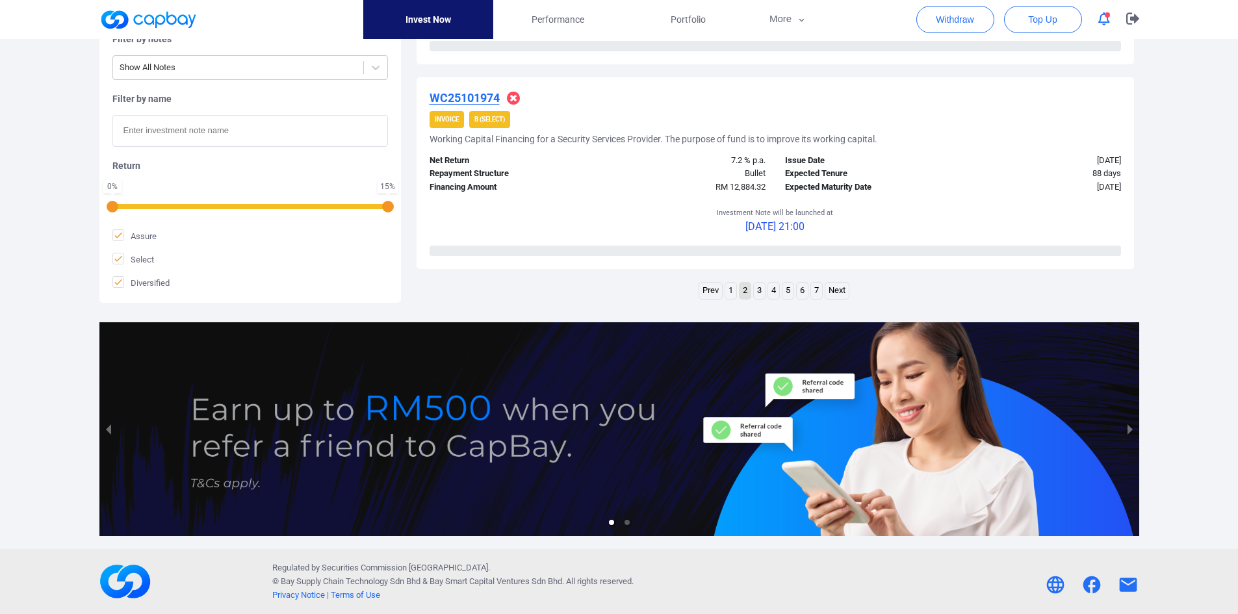
click at [726, 292] on link "1" at bounding box center [730, 291] width 11 height 16
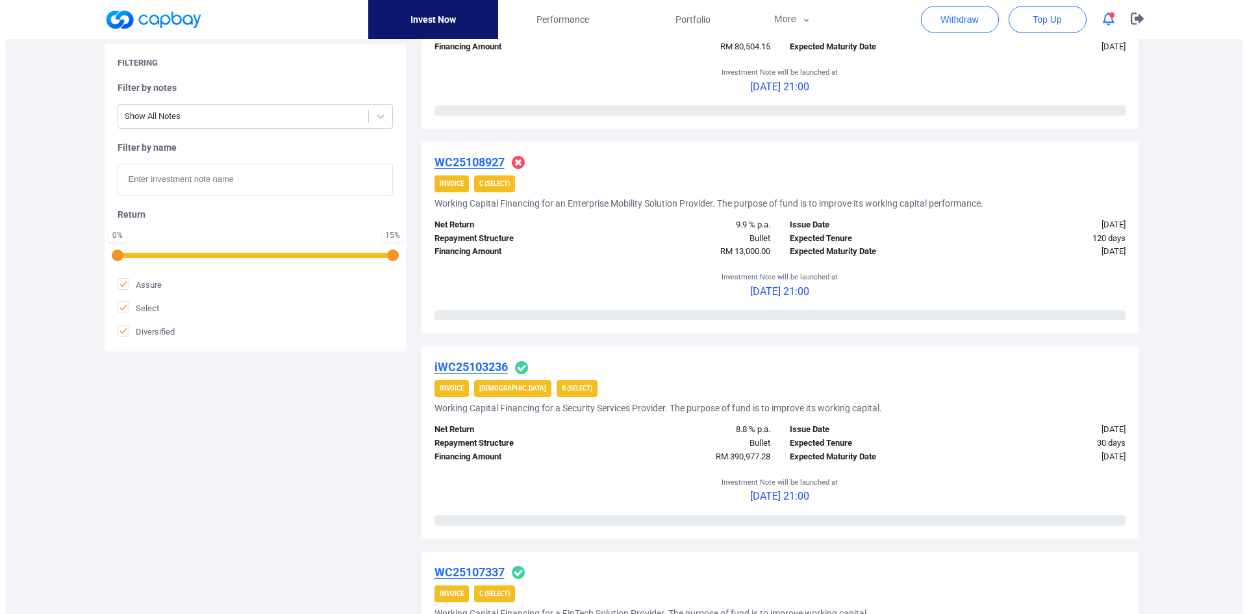
scroll to position [396, 0]
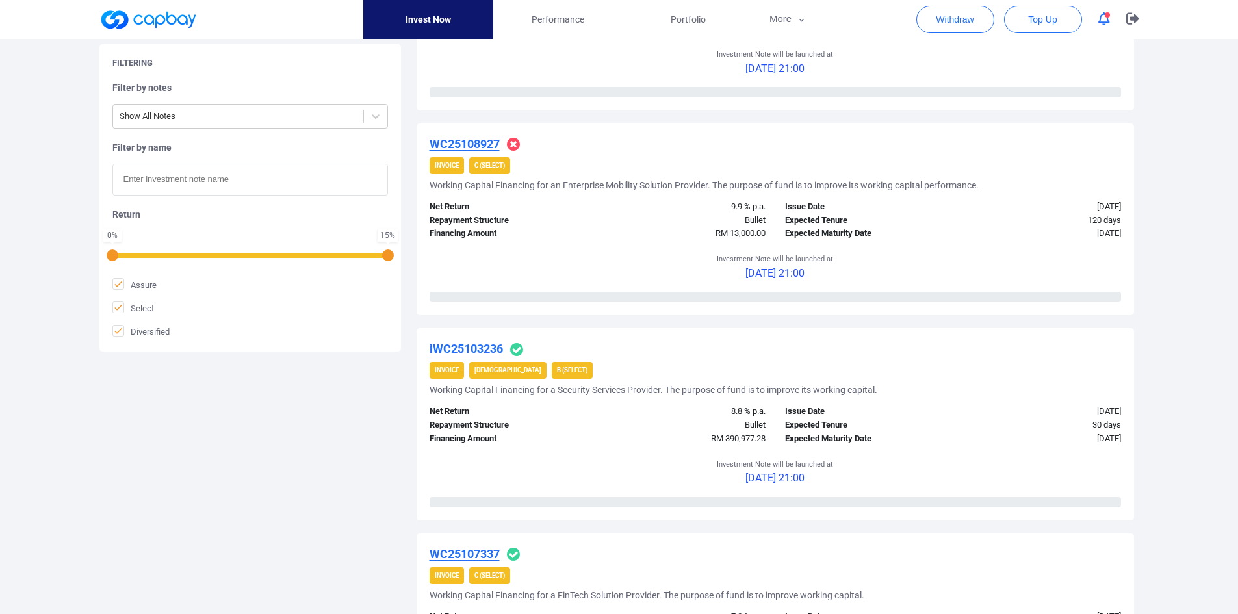
click at [483, 352] on u "iWC25103236" at bounding box center [465, 349] width 73 height 14
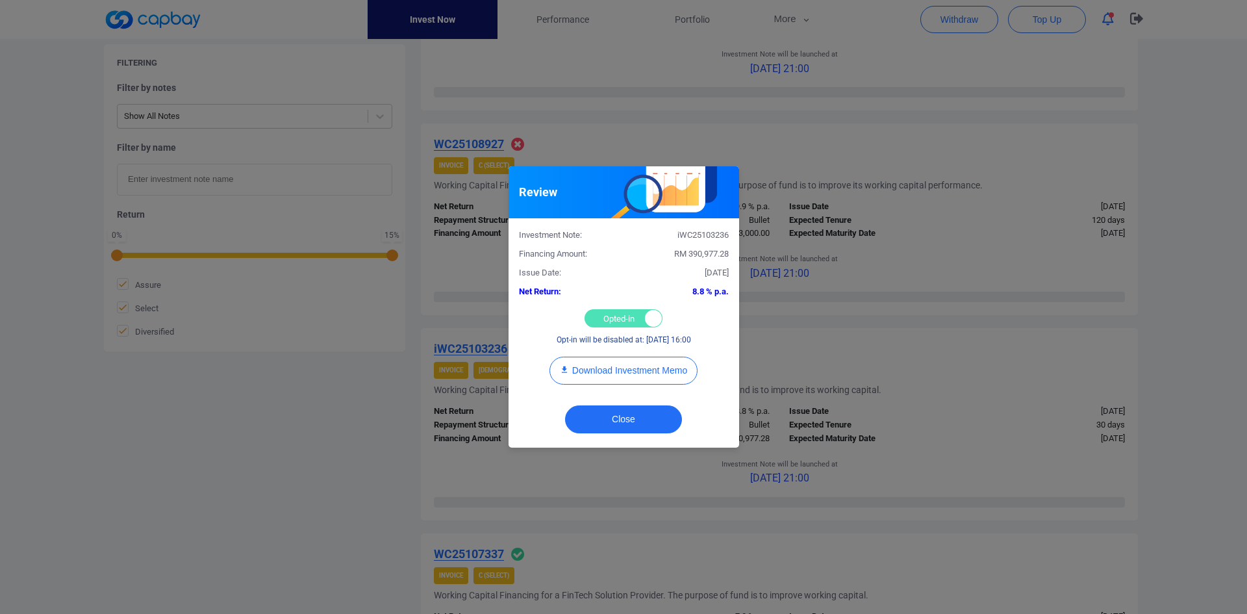
click at [616, 318] on div "Opted-in Opted-out" at bounding box center [624, 318] width 78 height 18
checkbox input "false"
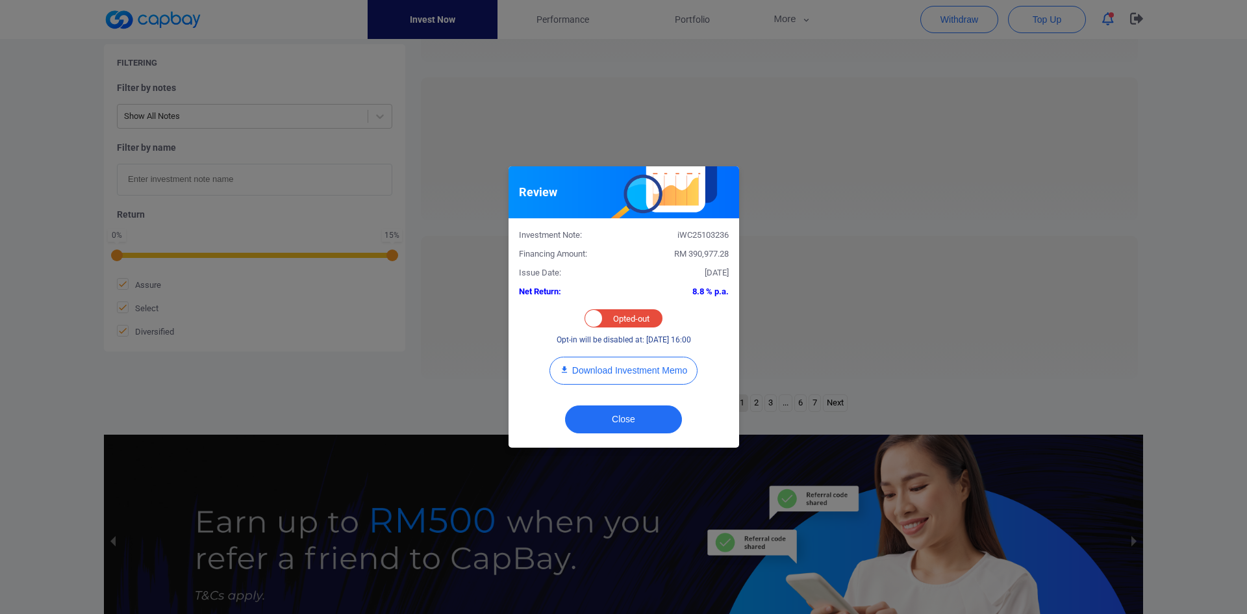
click at [617, 404] on div "Close" at bounding box center [624, 423] width 231 height 50
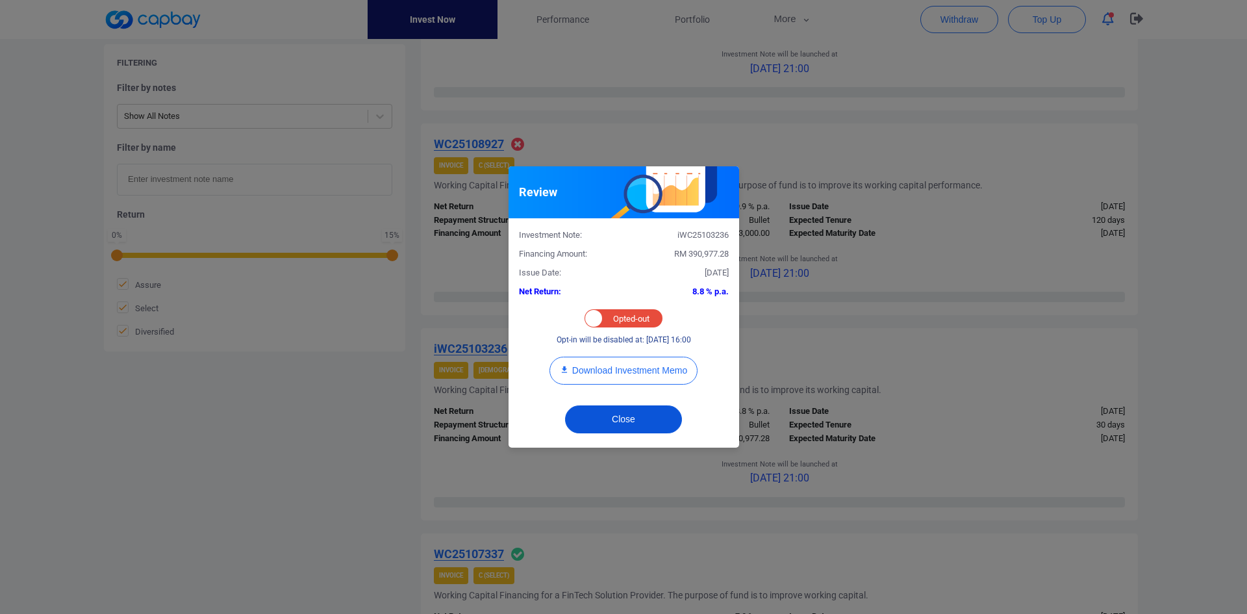
drag, startPoint x: 631, startPoint y: 418, endPoint x: 628, endPoint y: 384, distance: 34.7
click at [631, 418] on button "Close" at bounding box center [623, 419] width 117 height 28
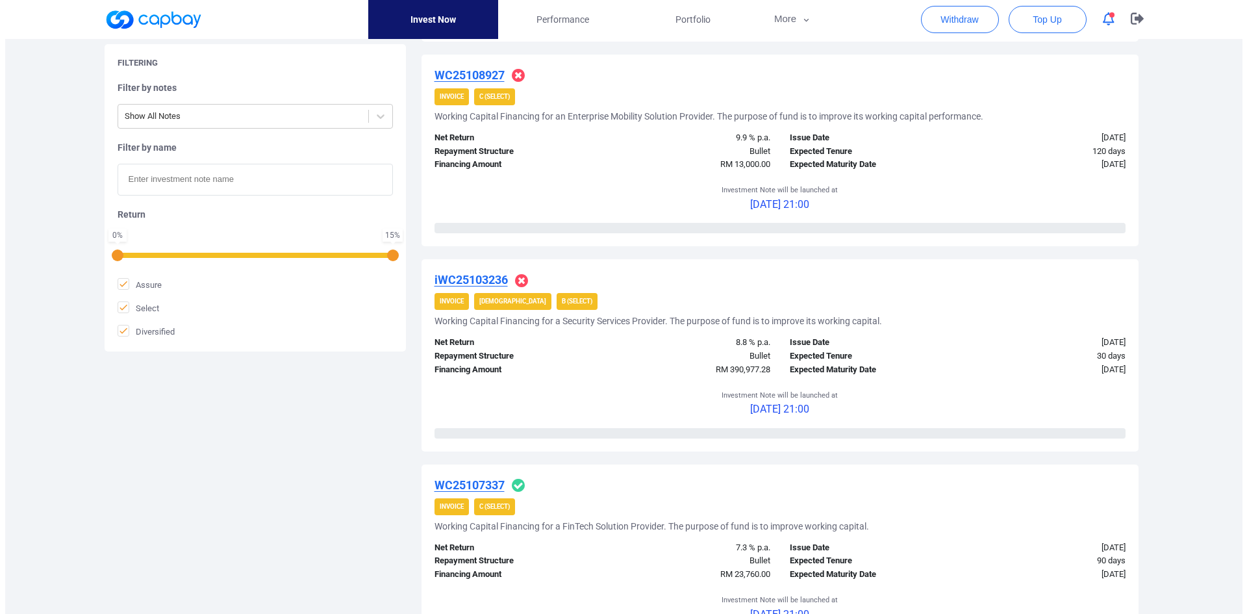
scroll to position [656, 0]
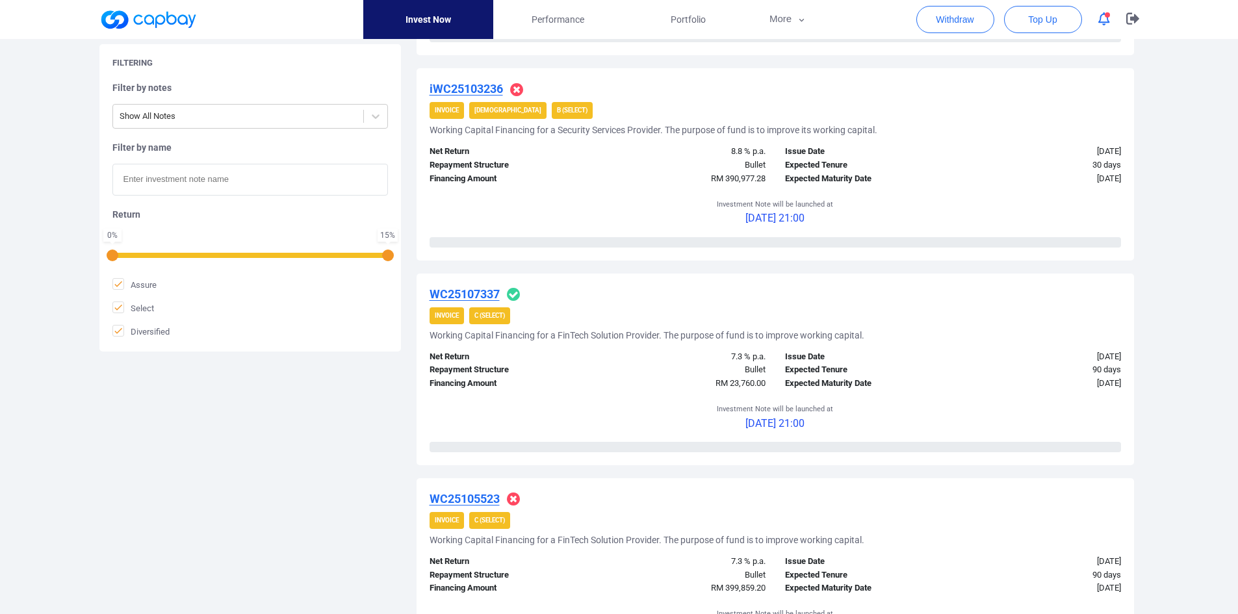
click at [457, 294] on u "WC25107337" at bounding box center [464, 294] width 70 height 14
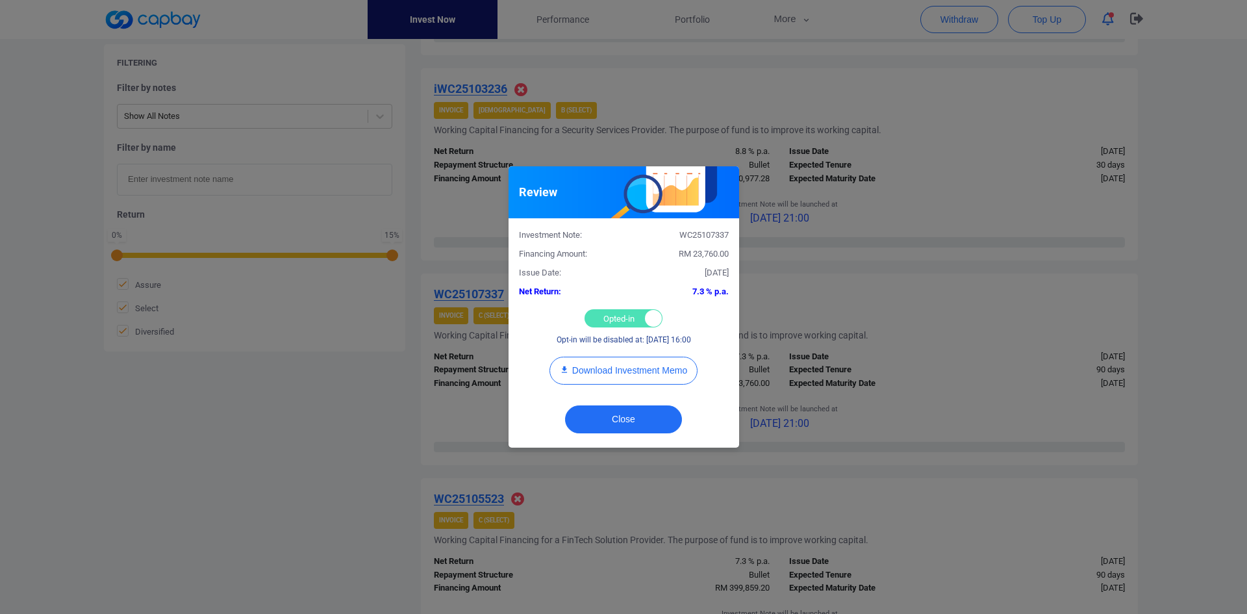
click at [613, 320] on div "Opted-in Opted-out" at bounding box center [624, 318] width 78 height 18
checkbox input "false"
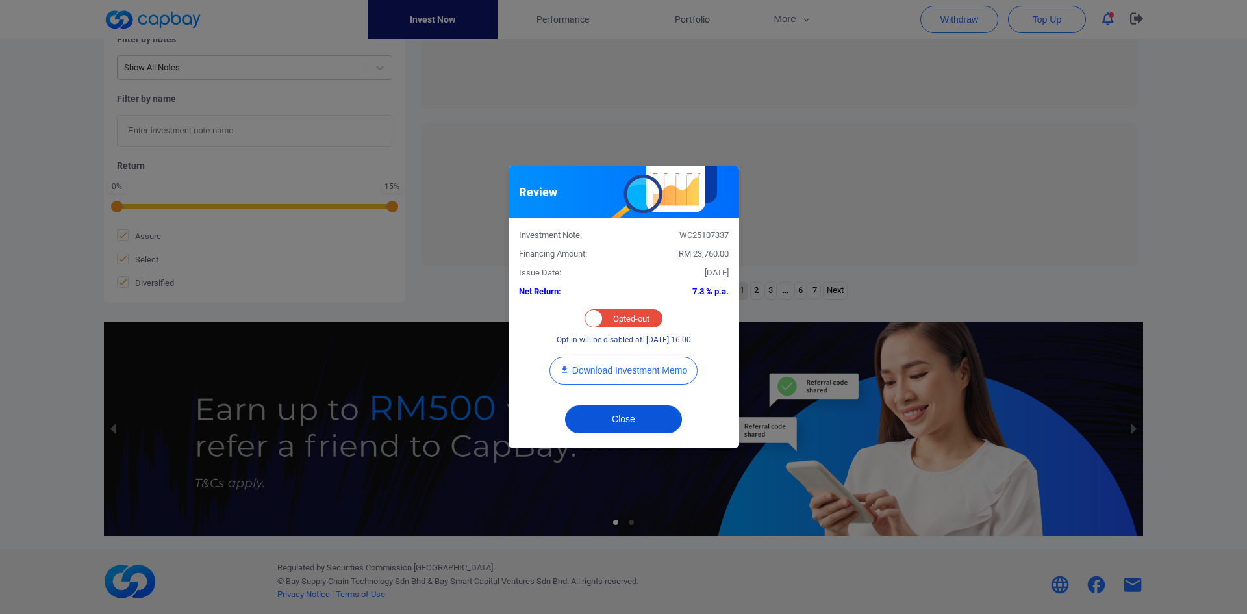
click at [630, 416] on button "Close" at bounding box center [623, 419] width 117 height 28
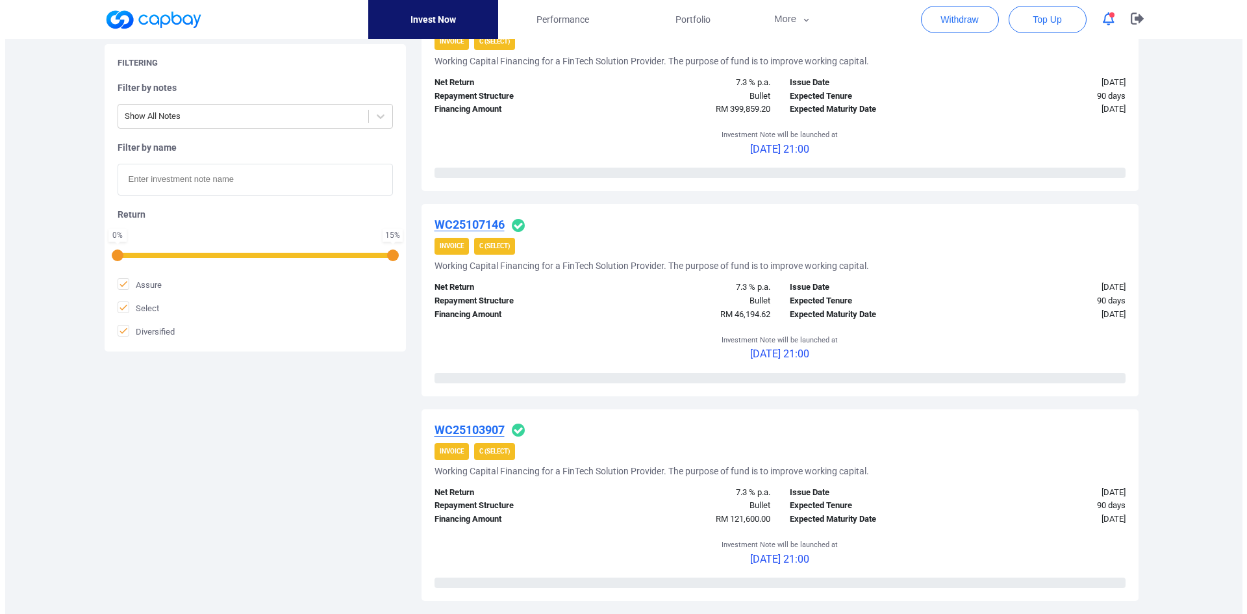
scroll to position [1158, 0]
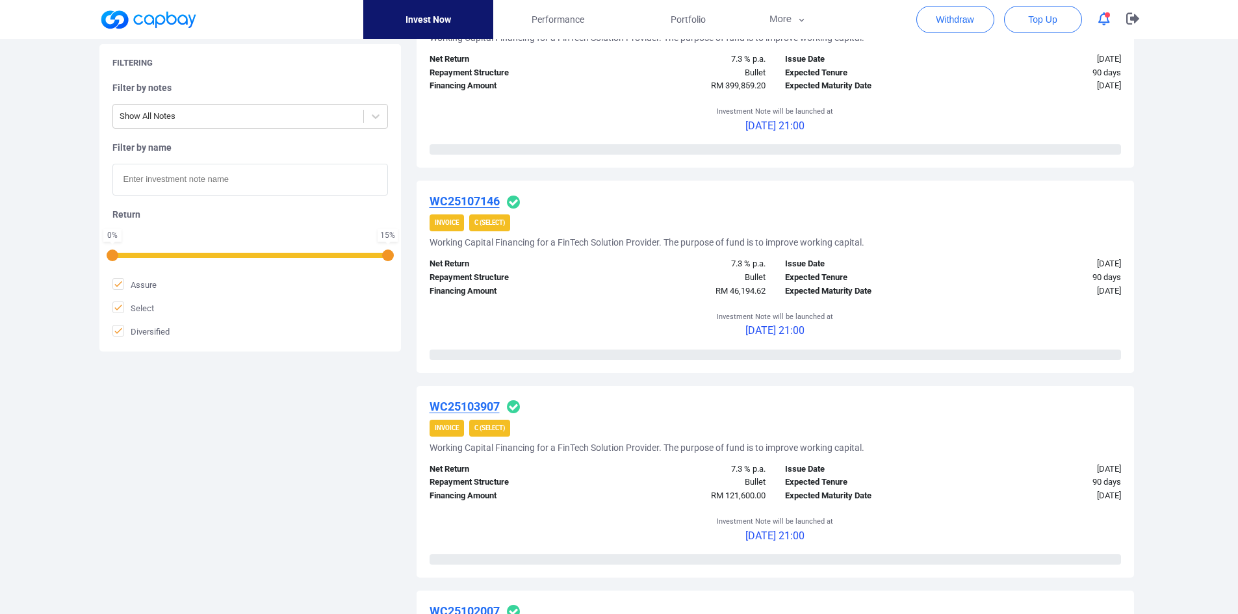
click at [474, 201] on u "WC25107146" at bounding box center [464, 201] width 70 height 14
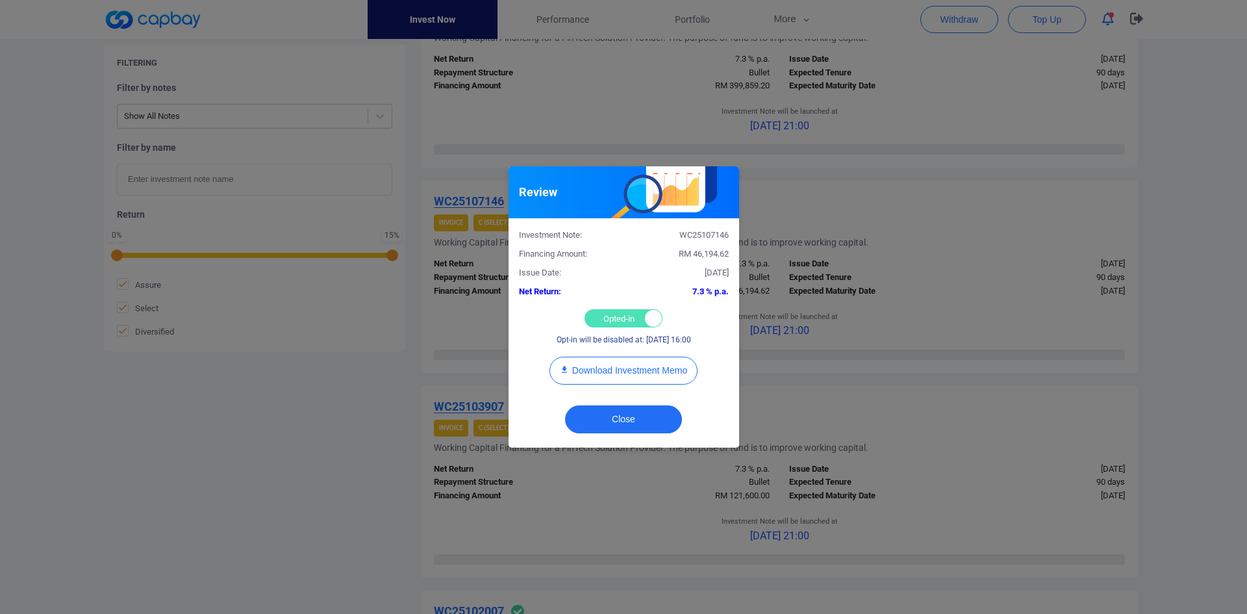
click at [608, 316] on div "Opted-in Opted-out" at bounding box center [624, 318] width 78 height 18
checkbox input "false"
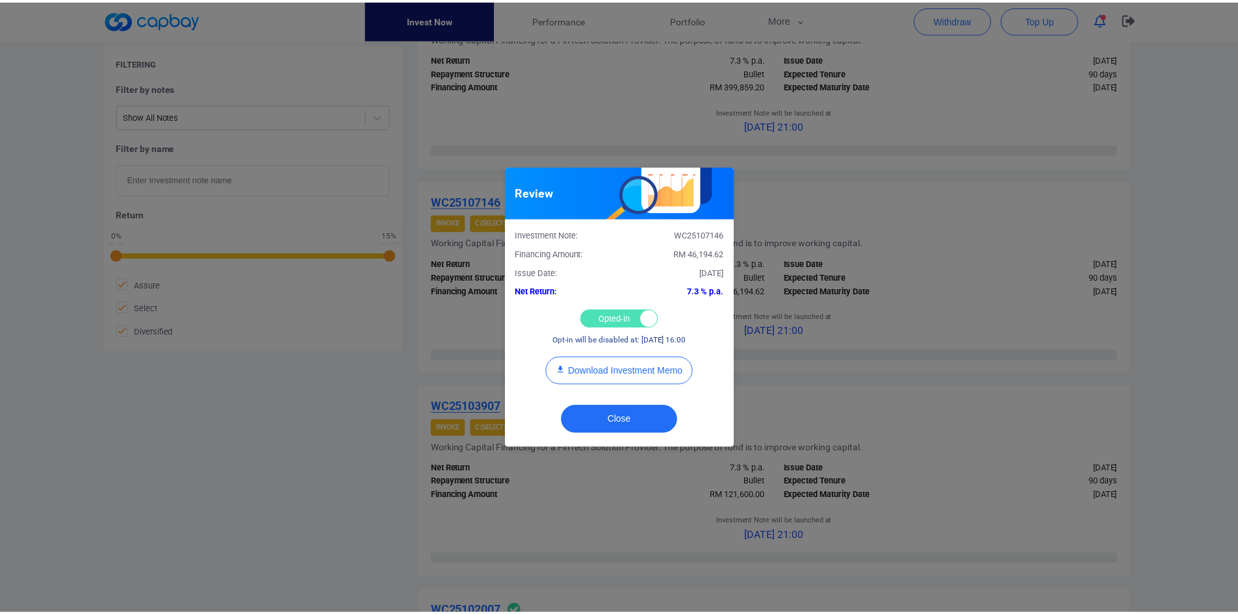
scroll to position [508, 0]
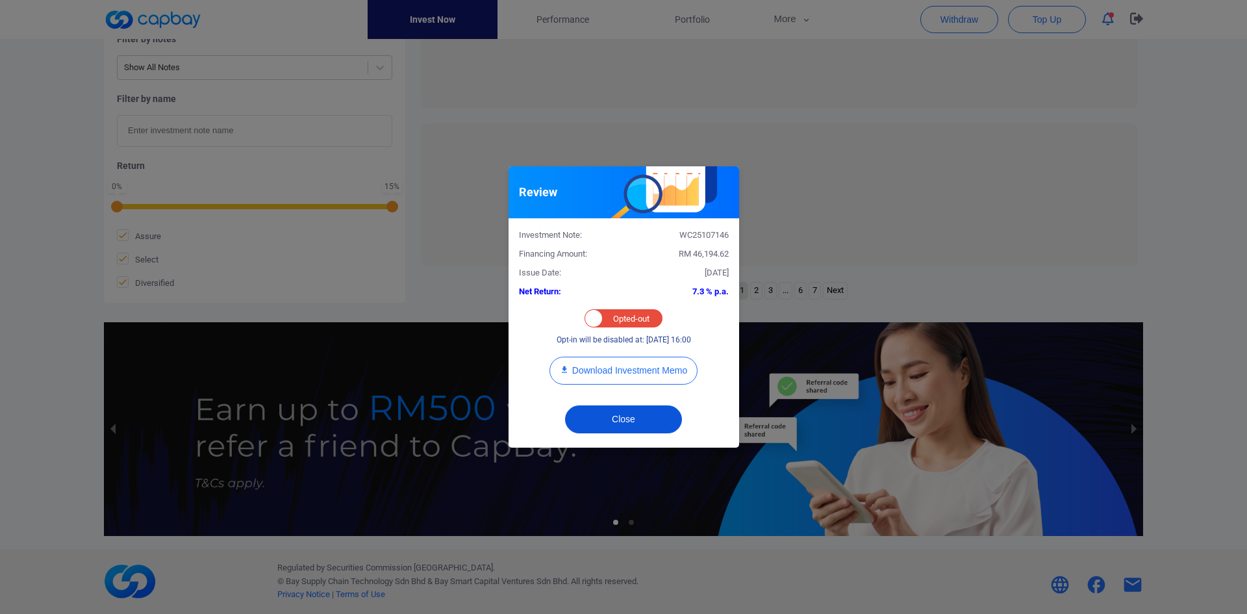
click at [613, 419] on button "Close" at bounding box center [623, 419] width 117 height 28
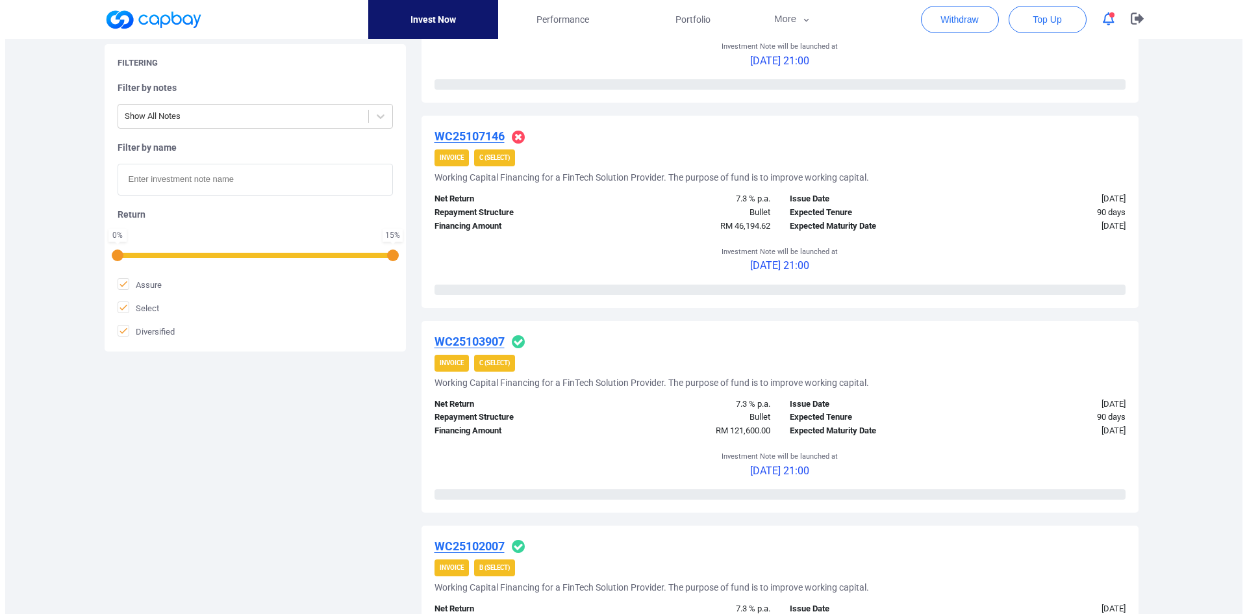
scroll to position [1418, 0]
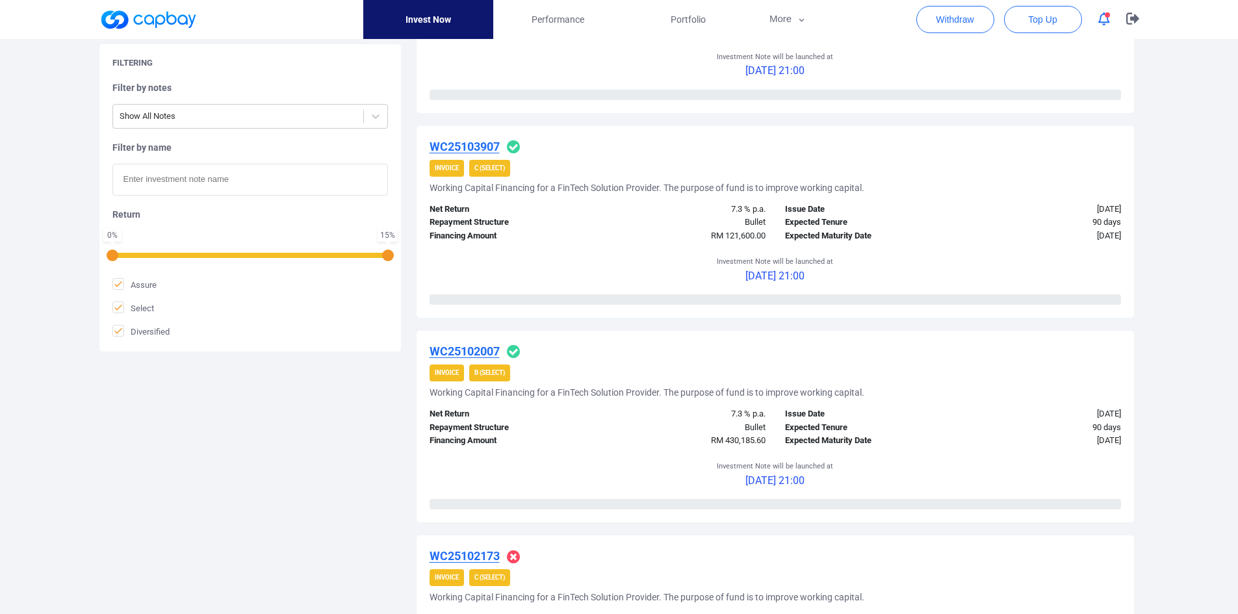
click at [486, 141] on u "WC25103907" at bounding box center [464, 147] width 70 height 14
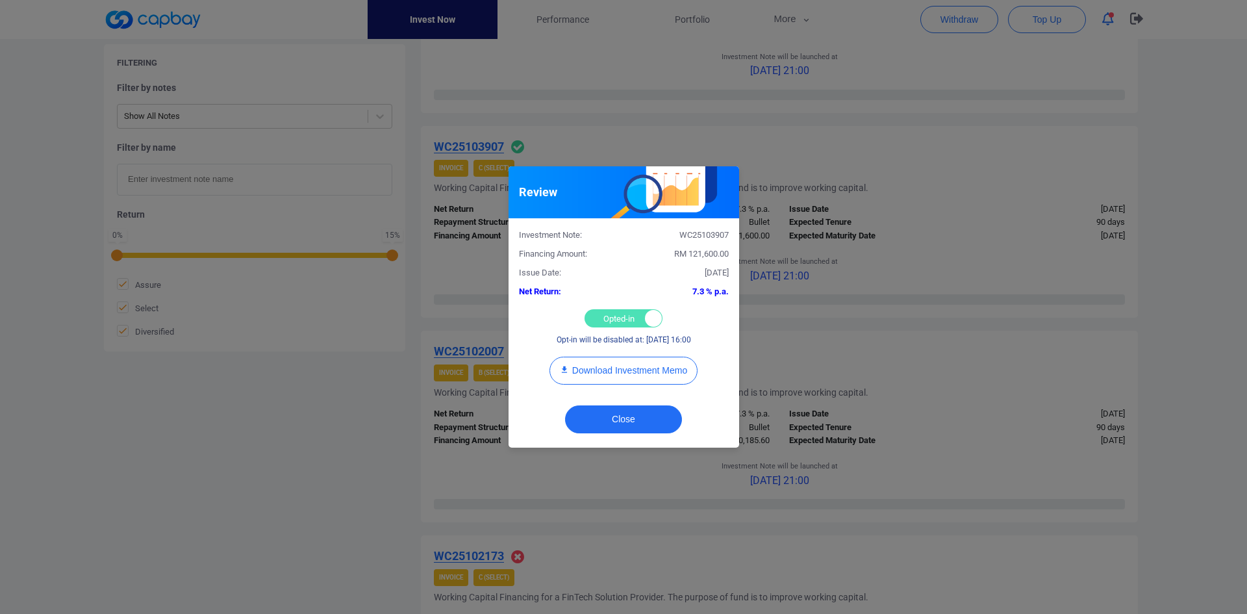
click at [601, 316] on div "Opted-in Opted-out" at bounding box center [624, 318] width 78 height 18
checkbox input "false"
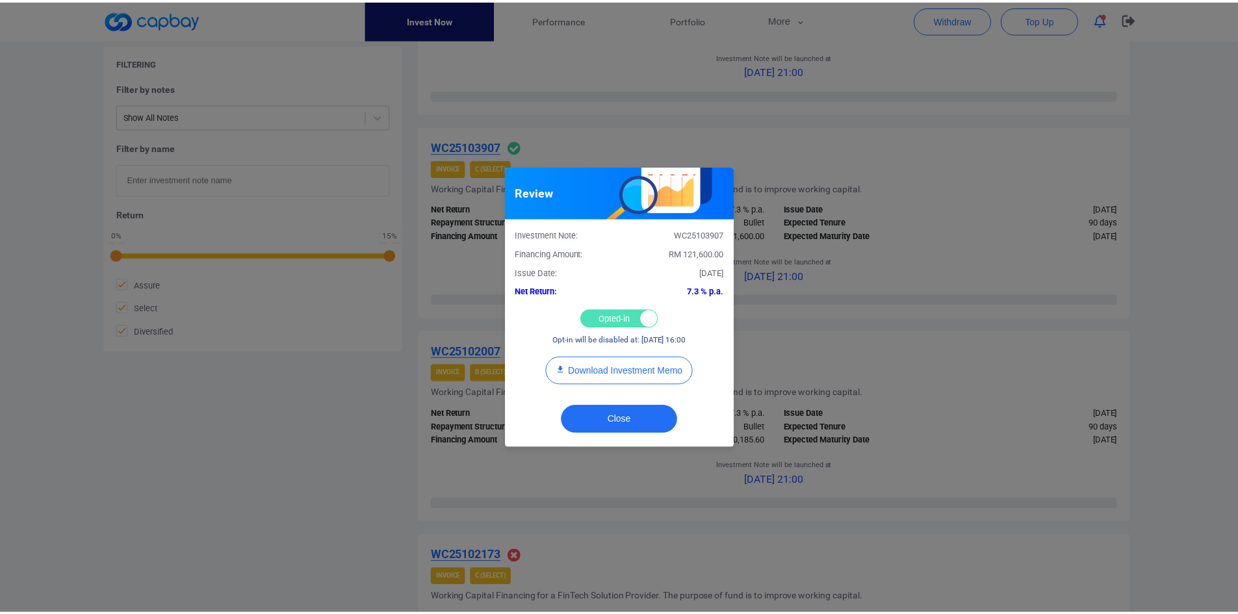
scroll to position [508, 0]
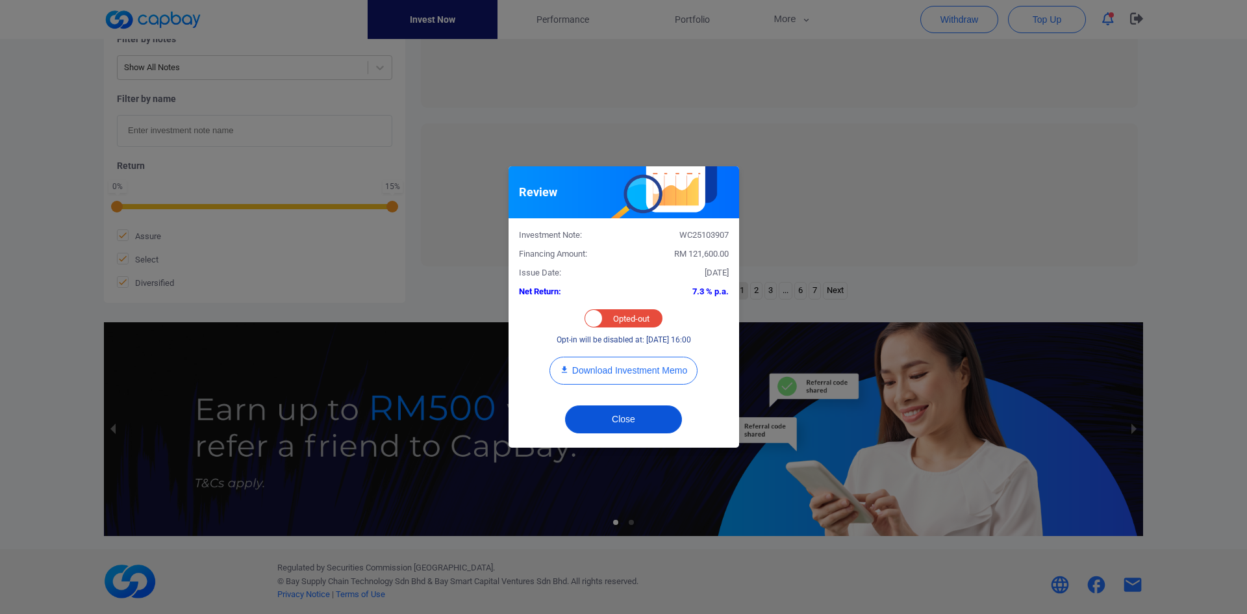
click at [613, 422] on button "Close" at bounding box center [623, 419] width 117 height 28
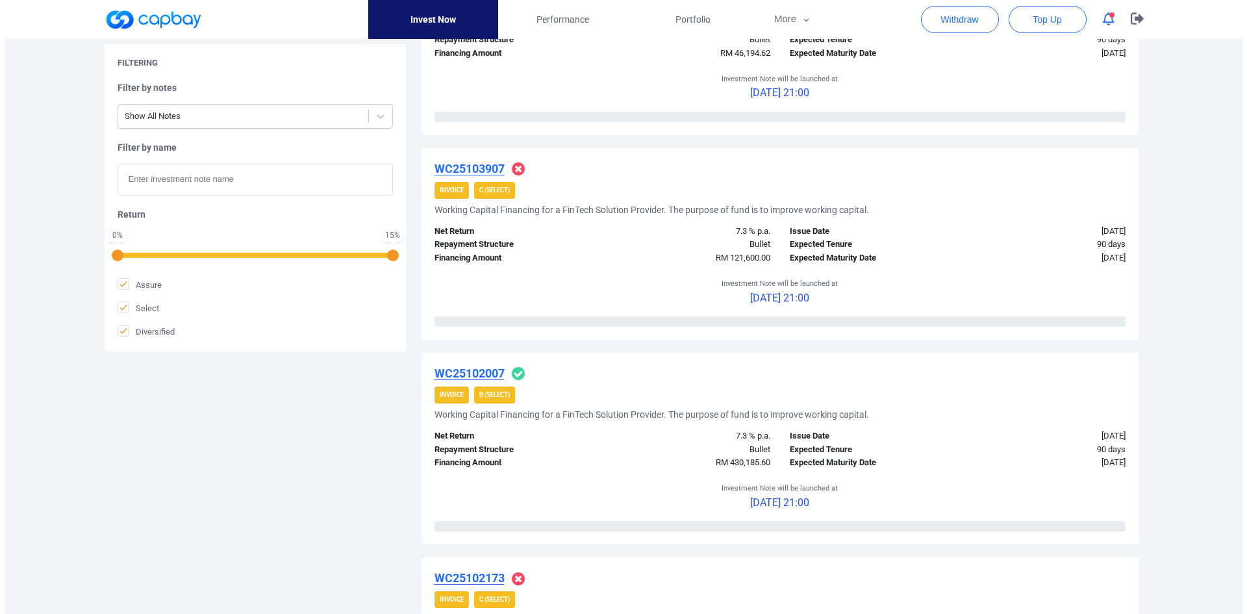
scroll to position [1418, 0]
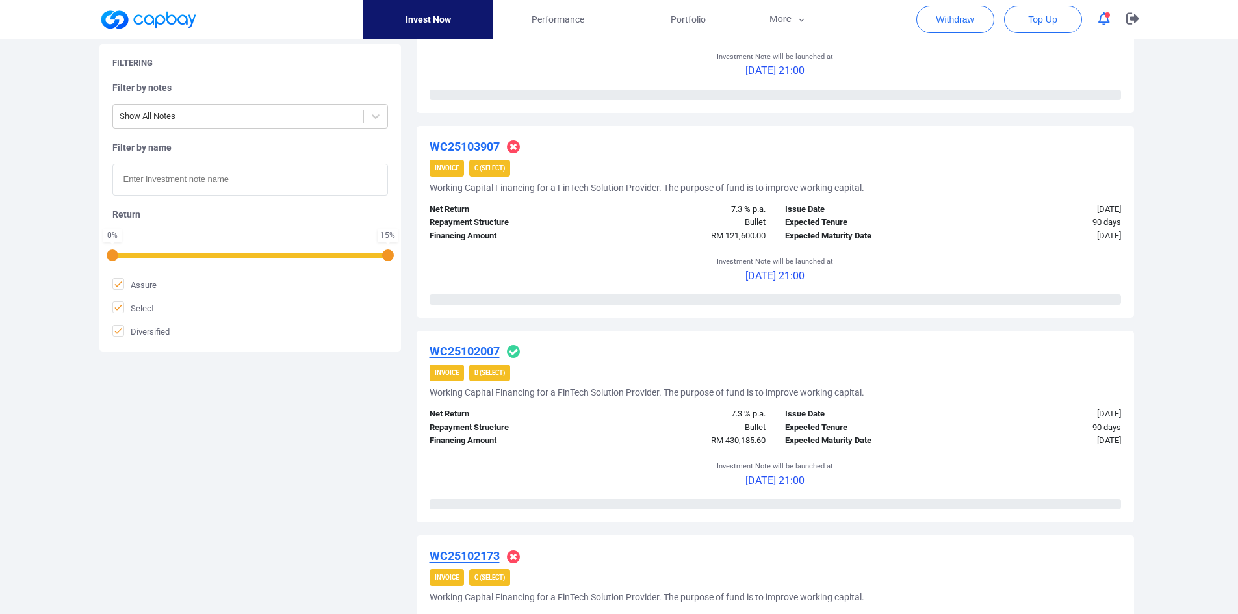
click at [473, 350] on u "WC25102007" at bounding box center [464, 351] width 70 height 14
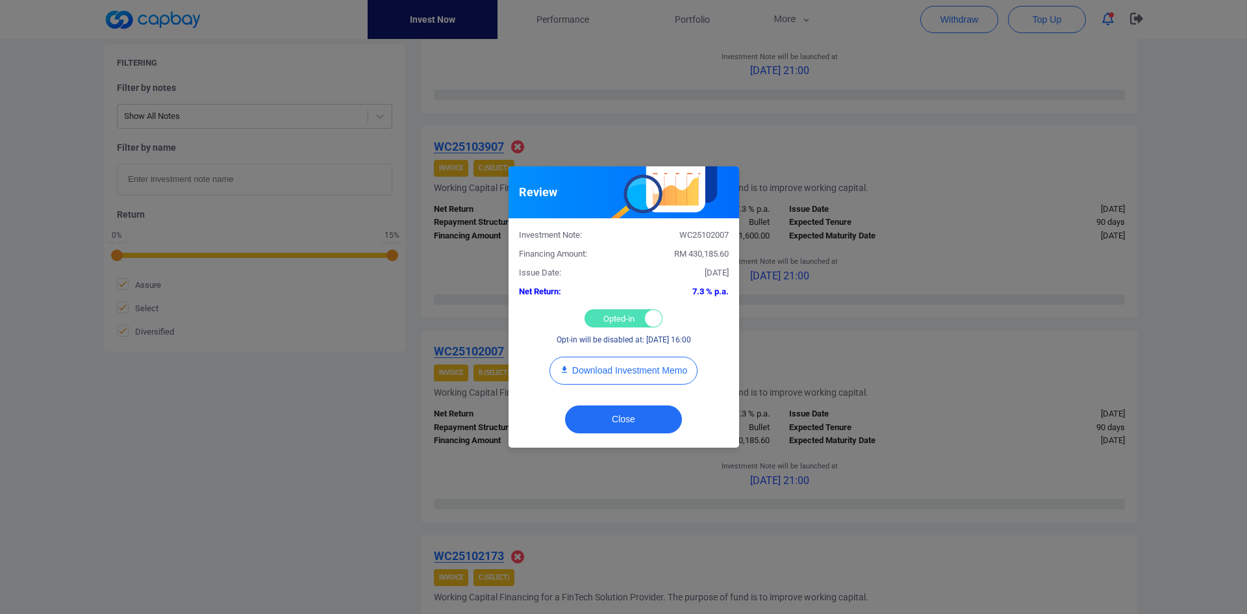
click at [615, 312] on div "Opted-in Opted-out" at bounding box center [624, 318] width 78 height 18
checkbox input "false"
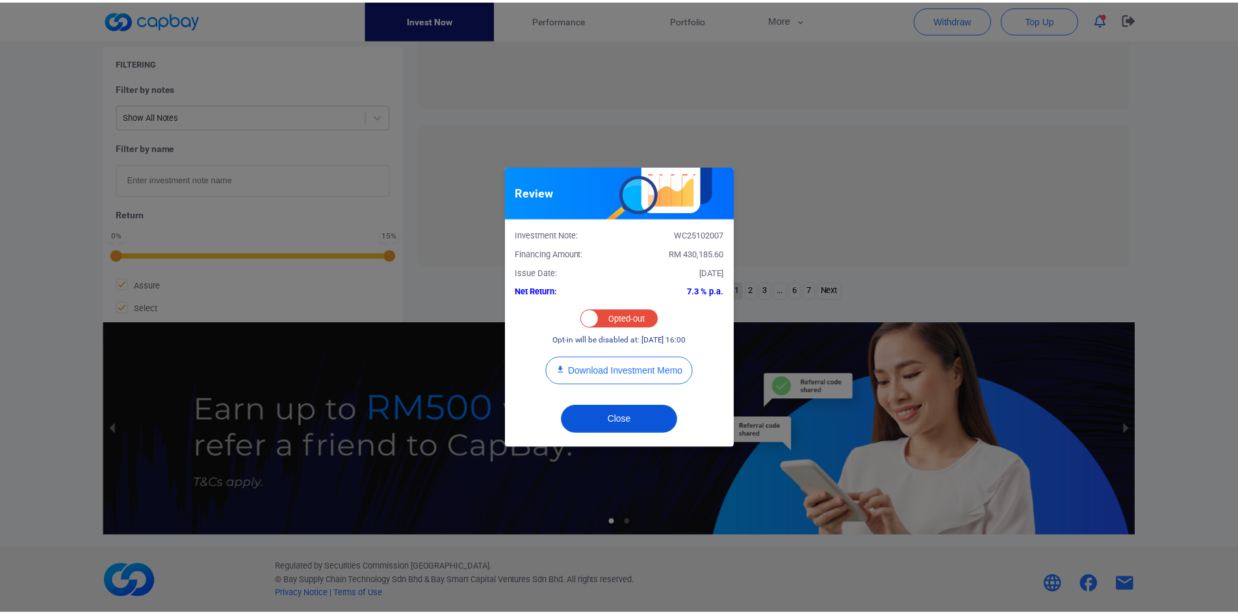
scroll to position [508, 0]
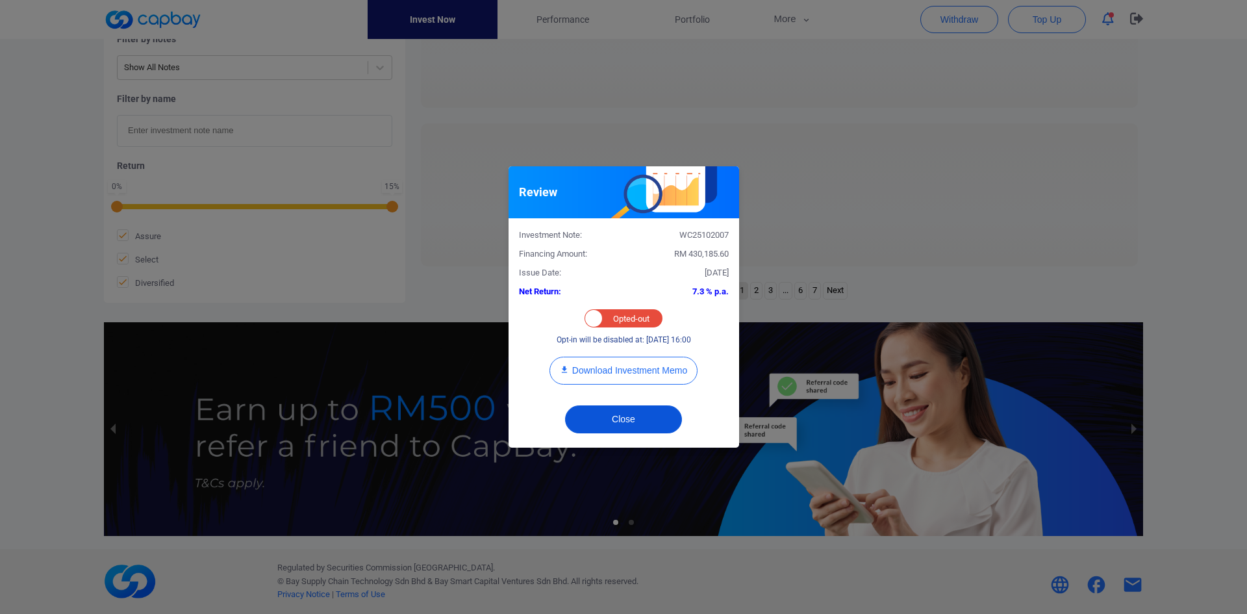
click at [629, 416] on button "Close" at bounding box center [623, 419] width 117 height 28
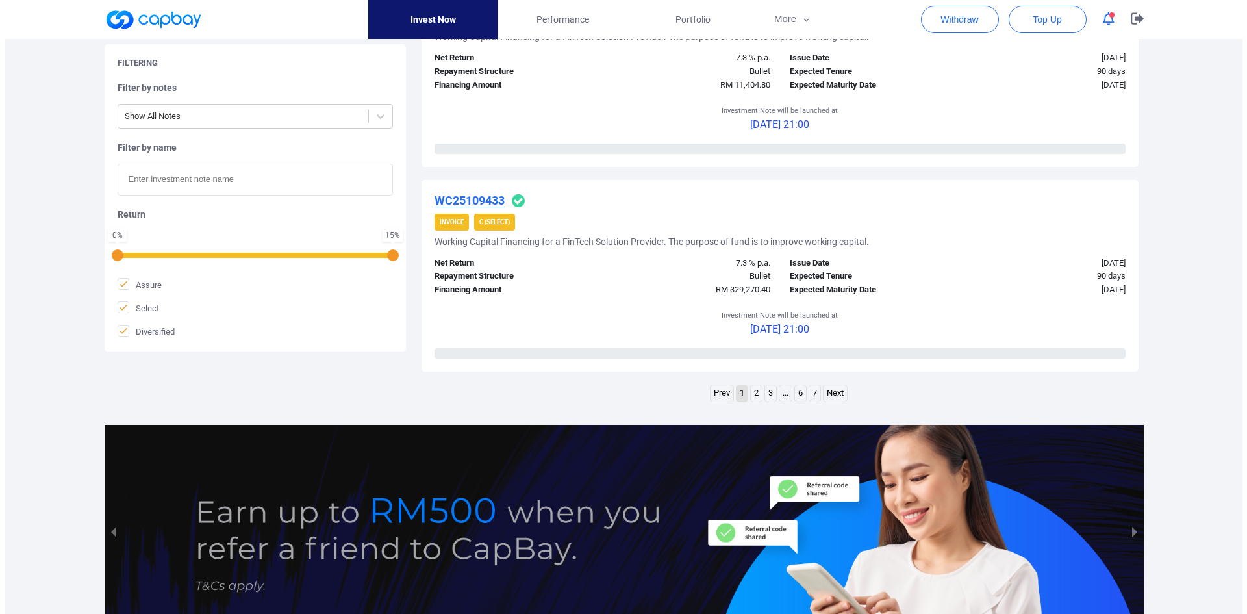
scroll to position [1987, 0]
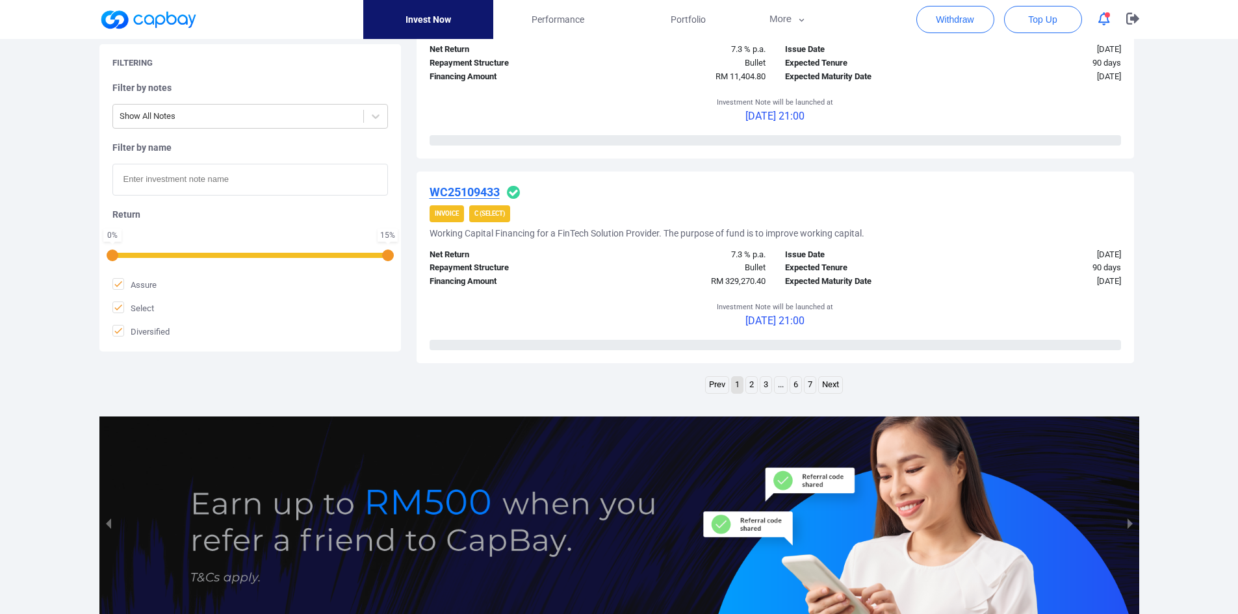
click at [461, 188] on u "WC25109433" at bounding box center [464, 192] width 70 height 14
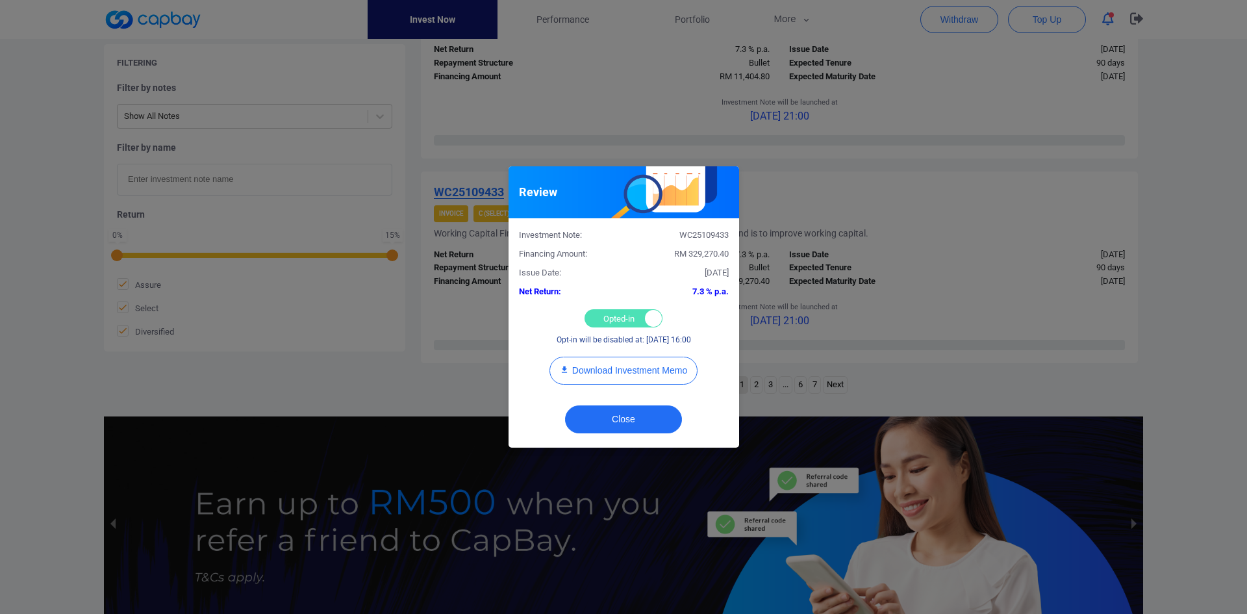
click at [609, 316] on div "Opted-in Opted-out" at bounding box center [624, 318] width 78 height 18
checkbox input "false"
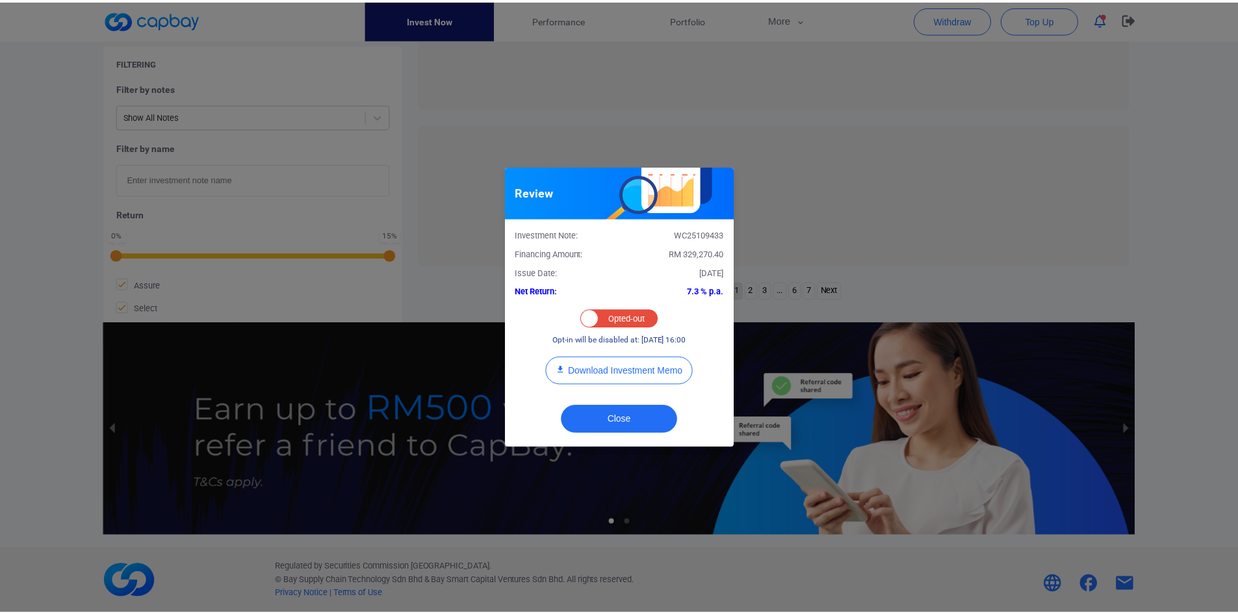
scroll to position [414, 0]
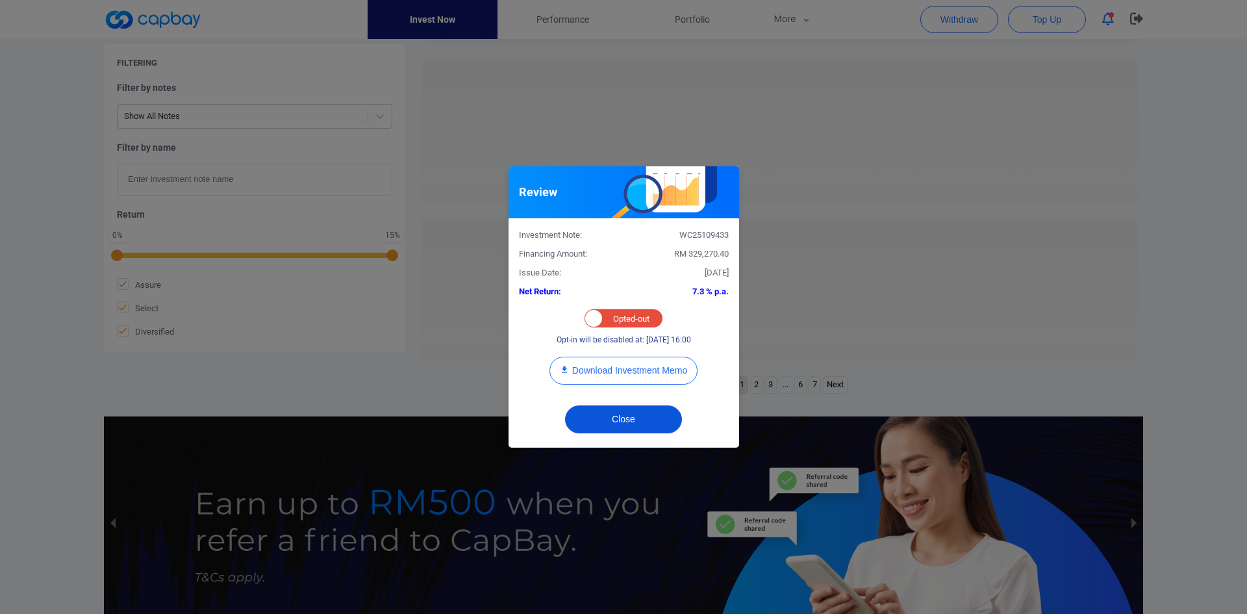
click at [608, 422] on button "Close" at bounding box center [623, 419] width 117 height 28
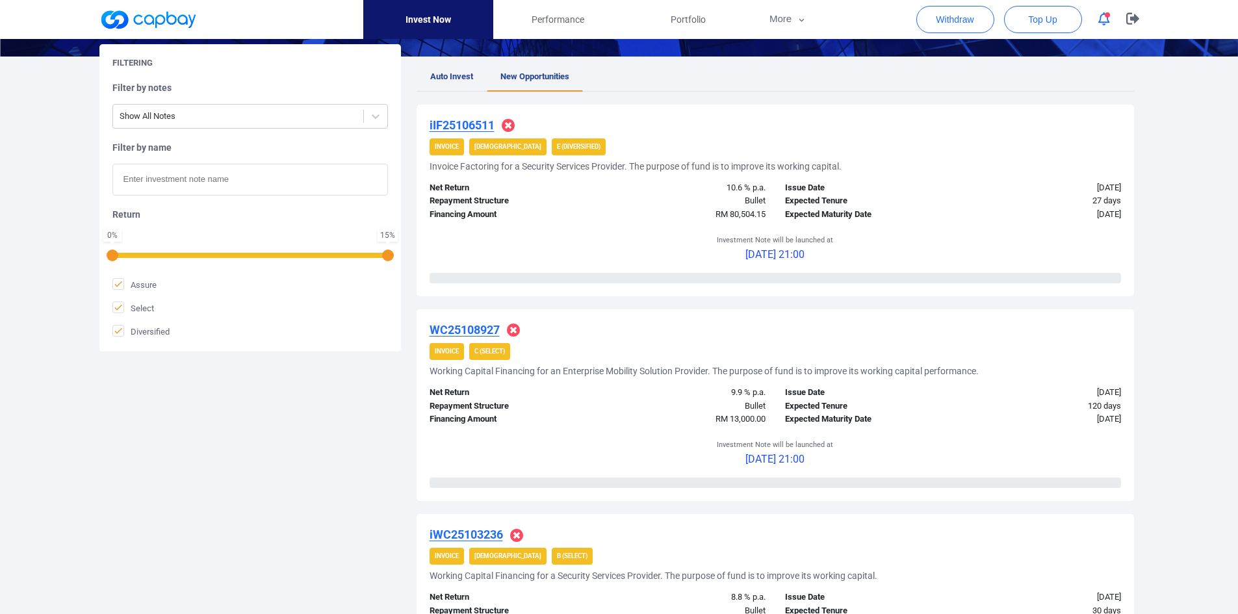
scroll to position [0, 0]
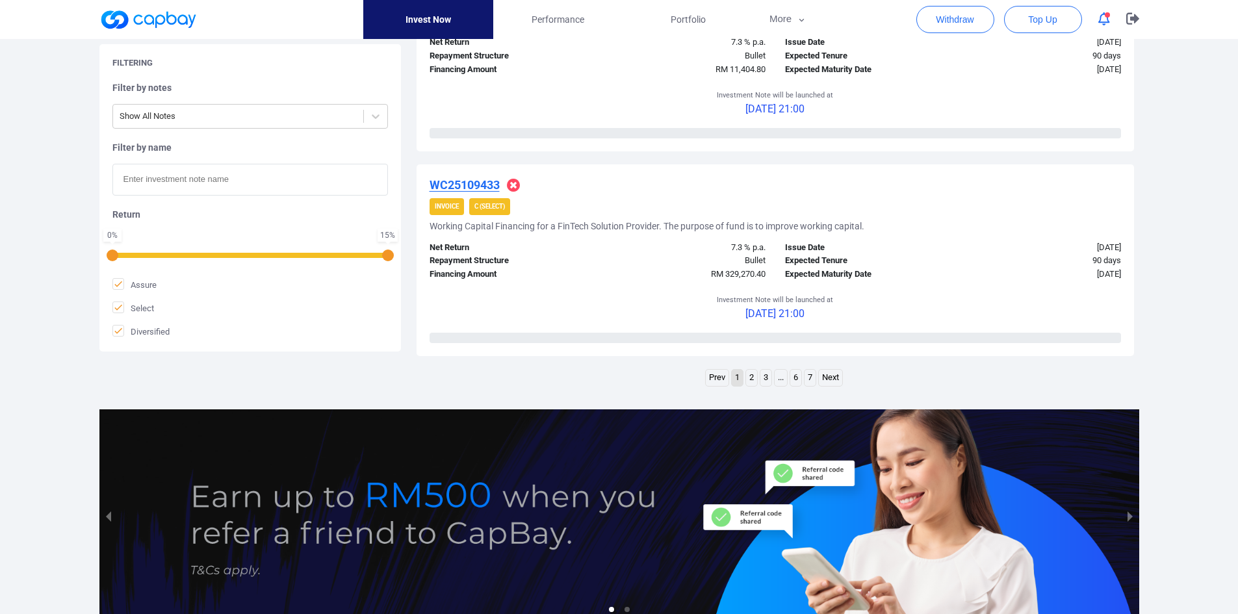
click at [748, 381] on link "2" at bounding box center [751, 378] width 11 height 16
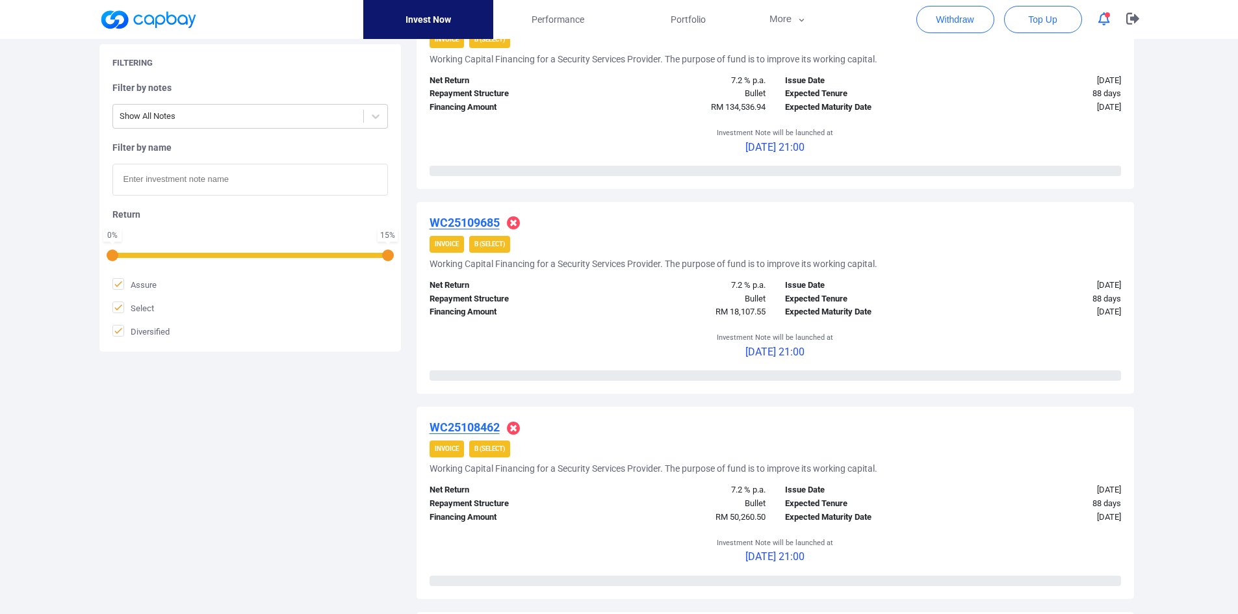
scroll to position [2081, 0]
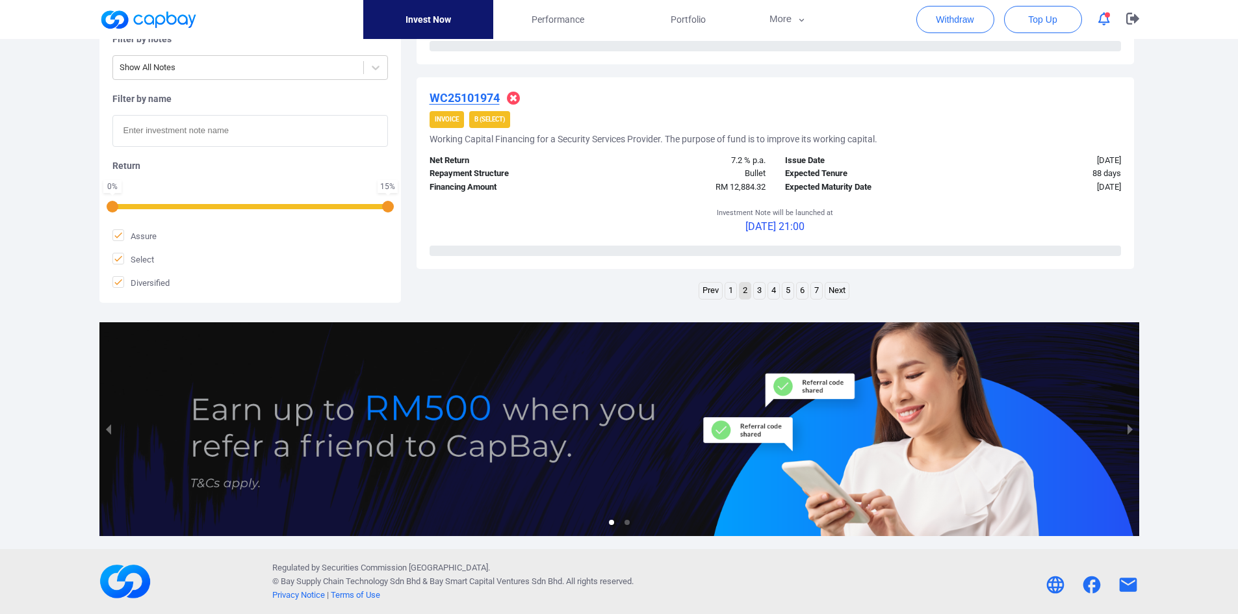
click at [756, 295] on link "3" at bounding box center [759, 291] width 11 height 16
click at [775, 285] on link "4" at bounding box center [773, 291] width 11 height 16
click at [787, 285] on link "5" at bounding box center [787, 291] width 11 height 16
click at [800, 292] on link "6" at bounding box center [801, 291] width 11 height 16
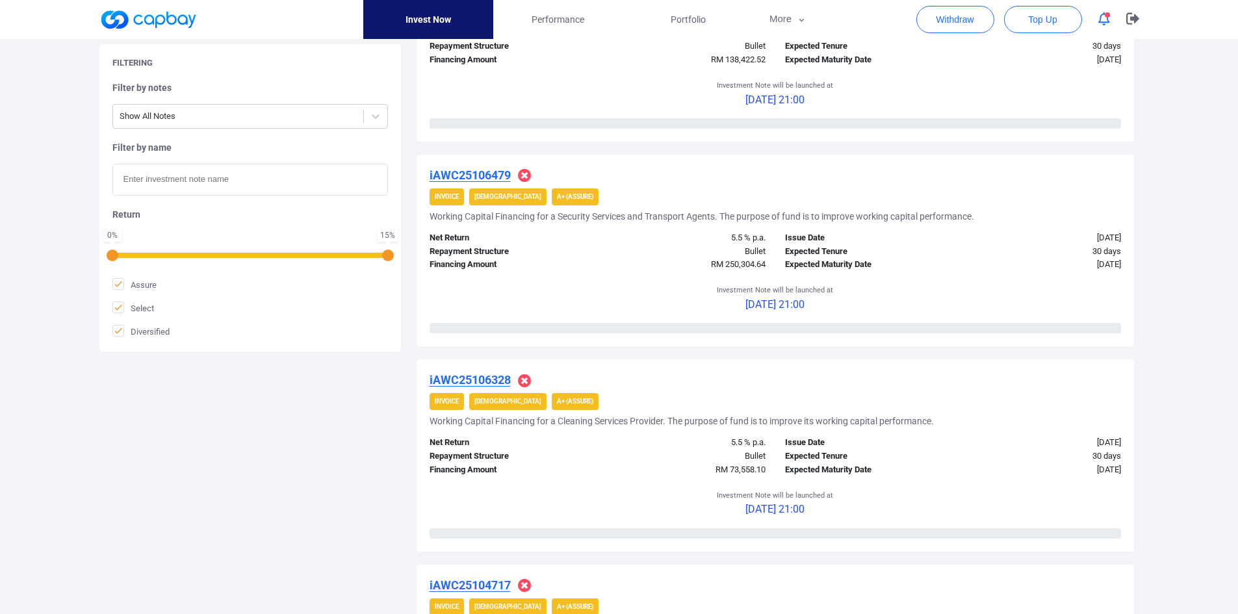
scroll to position [0, 0]
